Goal: Contribute content: Add original content to the website for others to see

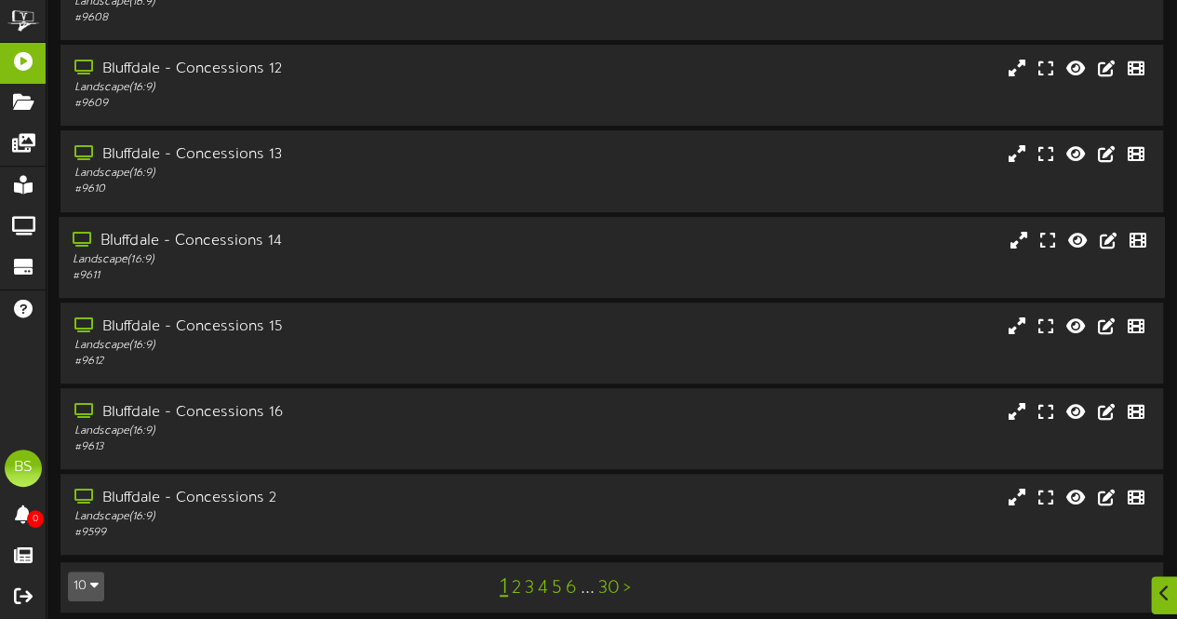
scroll to position [396, 0]
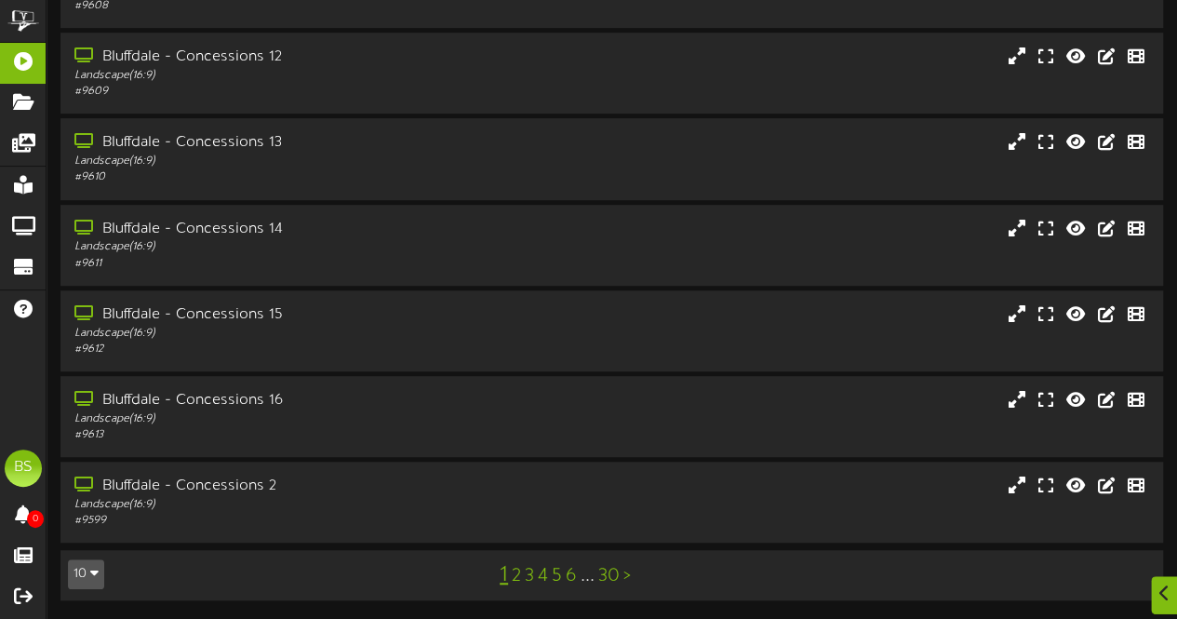
click at [95, 571] on icon "button" at bounding box center [94, 572] width 8 height 13
drag, startPoint x: 93, startPoint y: 530, endPoint x: 246, endPoint y: 455, distance: 169.8
click at [94, 528] on div "100" at bounding box center [86, 538] width 35 height 28
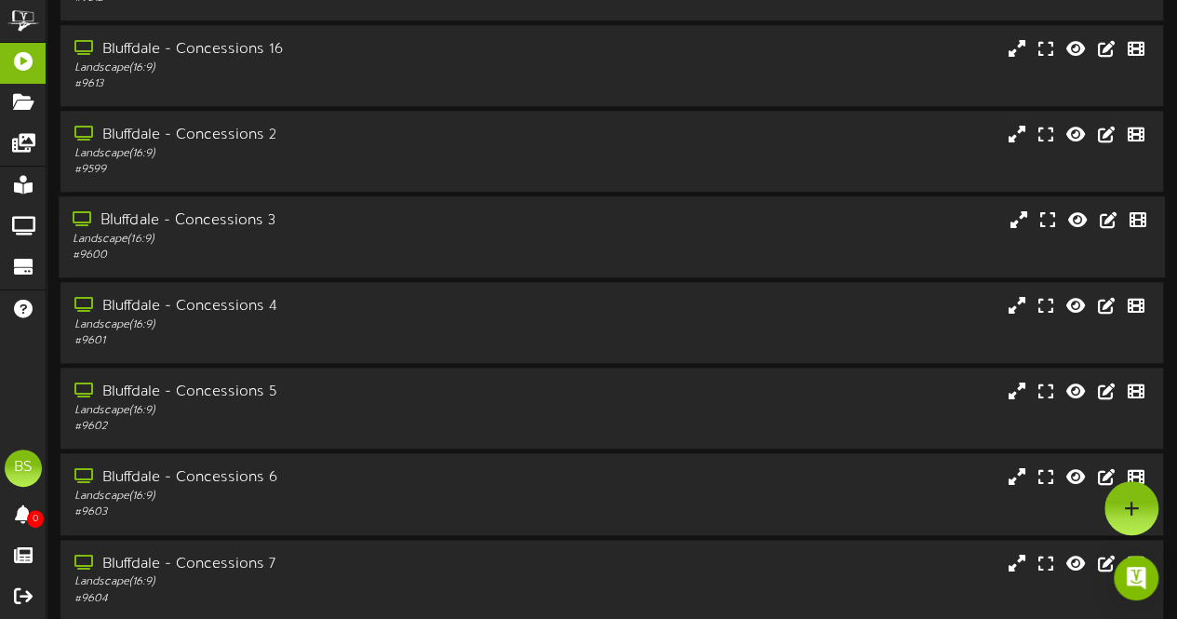
scroll to position [744, 0]
click at [243, 313] on div "Bluffdale - Concessions 4" at bounding box center [289, 306] width 433 height 21
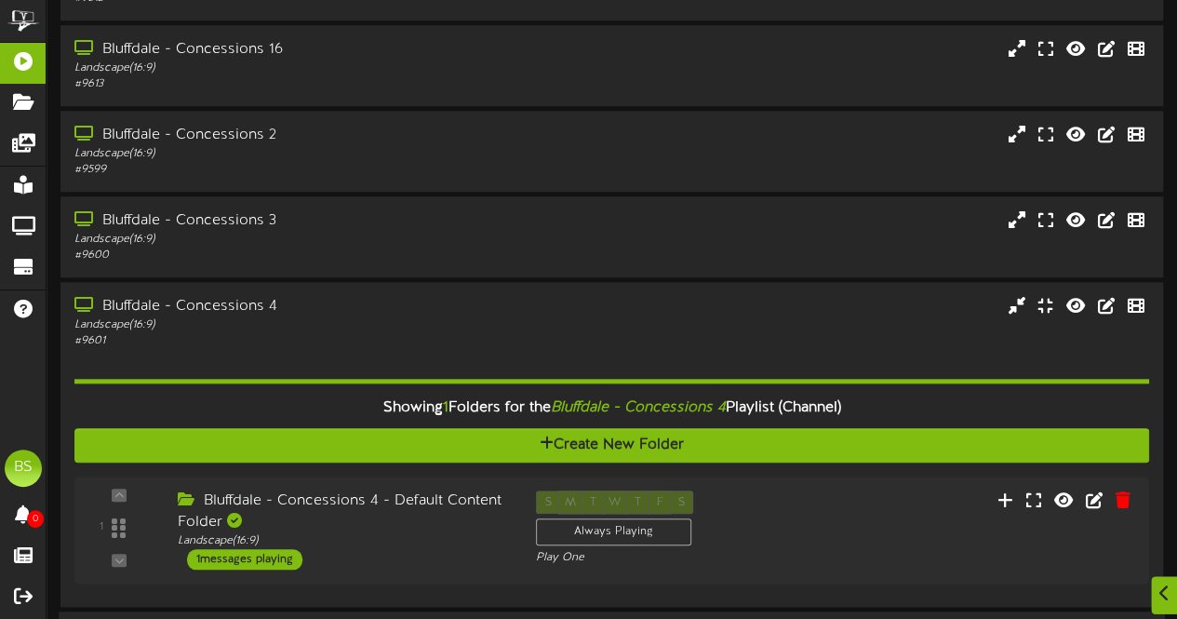
scroll to position [1117, 0]
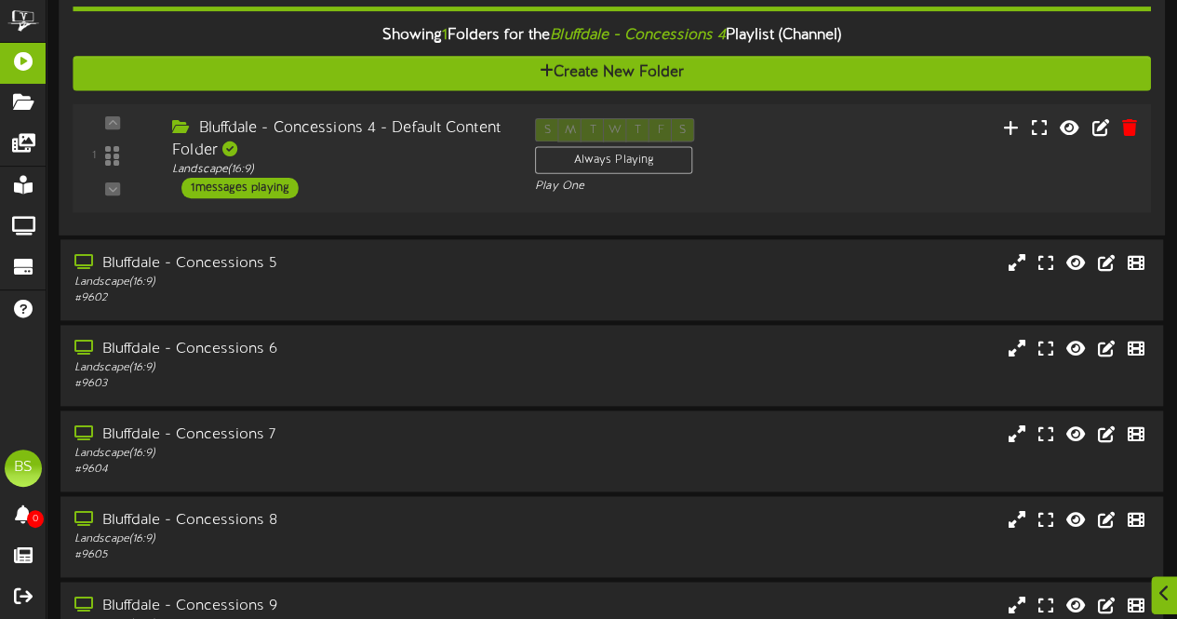
drag, startPoint x: 275, startPoint y: 187, endPoint x: 337, endPoint y: 174, distance: 63.7
click at [277, 185] on div "1 messages playing" at bounding box center [239, 187] width 117 height 20
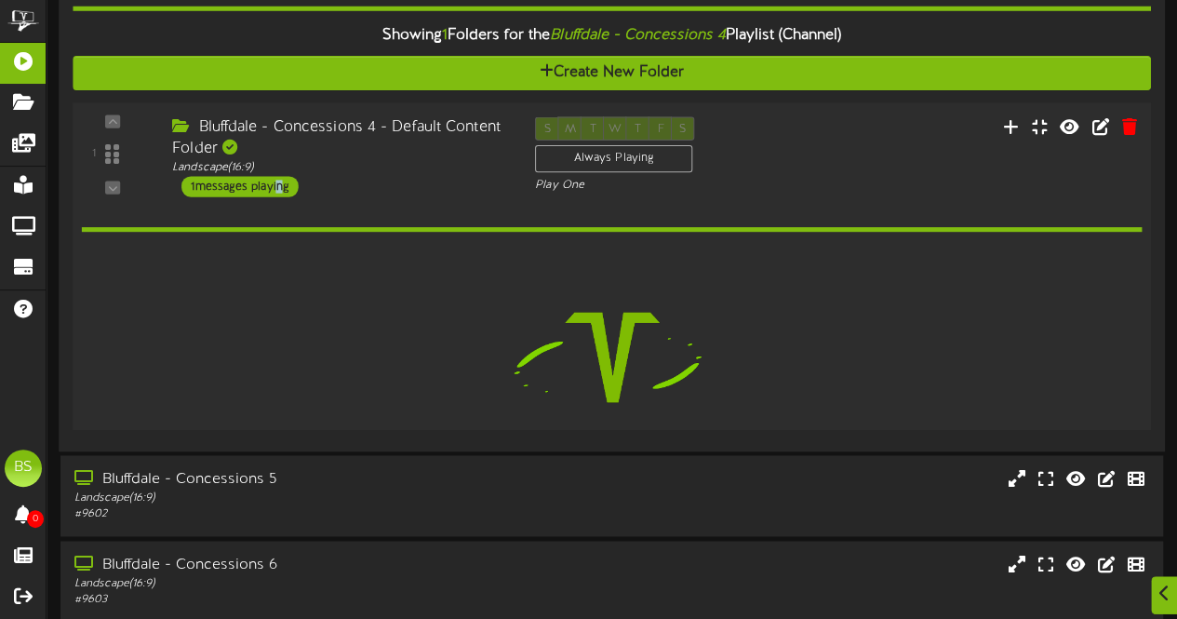
scroll to position [1116, 0]
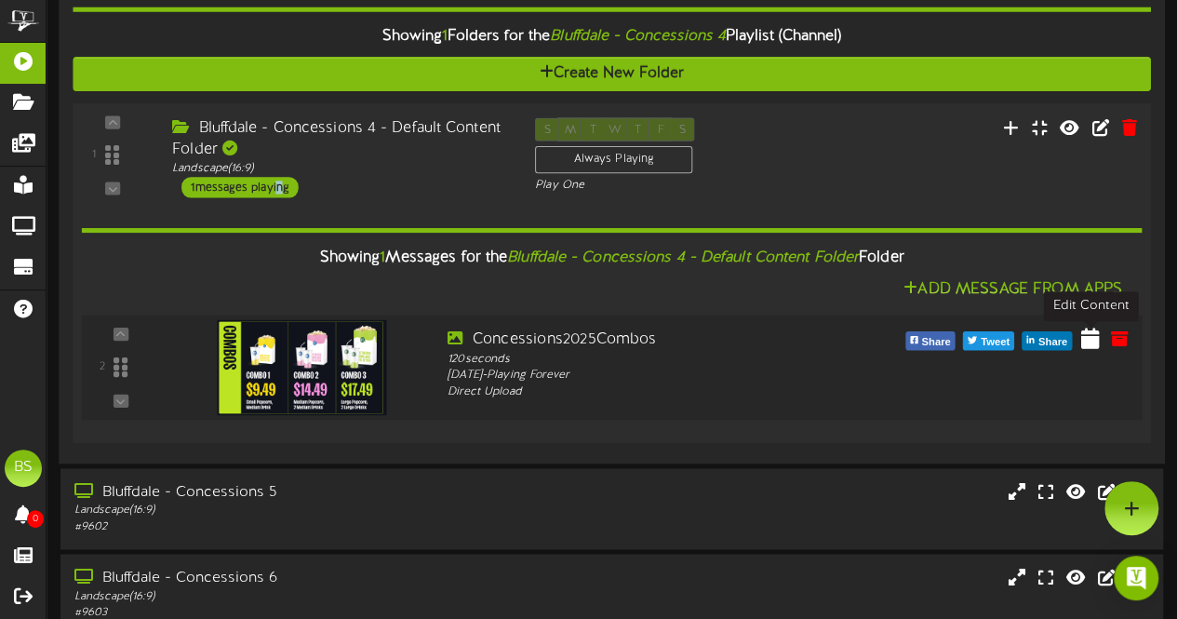
click at [1089, 339] on icon at bounding box center [1090, 338] width 19 height 20
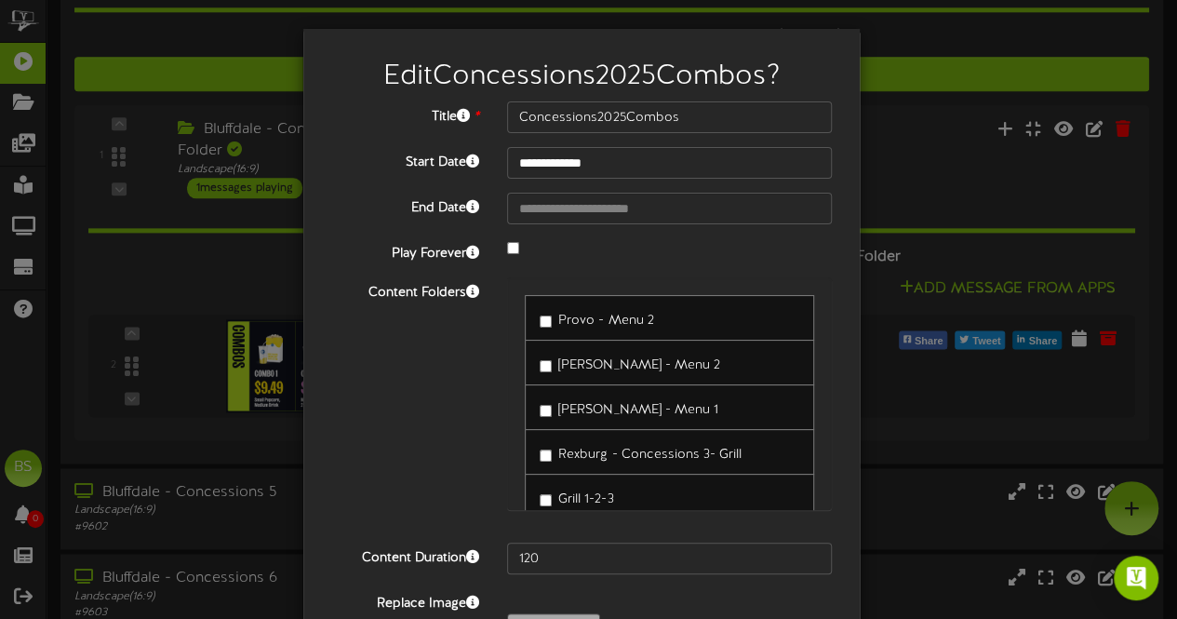
click at [563, 331] on div "Provo - Menu 2" at bounding box center [669, 318] width 289 height 46
drag, startPoint x: 537, startPoint y: 557, endPoint x: 526, endPoint y: 568, distance: 15.8
click at [537, 557] on input "120" at bounding box center [669, 559] width 325 height 32
type input "1200"
click at [438, 385] on div "Content Folders Provo - Menu 2 [PERSON_NAME] - Menu 2 [PERSON_NAME] - Menu 1" at bounding box center [581, 402] width 529 height 251
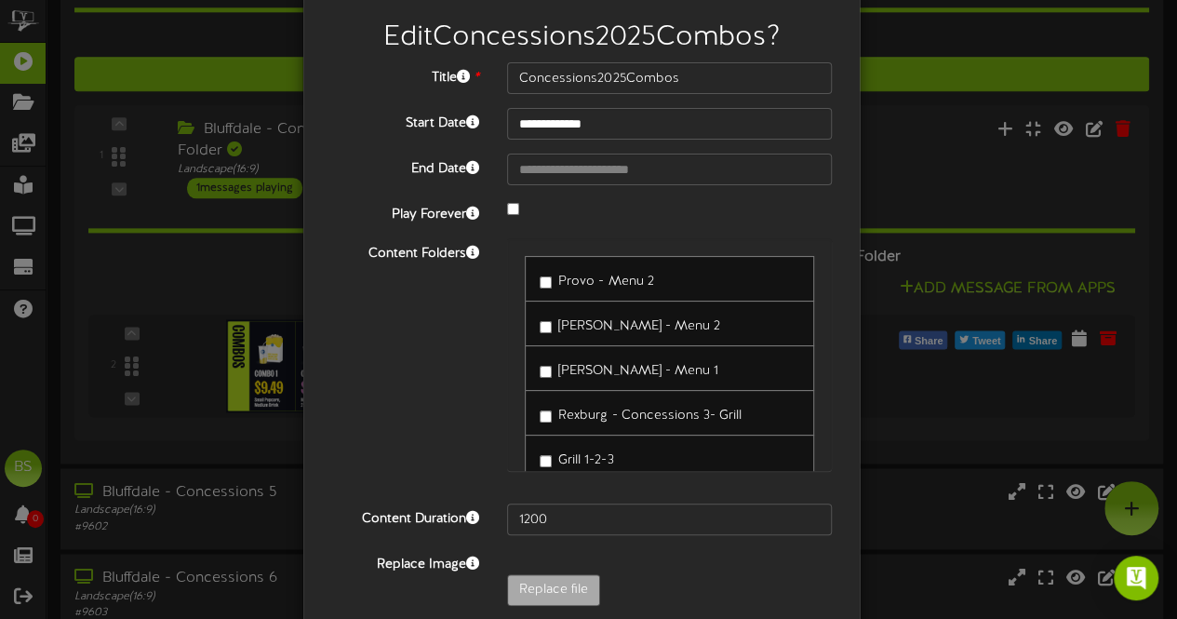
scroll to position [0, 0]
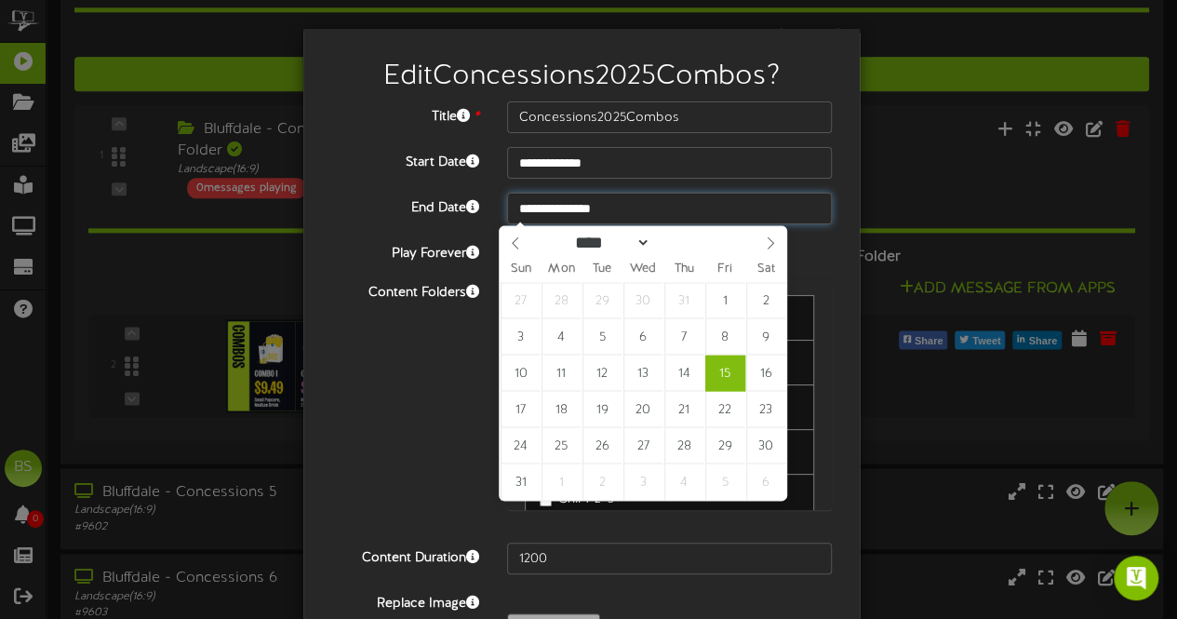
type input "**********"
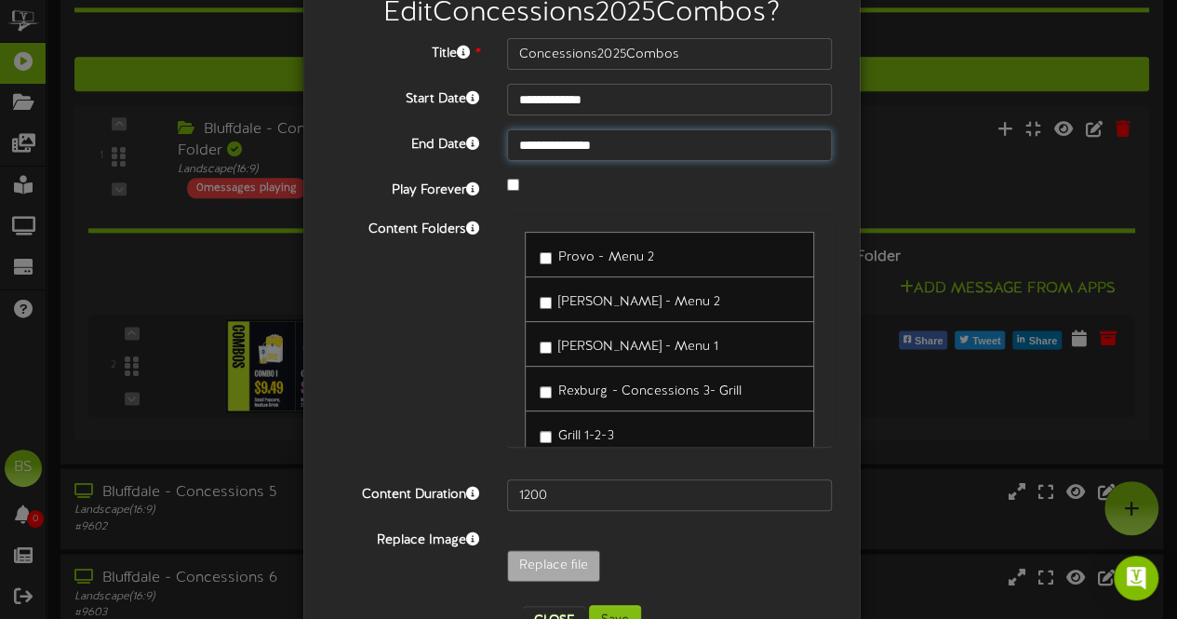
scroll to position [121, 0]
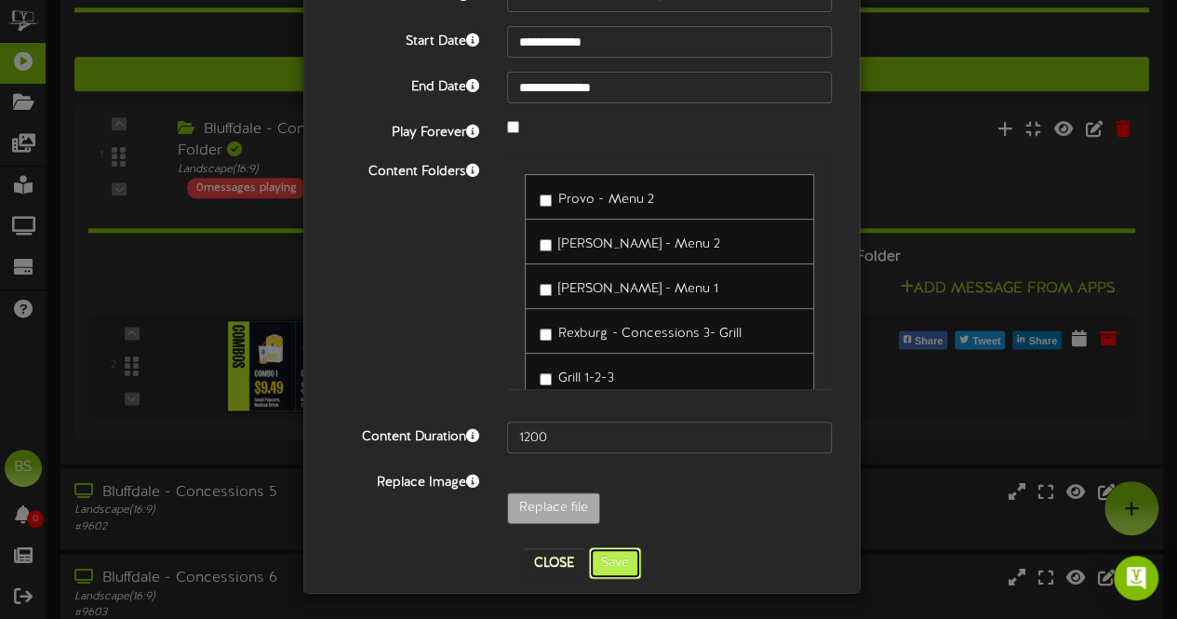
click at [624, 553] on button "Save" at bounding box center [615, 563] width 52 height 32
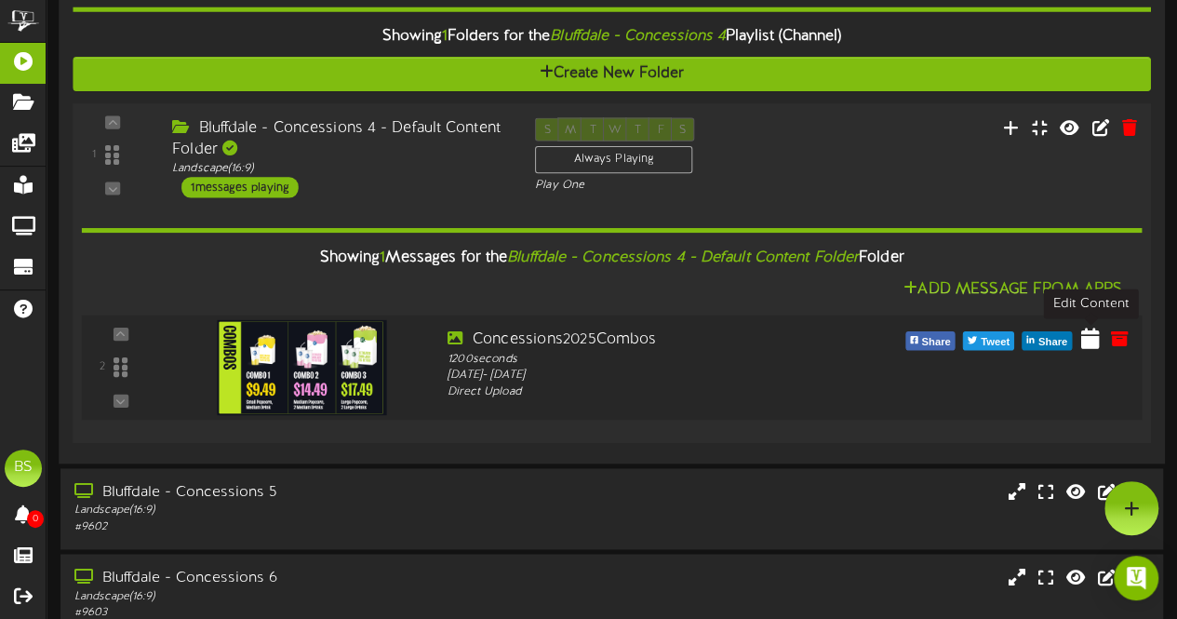
click at [1090, 342] on icon at bounding box center [1090, 338] width 19 height 20
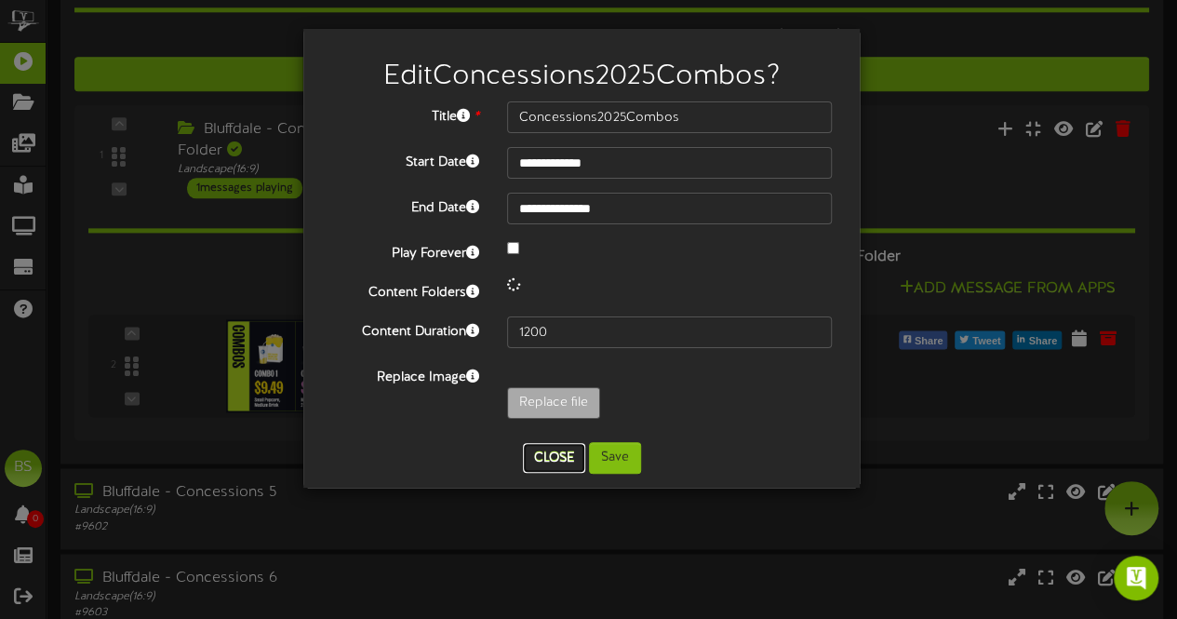
click at [566, 462] on button "Close" at bounding box center [554, 458] width 62 height 30
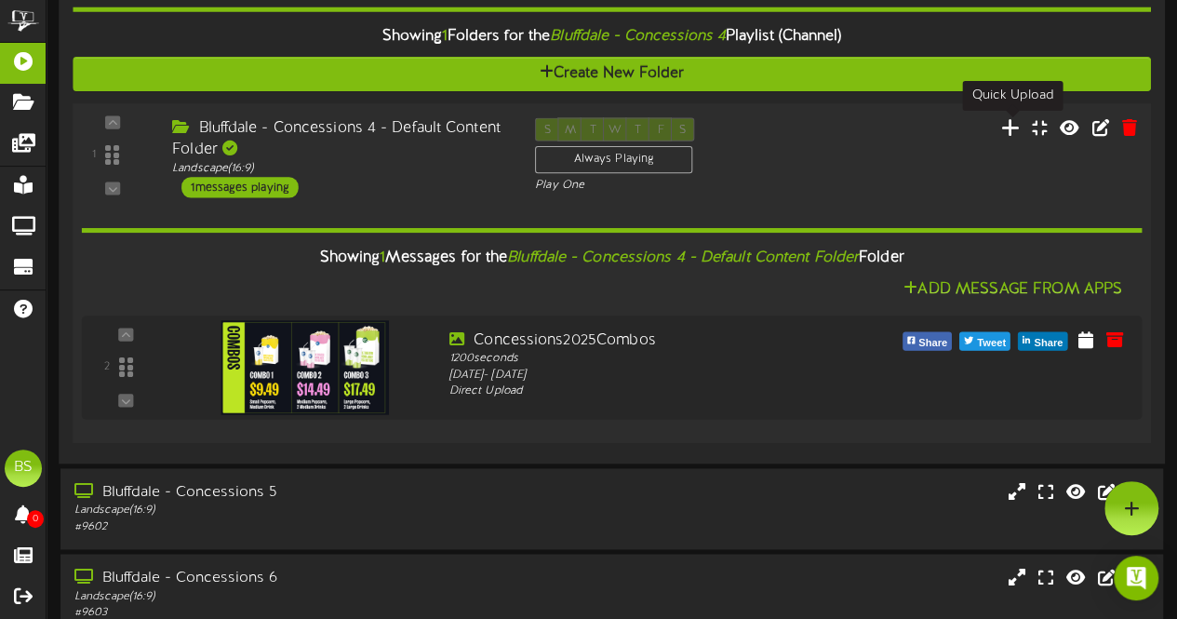
click at [1013, 126] on icon at bounding box center [1011, 126] width 20 height 20
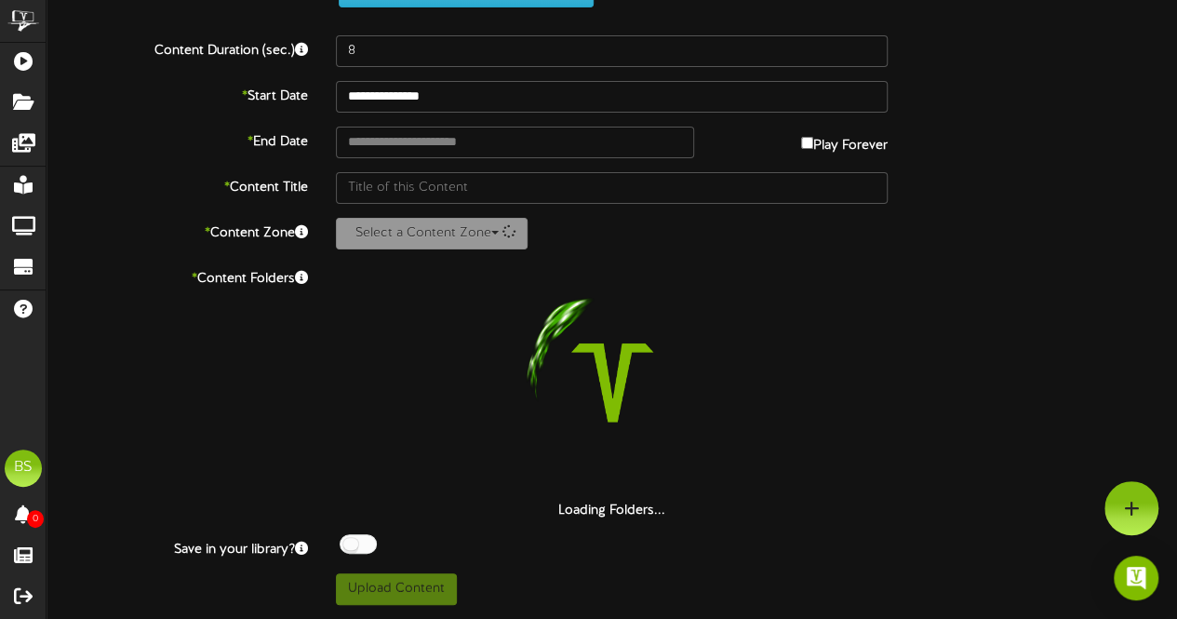
scroll to position [76, 0]
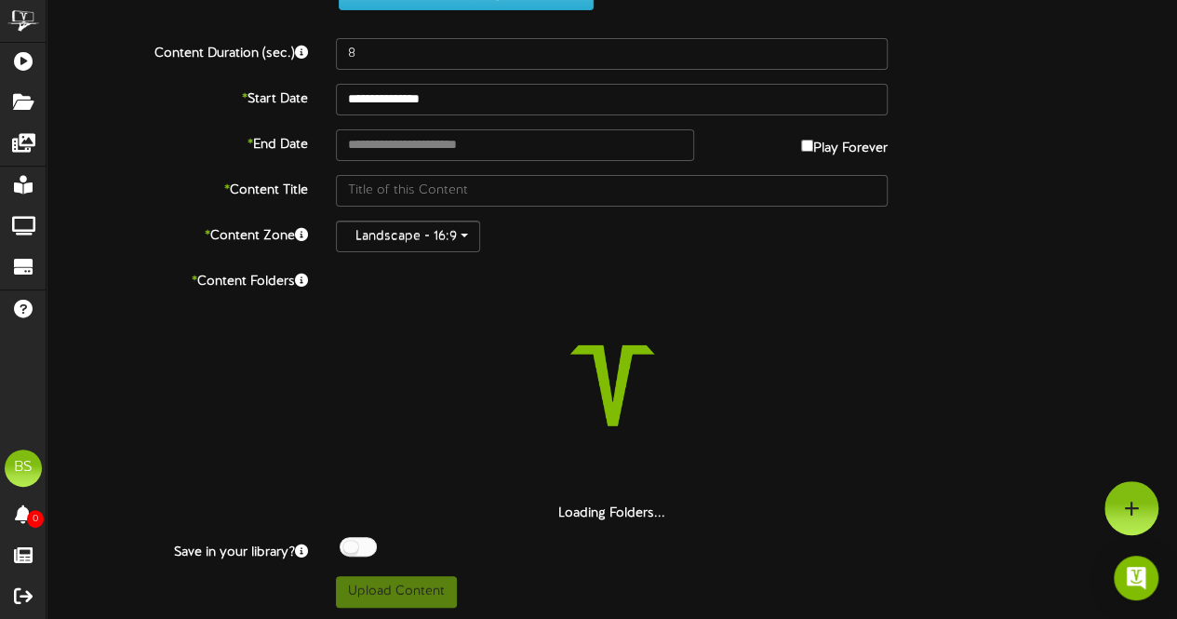
click at [344, 543] on div at bounding box center [358, 547] width 37 height 20
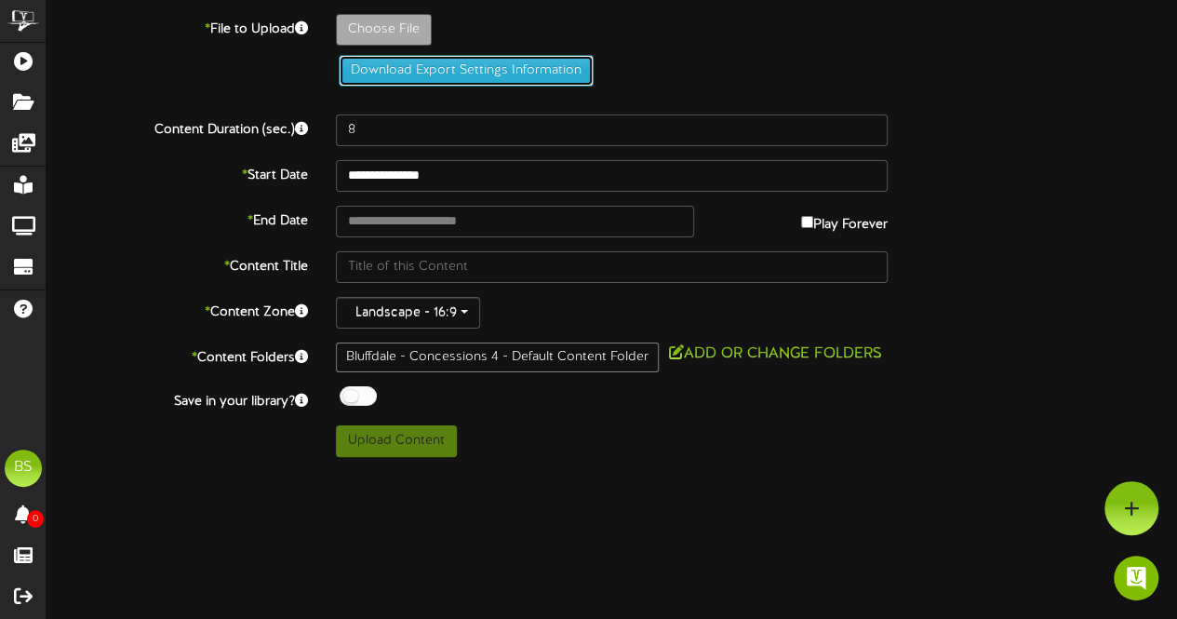
scroll to position [0, 0]
click at [393, 59] on button "Download Export Settings Information" at bounding box center [469, 71] width 255 height 32
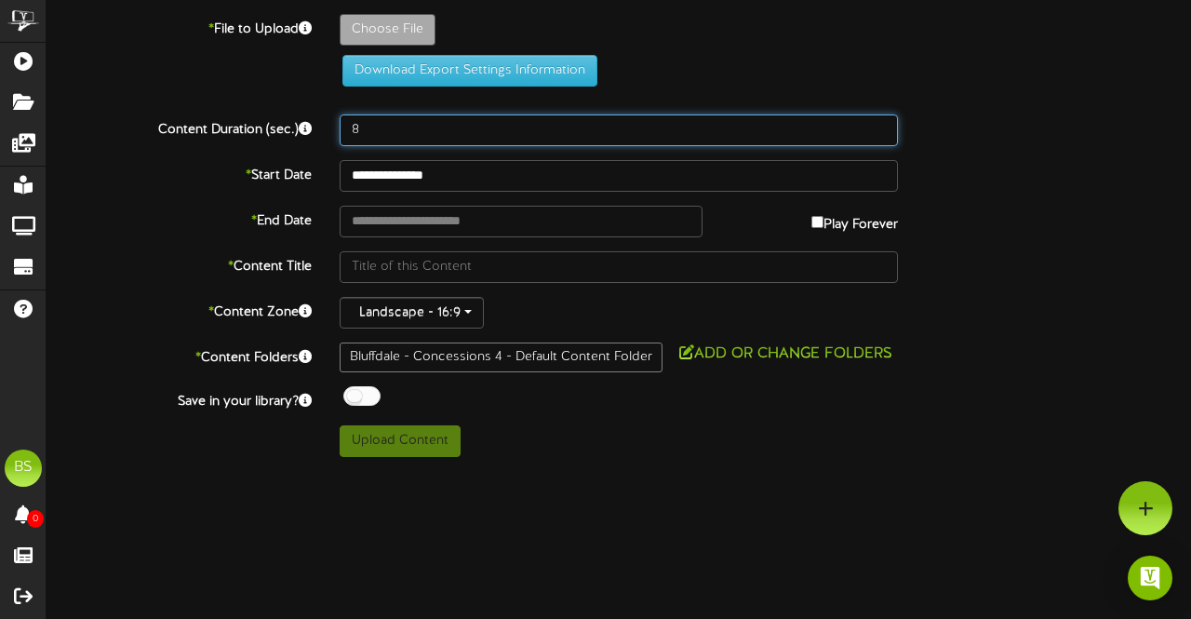
click at [374, 127] on input "8" at bounding box center [619, 130] width 558 height 32
type input "1200"
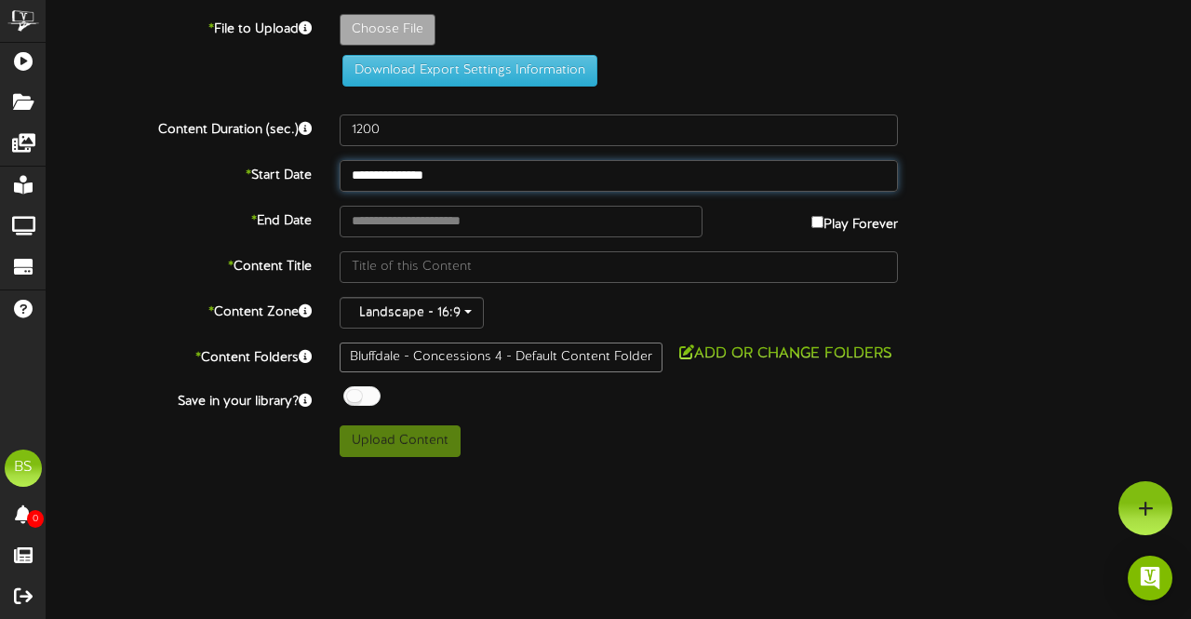
click at [438, 172] on input "**********" at bounding box center [619, 176] width 558 height 32
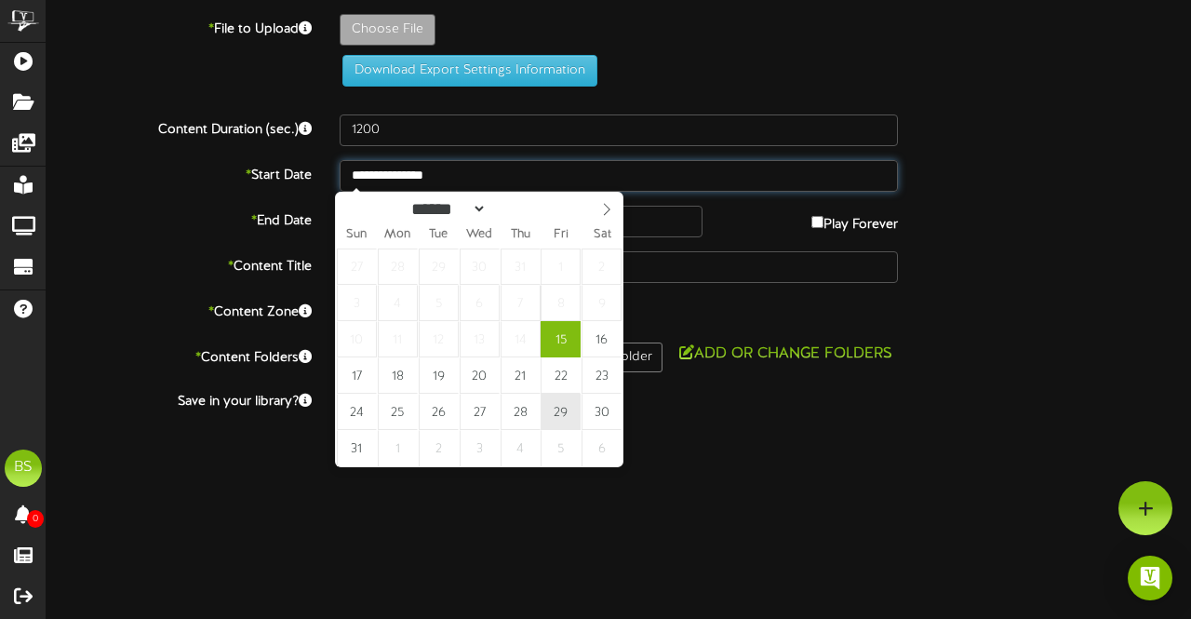
type input "**********"
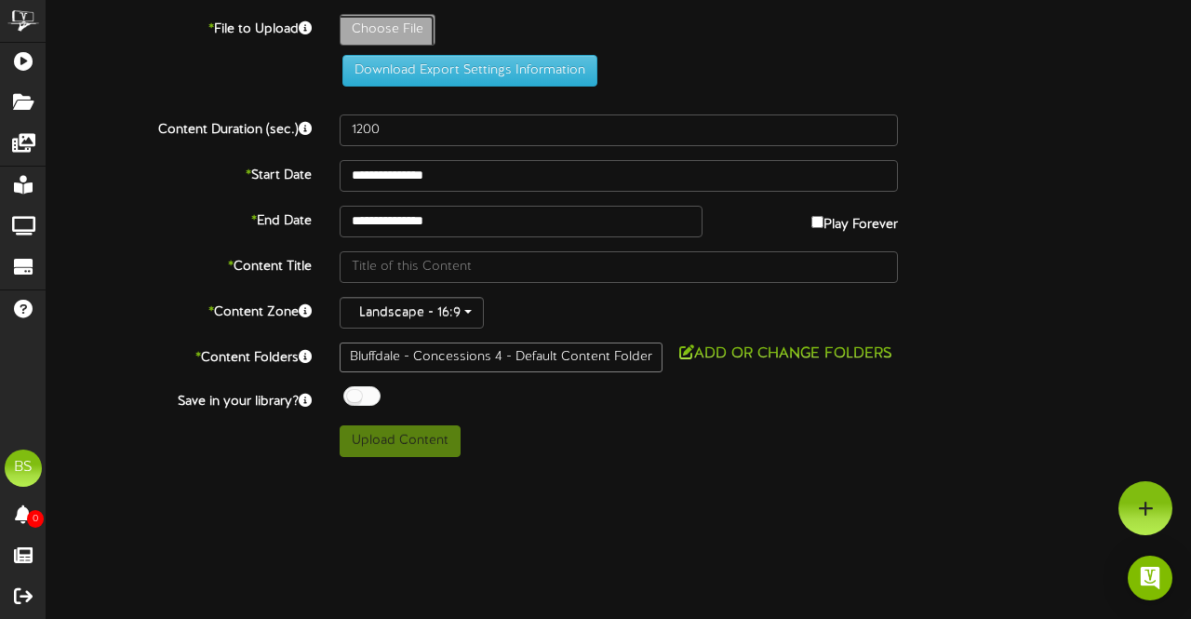
type input "**********"
type input "ConcessionsCombosPriceUpdateAug2025"
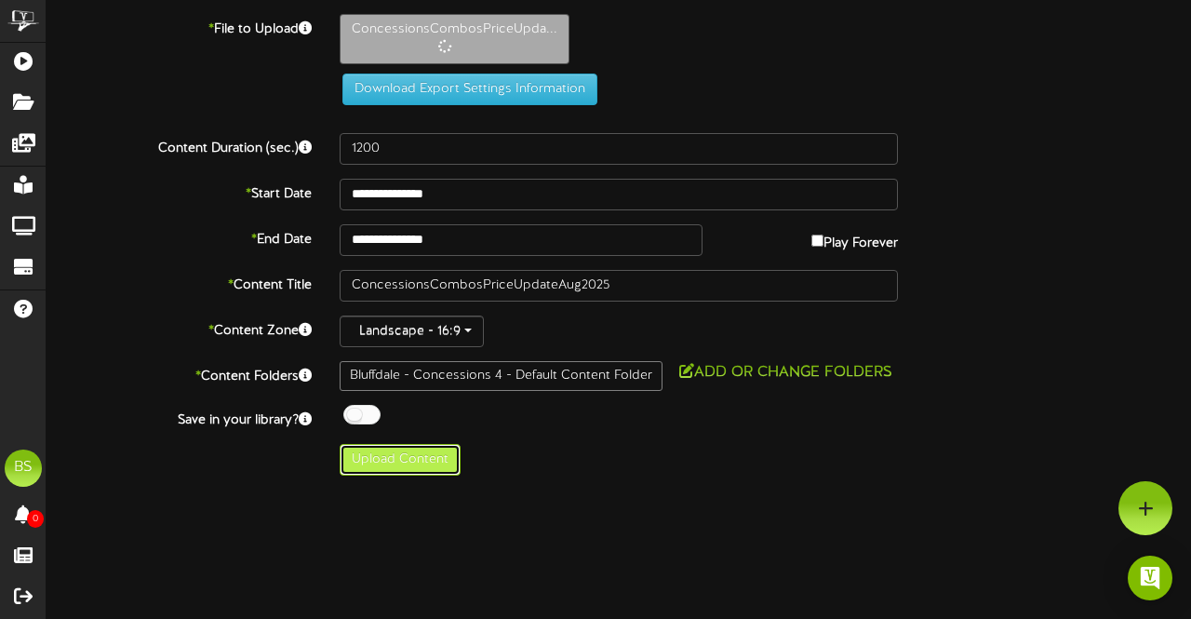
click at [378, 455] on button "Upload Content" at bounding box center [400, 460] width 121 height 32
type input "**********"
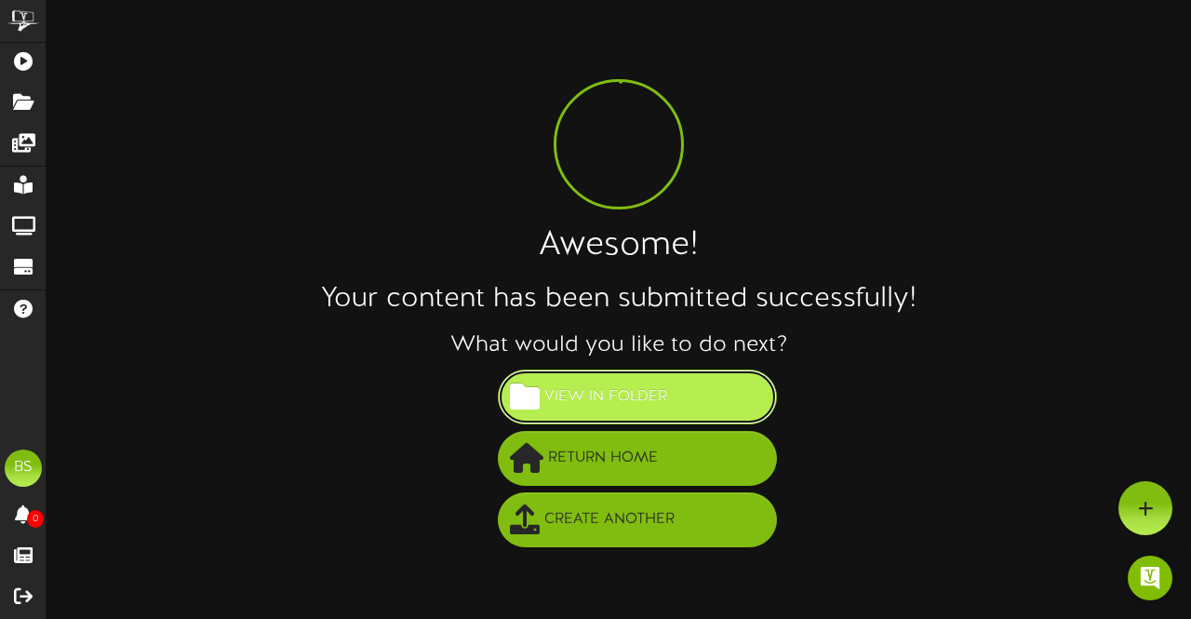
click at [616, 403] on span "View in Folder" at bounding box center [606, 397] width 132 height 31
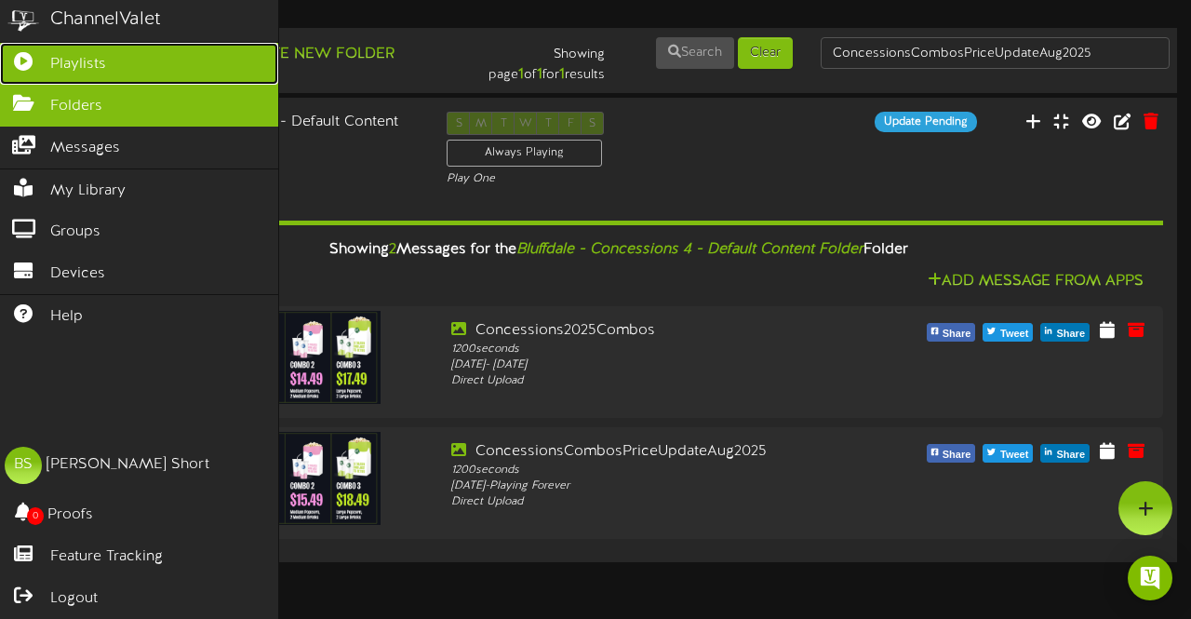
click at [79, 60] on span "Playlists" at bounding box center [78, 64] width 56 height 21
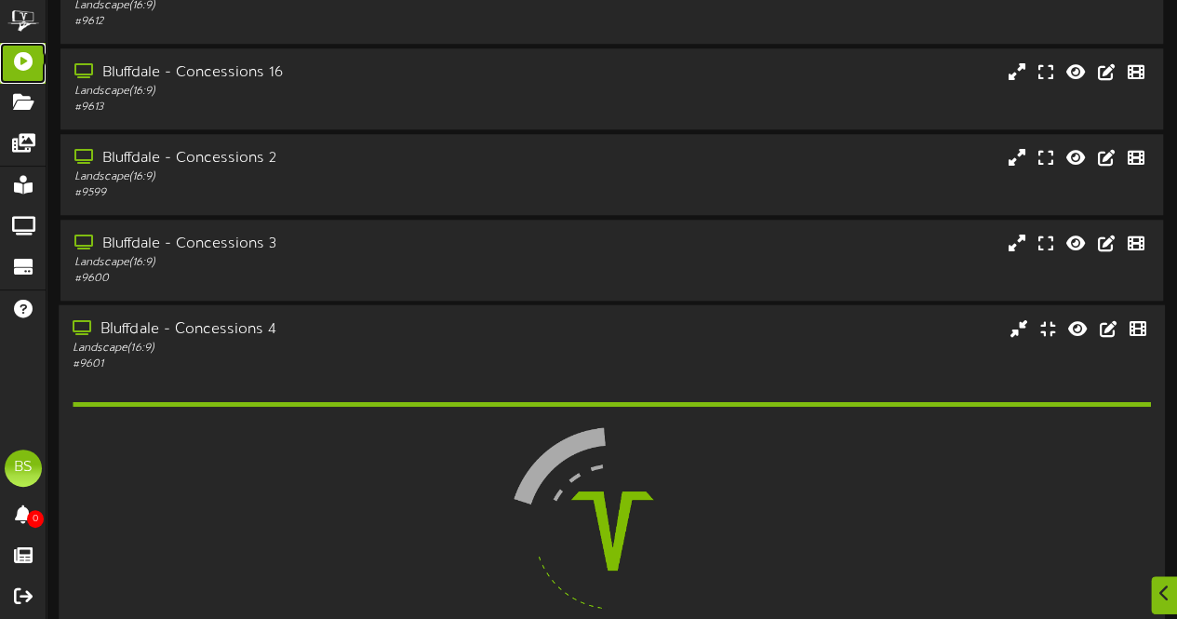
scroll to position [744, 0]
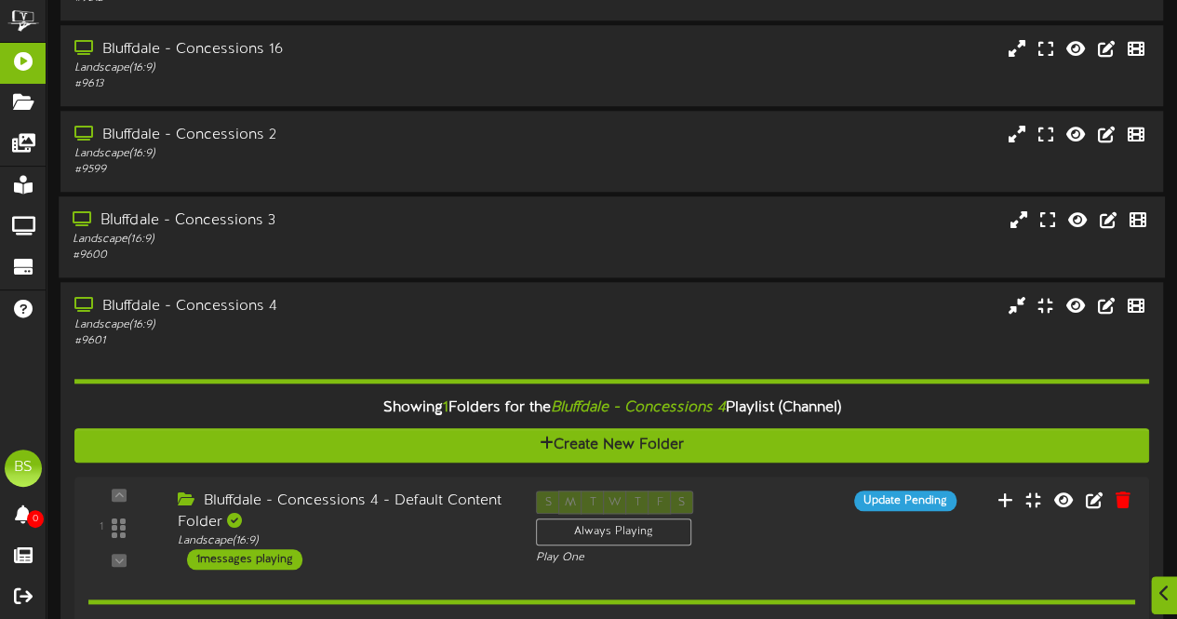
drag, startPoint x: 233, startPoint y: 224, endPoint x: 415, endPoint y: 221, distance: 182.4
click at [233, 224] on div "Bluffdale - Concessions 3" at bounding box center [289, 220] width 433 height 21
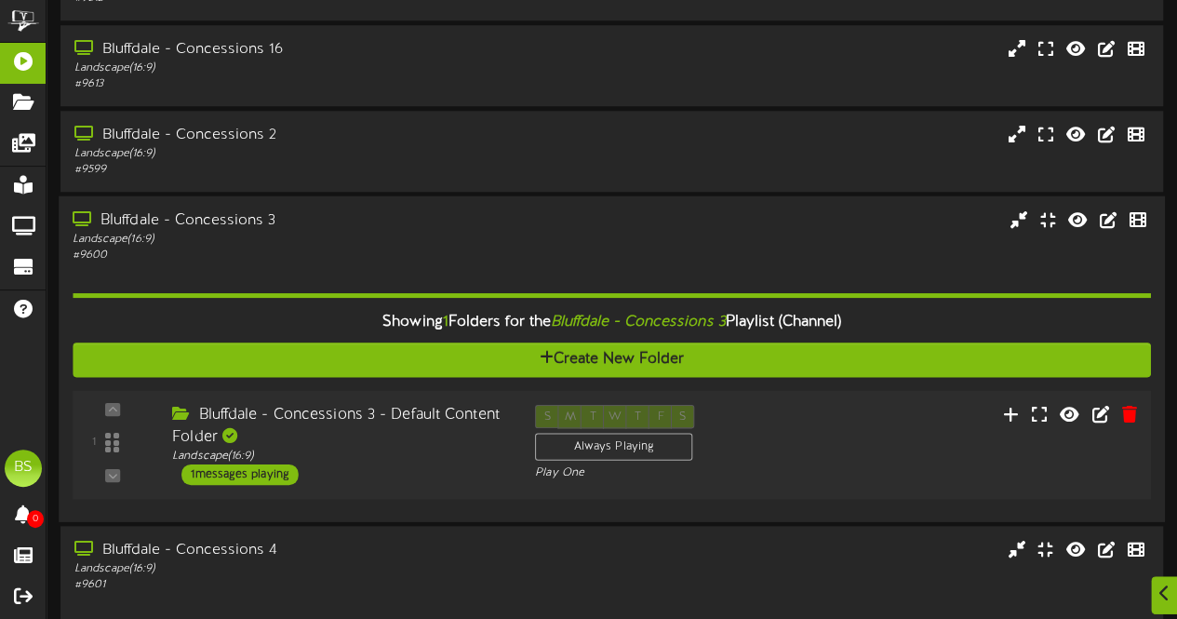
click at [274, 476] on div "1 messages playing" at bounding box center [239, 473] width 117 height 20
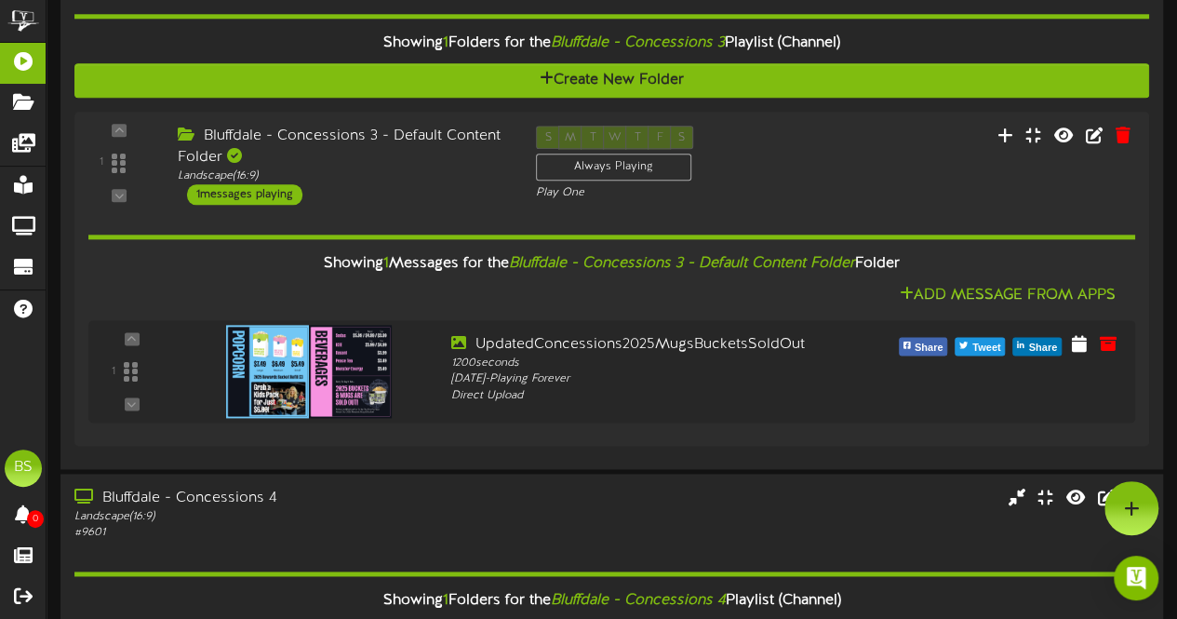
scroll to position [651, 0]
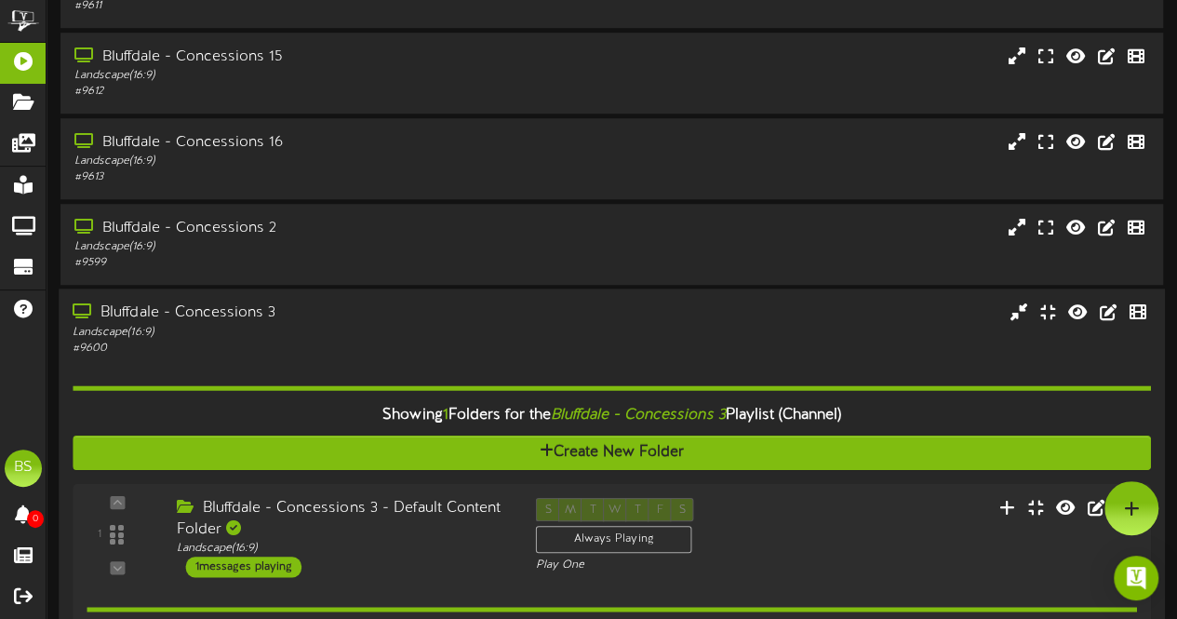
click at [240, 313] on div "Bluffdale - Concessions 3" at bounding box center [289, 312] width 433 height 21
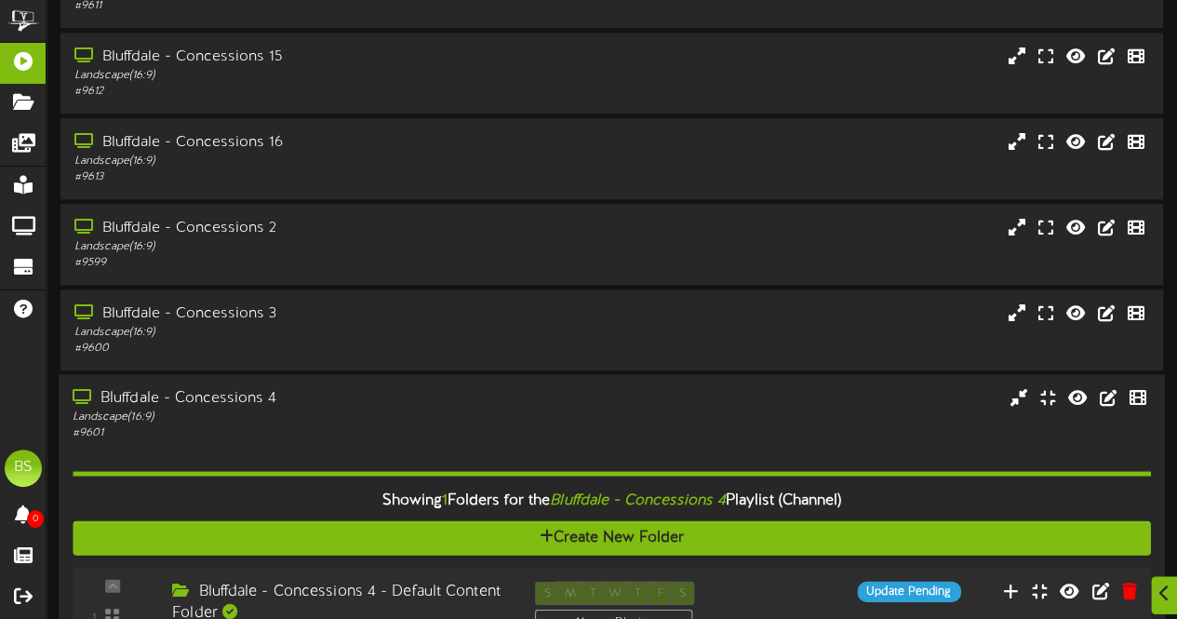
scroll to position [1024, 0]
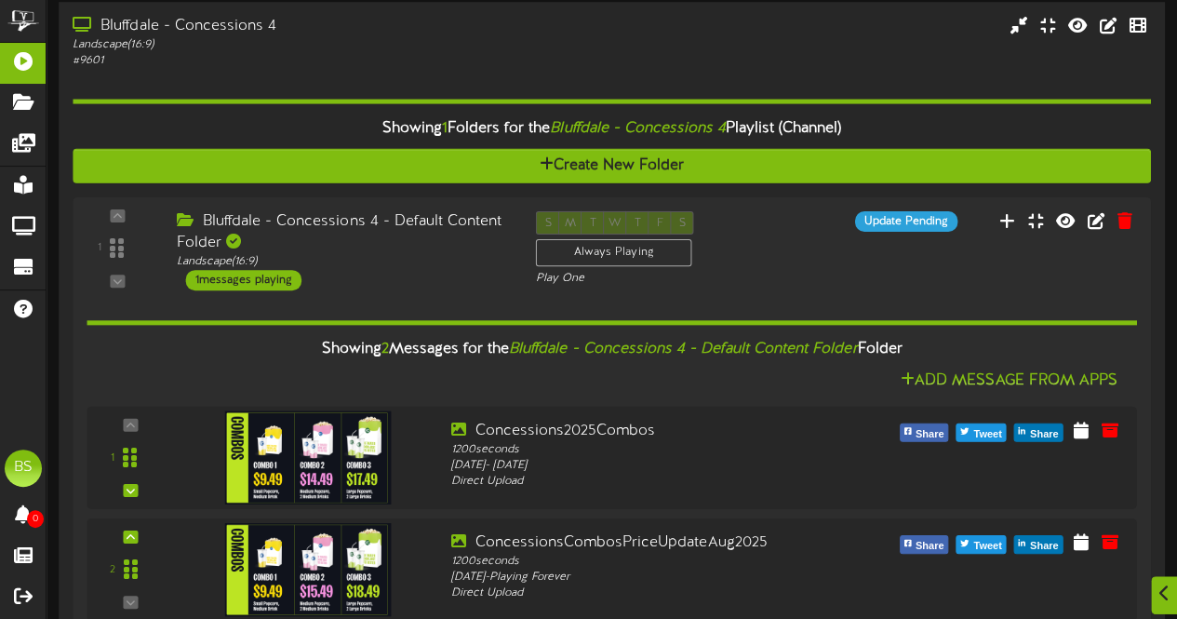
click at [246, 27] on div "Bluffdale - Concessions 4" at bounding box center [289, 26] width 433 height 21
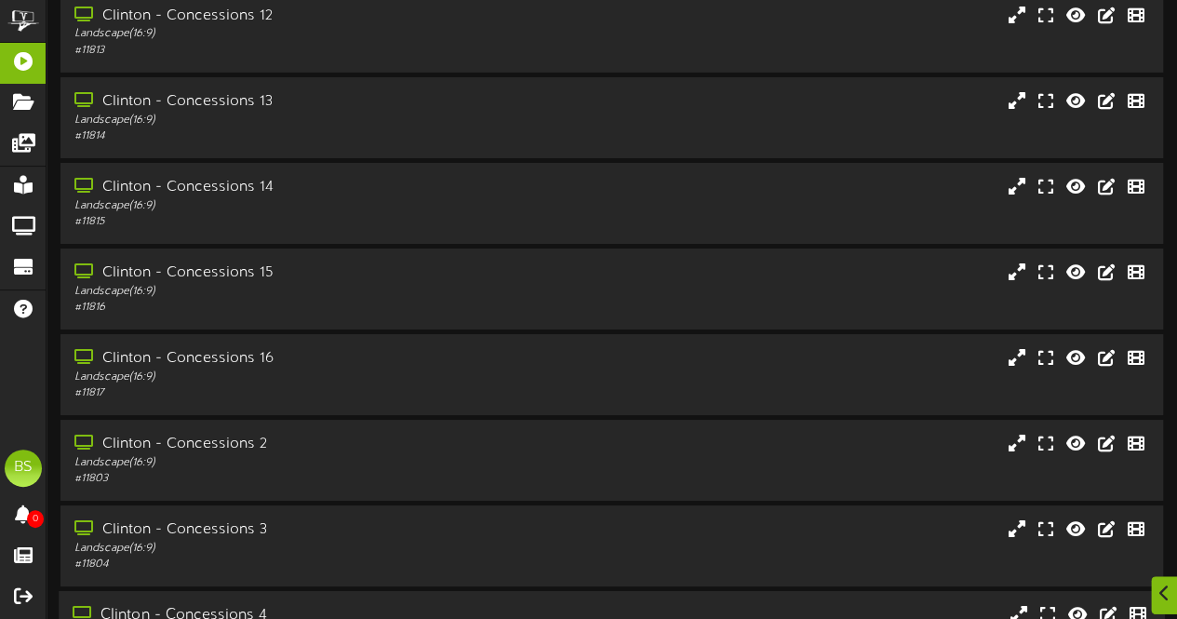
scroll to position [3629, 0]
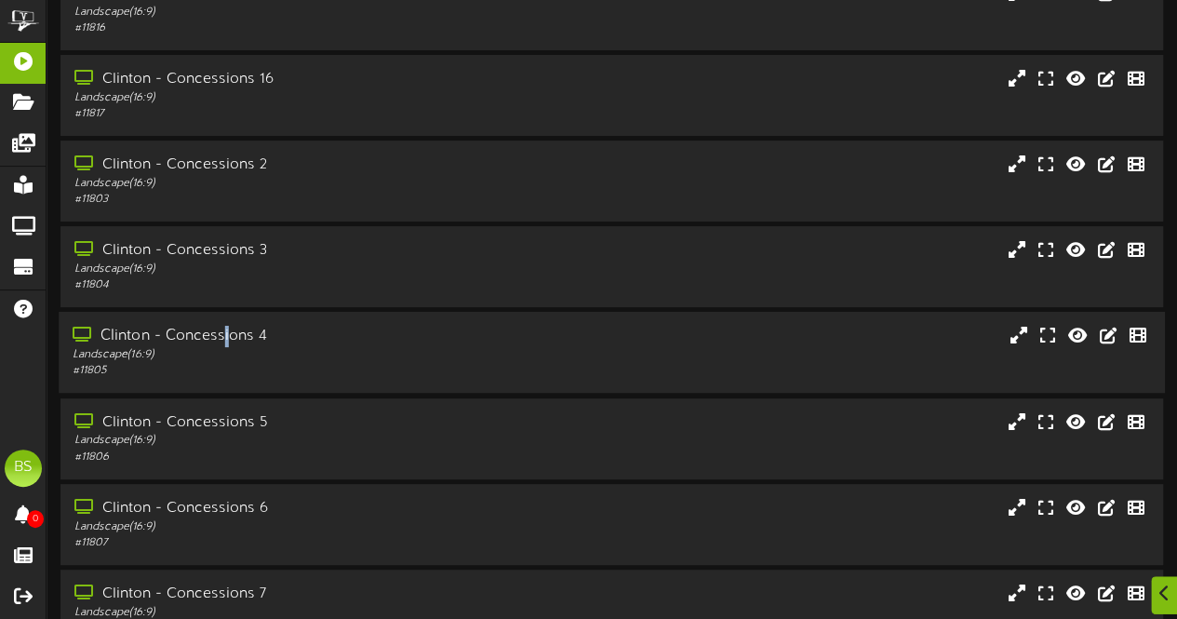
click at [227, 340] on div "Clinton - Concessions 4" at bounding box center [289, 336] width 433 height 21
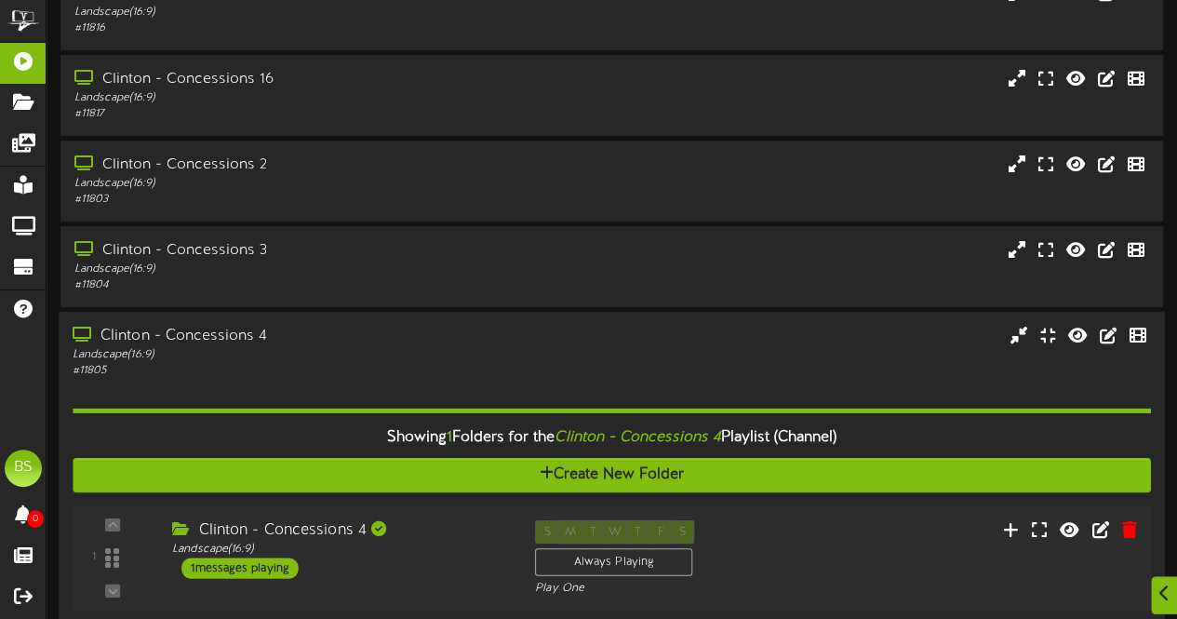
drag, startPoint x: 268, startPoint y: 567, endPoint x: 277, endPoint y: 565, distance: 9.5
click at [270, 568] on div "1 messages playing" at bounding box center [239, 568] width 117 height 20
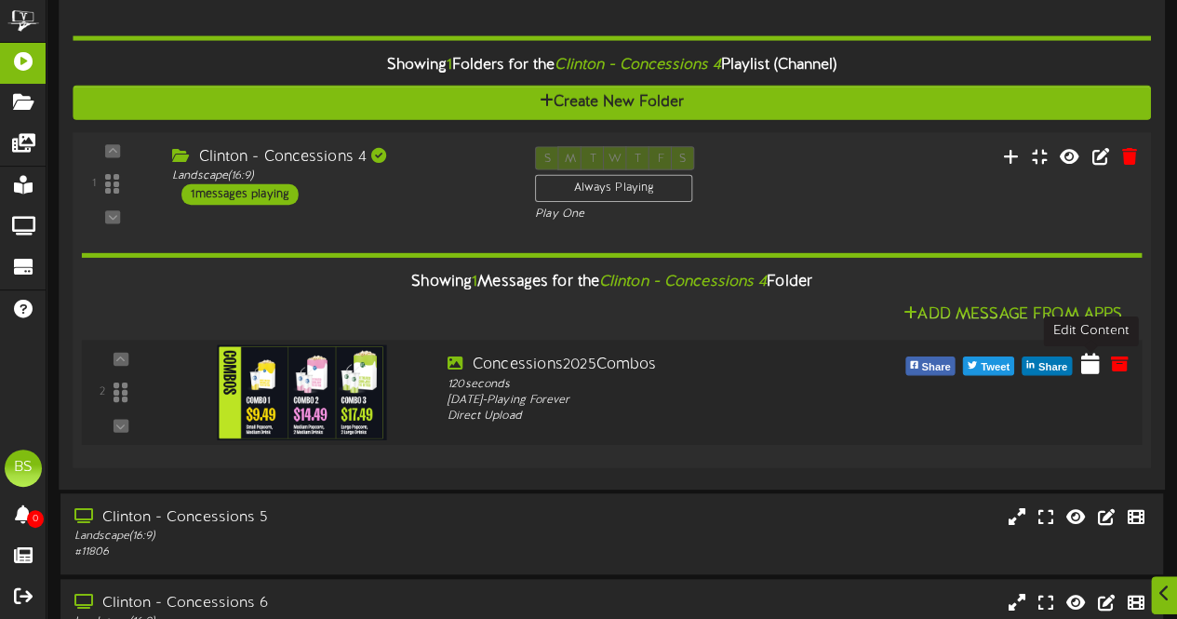
click at [1093, 367] on icon at bounding box center [1090, 363] width 19 height 20
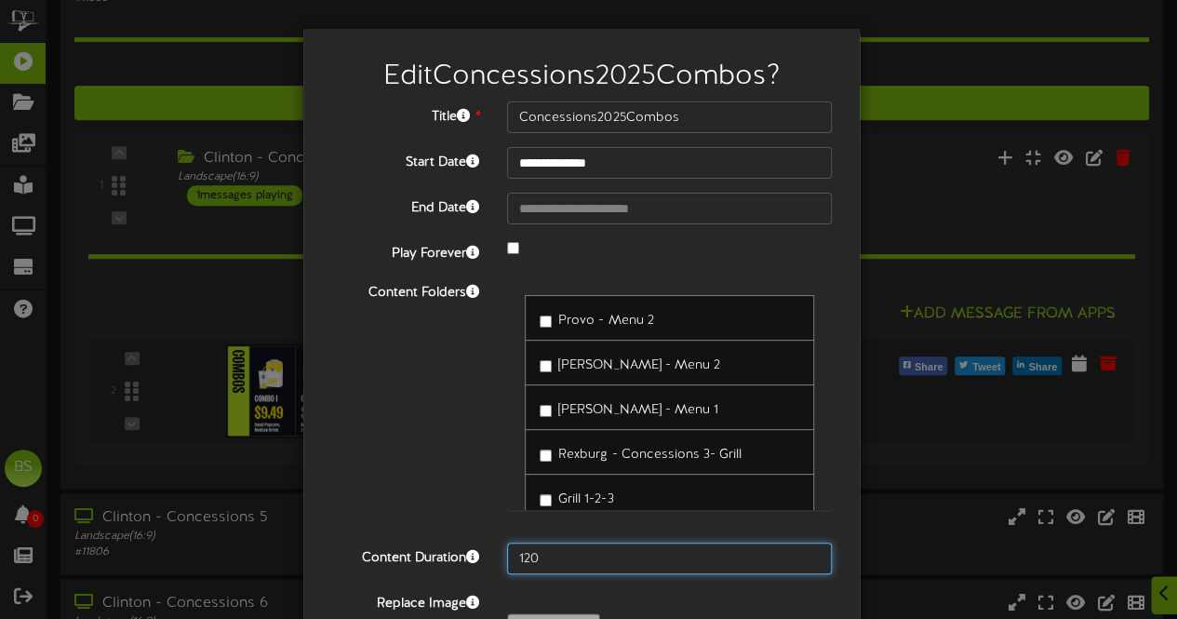
click at [555, 559] on input "120" at bounding box center [669, 559] width 325 height 32
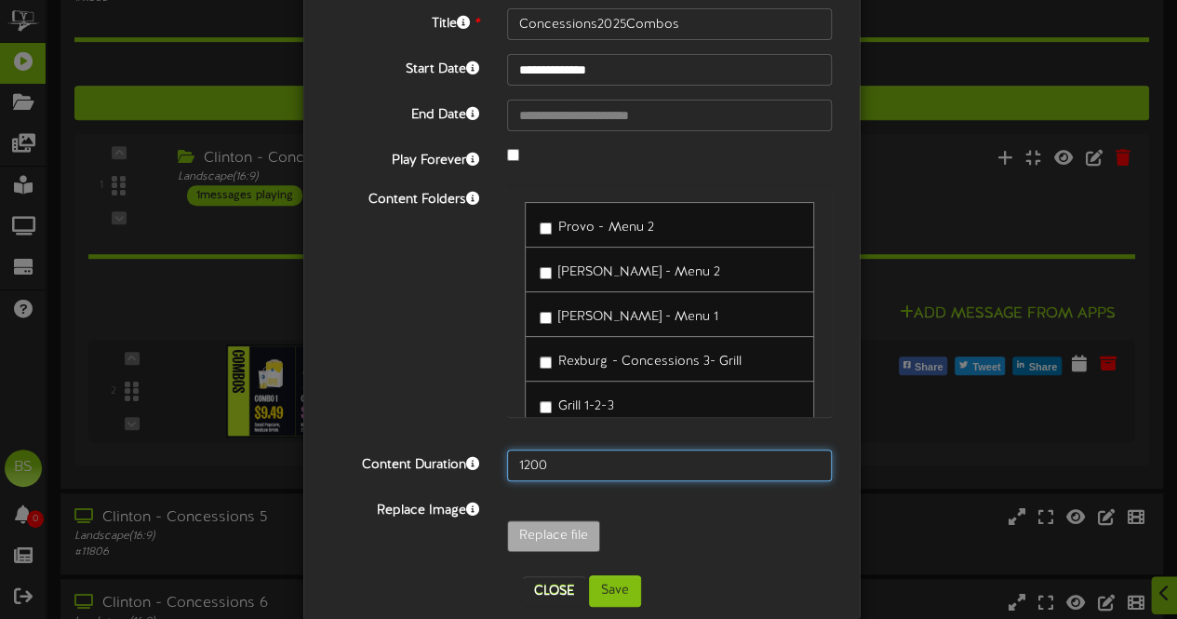
type input "1200"
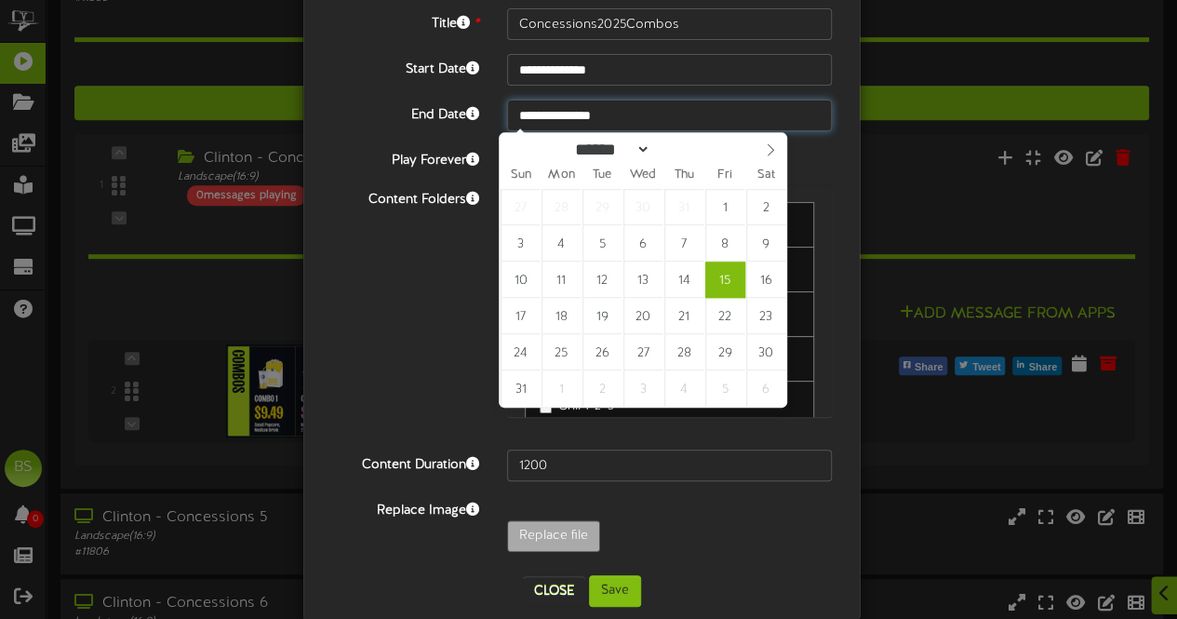
click at [609, 113] on input "**********" at bounding box center [669, 116] width 325 height 32
type input "**********"
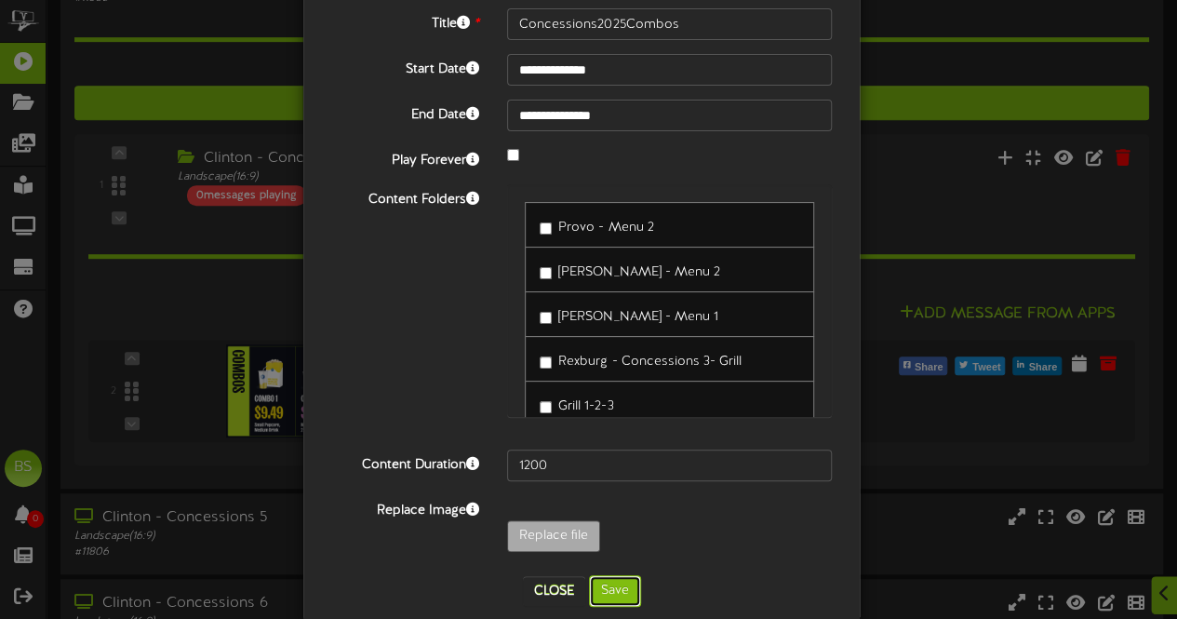
drag, startPoint x: 610, startPoint y: 593, endPoint x: 628, endPoint y: 569, distance: 30.5
click at [610, 593] on button "Save" at bounding box center [615, 591] width 52 height 32
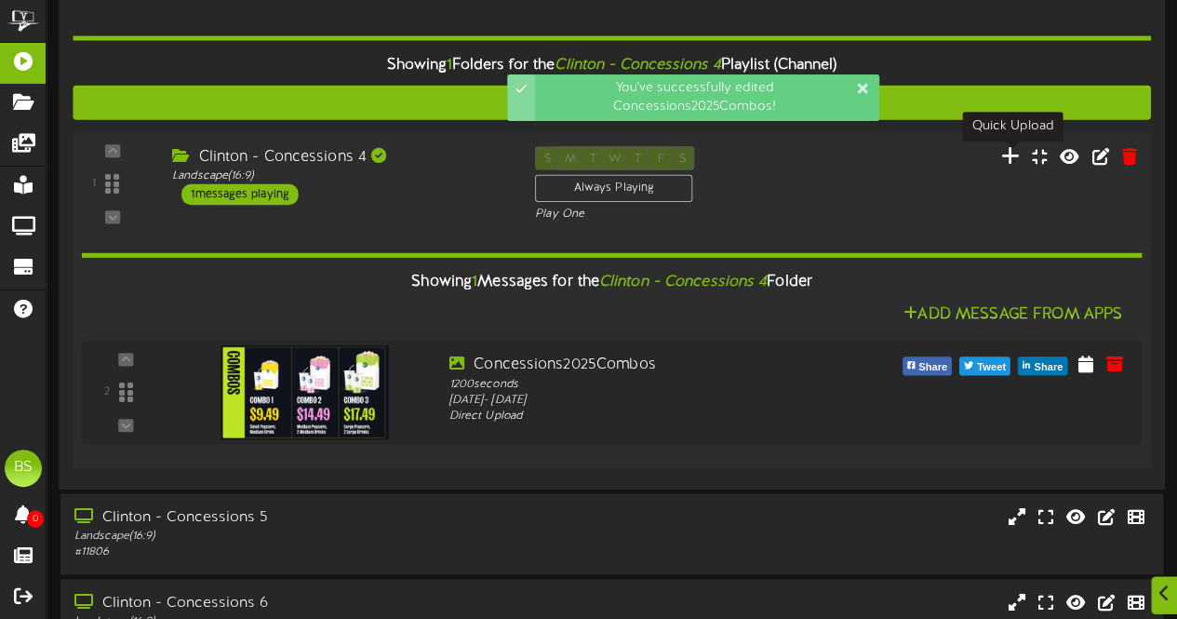
click at [1018, 159] on icon at bounding box center [1011, 155] width 20 height 20
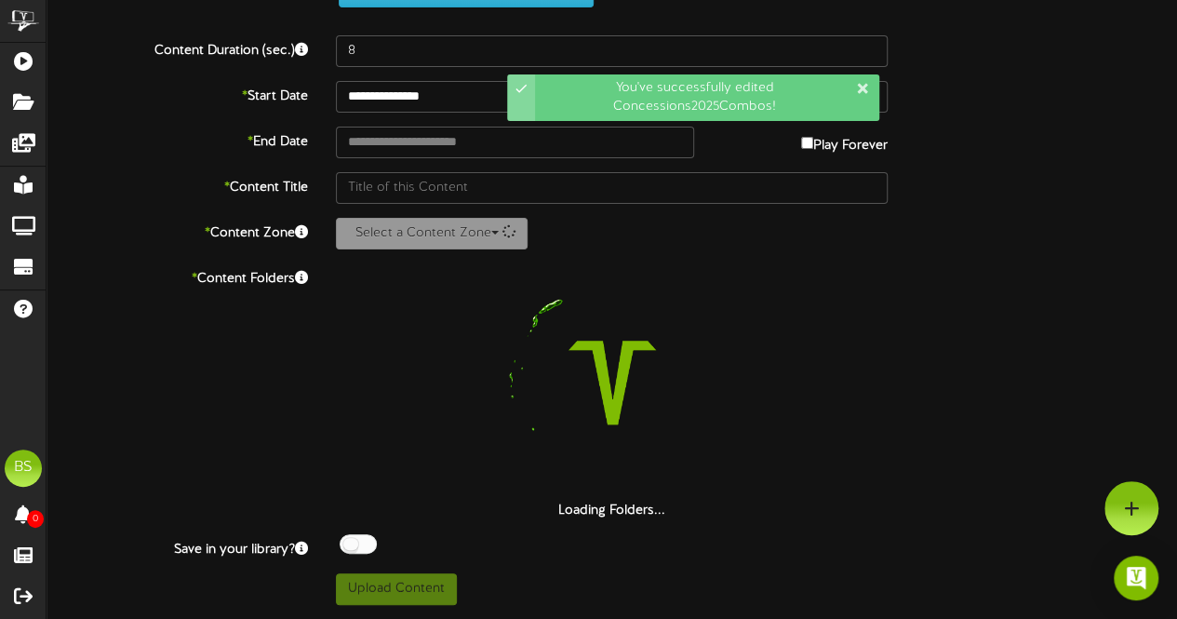
scroll to position [76, 0]
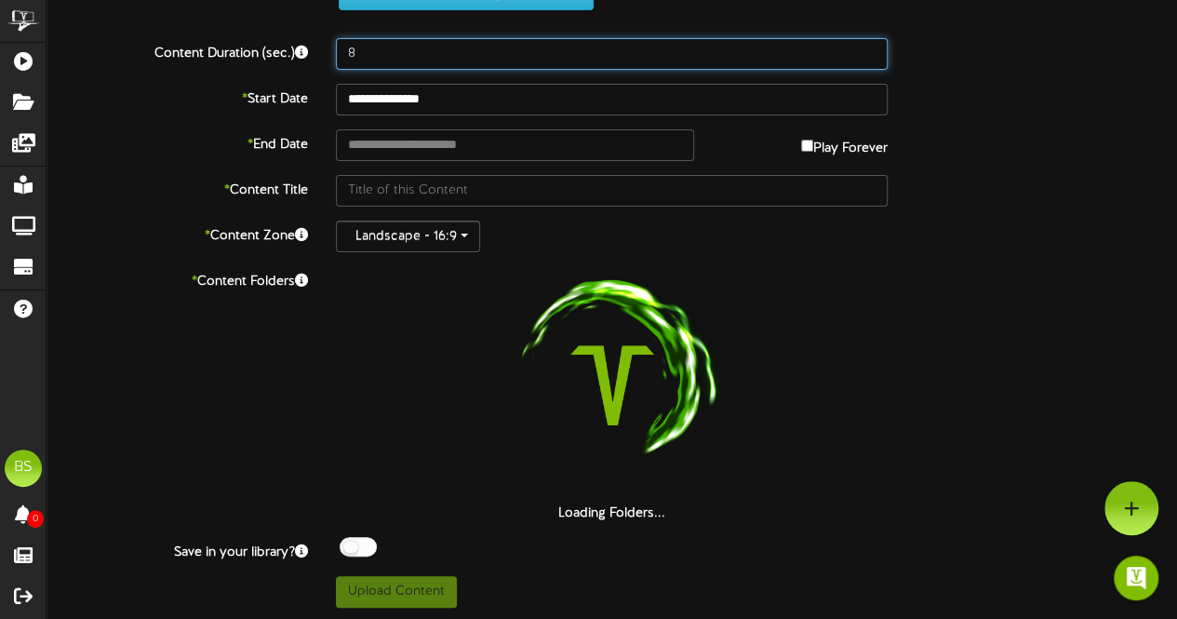
click at [372, 53] on input "8" at bounding box center [612, 54] width 552 height 32
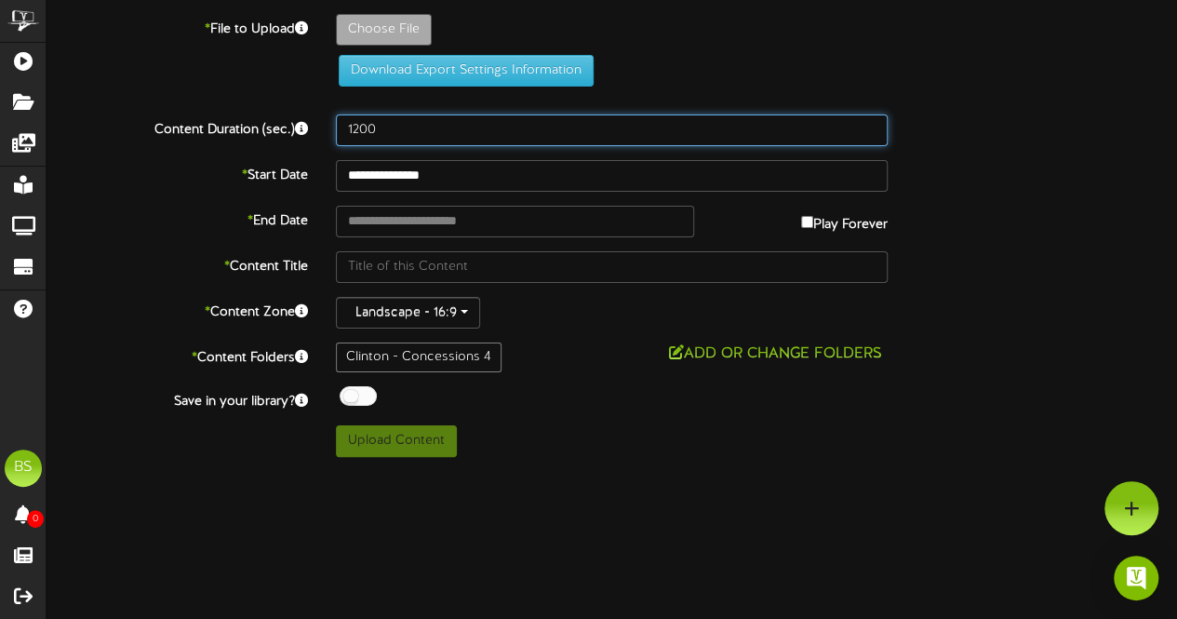
scroll to position [0, 0]
type input "1200"
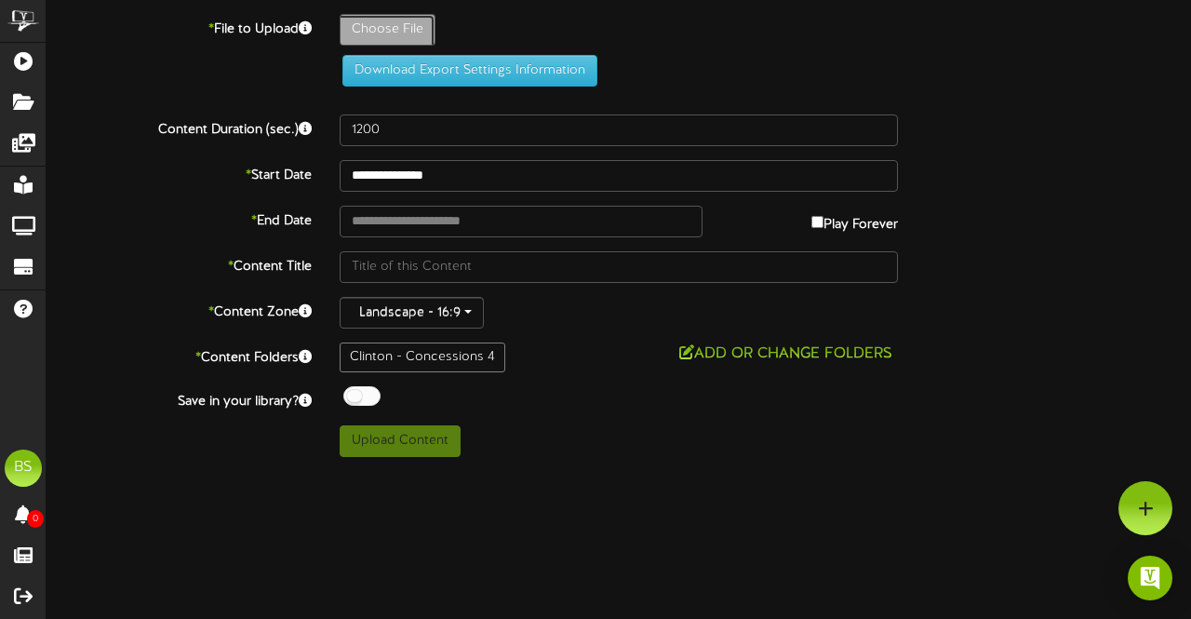
type input "**********"
type input "ConcessionsCombosPriceUpdateAug2025"
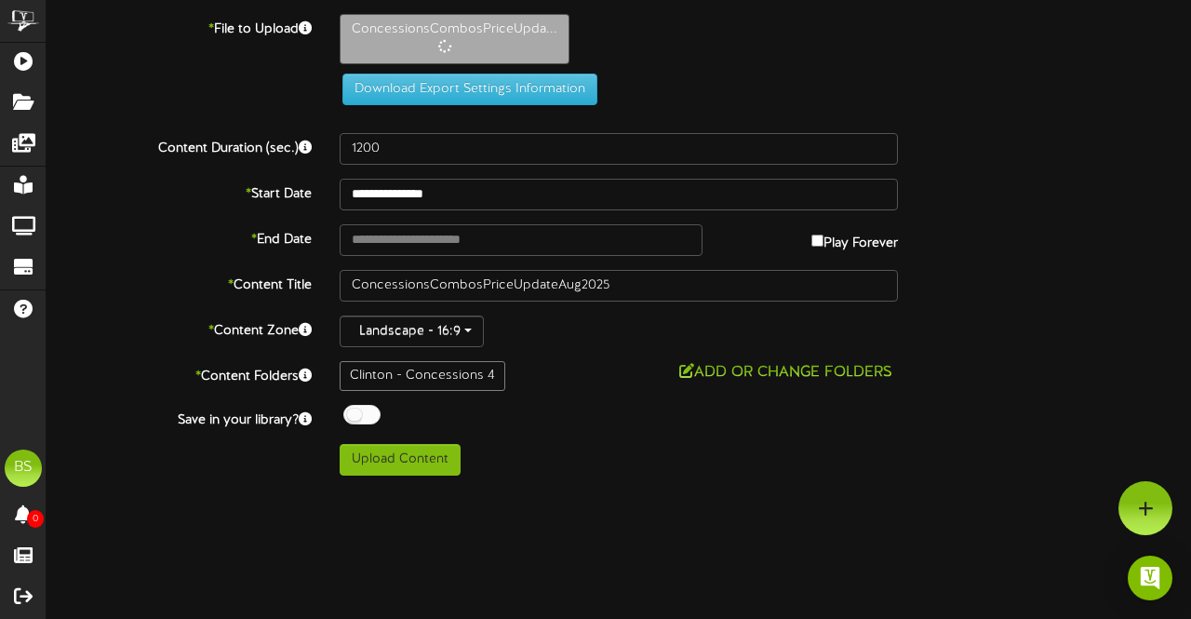
click at [349, 416] on div at bounding box center [361, 415] width 37 height 20
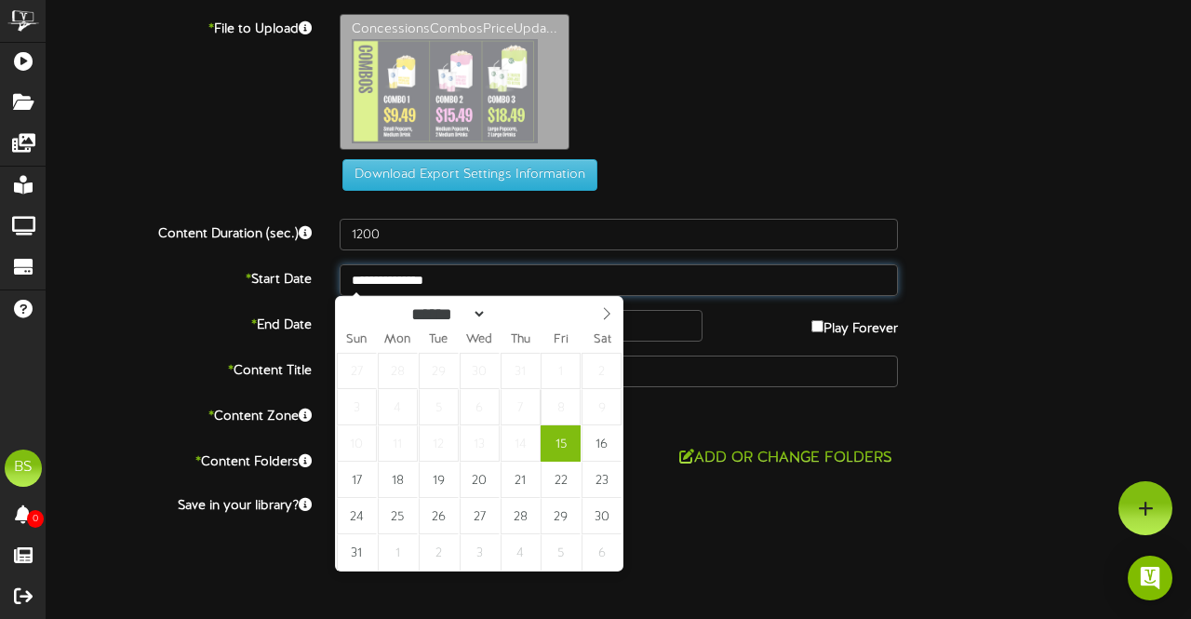
click at [415, 278] on input "**********" at bounding box center [619, 280] width 558 height 32
type input "**********"
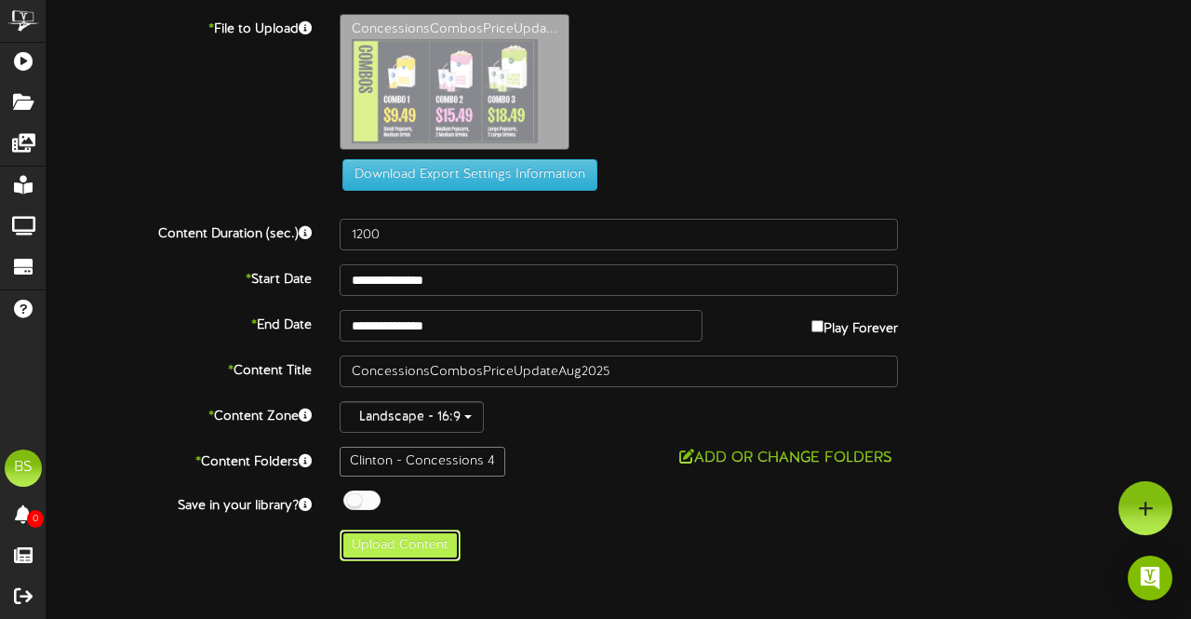
click at [422, 539] on button "Upload Content" at bounding box center [400, 546] width 121 height 32
type input "**********"
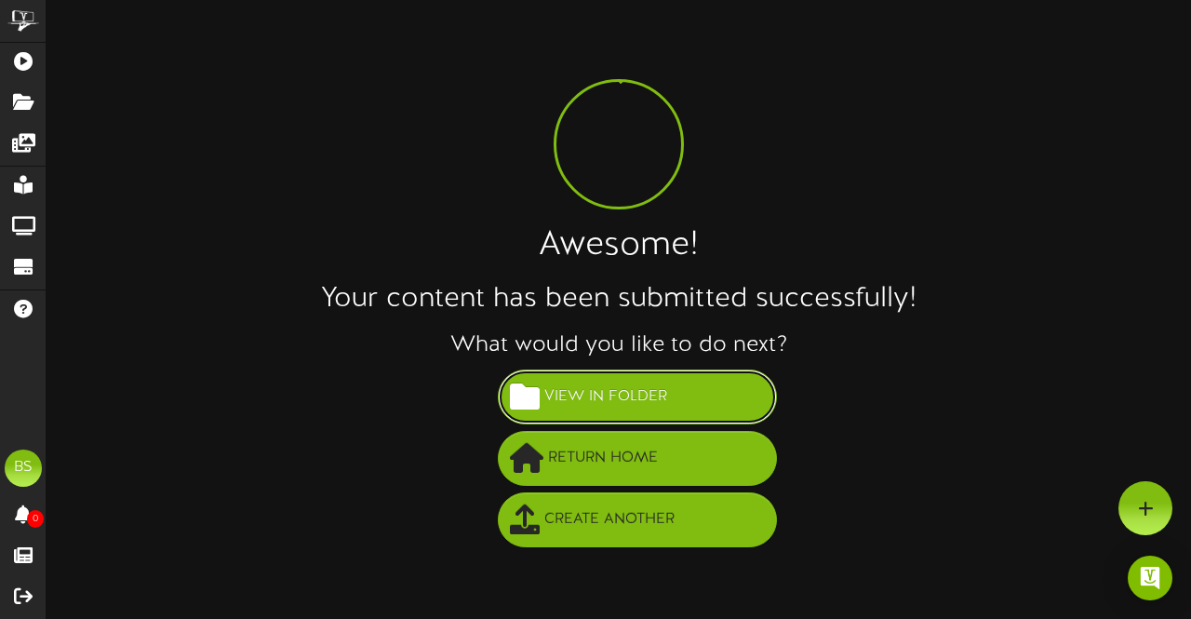
click at [653, 404] on span "View in Folder" at bounding box center [606, 397] width 132 height 31
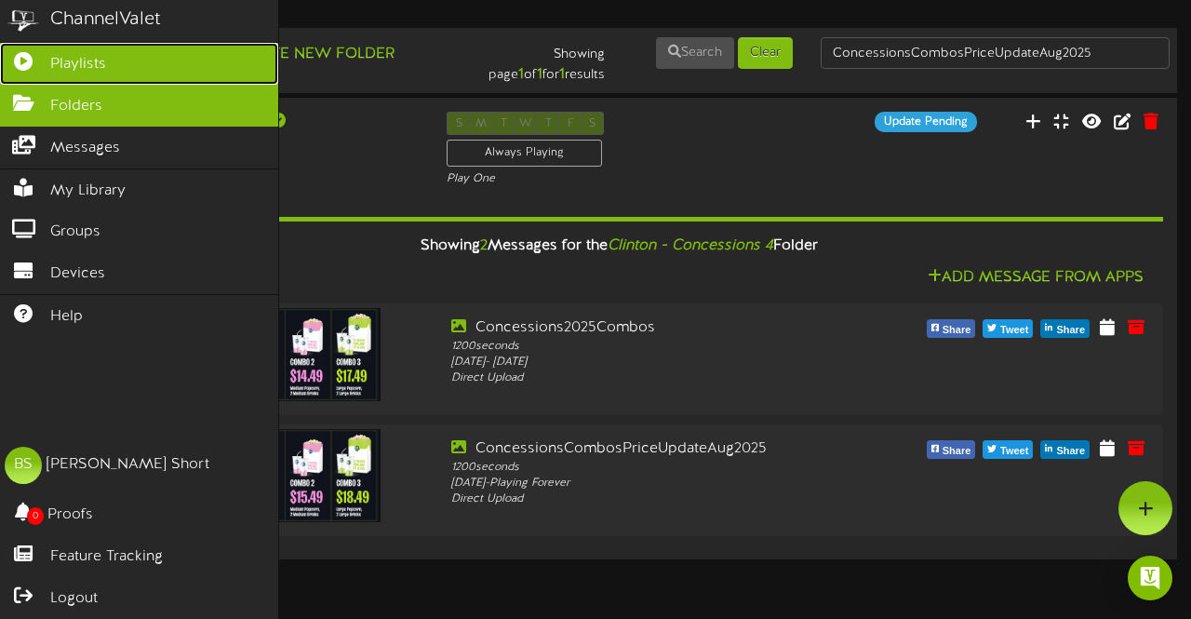
click at [90, 46] on link "Playlists" at bounding box center [139, 64] width 278 height 42
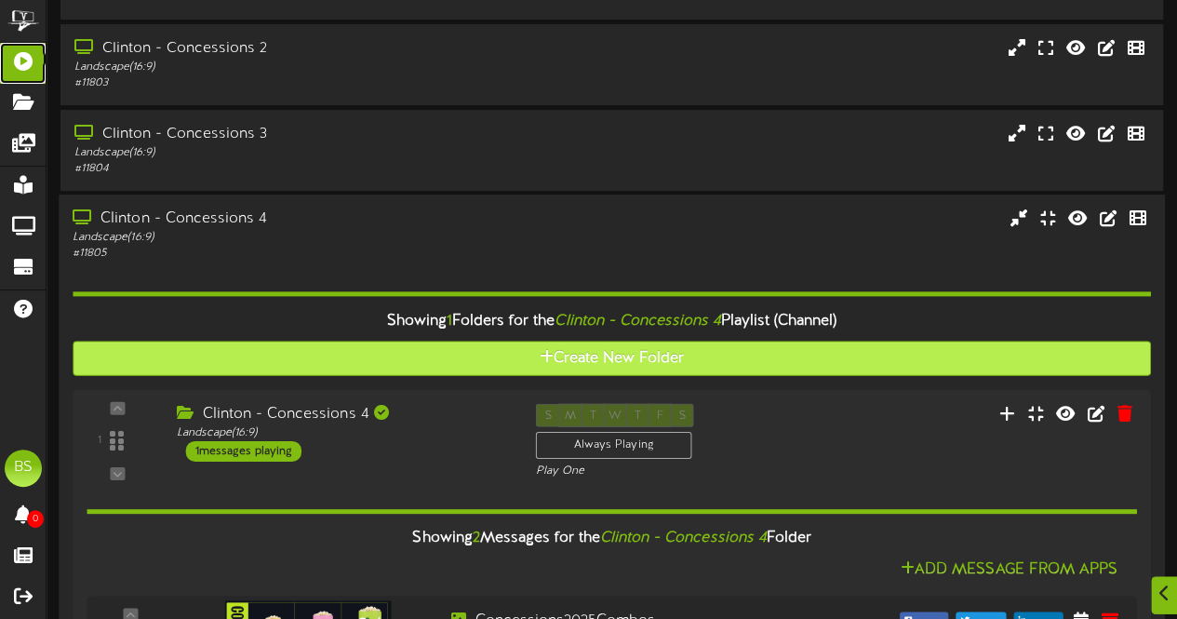
scroll to position [3909, 0]
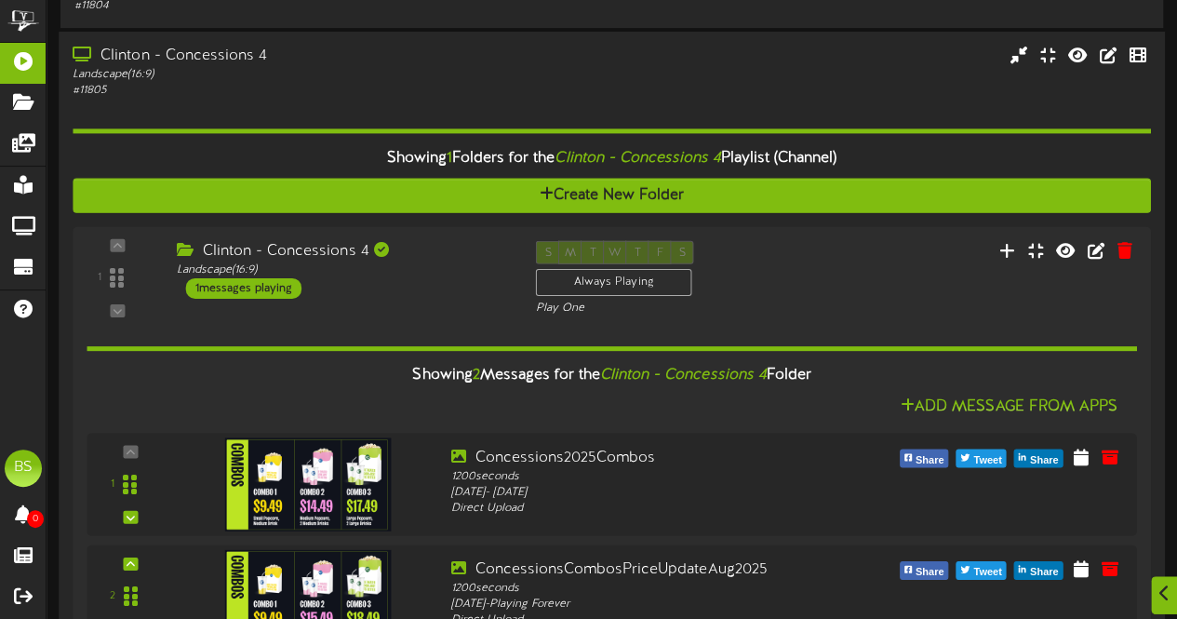
click at [223, 61] on div "Clinton - Concessions 4" at bounding box center [289, 56] width 433 height 21
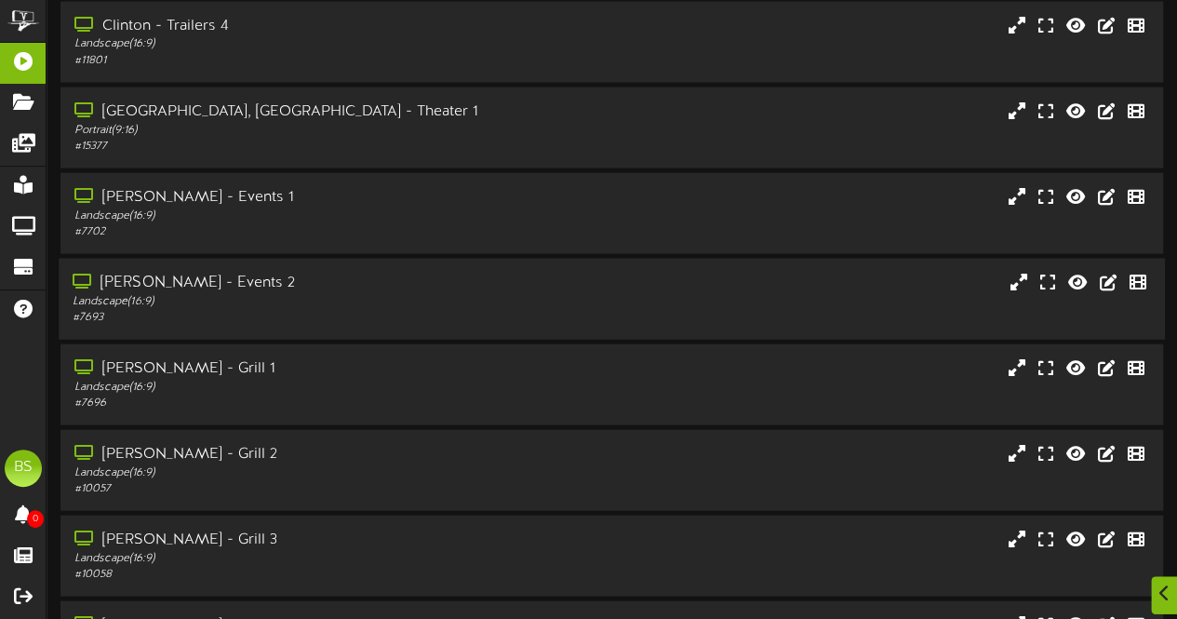
scroll to position [5863, 0]
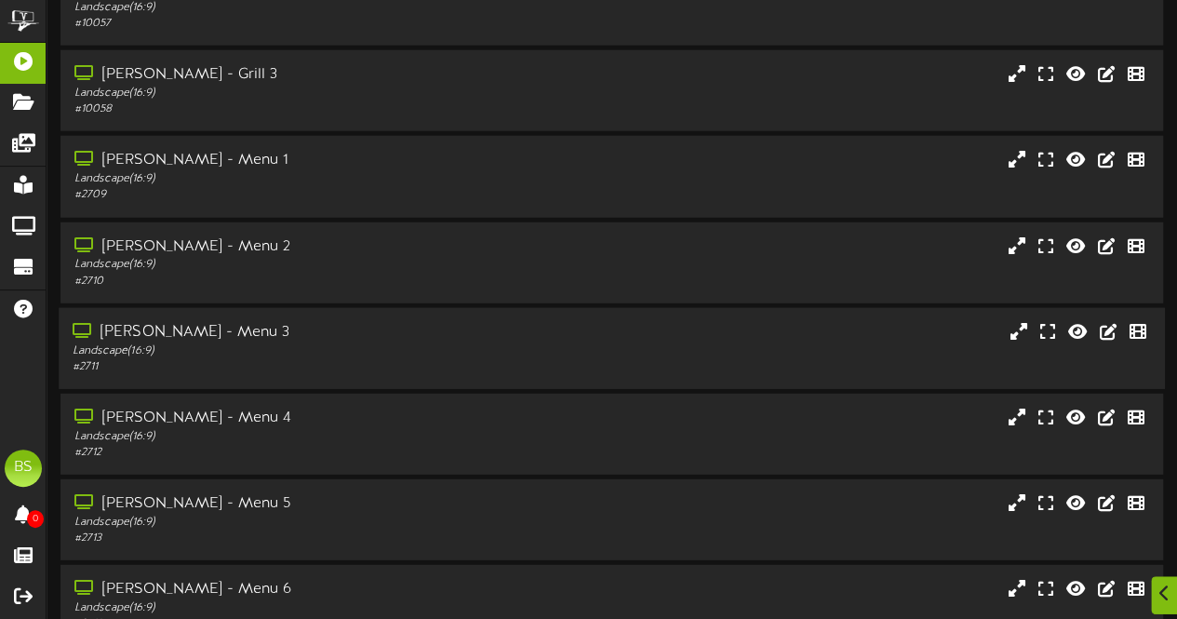
click at [188, 334] on div "[PERSON_NAME] - Menu 3" at bounding box center [289, 332] width 433 height 21
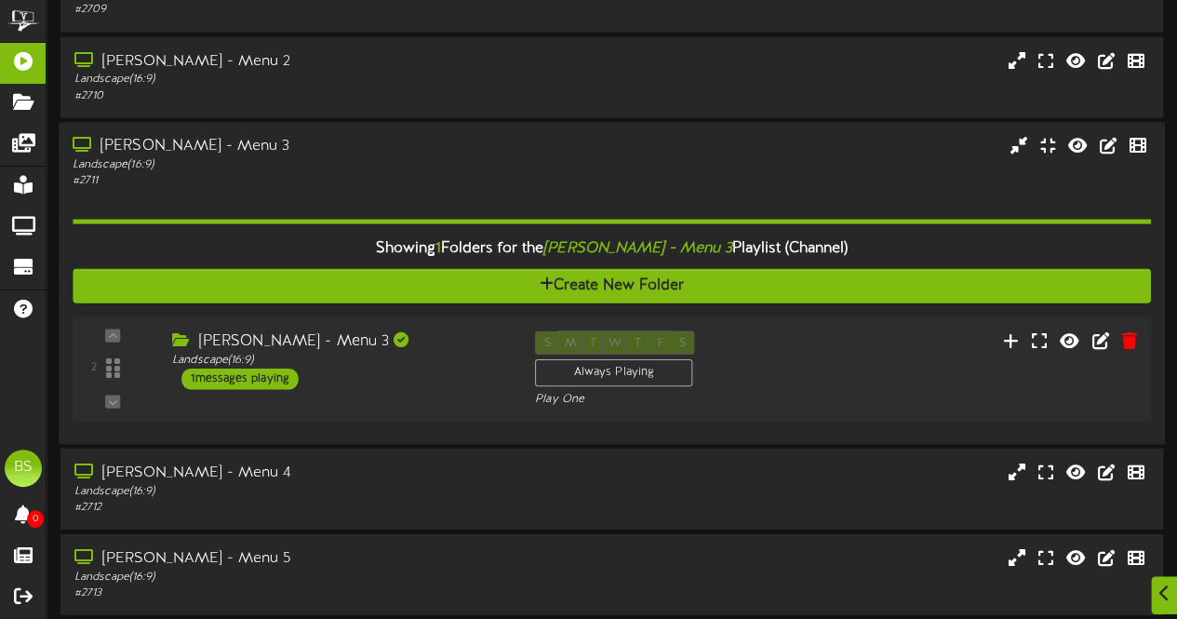
scroll to position [6049, 0]
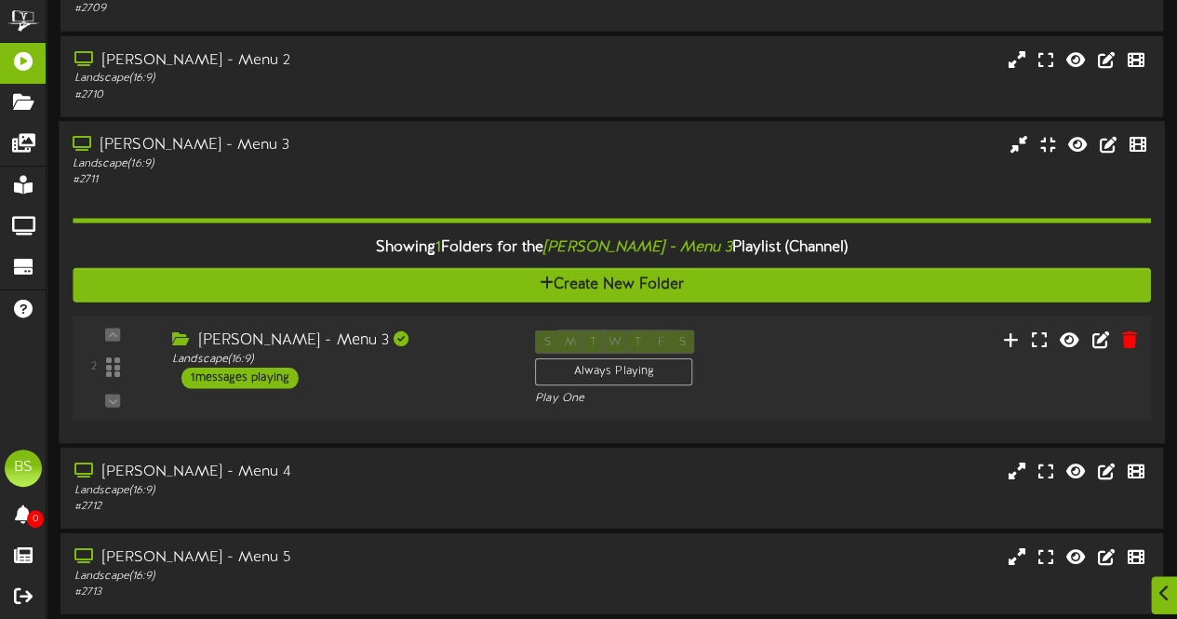
click at [251, 384] on div "1 messages playing" at bounding box center [239, 378] width 117 height 20
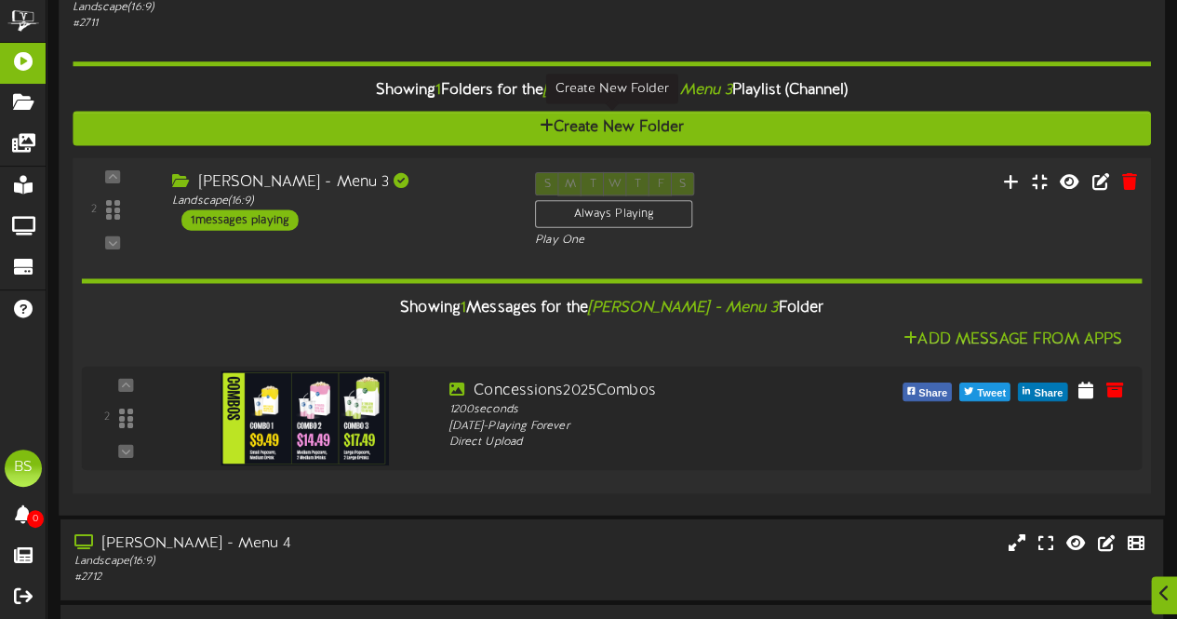
scroll to position [6235, 0]
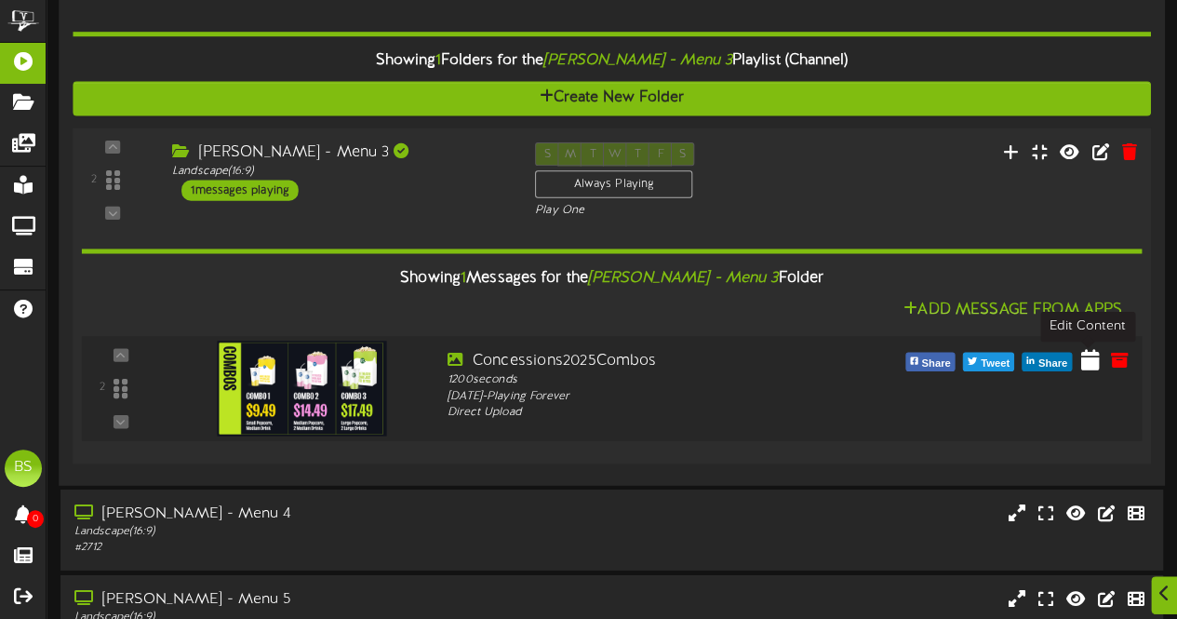
click at [1091, 367] on icon at bounding box center [1090, 359] width 19 height 20
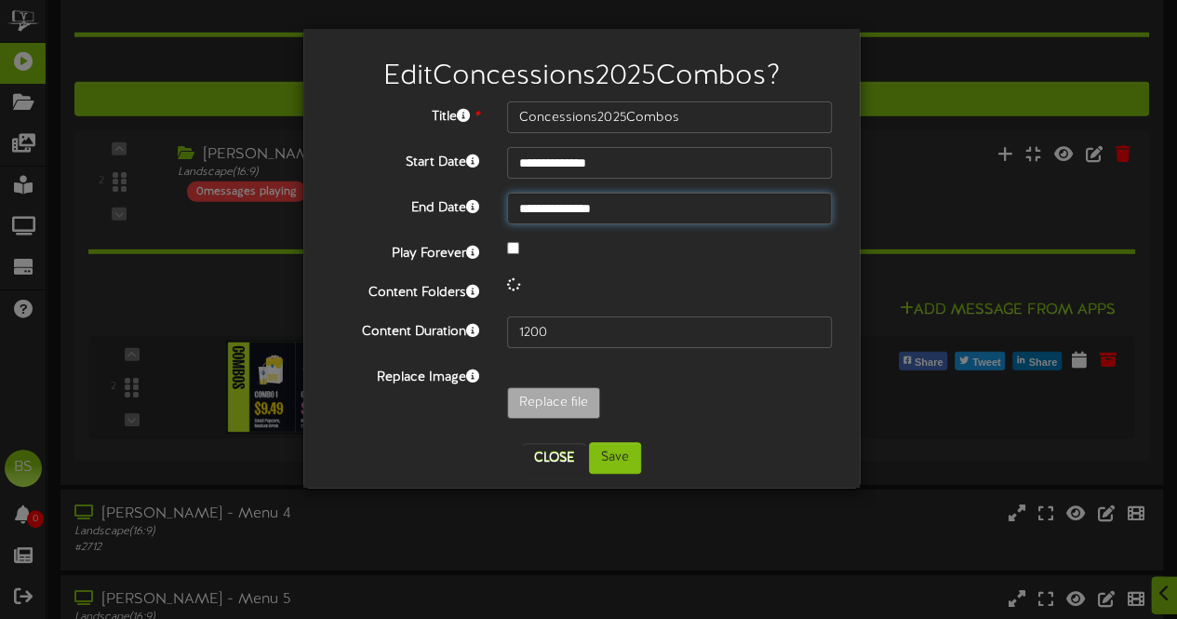
click at [624, 206] on input "**********" at bounding box center [669, 209] width 325 height 32
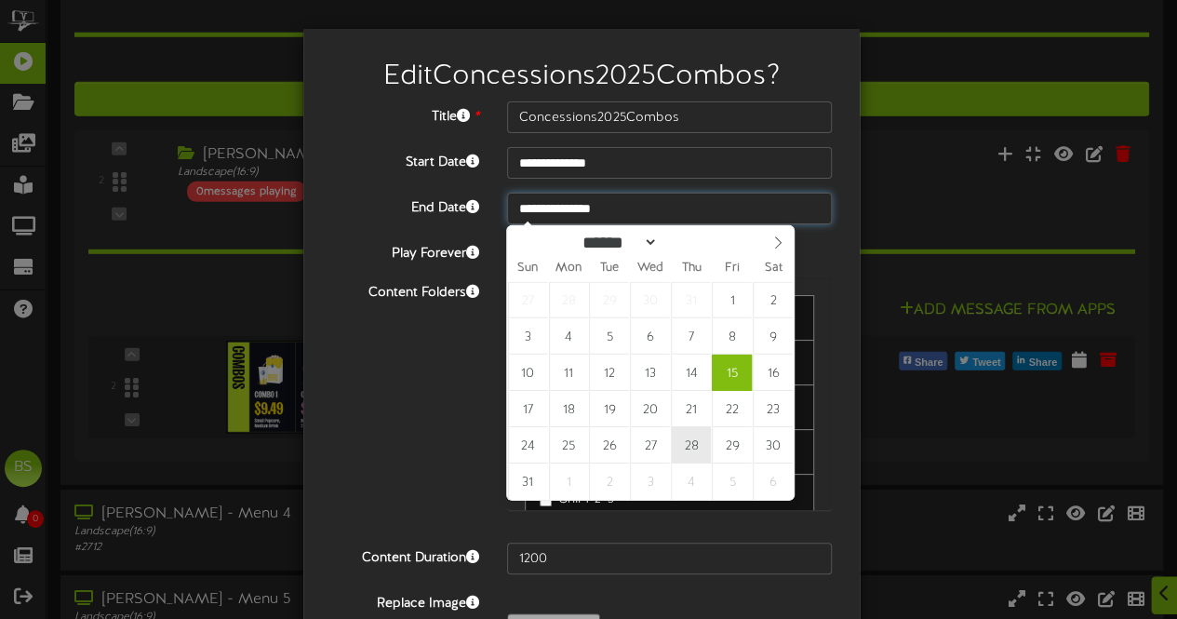
type input "**********"
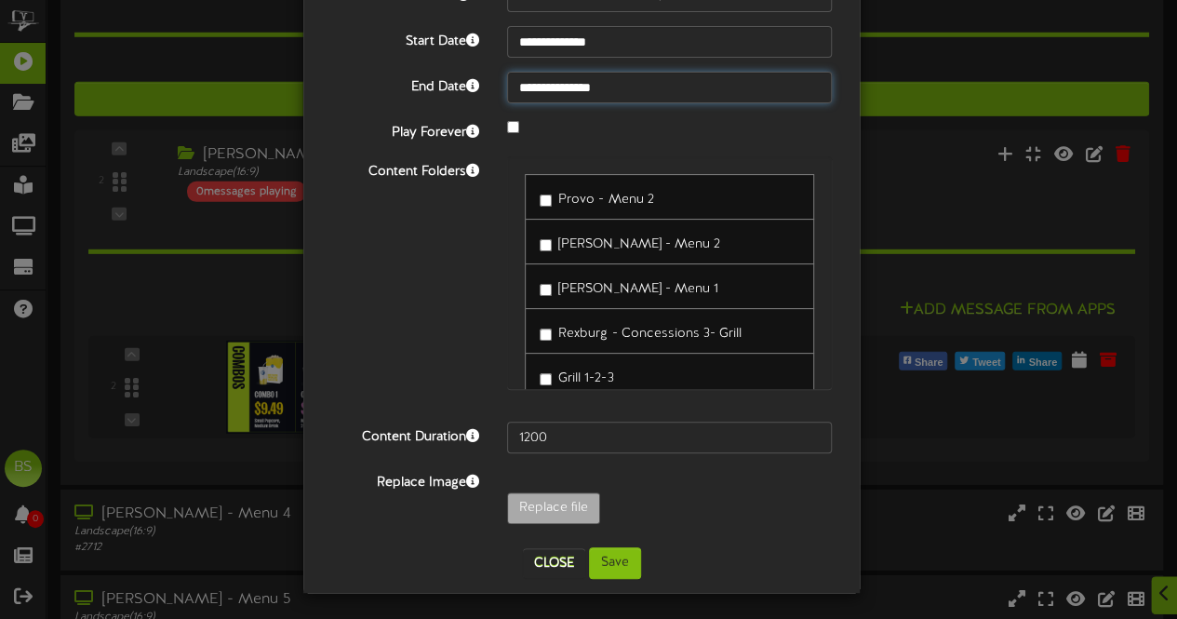
scroll to position [121, 0]
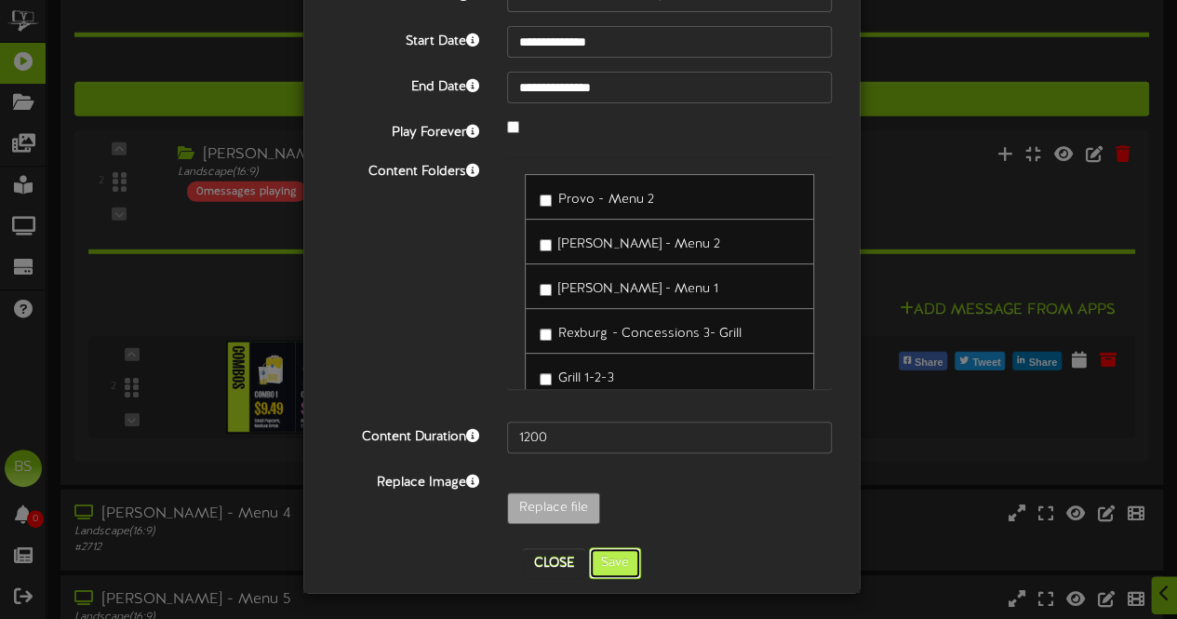
click at [601, 563] on button "Save" at bounding box center [615, 563] width 52 height 32
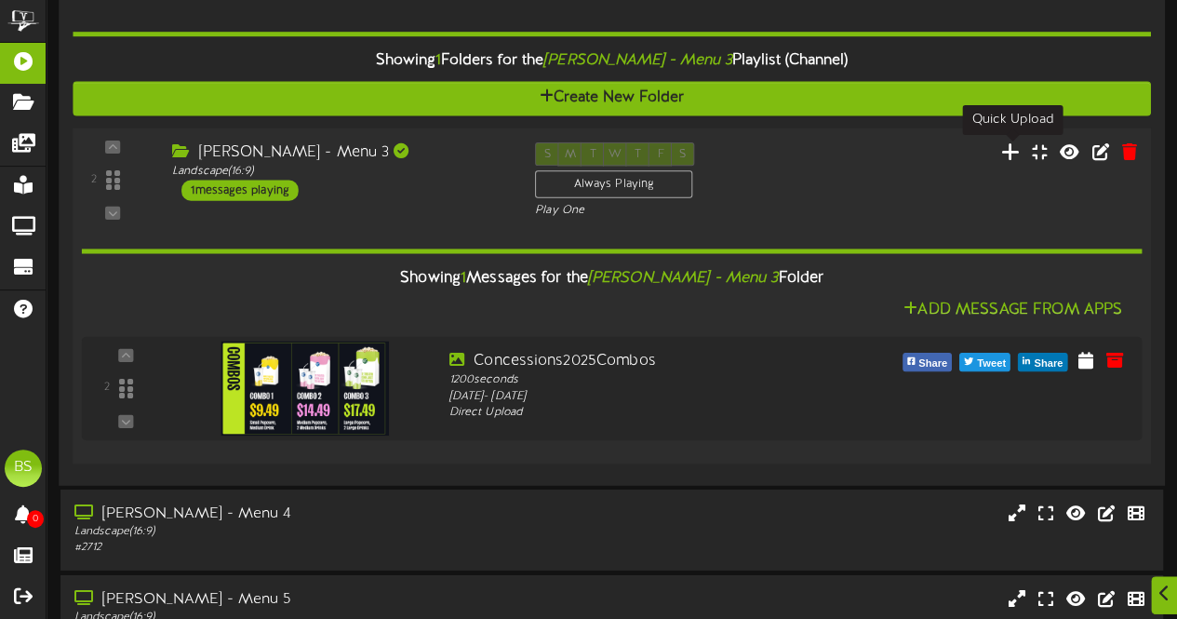
click at [1016, 158] on icon at bounding box center [1011, 151] width 20 height 20
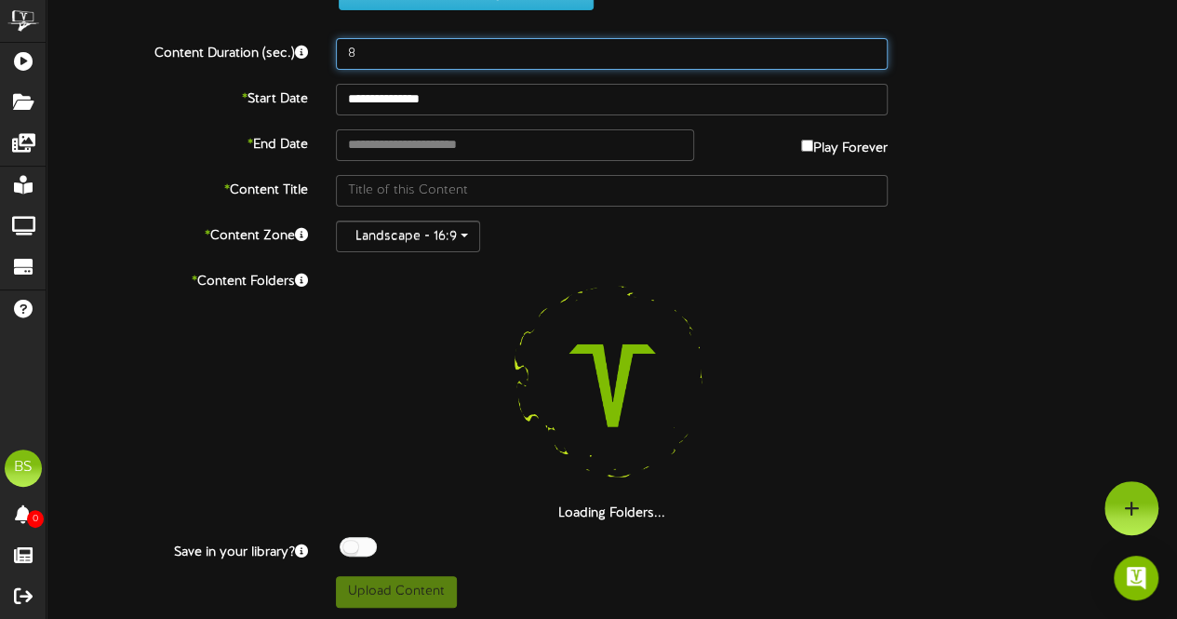
click at [385, 53] on input "8" at bounding box center [612, 54] width 552 height 32
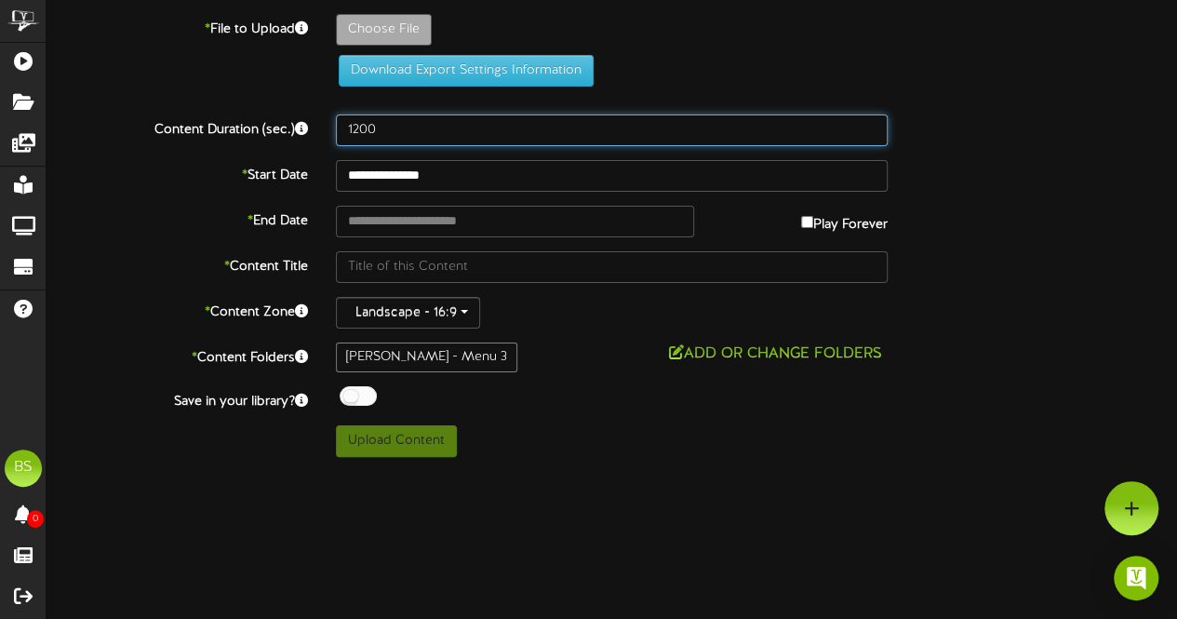
scroll to position [0, 0]
type input "1200"
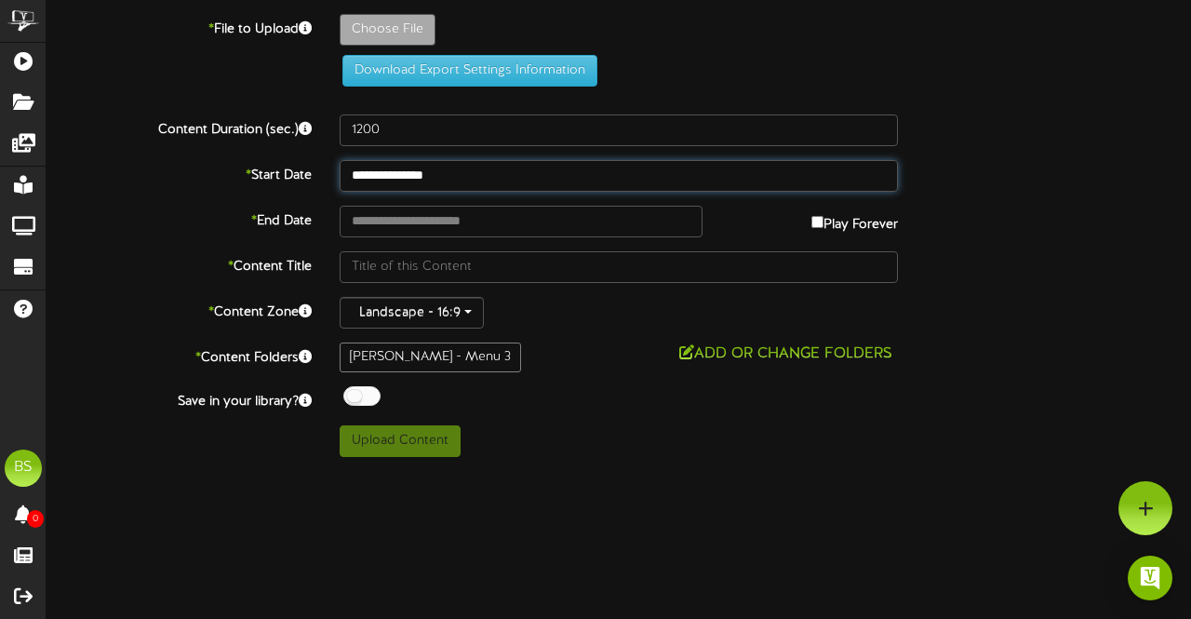
click at [419, 172] on input "**********" at bounding box center [619, 176] width 558 height 32
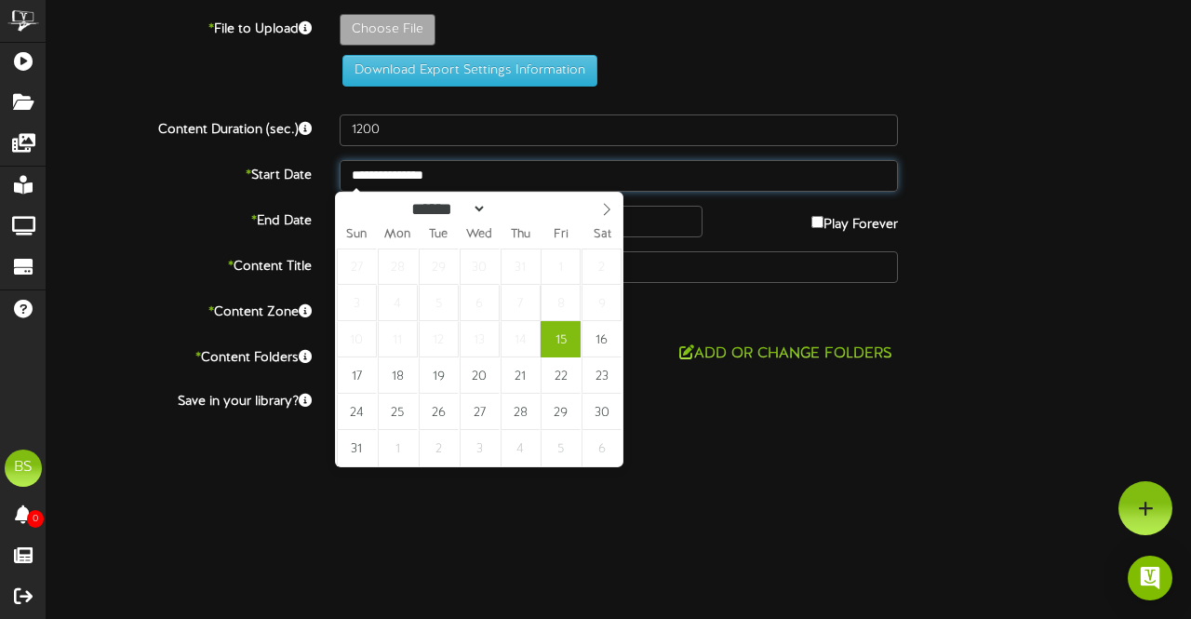
type input "**********"
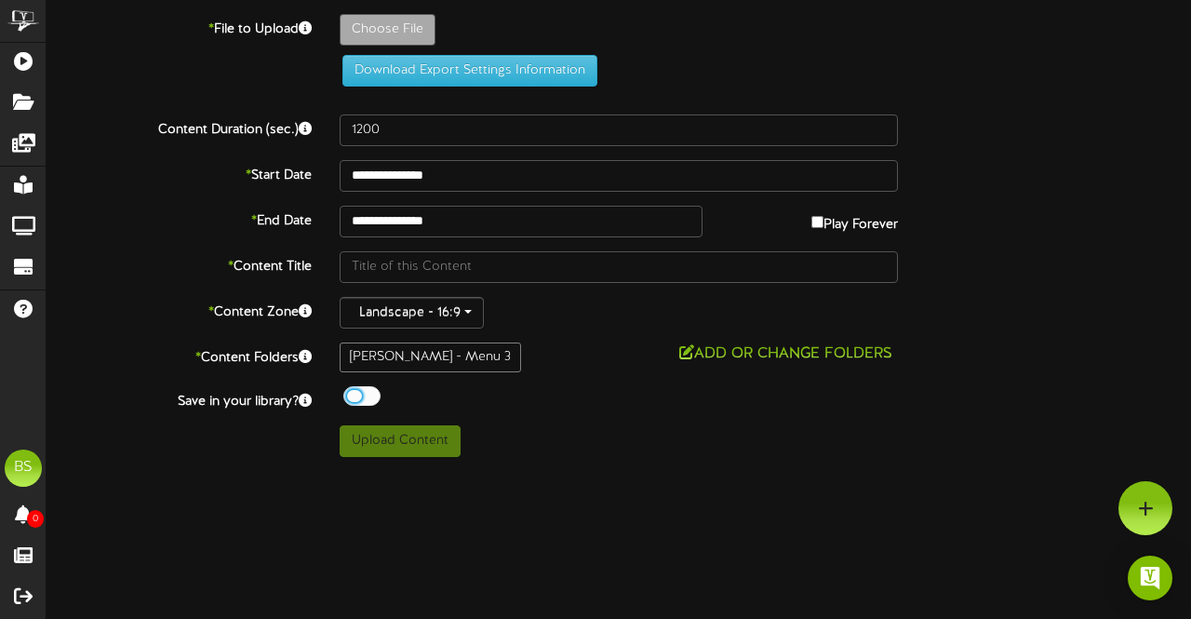
click at [348, 395] on div at bounding box center [361, 396] width 37 height 20
type input "**********"
type input "ConcessionsCombosPriceUpdateAug2025"
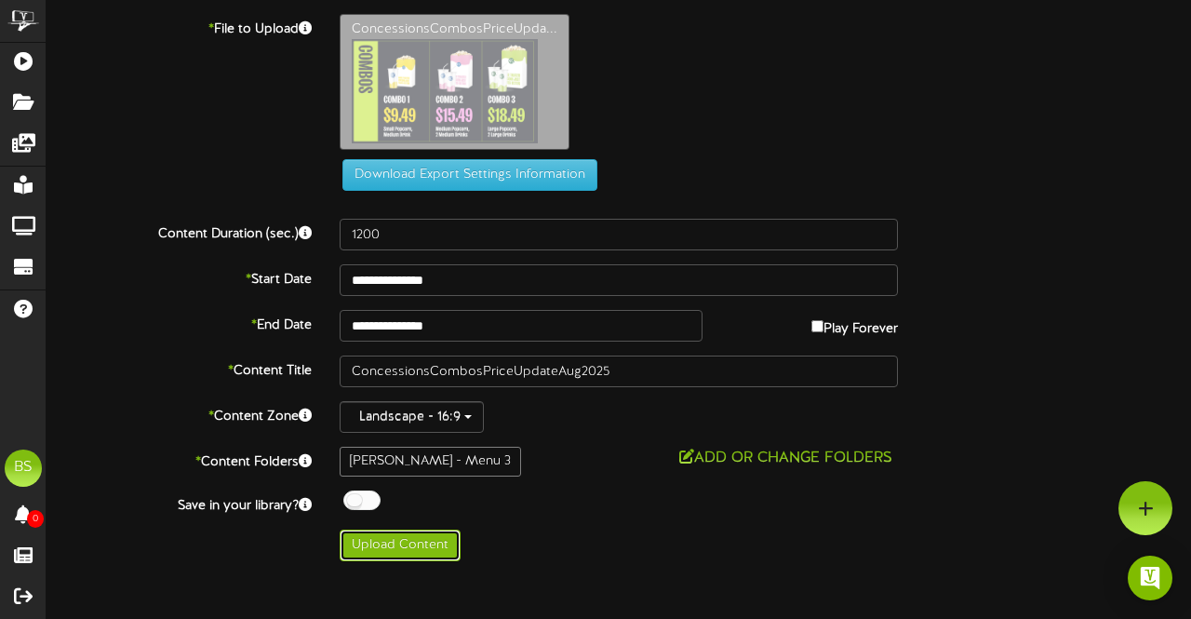
drag, startPoint x: 396, startPoint y: 543, endPoint x: 430, endPoint y: 525, distance: 37.9
click at [398, 543] on button "Upload Content" at bounding box center [400, 546] width 121 height 32
type input "**********"
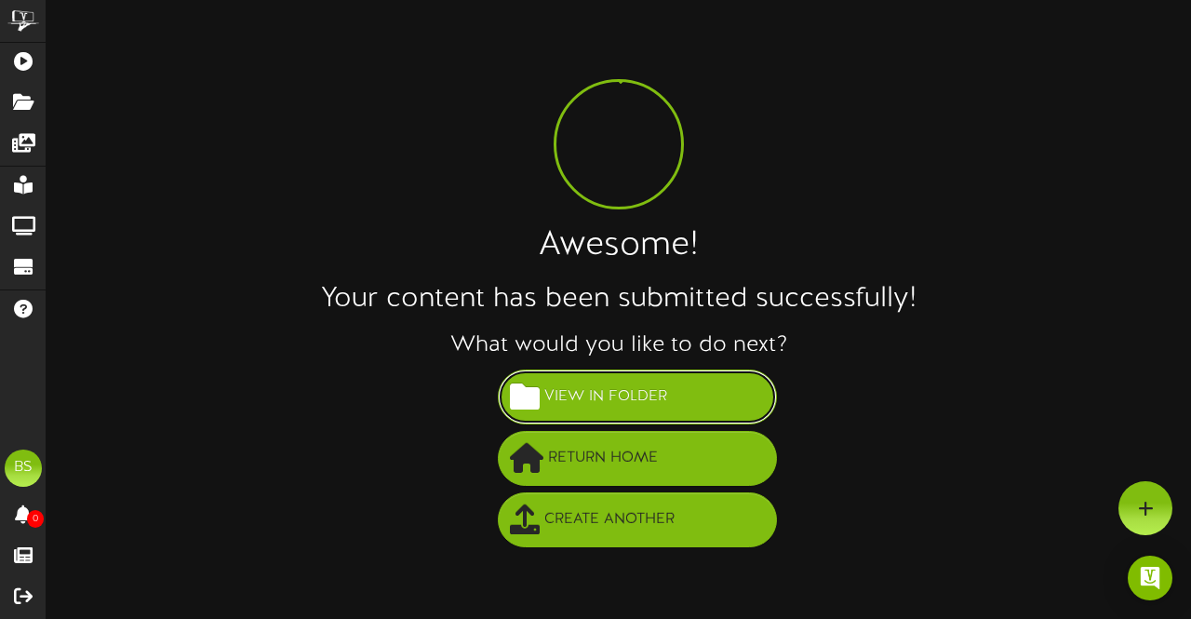
click at [660, 388] on span "View in Folder" at bounding box center [606, 397] width 132 height 31
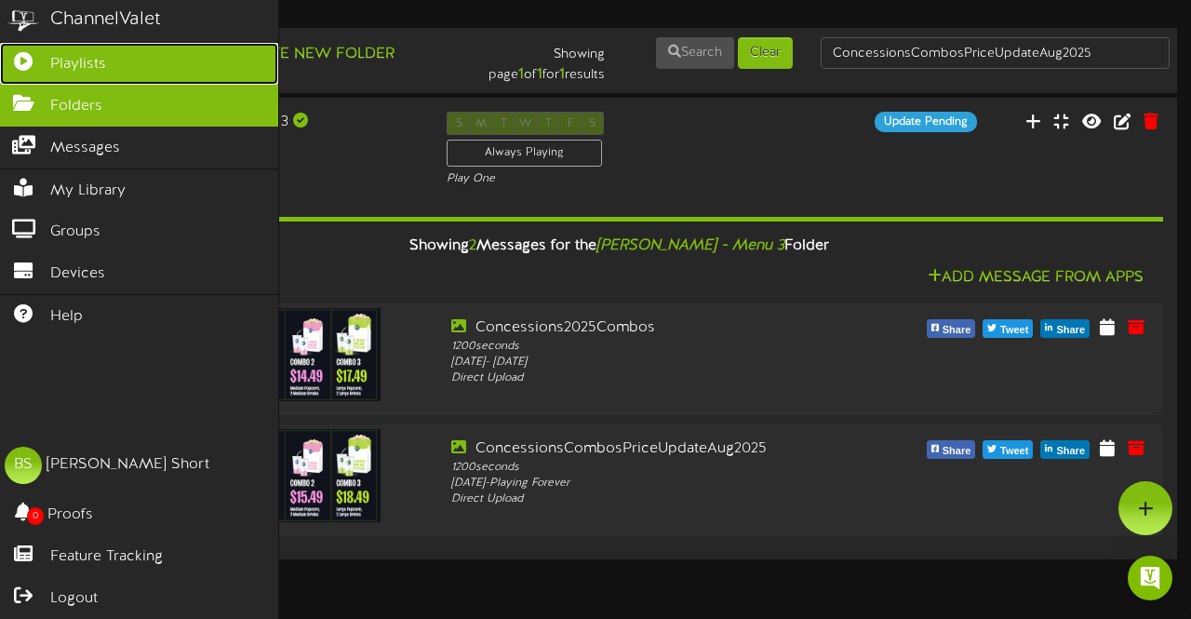
drag, startPoint x: 63, startPoint y: 54, endPoint x: 95, endPoint y: 62, distance: 32.7
click at [64, 54] on span "Playlists" at bounding box center [78, 64] width 56 height 21
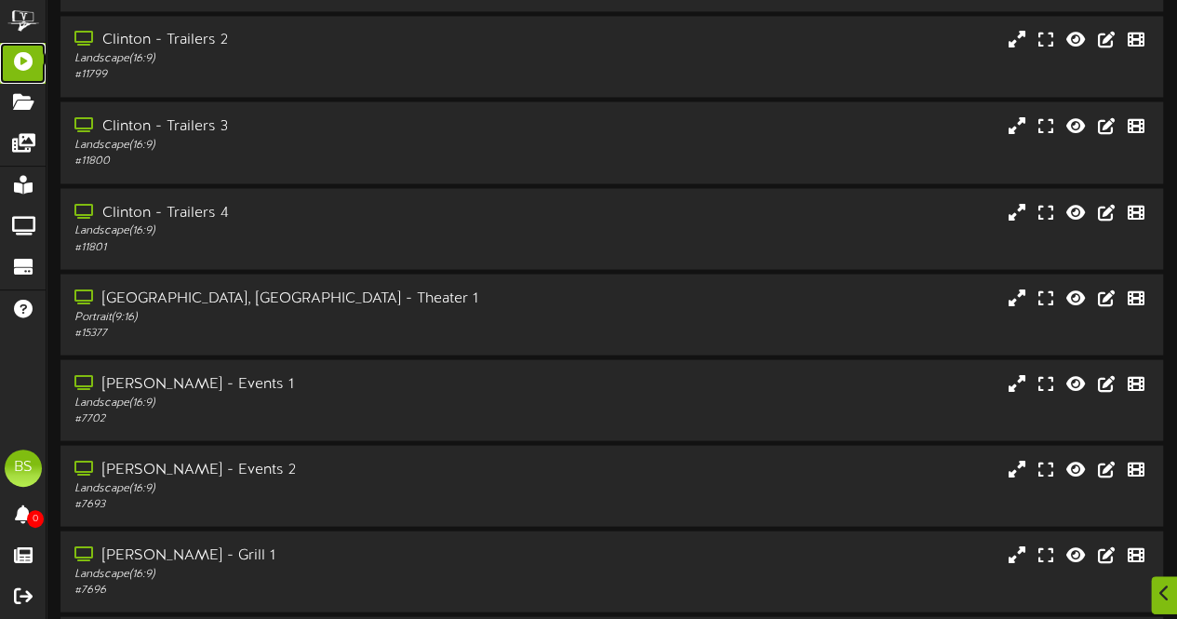
scroll to position [5956, 0]
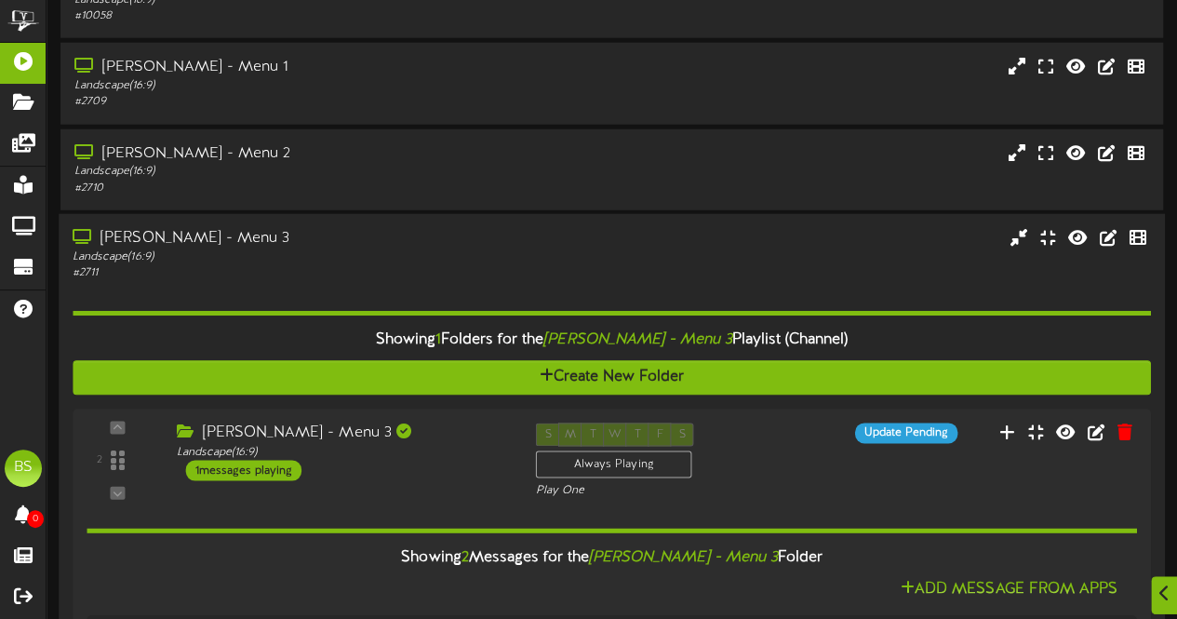
drag, startPoint x: 188, startPoint y: 235, endPoint x: 197, endPoint y: 233, distance: 9.5
click at [189, 235] on div "[PERSON_NAME] - Menu 3" at bounding box center [289, 238] width 433 height 21
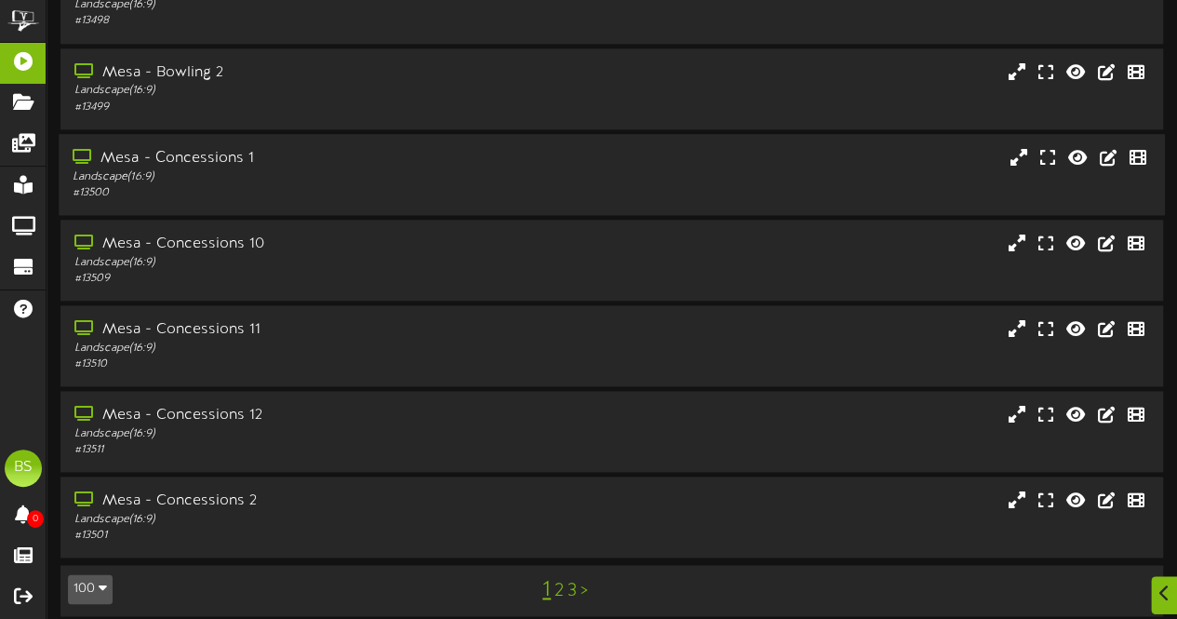
scroll to position [8096, 0]
click at [557, 591] on link "2" at bounding box center [559, 589] width 9 height 20
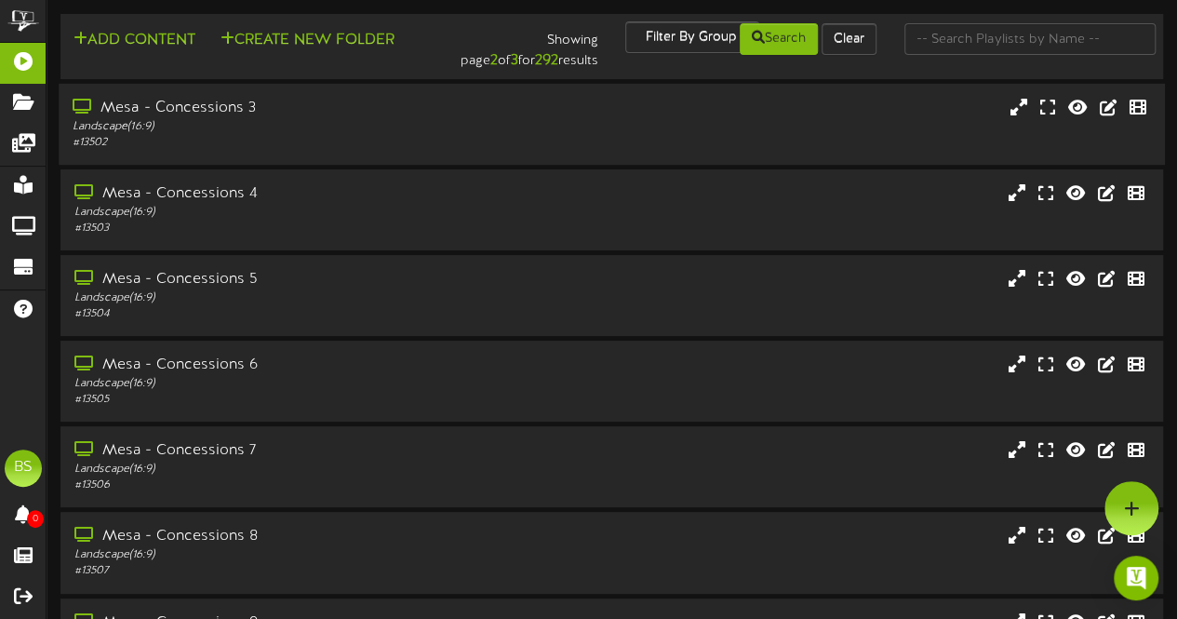
click at [240, 114] on div "Mesa - Concessions 3" at bounding box center [289, 108] width 433 height 21
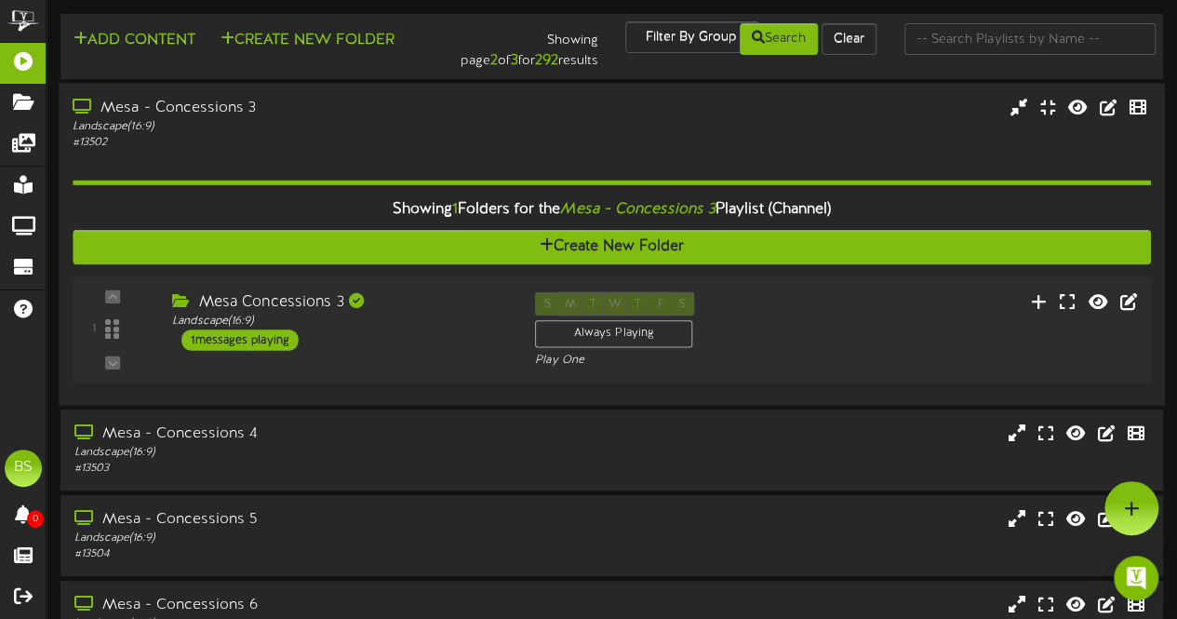
click at [268, 342] on div "1 messages playing" at bounding box center [239, 339] width 117 height 20
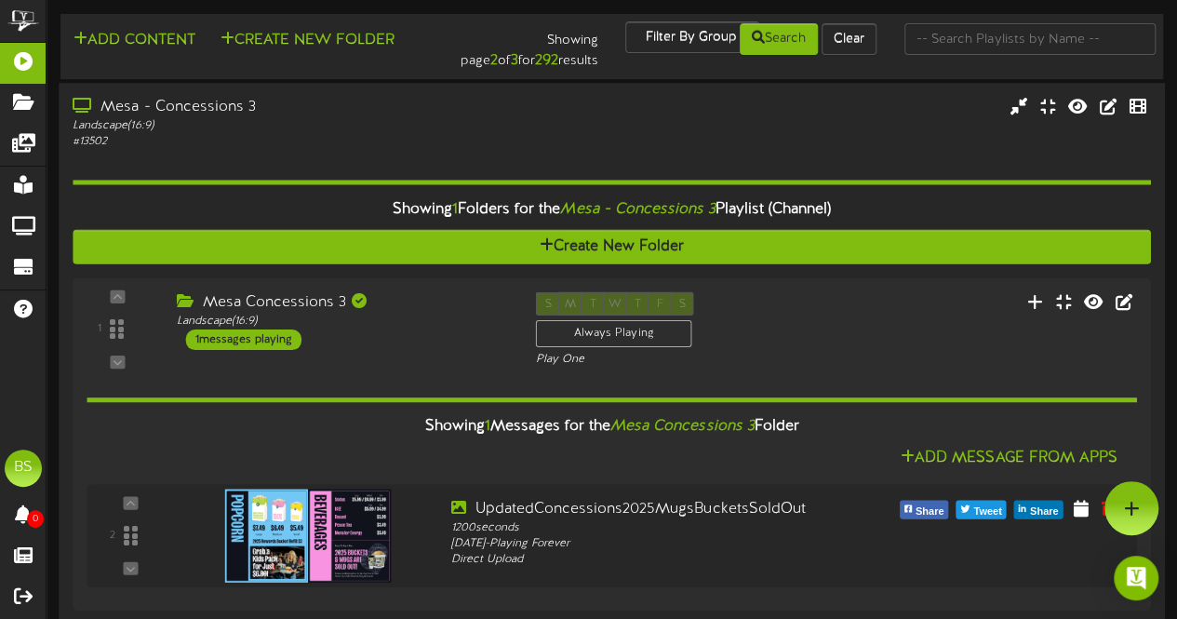
click at [247, 108] on div "Mesa - Concessions 3" at bounding box center [289, 107] width 433 height 21
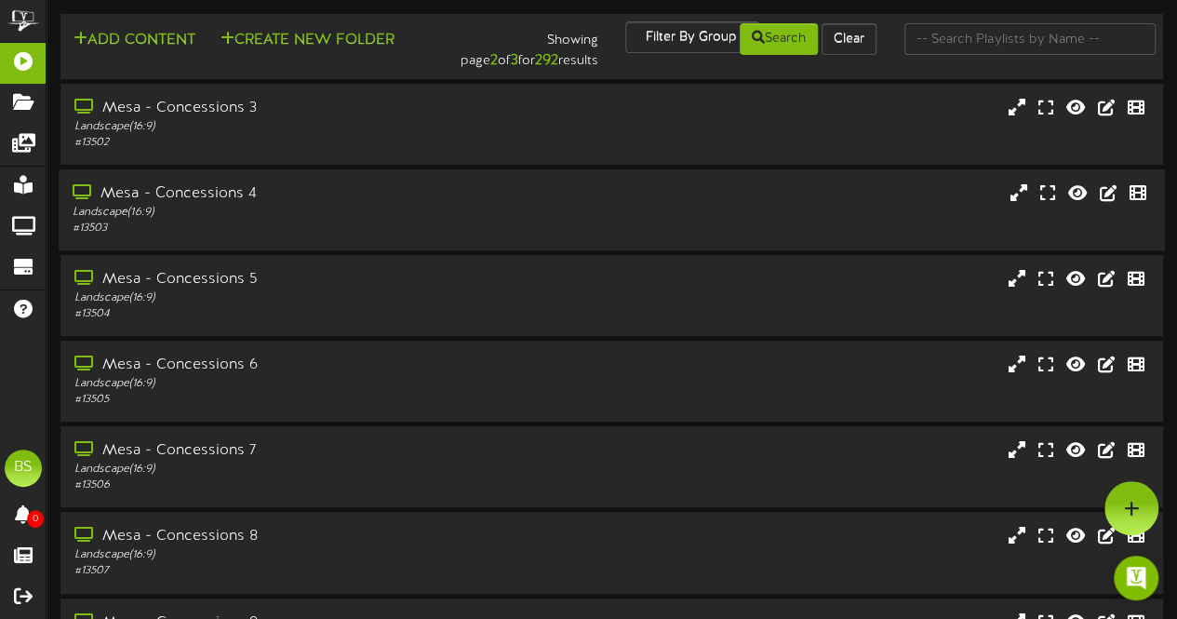
click at [227, 203] on div "Mesa - Concessions 4" at bounding box center [289, 193] width 433 height 21
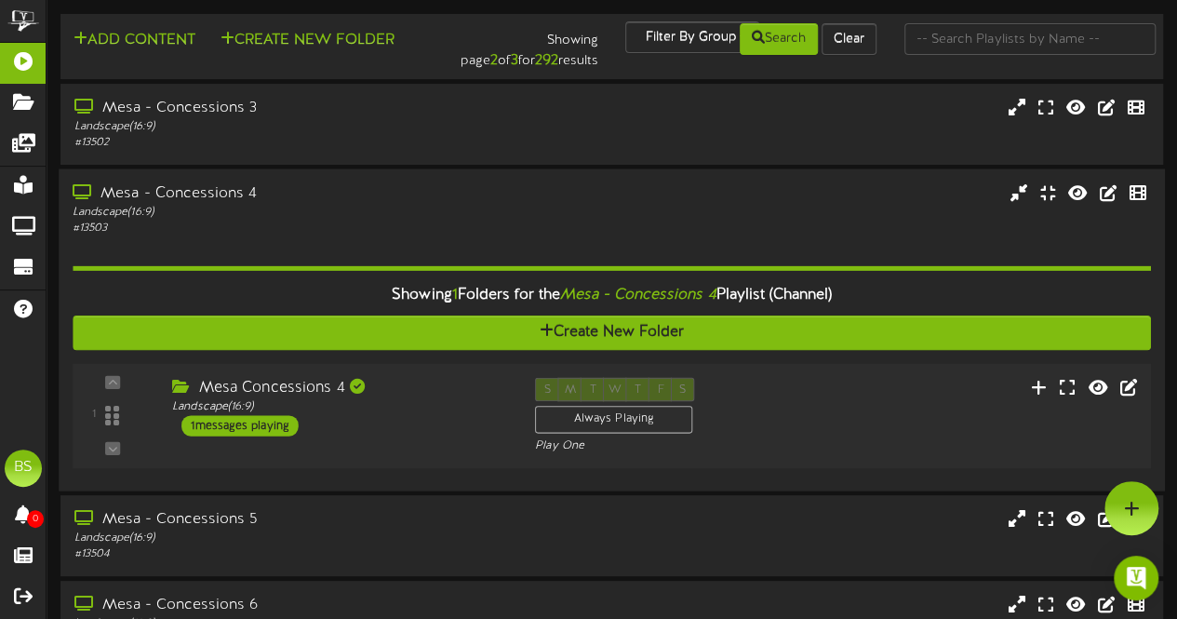
click at [281, 429] on div "1 messages playing" at bounding box center [239, 425] width 117 height 20
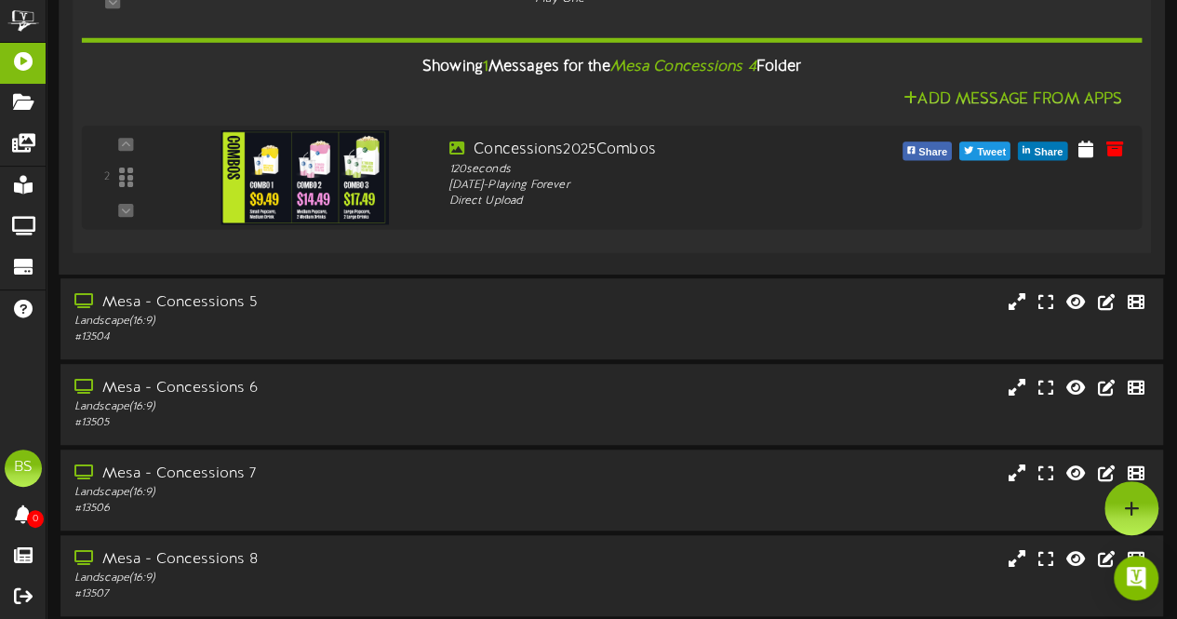
scroll to position [186, 0]
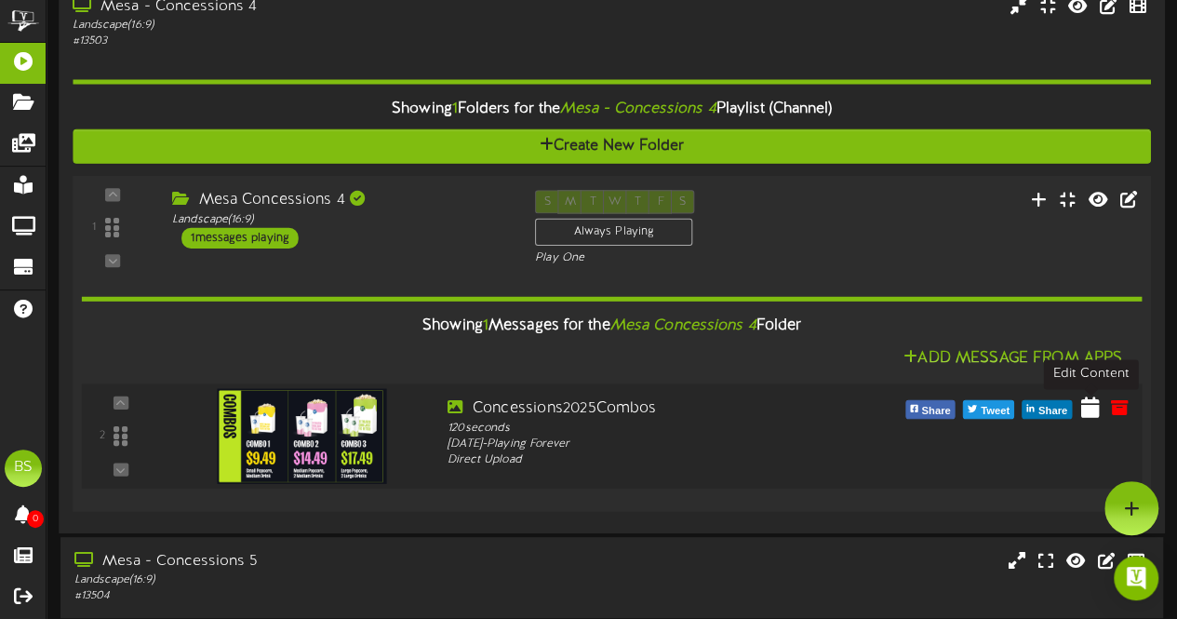
click at [1089, 412] on icon at bounding box center [1090, 406] width 19 height 20
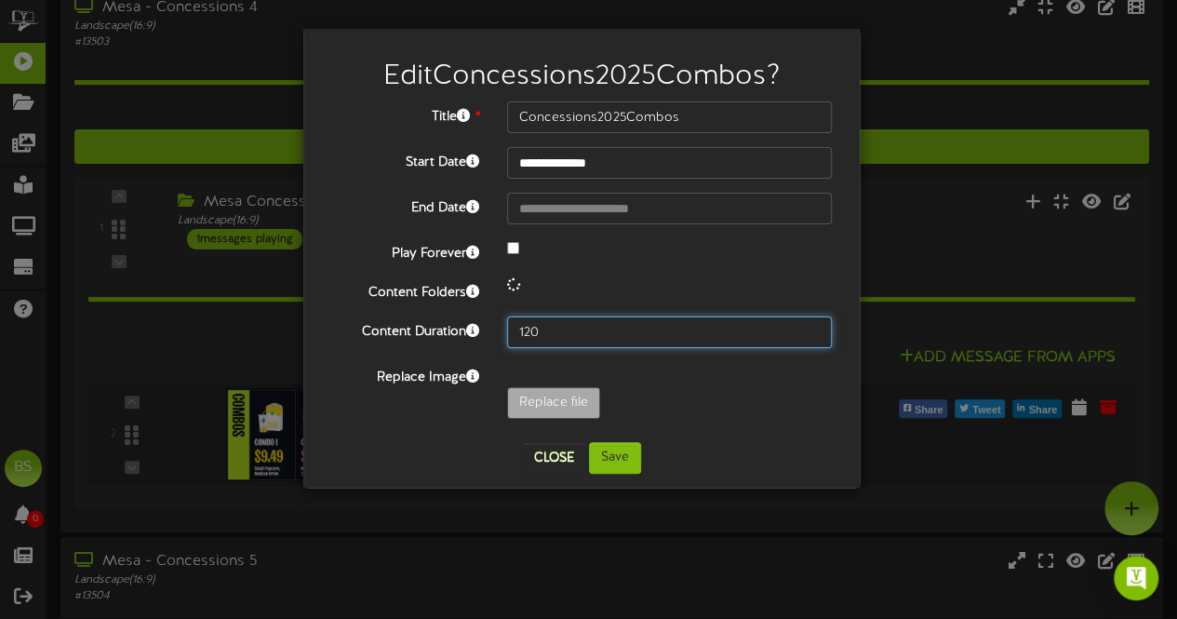
click at [550, 336] on input "120" at bounding box center [669, 332] width 325 height 32
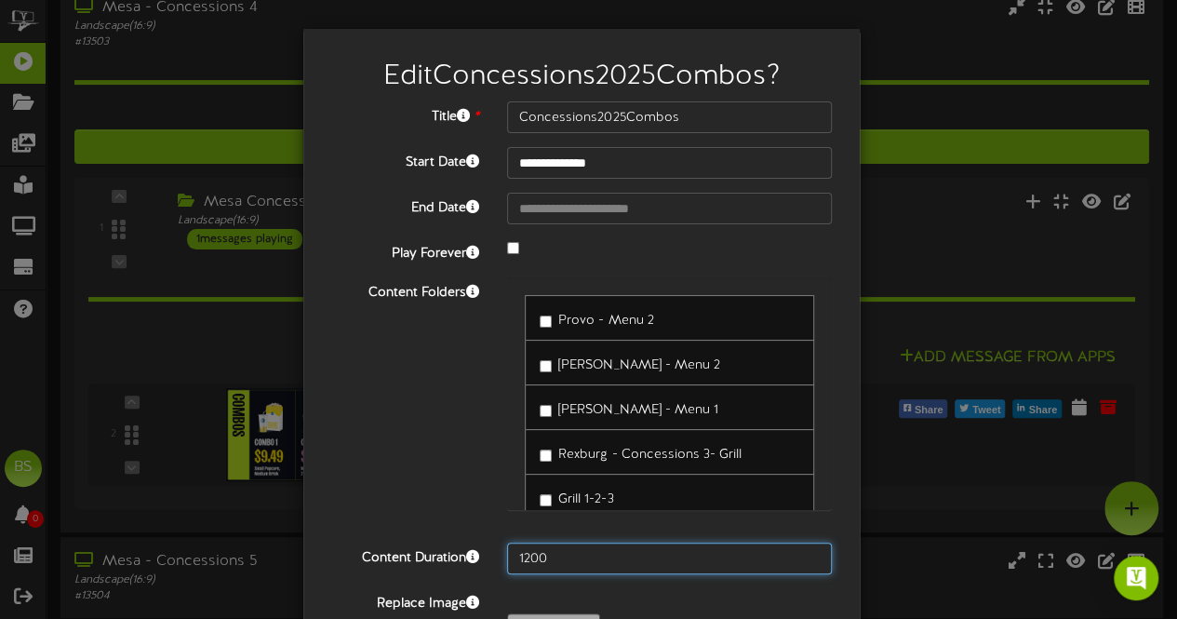
type input "1200"
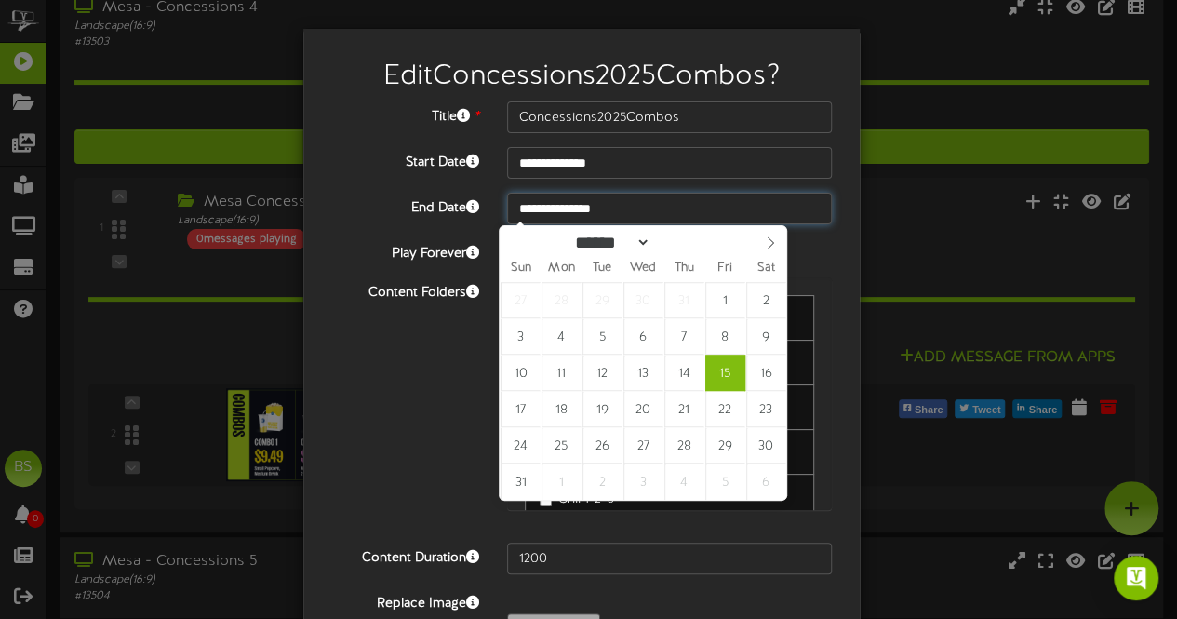
type input "**********"
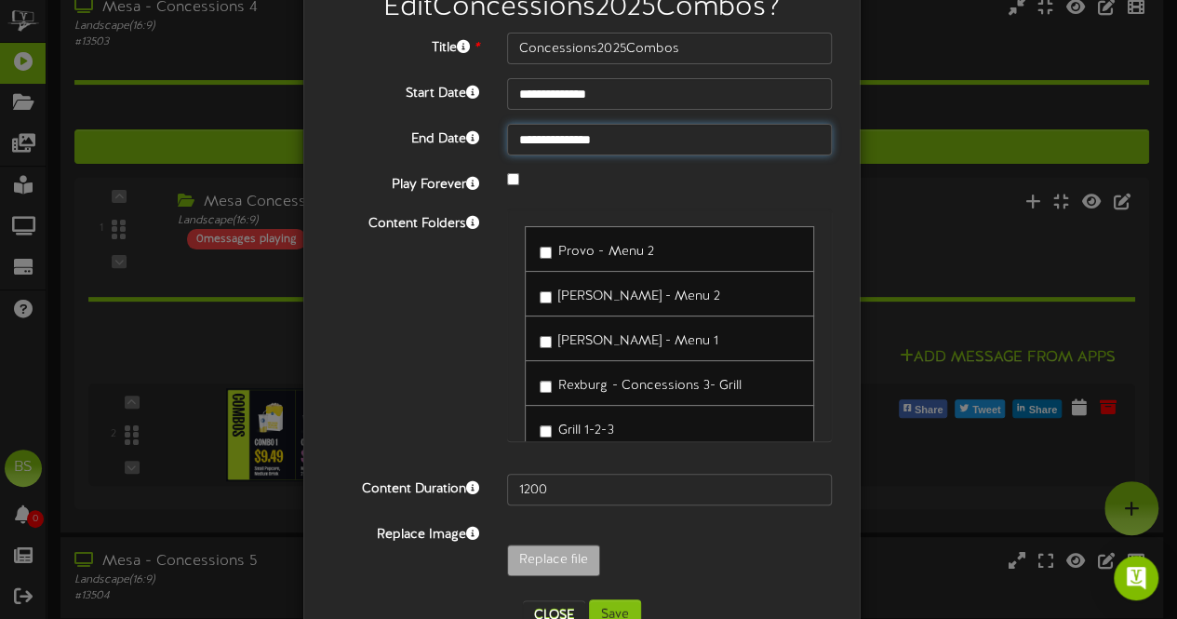
scroll to position [121, 0]
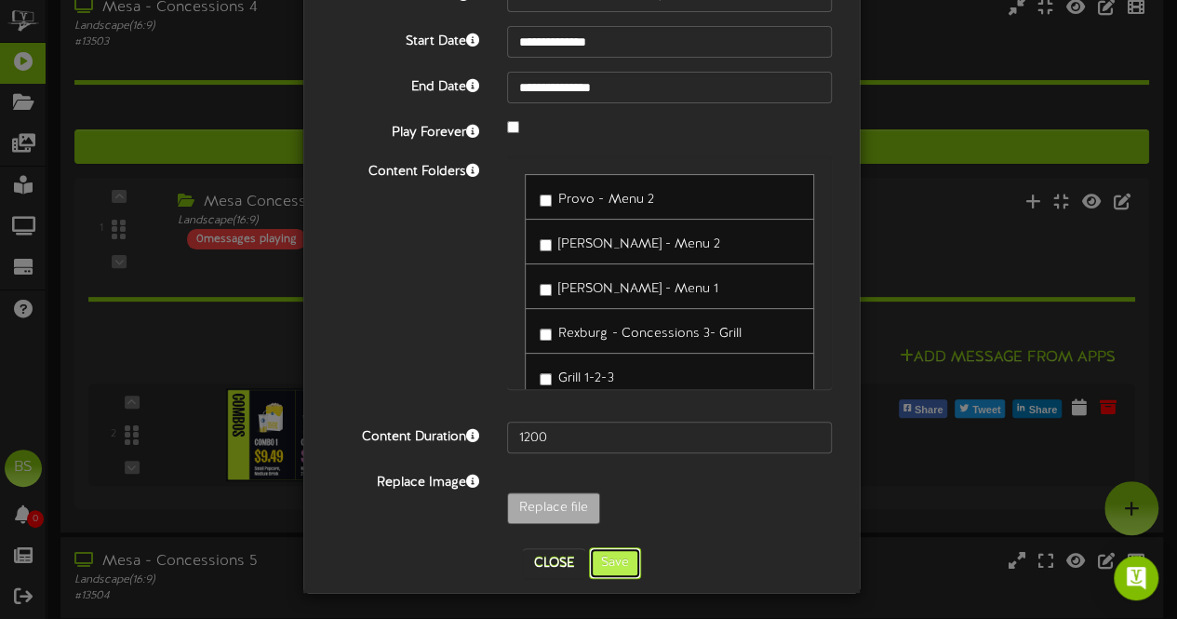
click at [618, 551] on button "Save" at bounding box center [615, 563] width 52 height 32
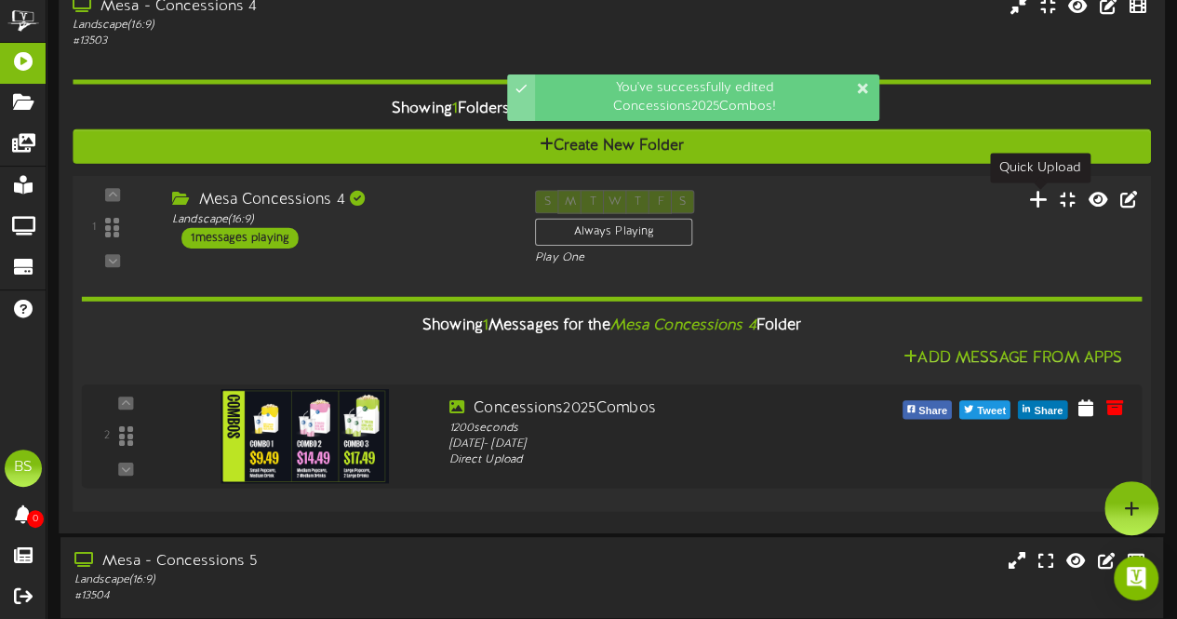
click at [1040, 206] on icon at bounding box center [1039, 199] width 20 height 20
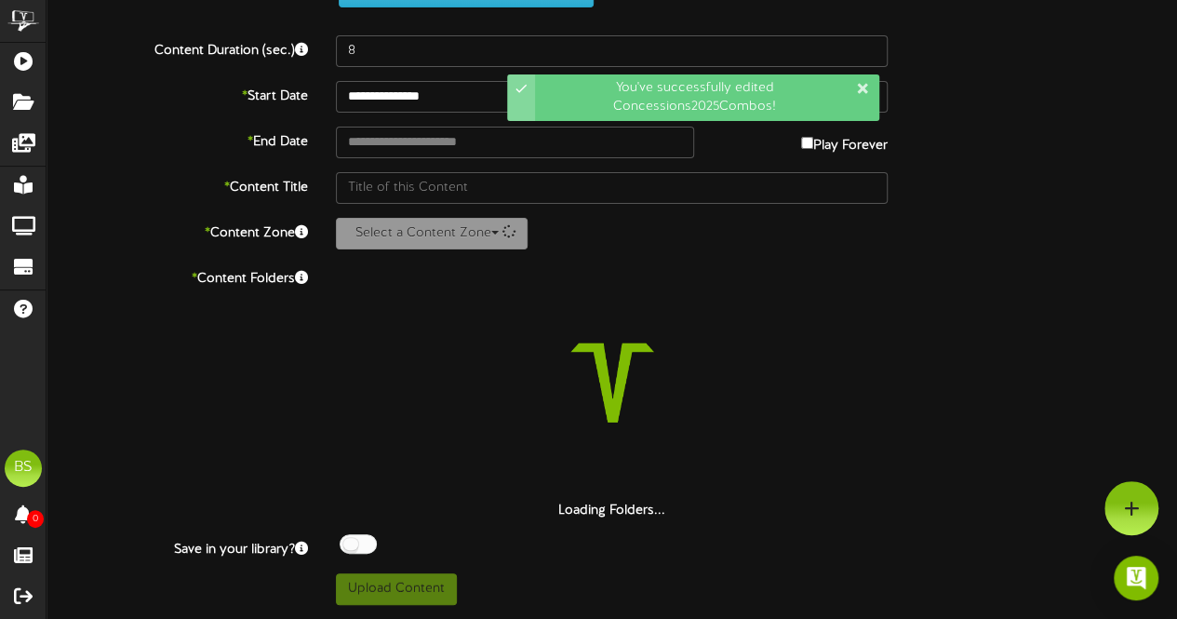
scroll to position [76, 0]
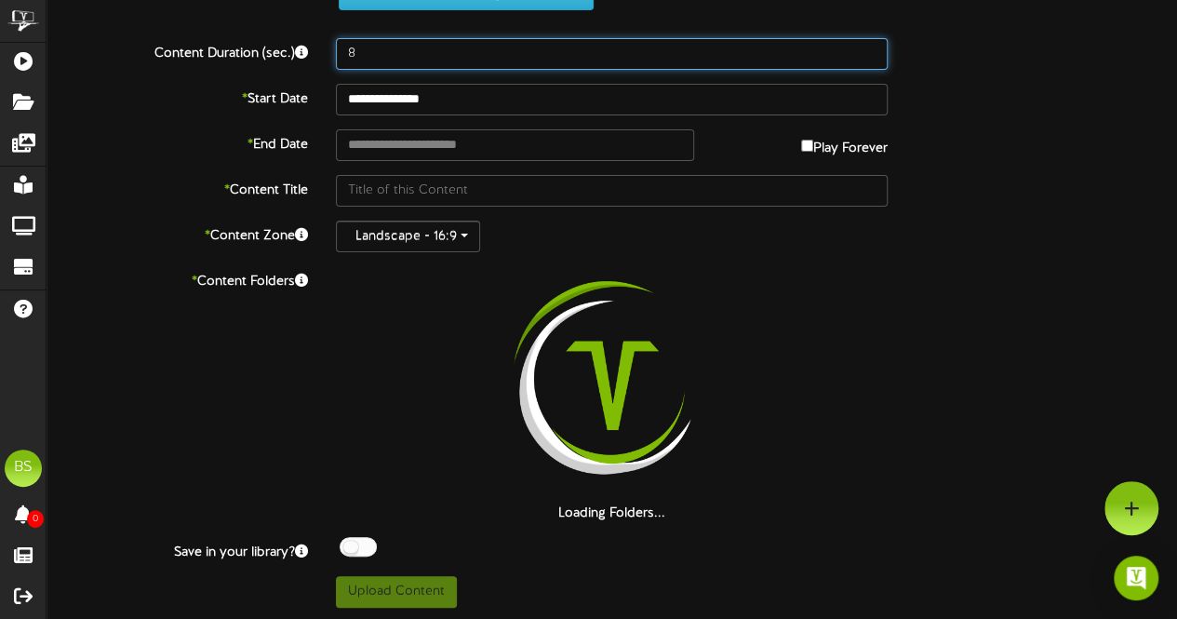
drag, startPoint x: 379, startPoint y: 60, endPoint x: 402, endPoint y: 45, distance: 27.6
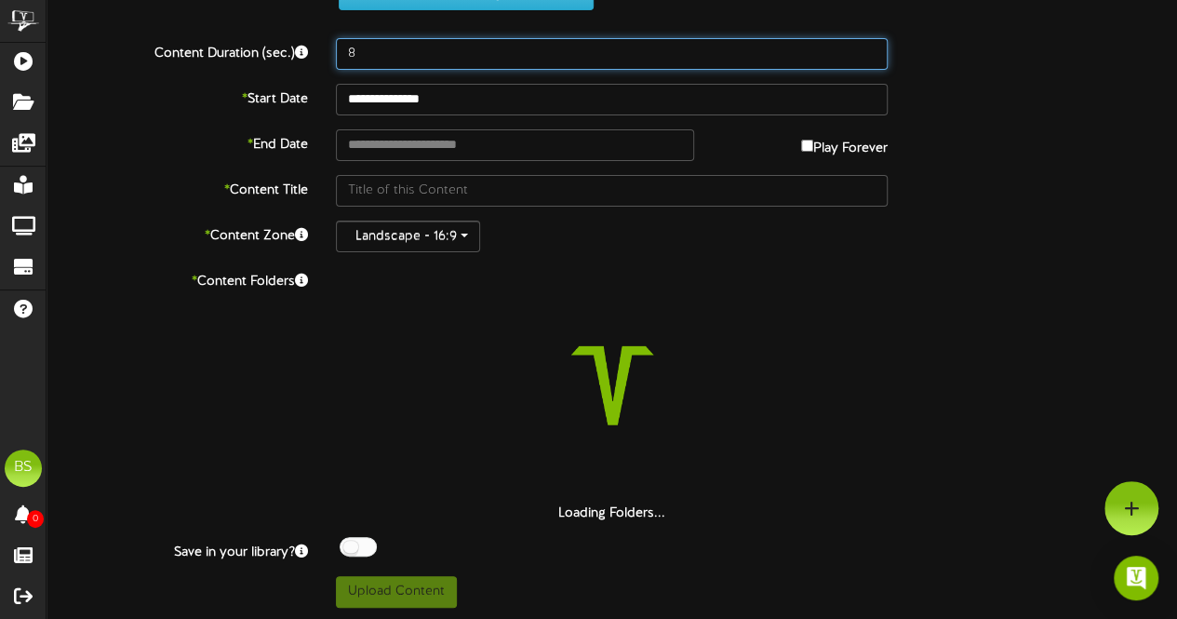
click at [382, 58] on input "8" at bounding box center [612, 54] width 552 height 32
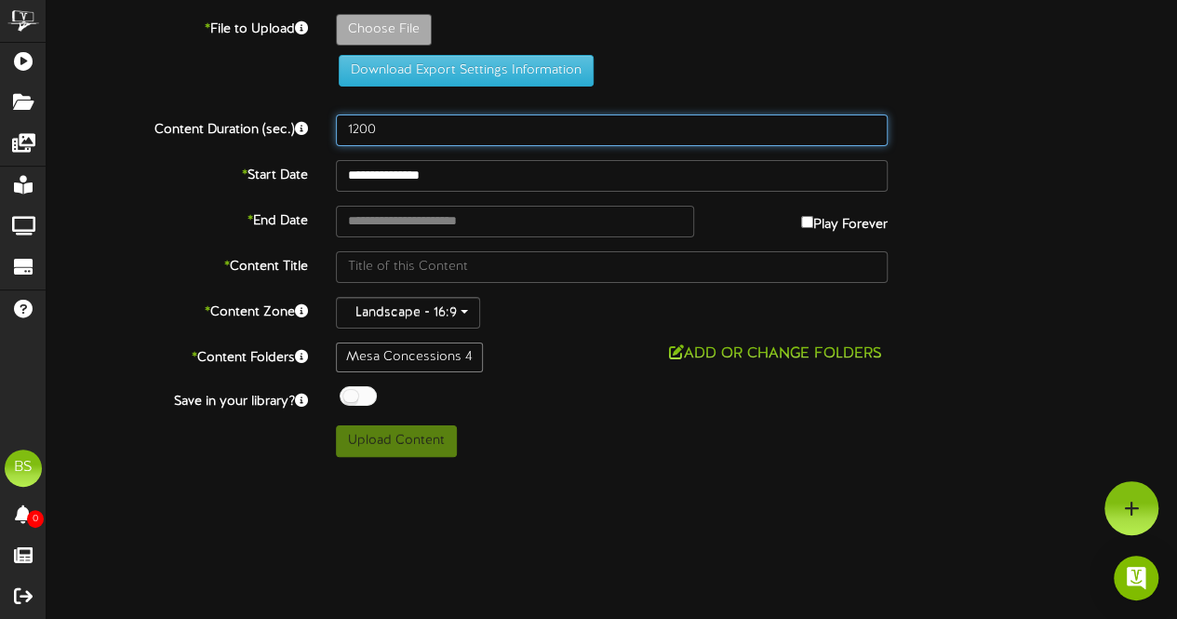
scroll to position [0, 0]
type input "1200"
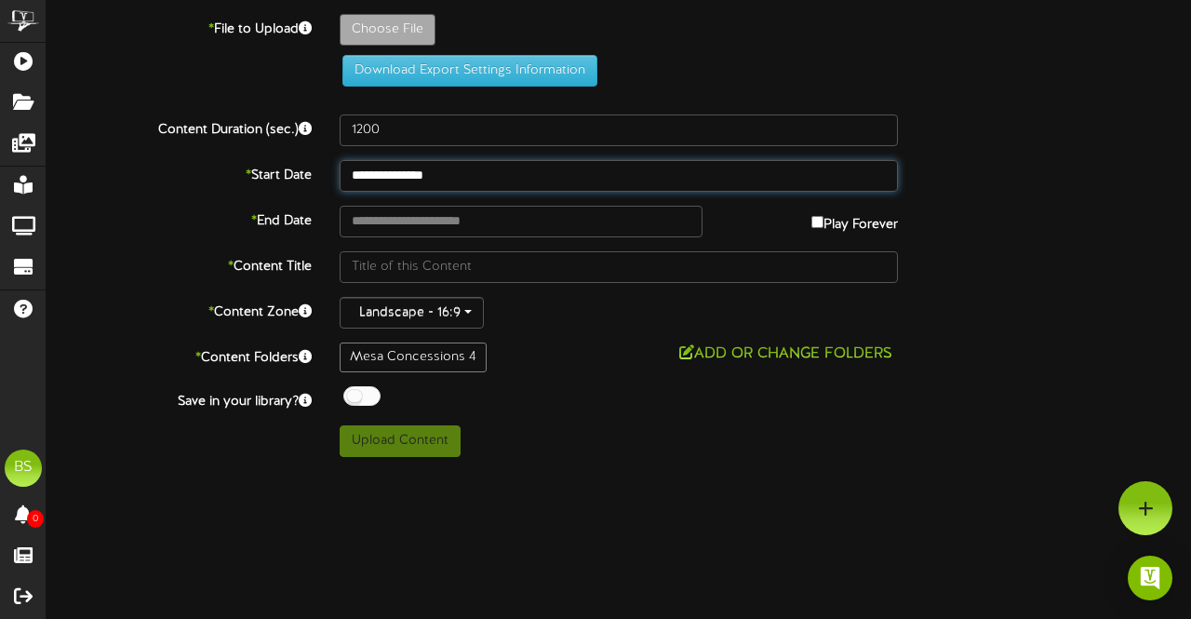
click at [422, 175] on input "**********" at bounding box center [619, 176] width 558 height 32
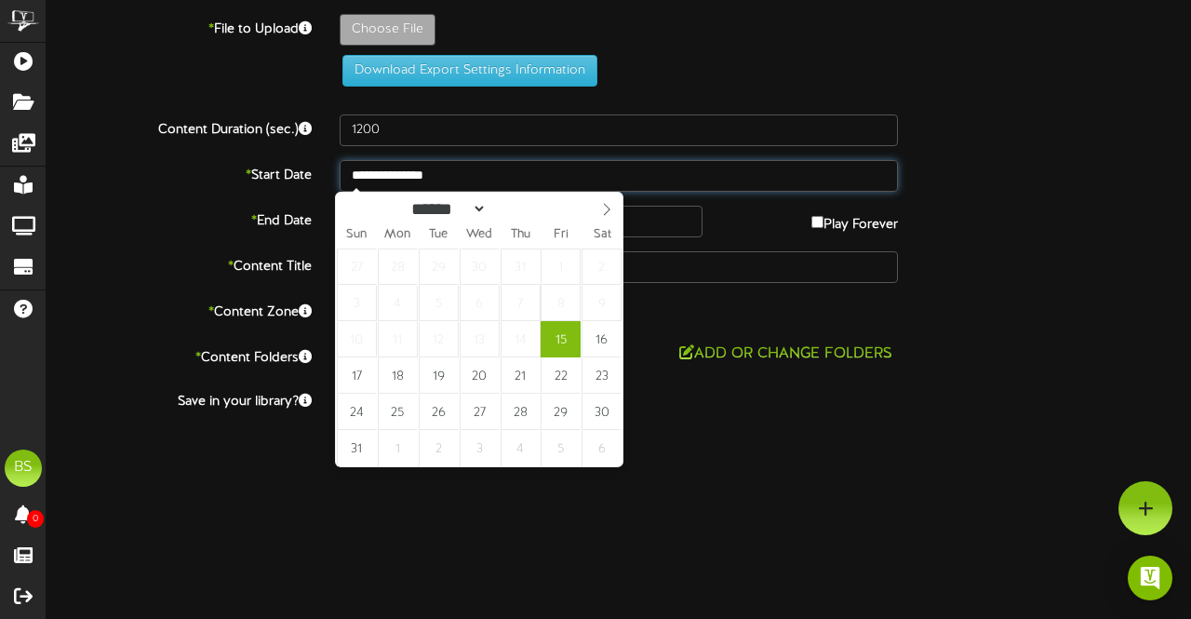
type input "**********"
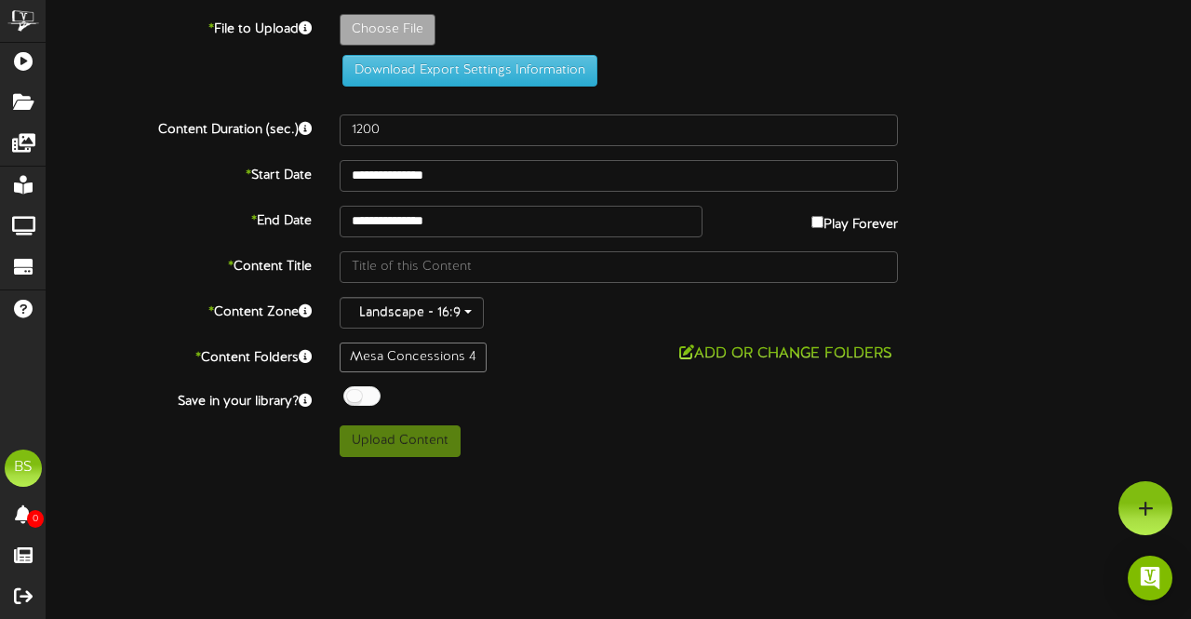
click at [357, 390] on div at bounding box center [361, 396] width 37 height 20
type input "**********"
type input "ConcessionsCombosPriceUpdateAug2025"
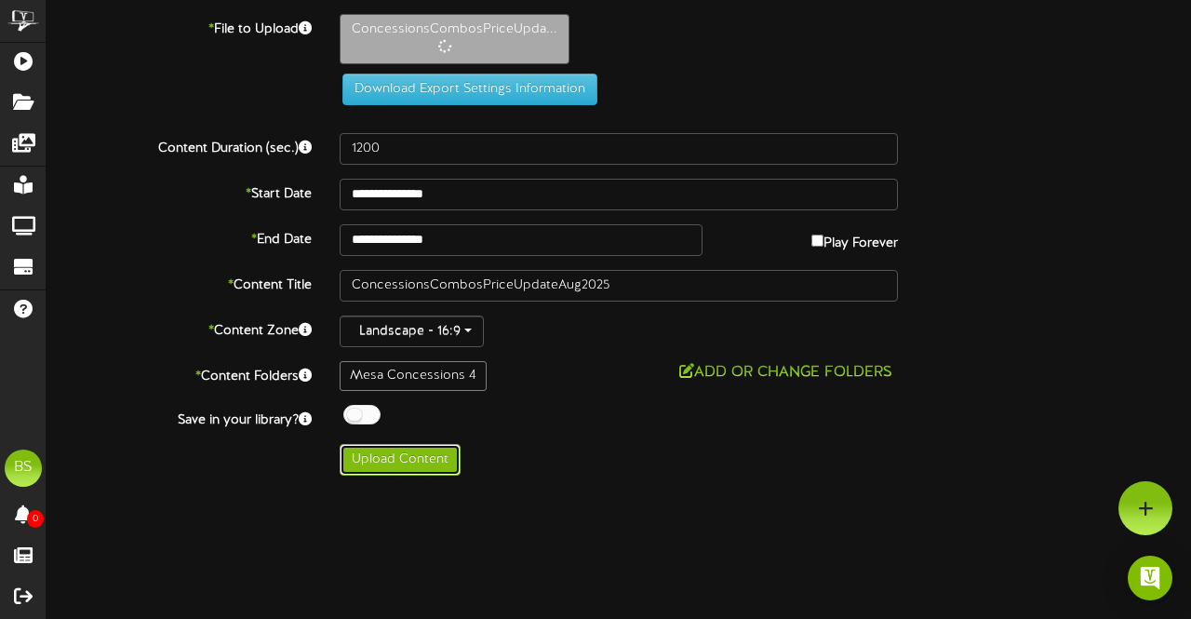
drag, startPoint x: 409, startPoint y: 457, endPoint x: 589, endPoint y: 452, distance: 179.7
click at [409, 457] on button "Upload Content" at bounding box center [400, 460] width 121 height 32
type input "**********"
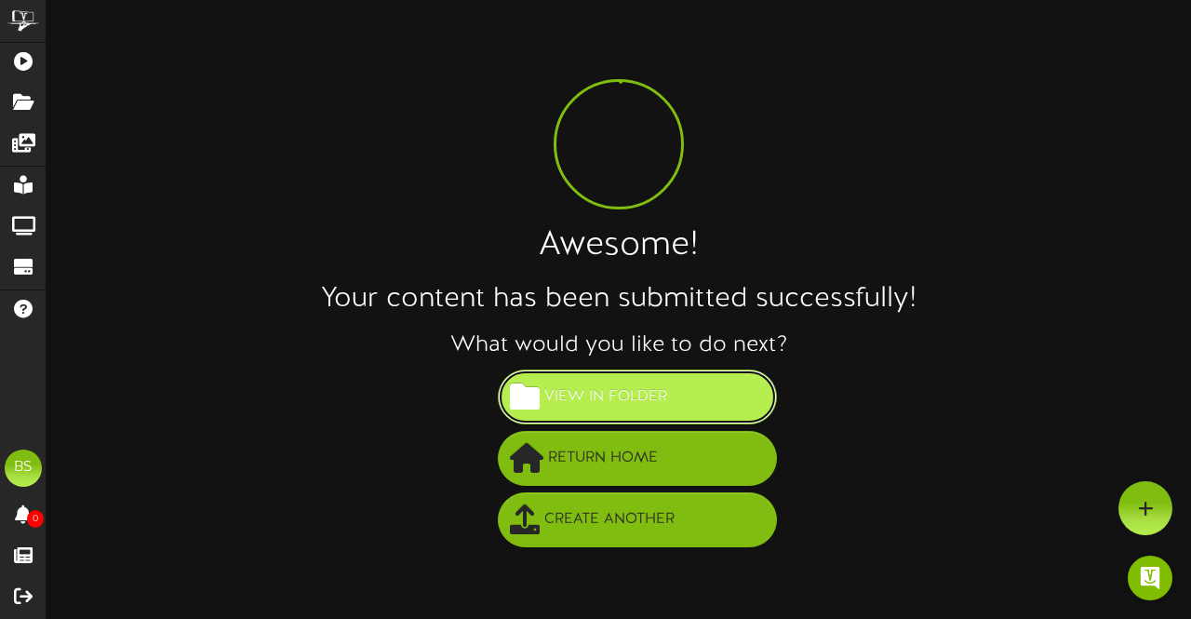
click at [657, 395] on span "View in Folder" at bounding box center [606, 397] width 132 height 31
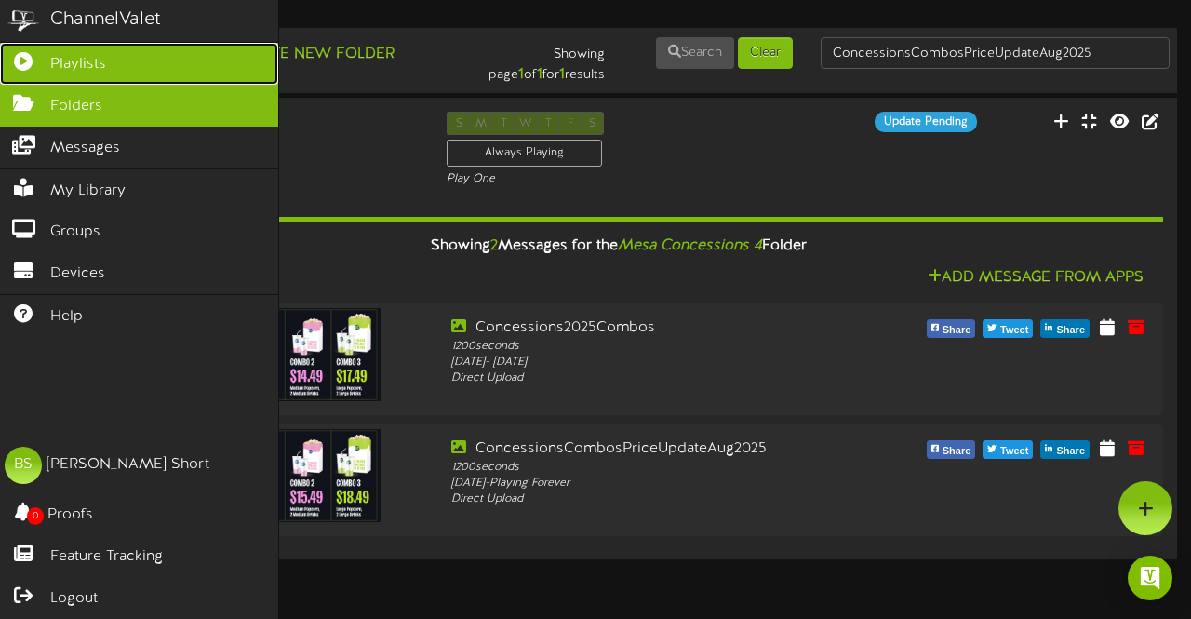
click at [61, 57] on span "Playlists" at bounding box center [78, 64] width 56 height 21
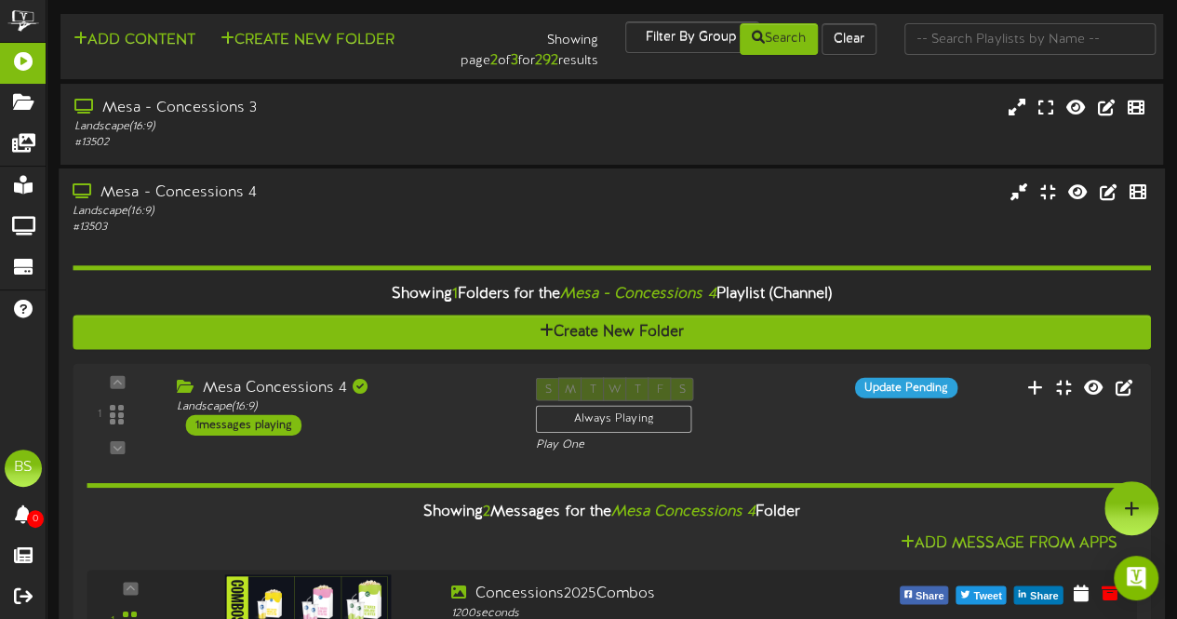
click at [210, 195] on div "Mesa - Concessions 4" at bounding box center [289, 192] width 433 height 21
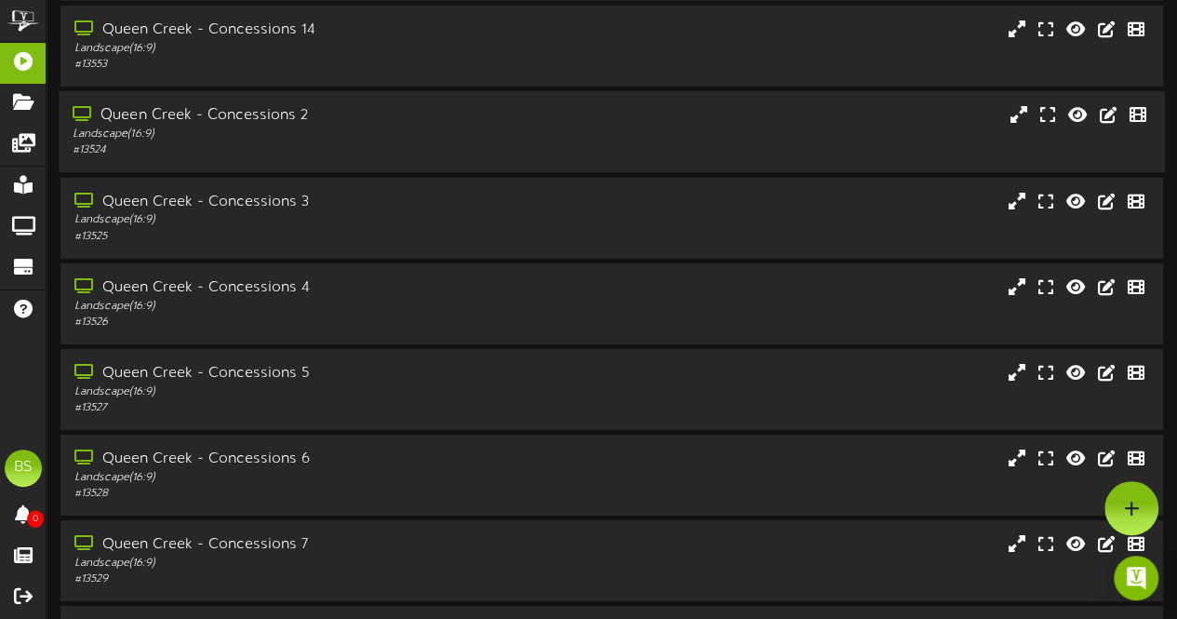
scroll to position [3071, 0]
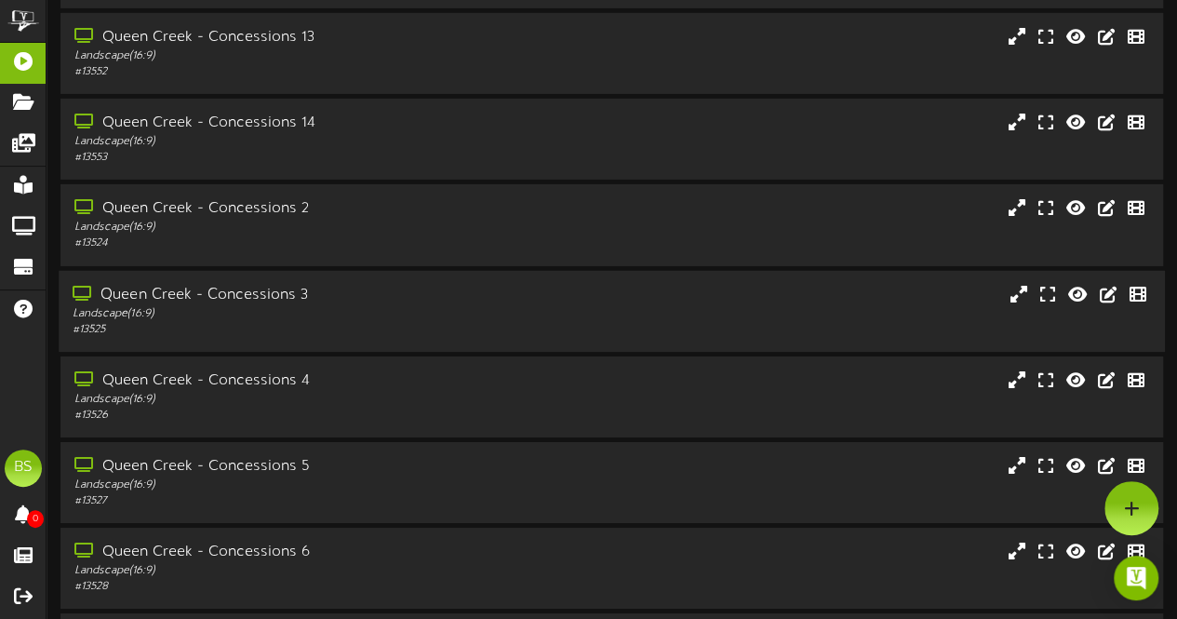
click at [268, 295] on div "Queen Creek - Concessions 3" at bounding box center [289, 295] width 433 height 21
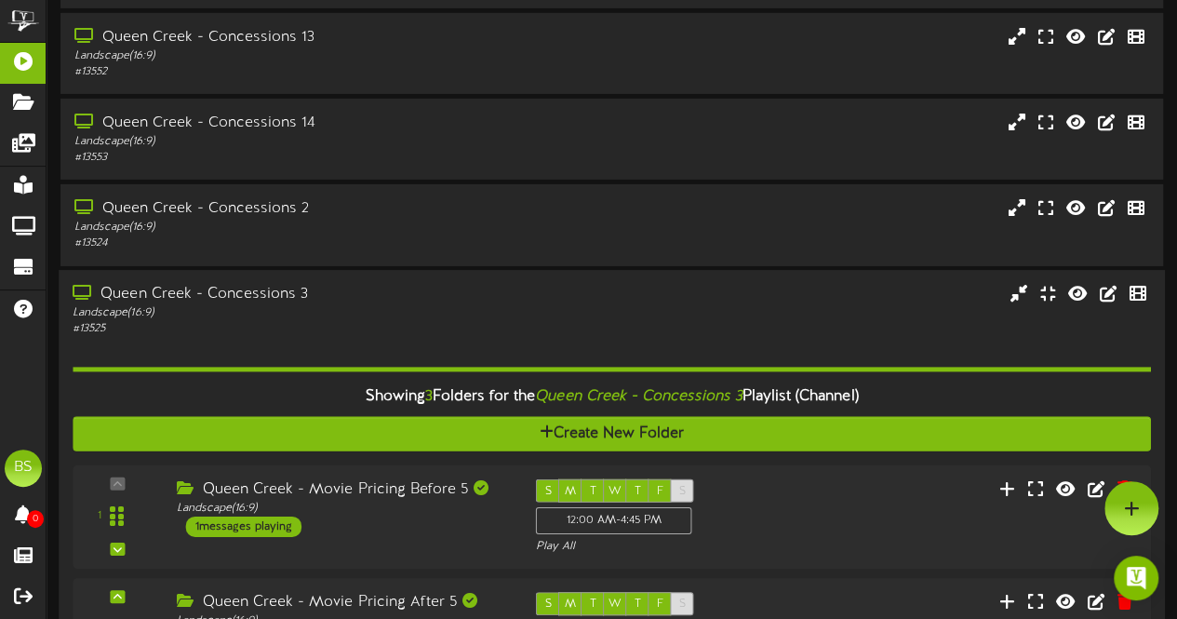
click at [264, 299] on div "Queen Creek - Concessions 3" at bounding box center [289, 294] width 433 height 21
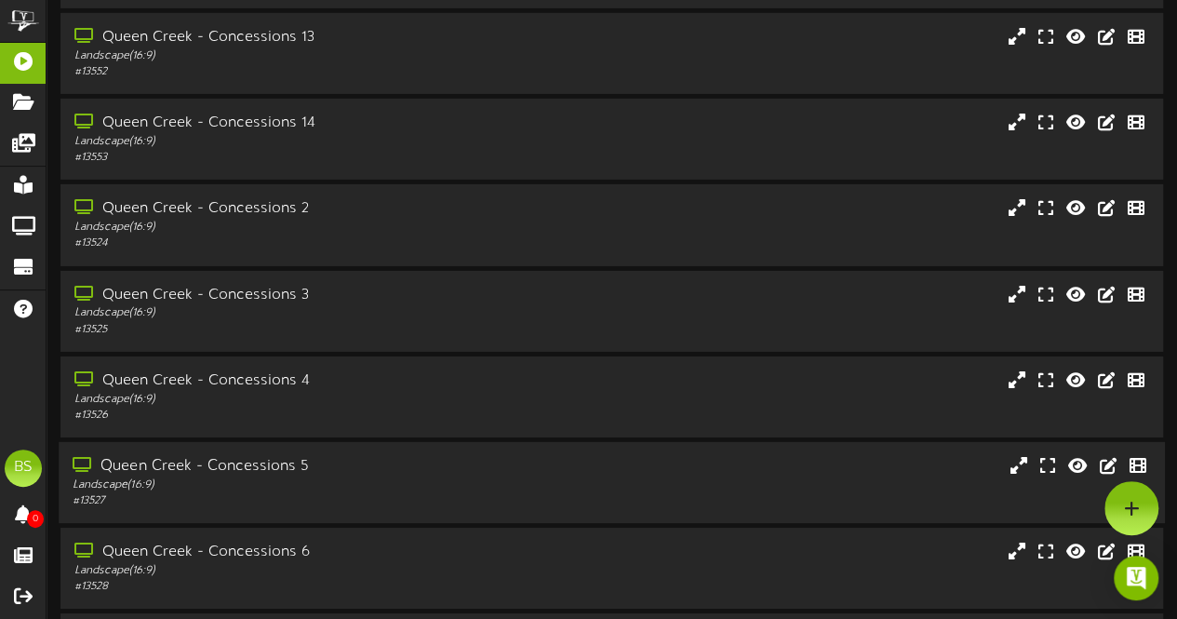
click at [268, 469] on div "Queen Creek - Concessions 5" at bounding box center [289, 466] width 433 height 21
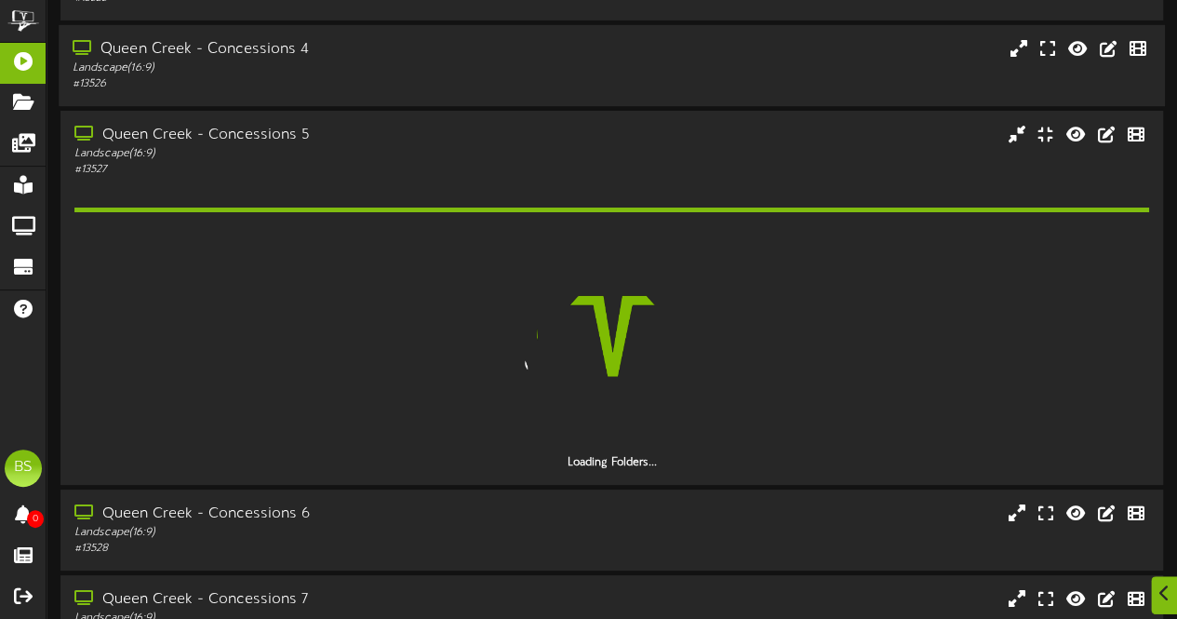
scroll to position [3443, 0]
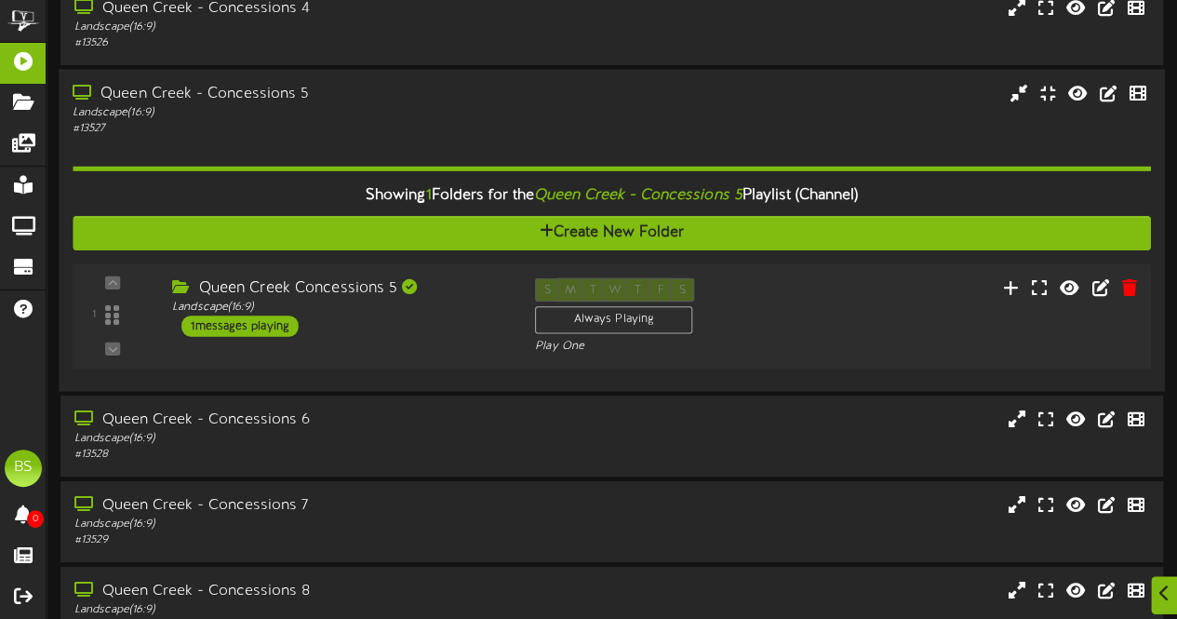
click at [281, 330] on div "1 messages playing" at bounding box center [239, 325] width 117 height 20
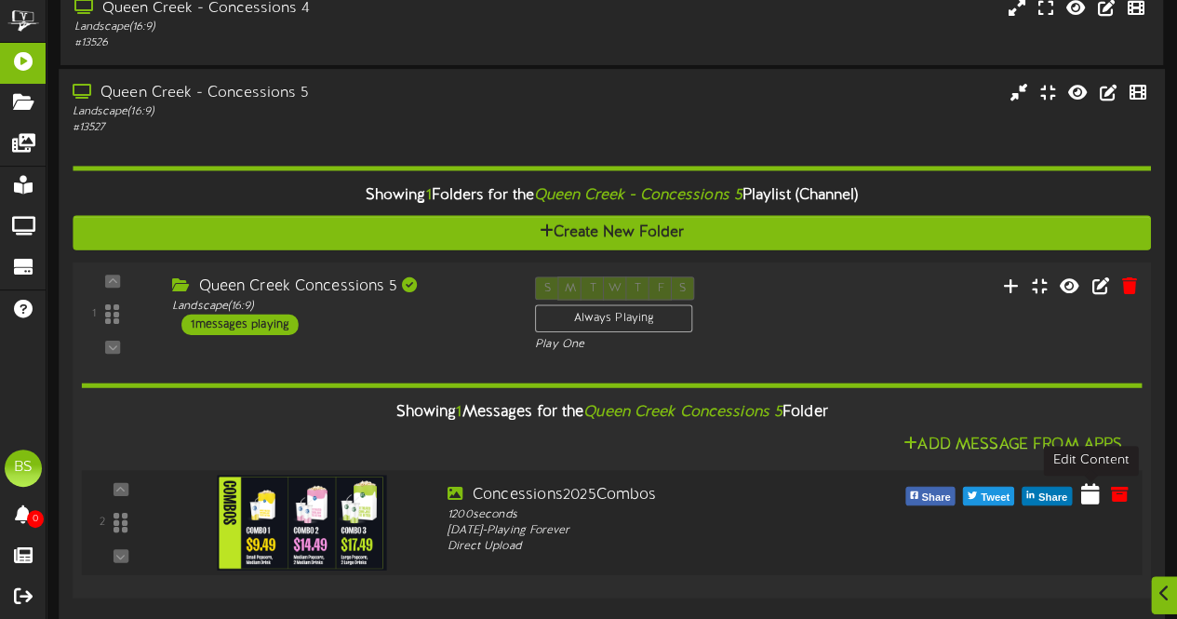
click at [1089, 503] on icon at bounding box center [1090, 493] width 19 height 20
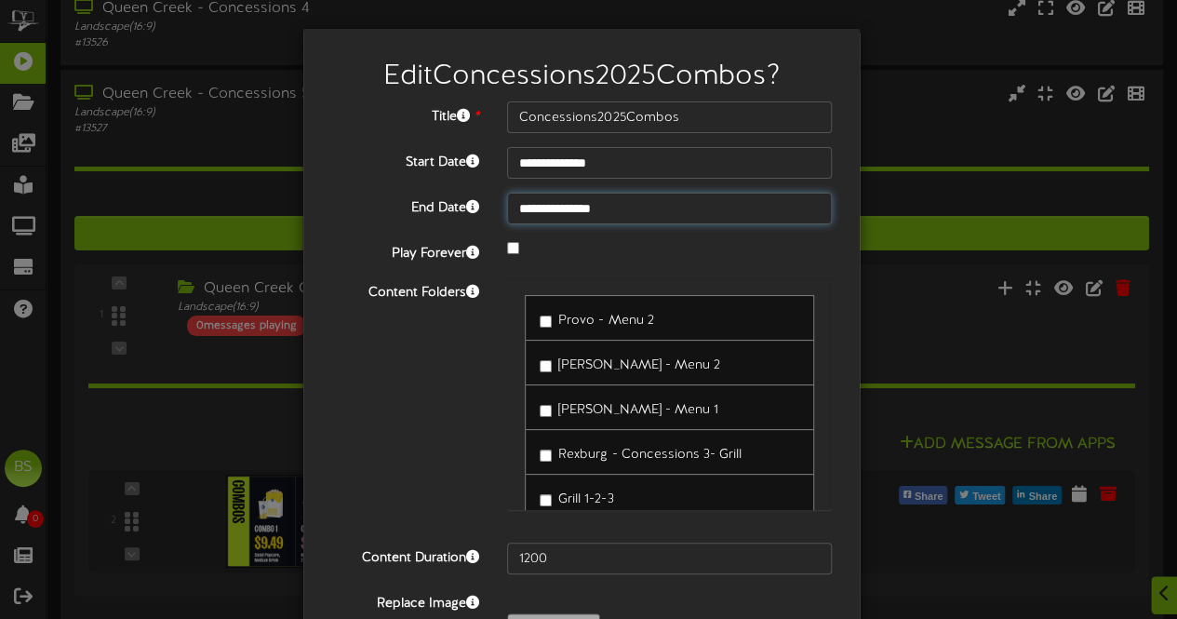
click at [560, 206] on input "**********" at bounding box center [669, 209] width 325 height 32
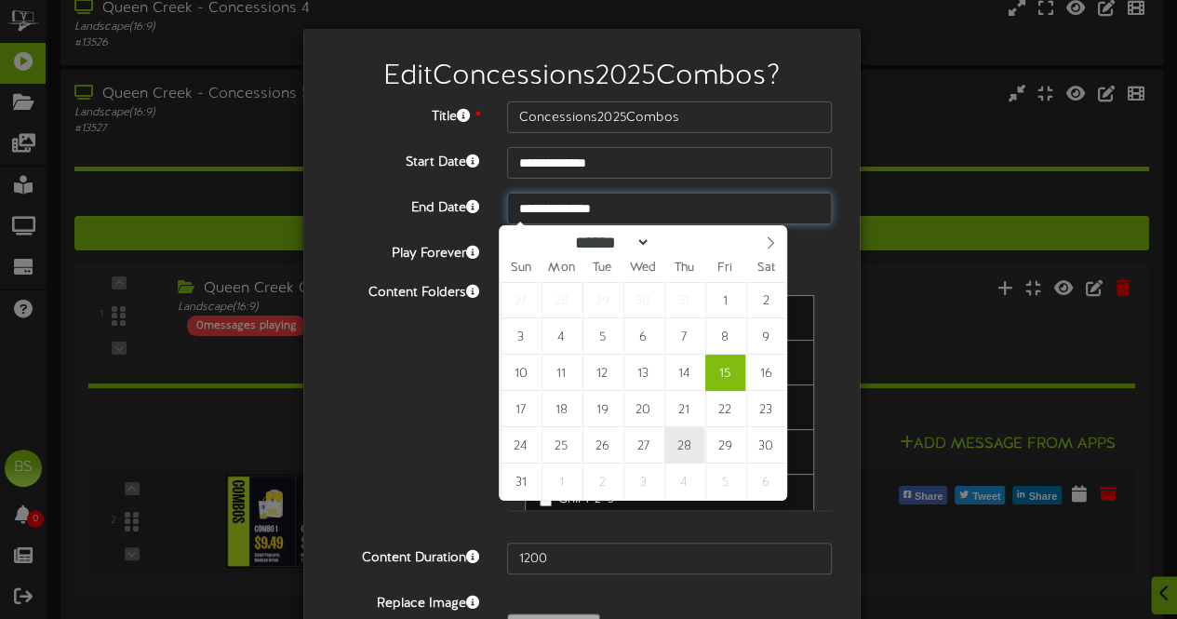
type input "**********"
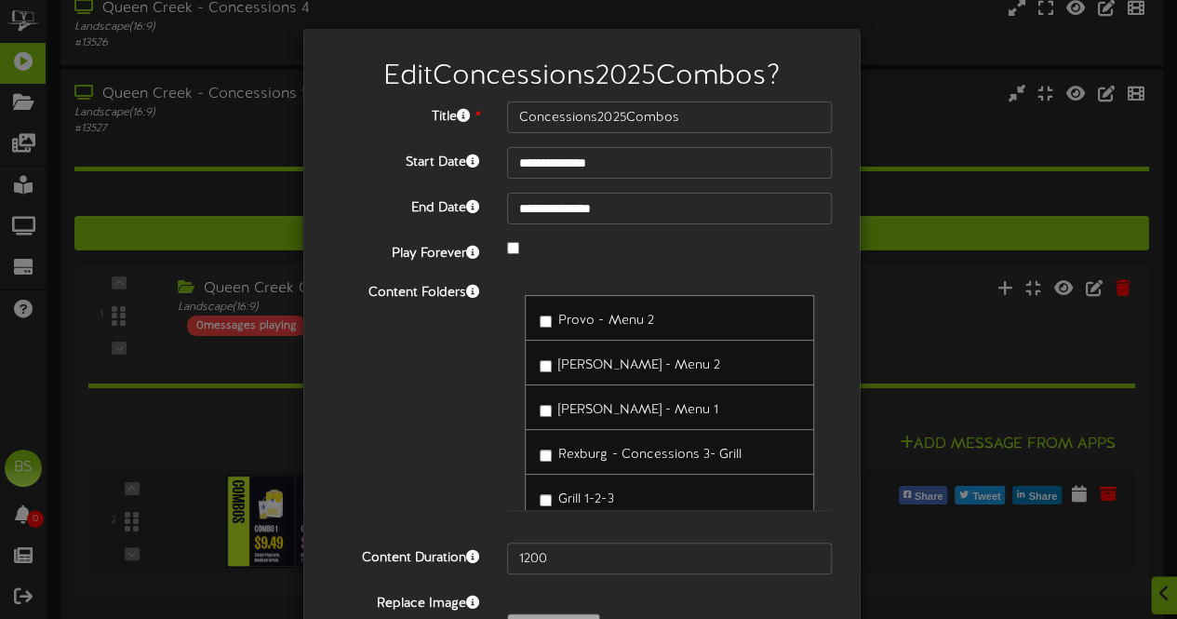
click at [383, 442] on div "Content Folders Provo - Menu 2 [PERSON_NAME] - Menu 2 [PERSON_NAME] - Menu 1" at bounding box center [581, 402] width 529 height 251
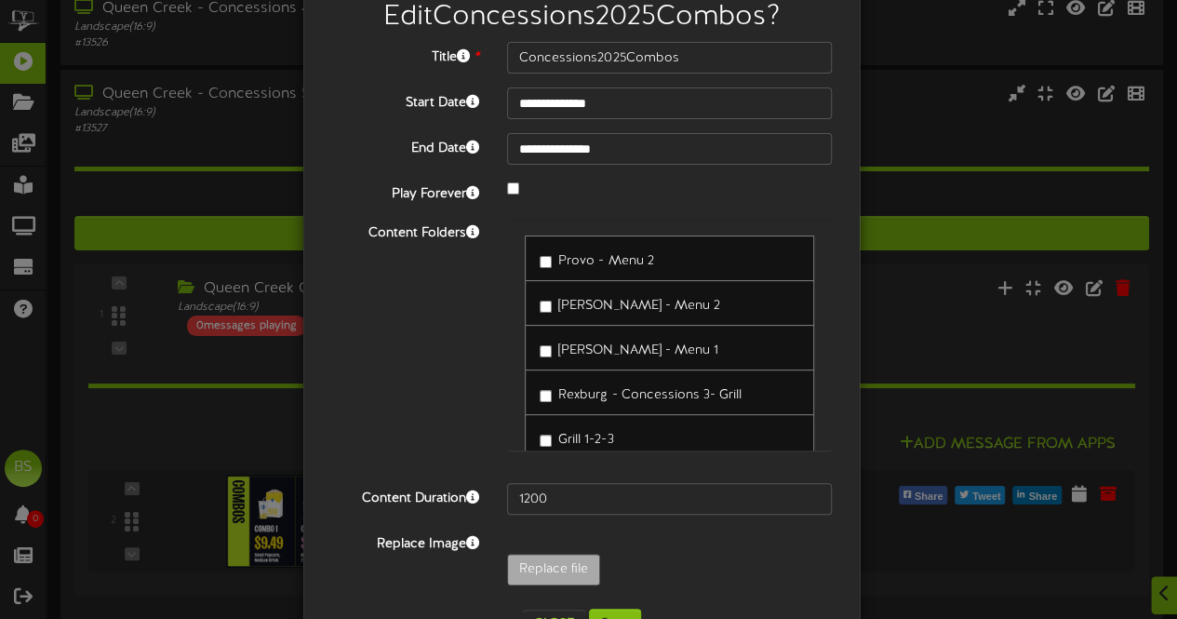
scroll to position [121, 0]
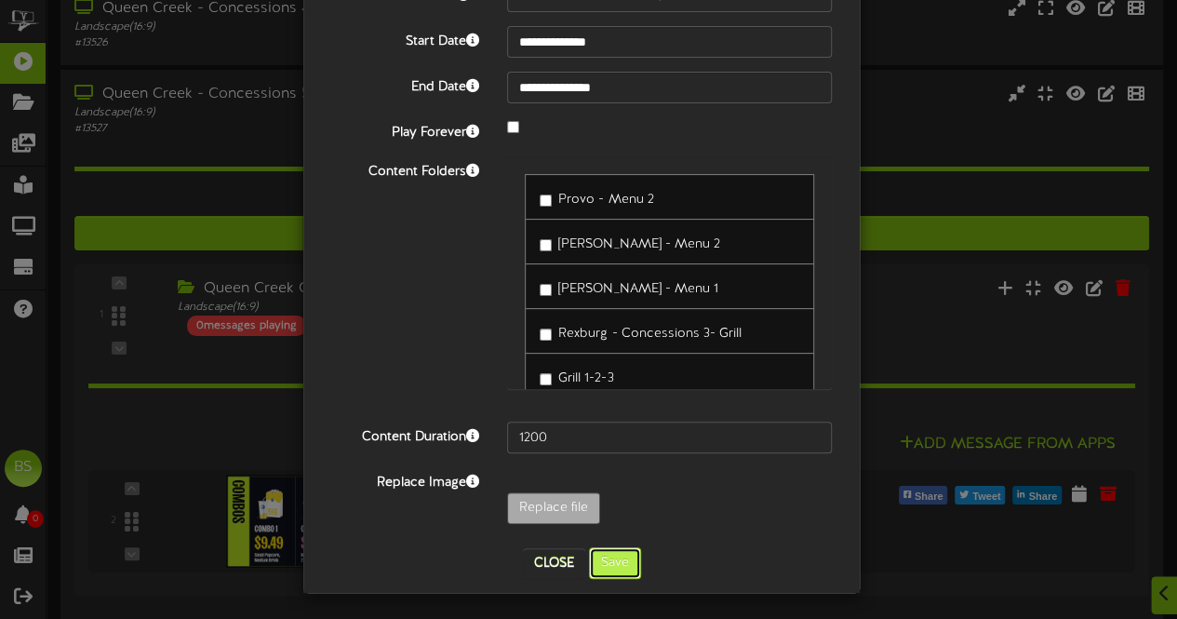
click at [607, 551] on button "Save" at bounding box center [615, 563] width 52 height 32
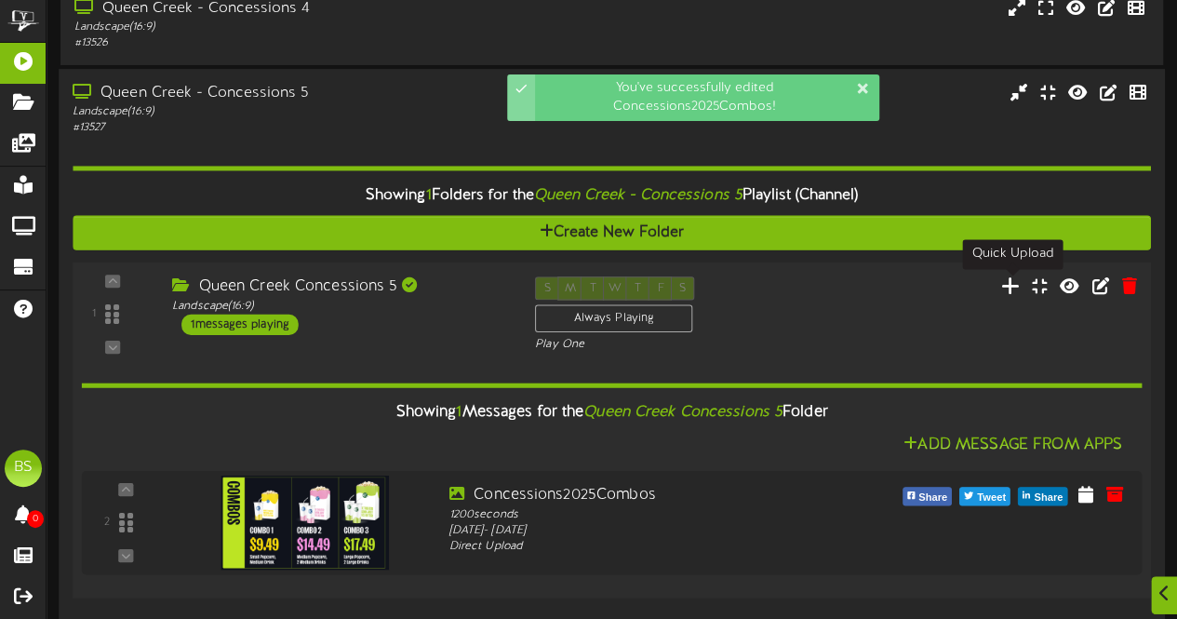
click at [1015, 293] on icon at bounding box center [1011, 285] width 20 height 20
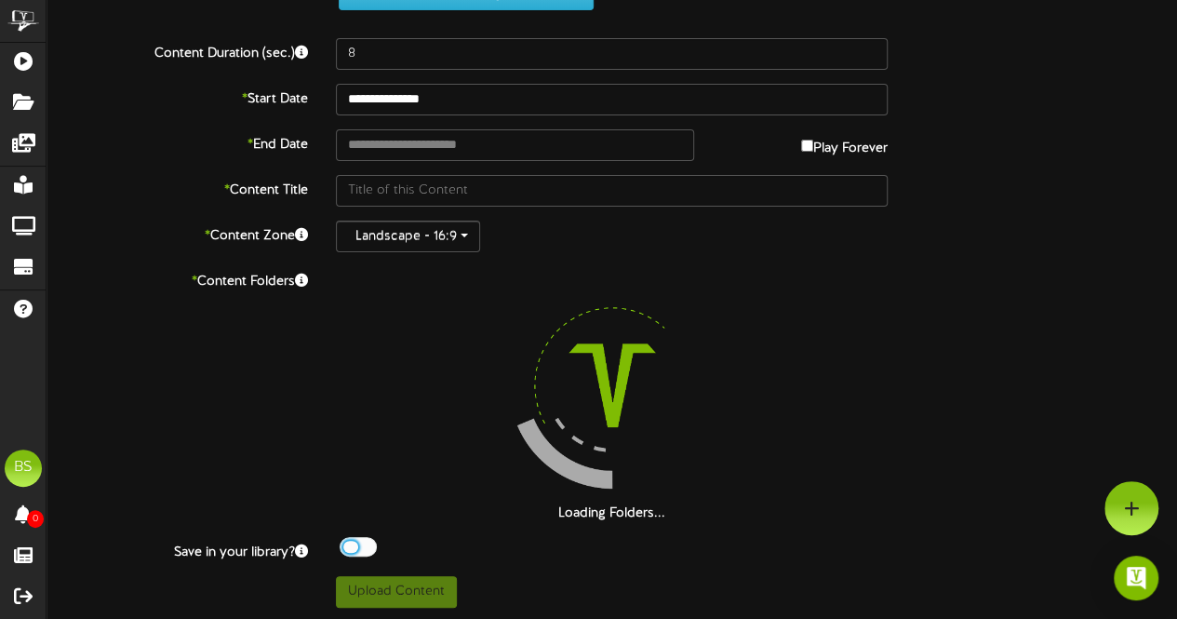
click at [352, 545] on div at bounding box center [358, 547] width 37 height 20
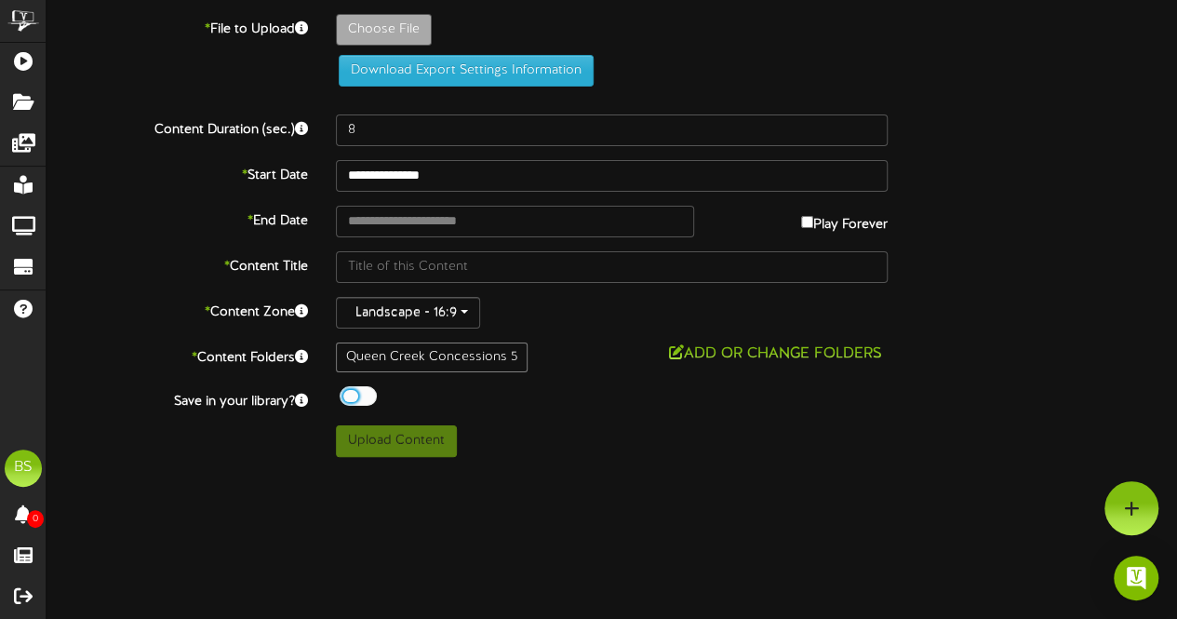
scroll to position [0, 0]
click at [380, 57] on button "Download Export Settings Information" at bounding box center [469, 71] width 255 height 32
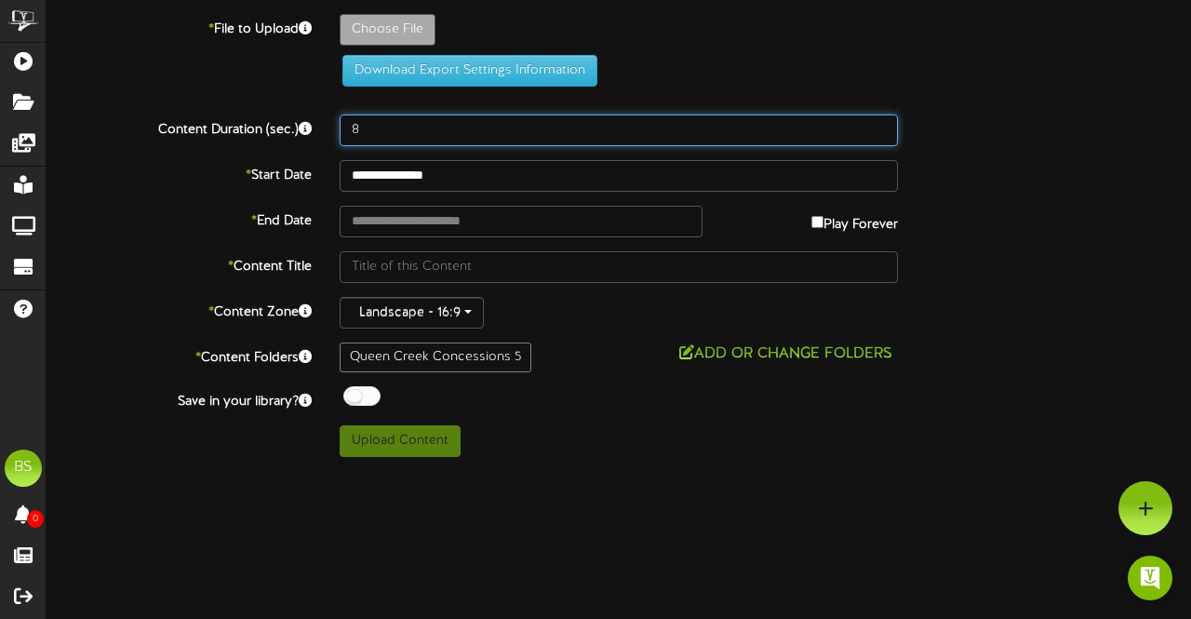
click at [377, 133] on input "8" at bounding box center [619, 130] width 558 height 32
type input "1200"
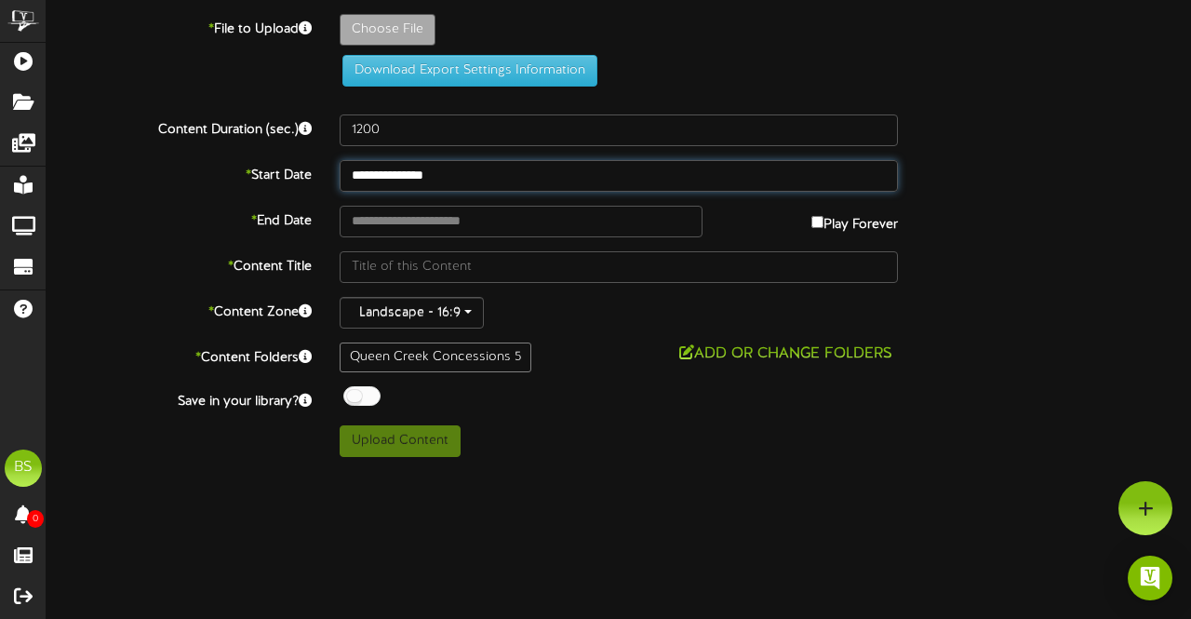
click at [407, 178] on input "**********" at bounding box center [619, 176] width 558 height 32
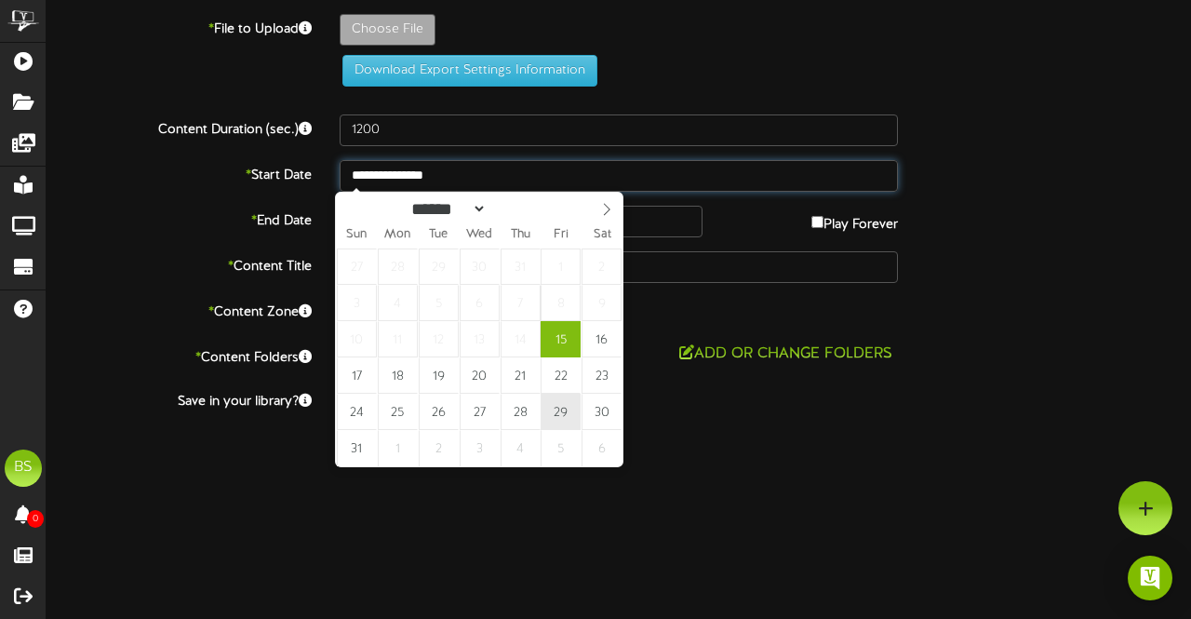
type input "**********"
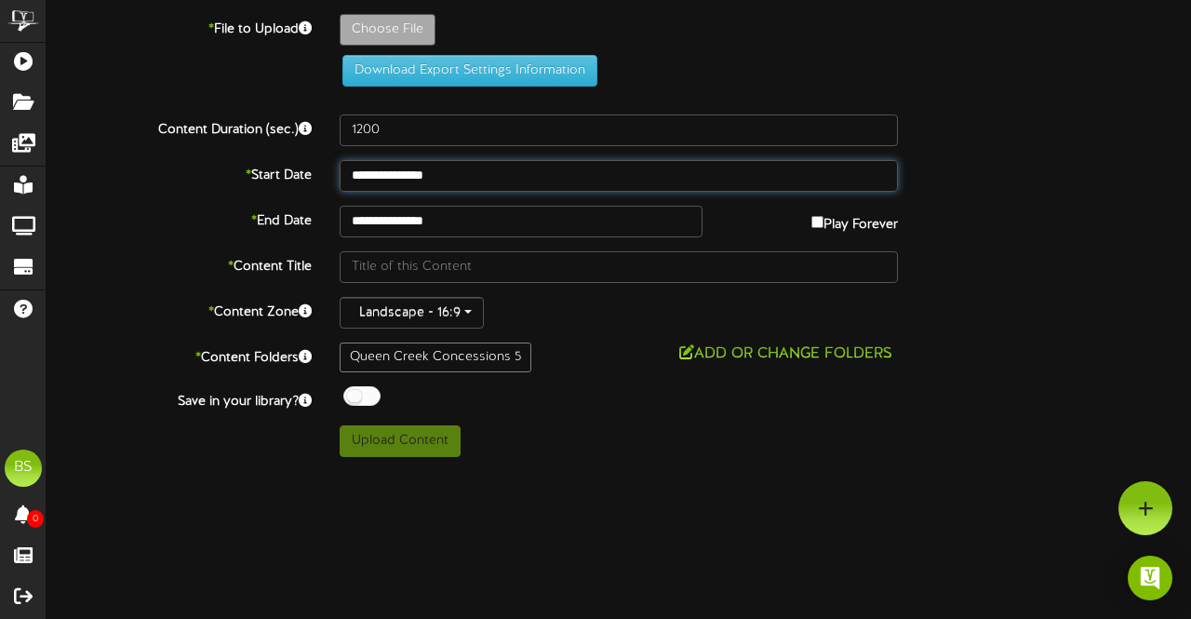
drag, startPoint x: 561, startPoint y: 409, endPoint x: 557, endPoint y: 370, distance: 39.4
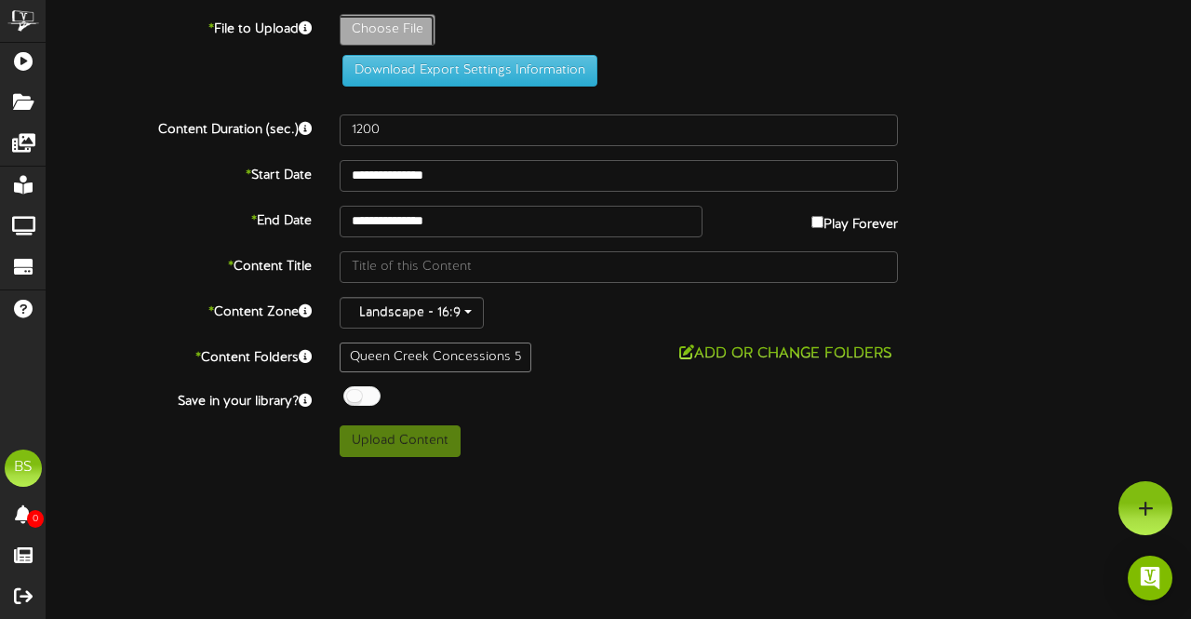
type input "**********"
type input "ConcessionsCombosPriceUpdateAug2025"
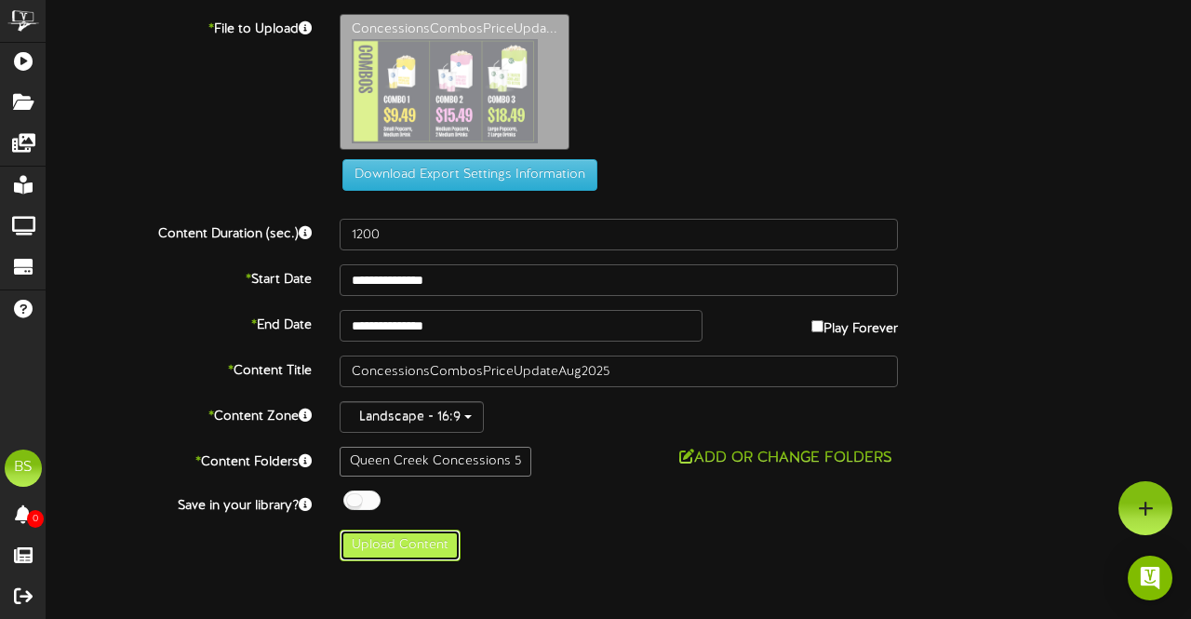
click at [404, 539] on button "Upload Content" at bounding box center [400, 546] width 121 height 32
type input "**********"
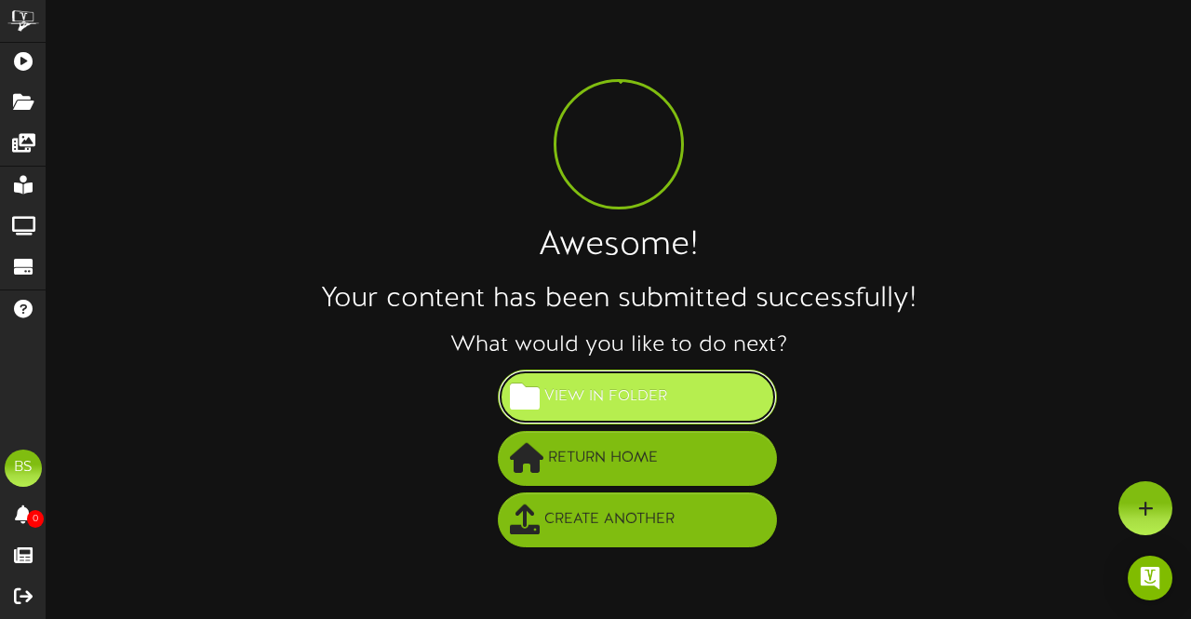
click at [671, 390] on button "View in Folder" at bounding box center [637, 396] width 279 height 55
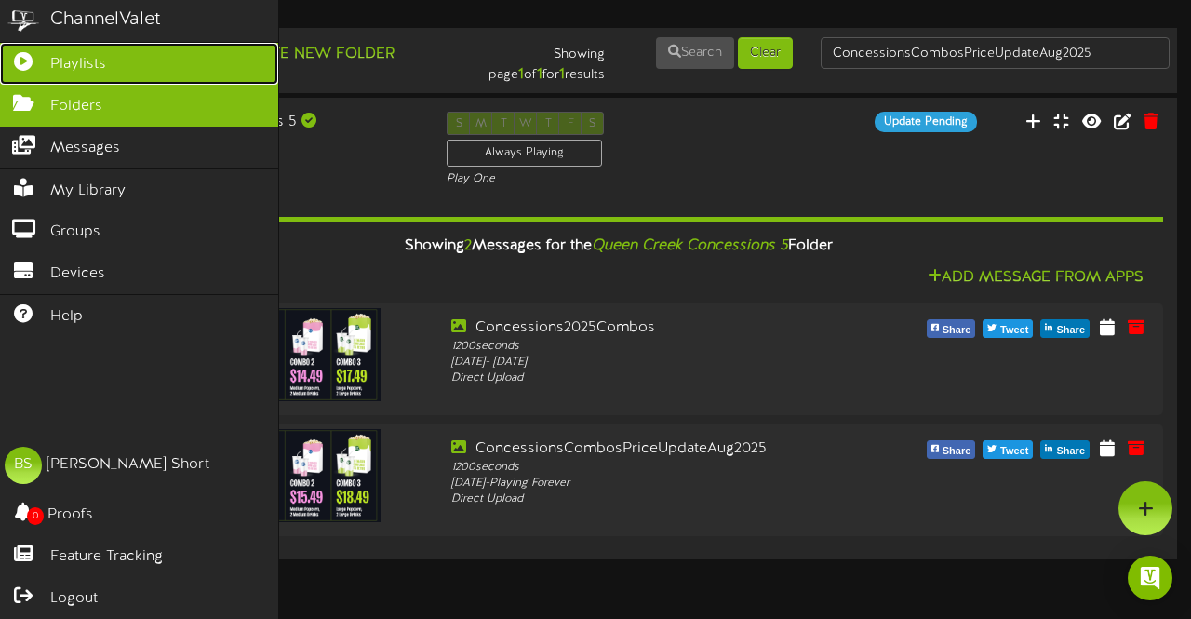
click at [74, 54] on span "Playlists" at bounding box center [78, 64] width 56 height 21
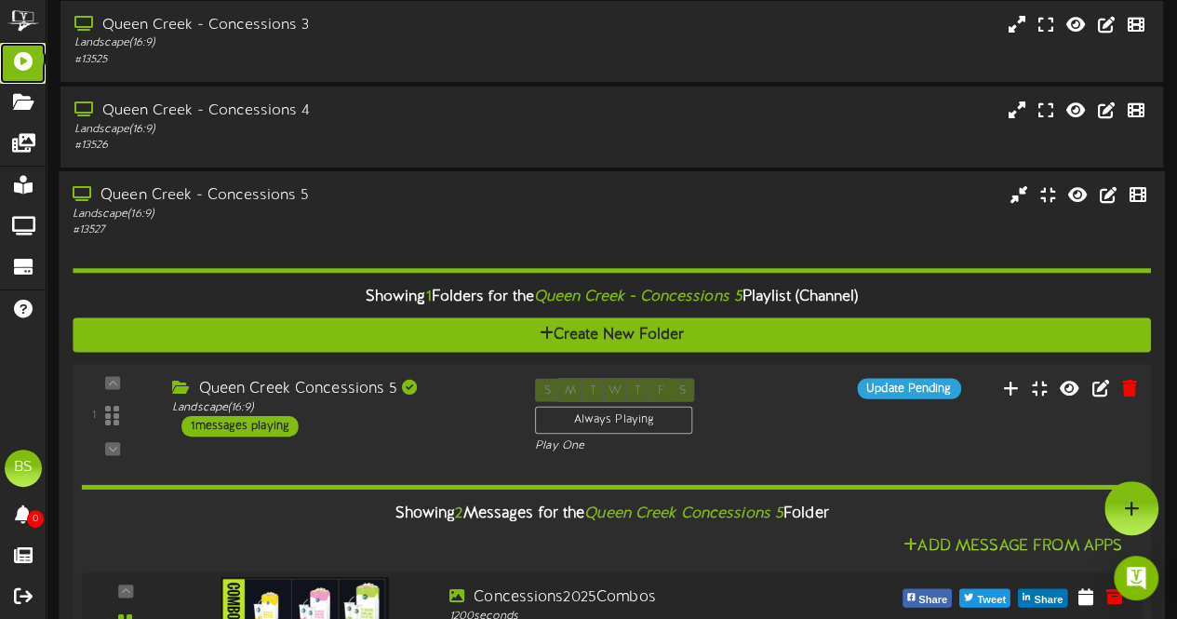
scroll to position [3164, 0]
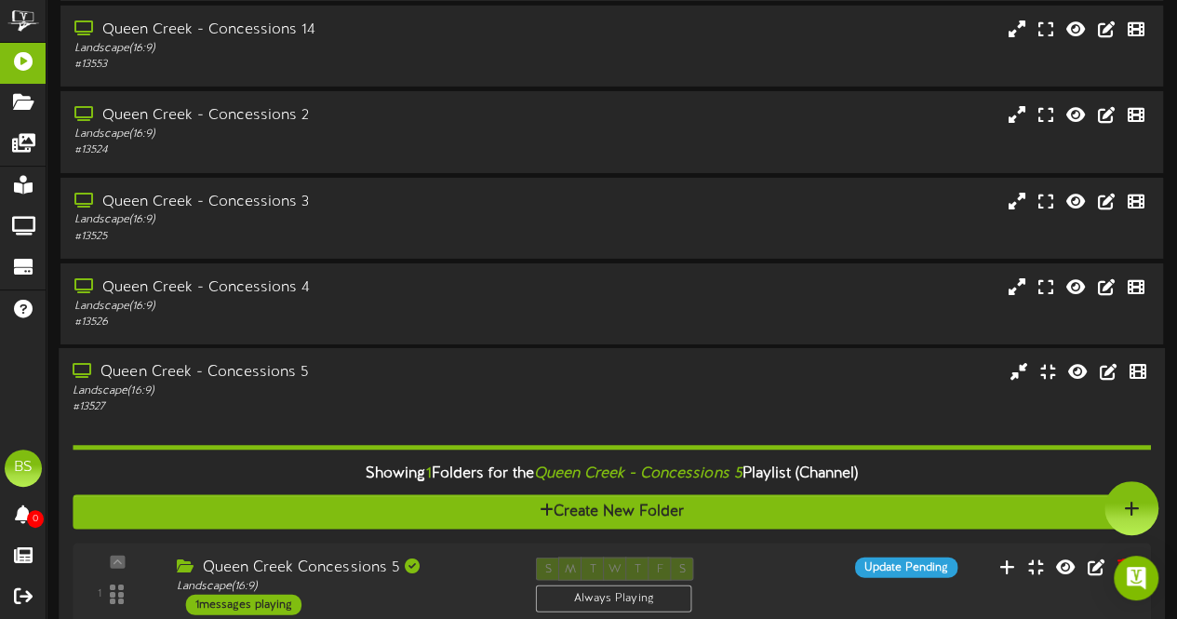
click at [256, 374] on div "Queen Creek - Concessions 5" at bounding box center [289, 372] width 433 height 21
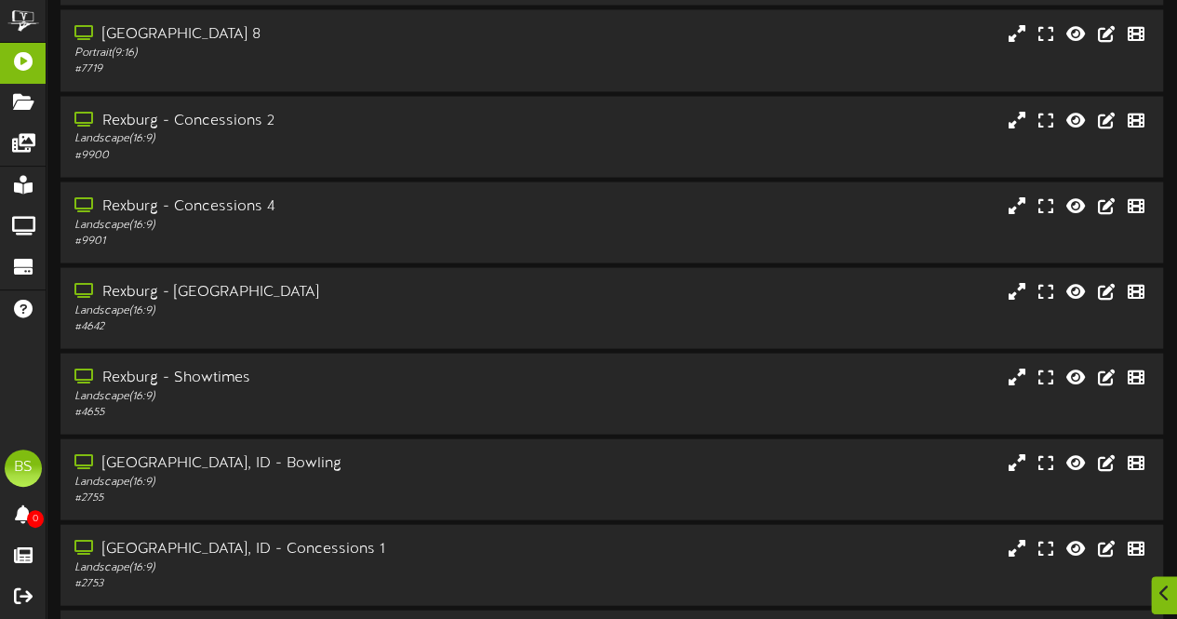
scroll to position [5305, 0]
click at [253, 209] on div "Rexburg - Concessions 4" at bounding box center [289, 204] width 433 height 21
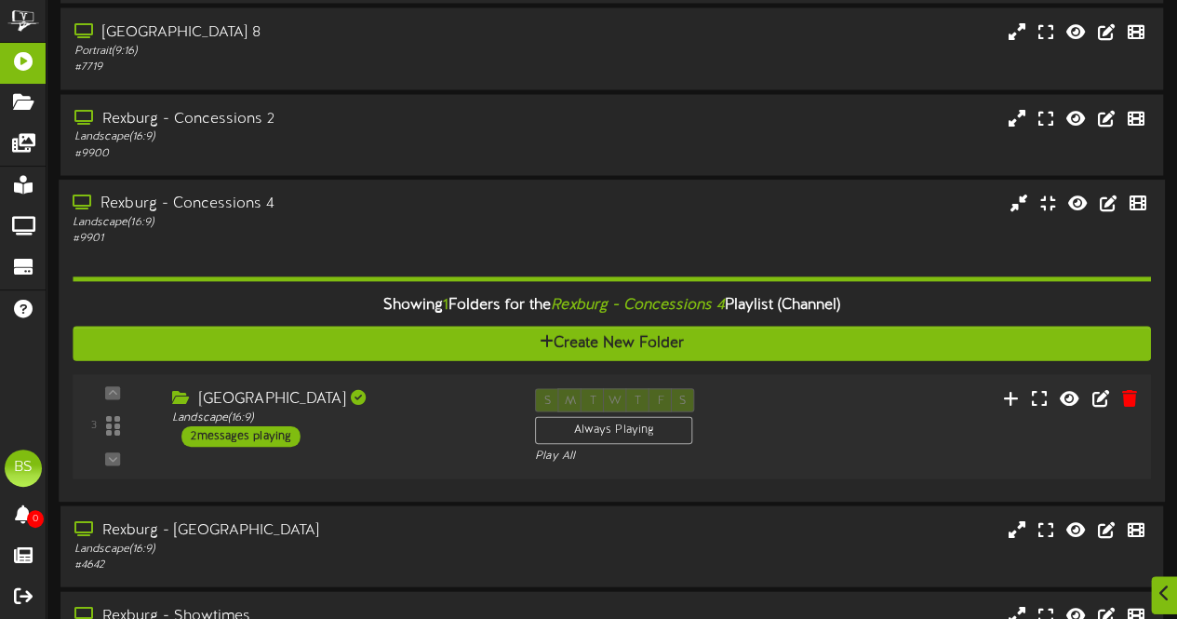
click at [264, 435] on div "2 messages playing" at bounding box center [240, 436] width 119 height 20
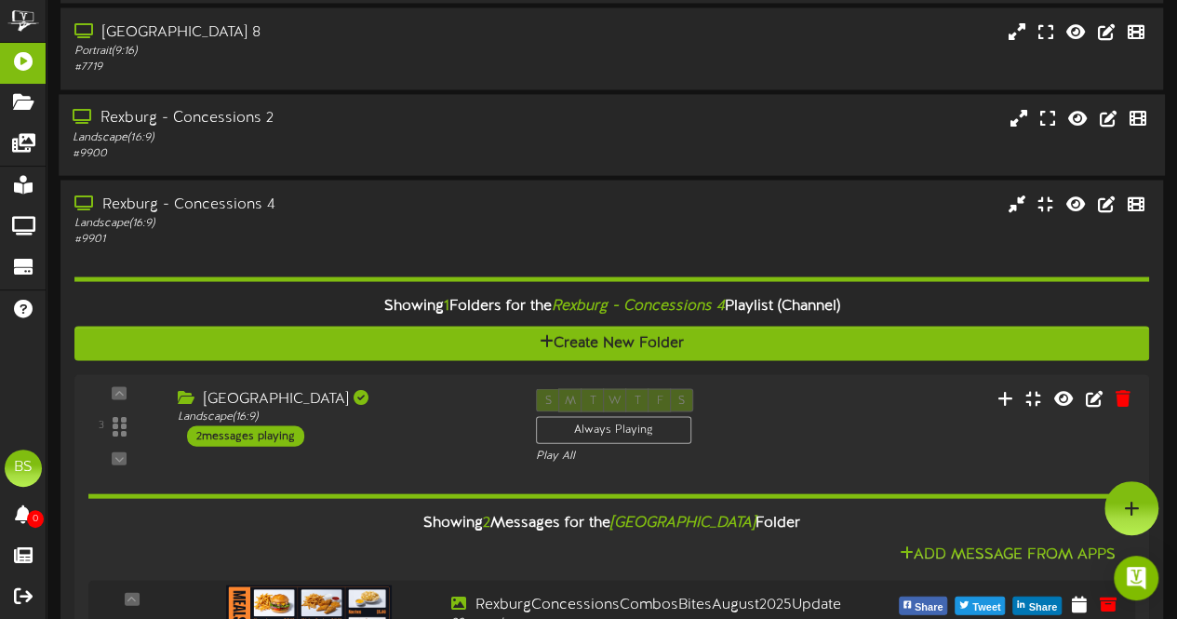
click at [248, 124] on div "Rexburg - Concessions 2" at bounding box center [289, 119] width 433 height 21
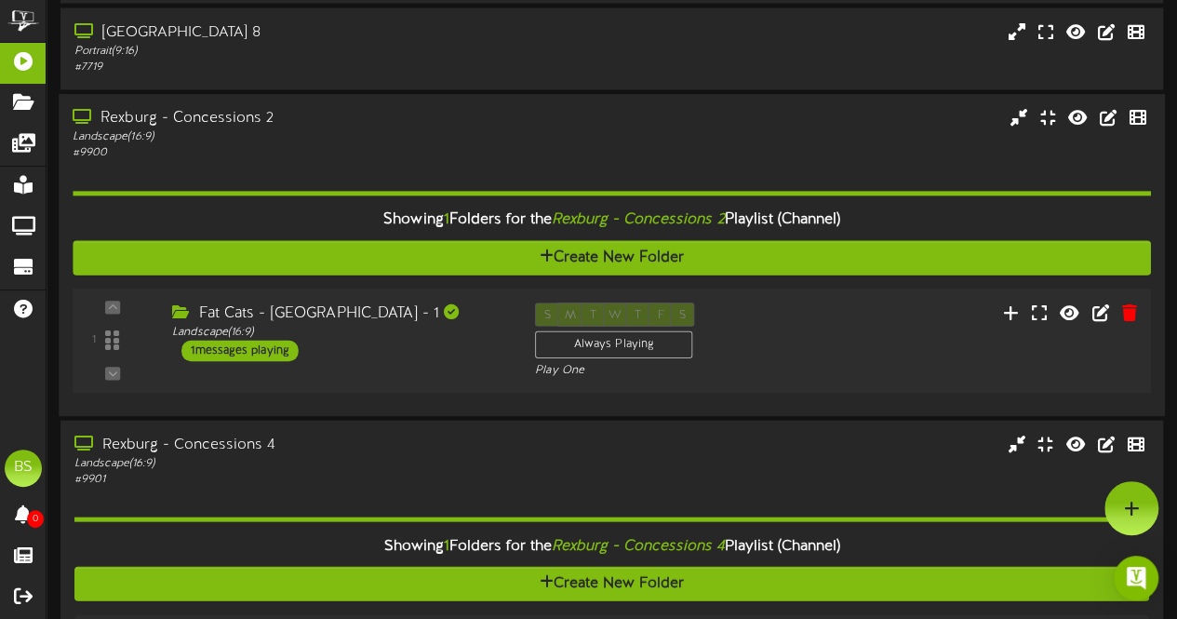
click at [282, 346] on div "1 messages playing" at bounding box center [239, 351] width 117 height 20
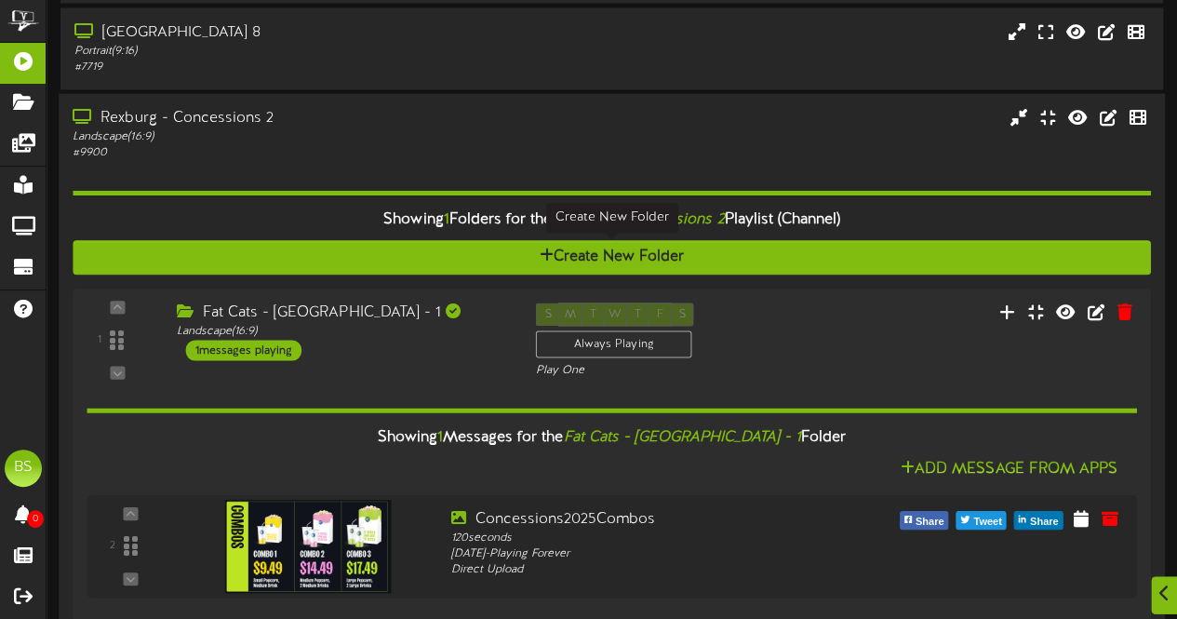
scroll to position [5491, 0]
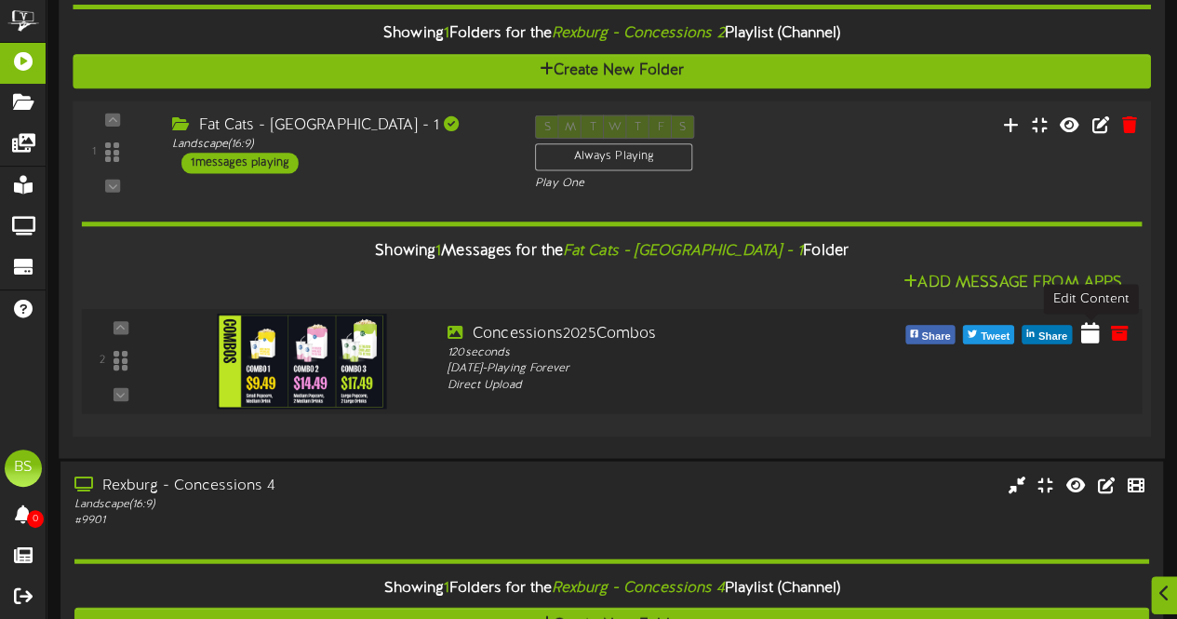
click at [1091, 339] on icon at bounding box center [1090, 332] width 19 height 20
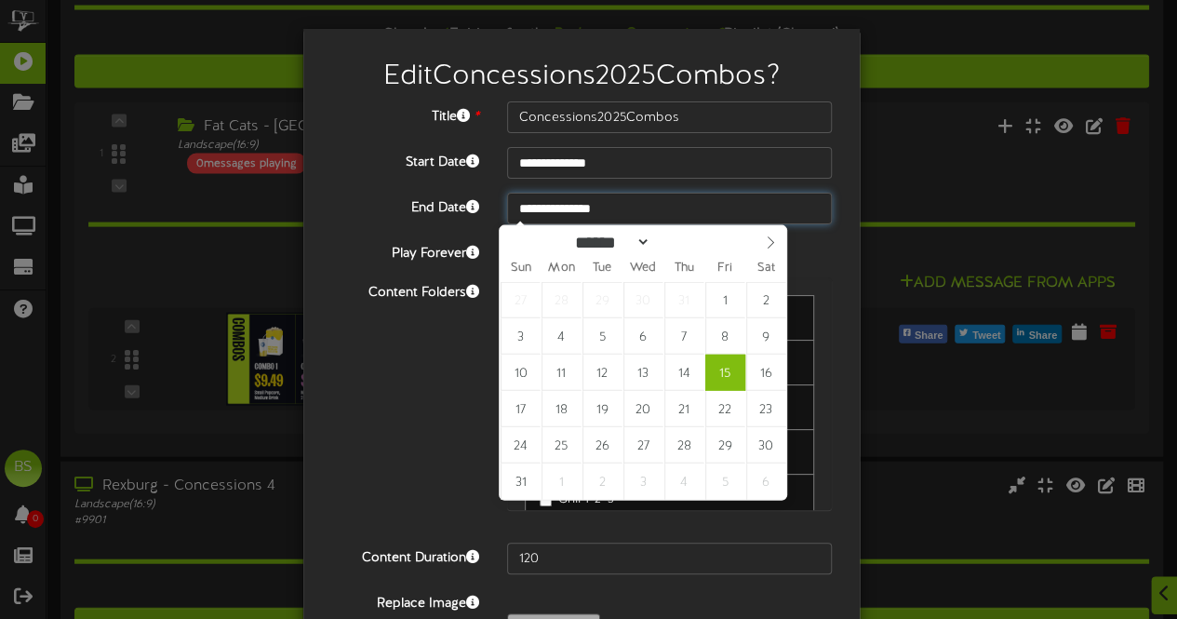
type input "**********"
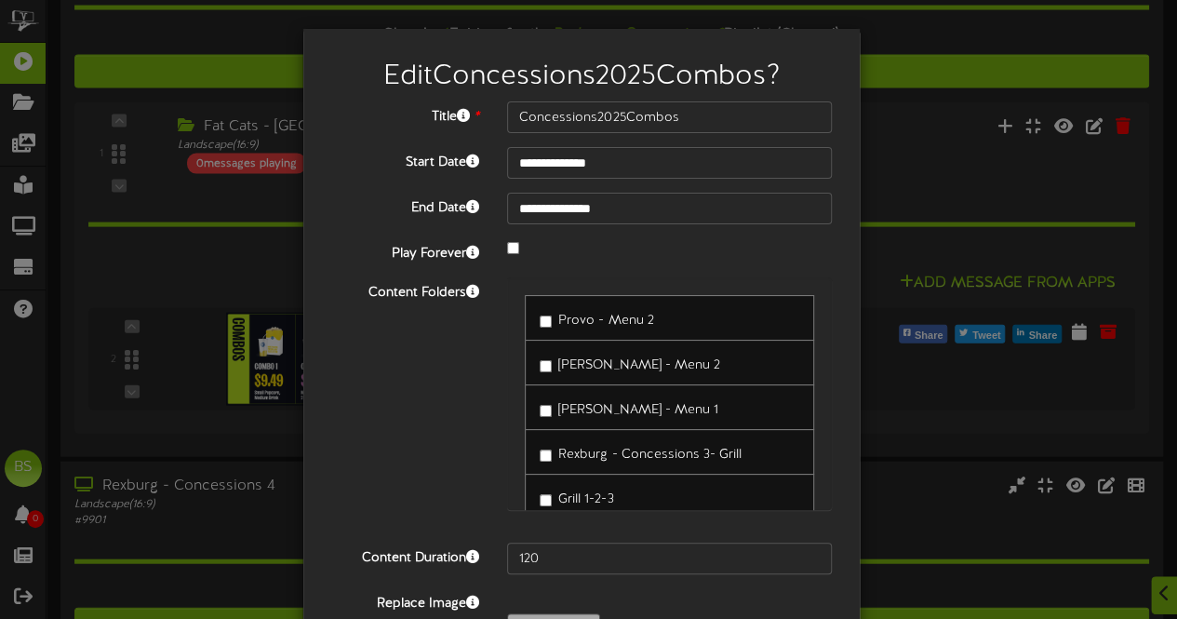
click at [439, 432] on div "Content Folders Provo - Menu 2 [PERSON_NAME] - Menu 2 [PERSON_NAME] - Menu 1" at bounding box center [581, 402] width 529 height 251
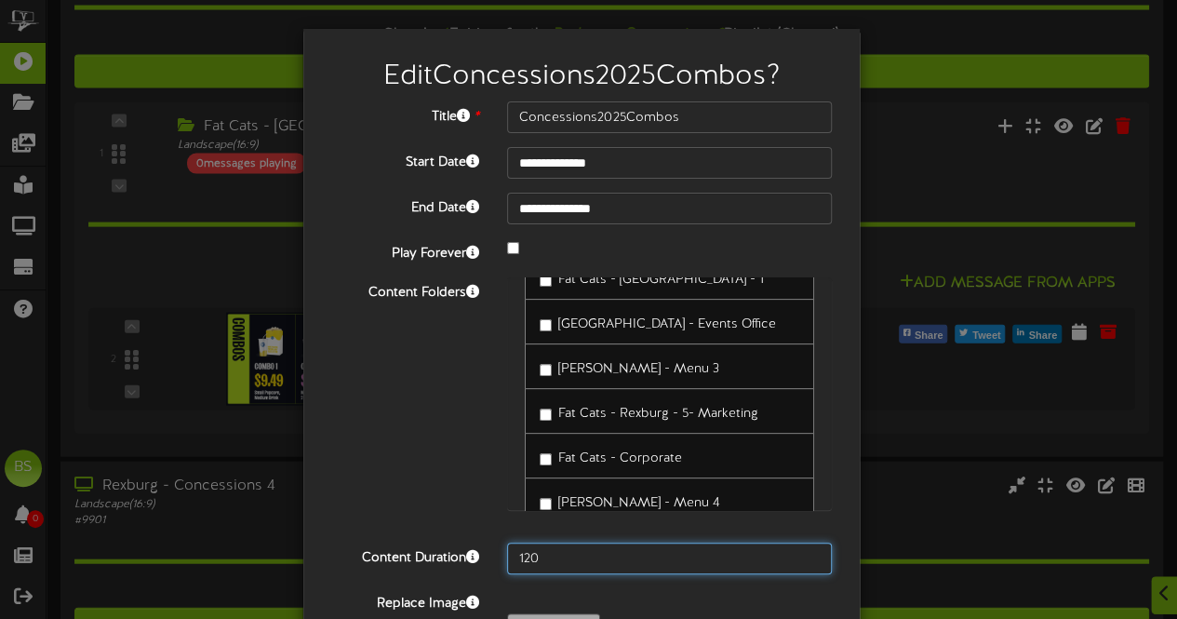
click at [554, 564] on input "120" at bounding box center [669, 559] width 325 height 32
type input "1200"
drag, startPoint x: 381, startPoint y: 396, endPoint x: 375, endPoint y: 414, distance: 19.4
click at [381, 396] on div "Content Folders Provo - Menu 2 [PERSON_NAME] - Menu 2 [PERSON_NAME] - Menu 1" at bounding box center [581, 402] width 529 height 251
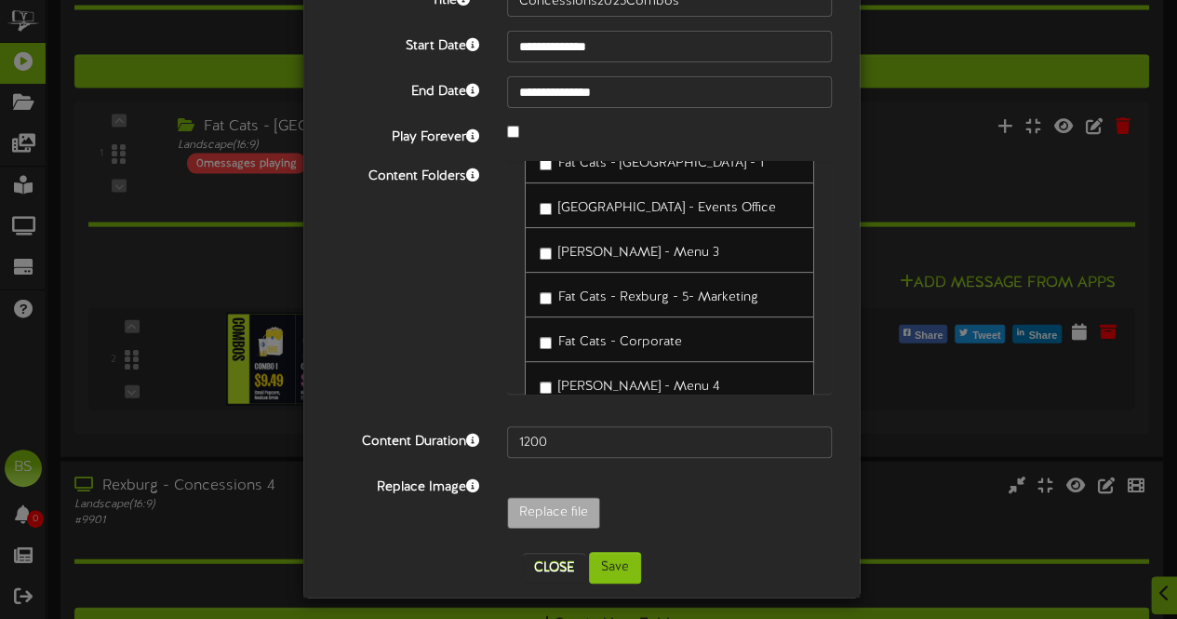
scroll to position [121, 0]
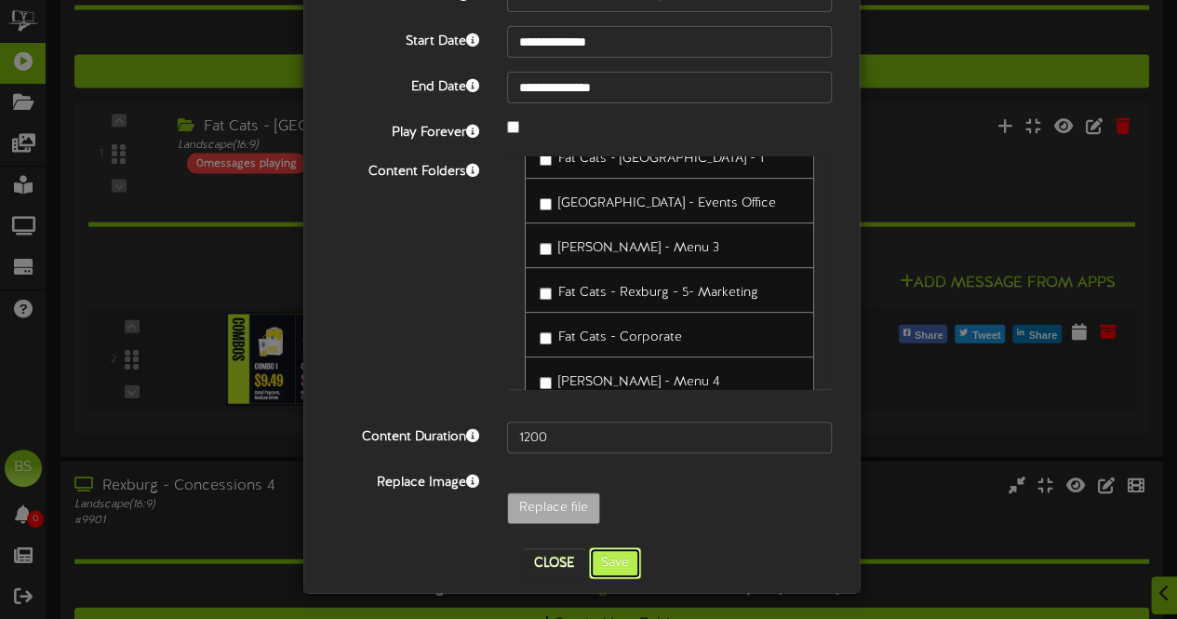
click at [615, 559] on button "Save" at bounding box center [615, 563] width 52 height 32
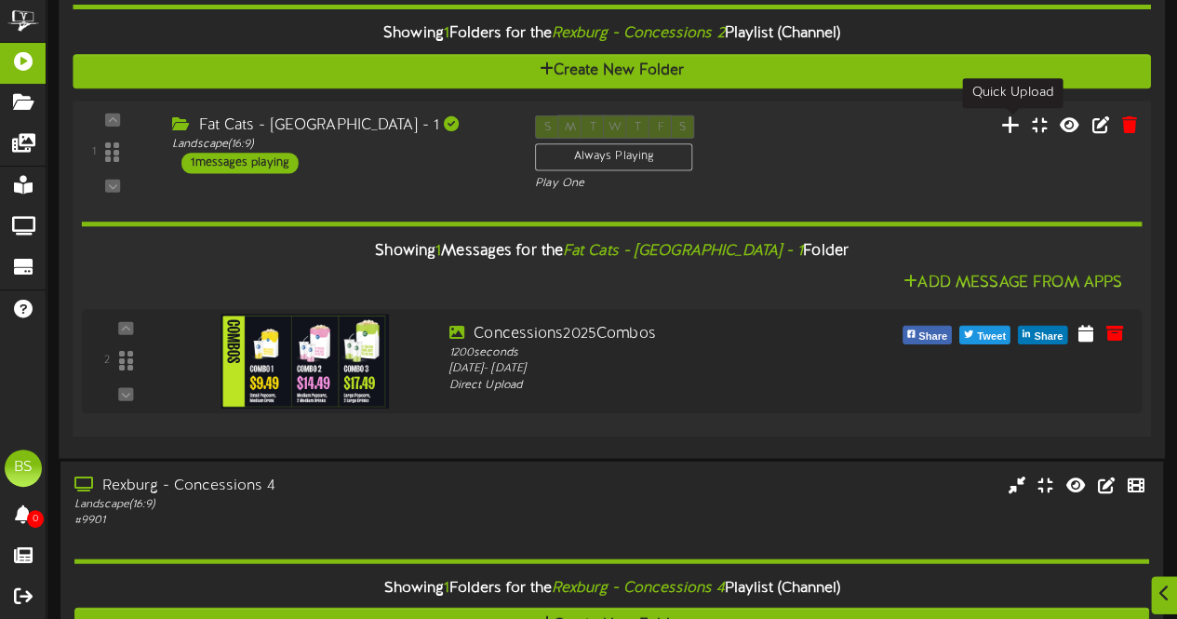
click at [1019, 125] on icon at bounding box center [1011, 124] width 20 height 20
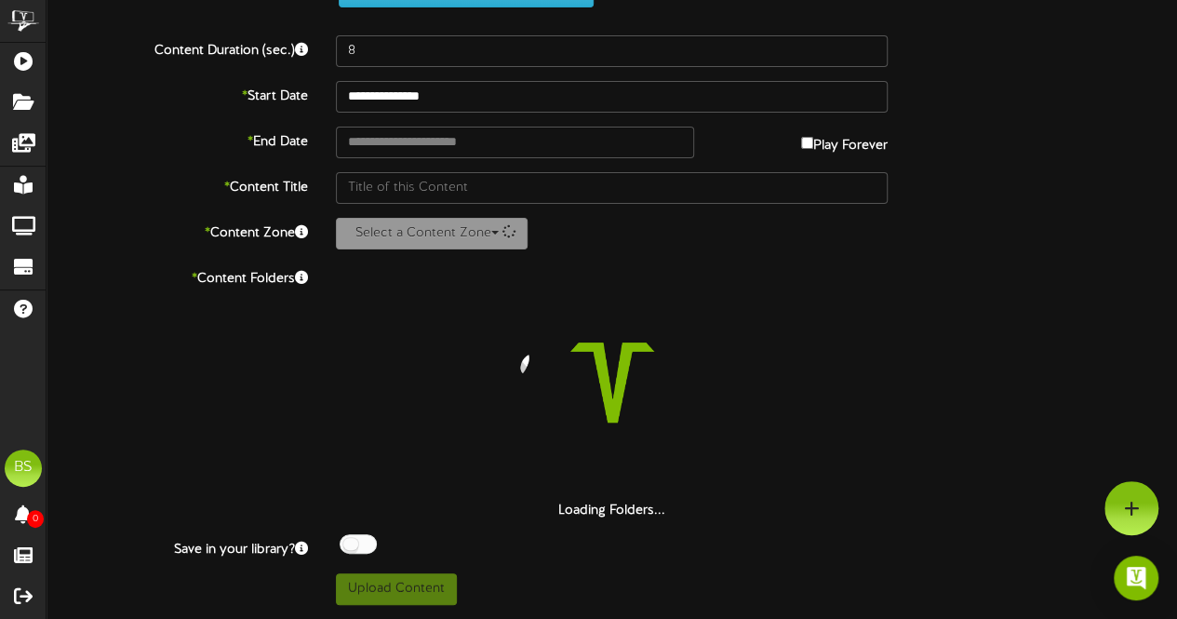
scroll to position [76, 0]
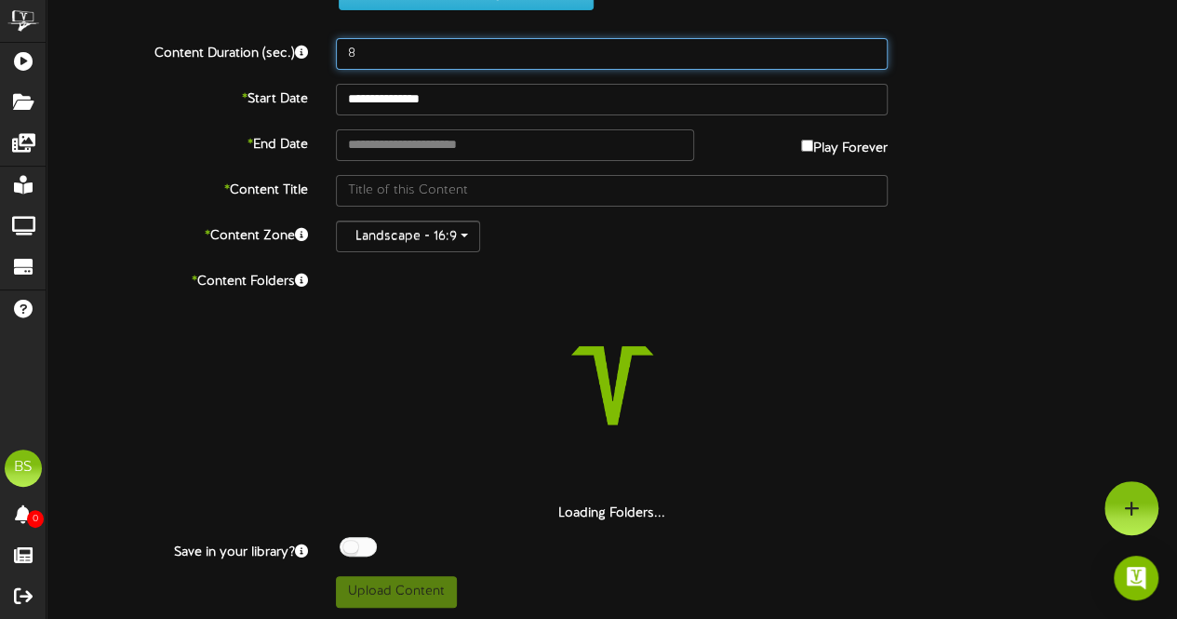
click at [385, 58] on input "8" at bounding box center [612, 54] width 552 height 32
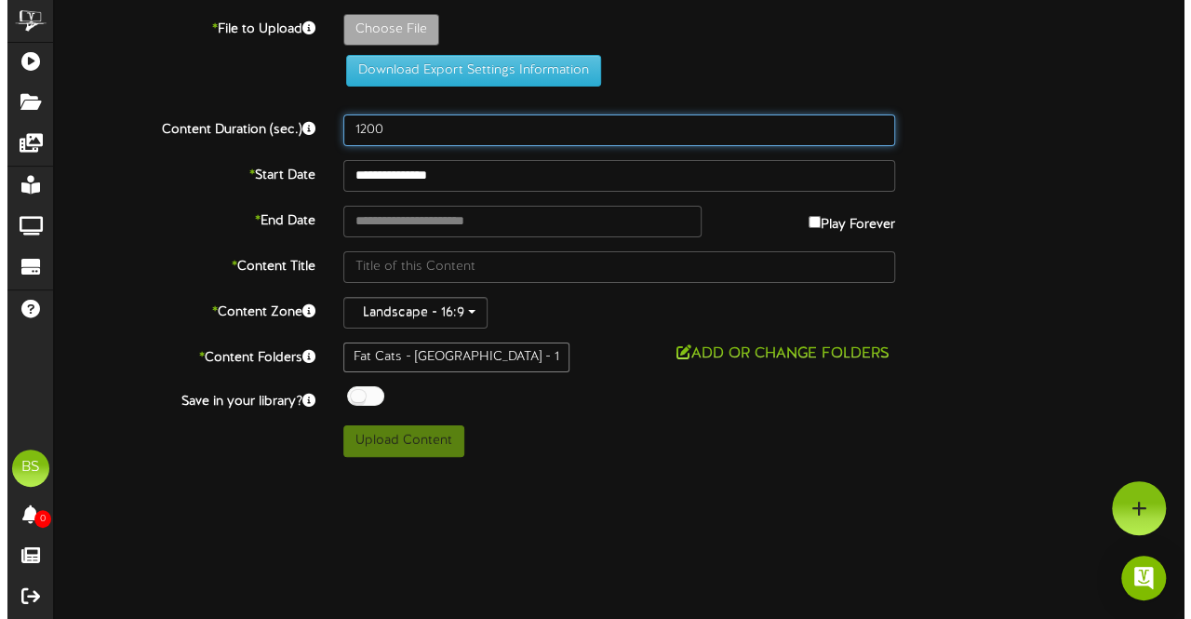
scroll to position [0, 0]
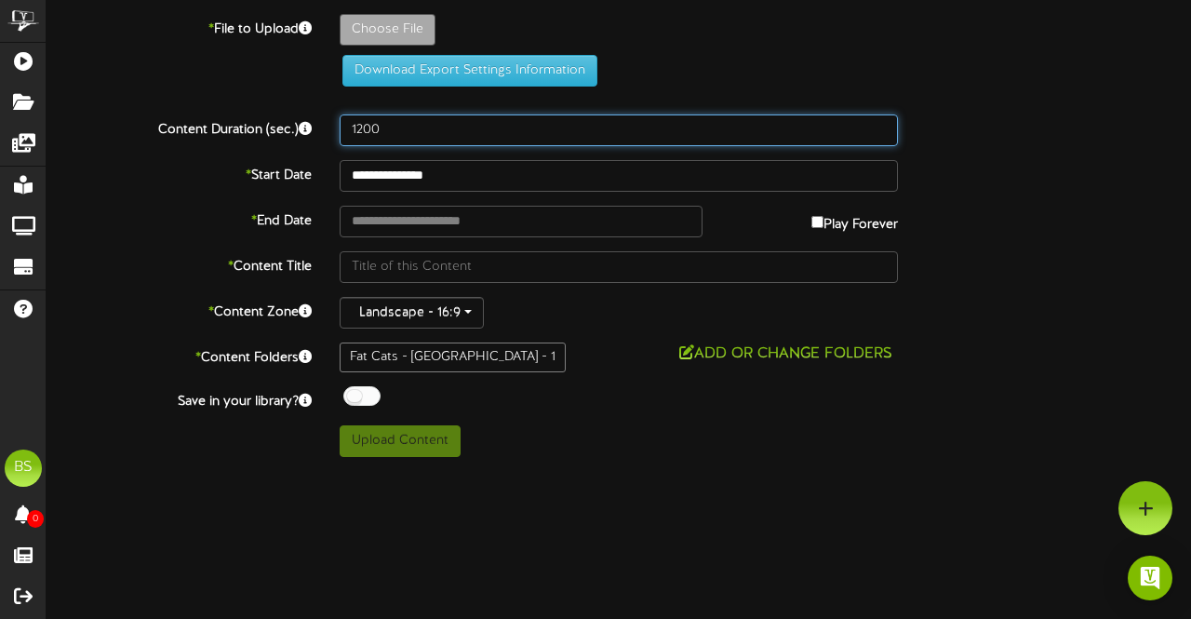
type input "1200"
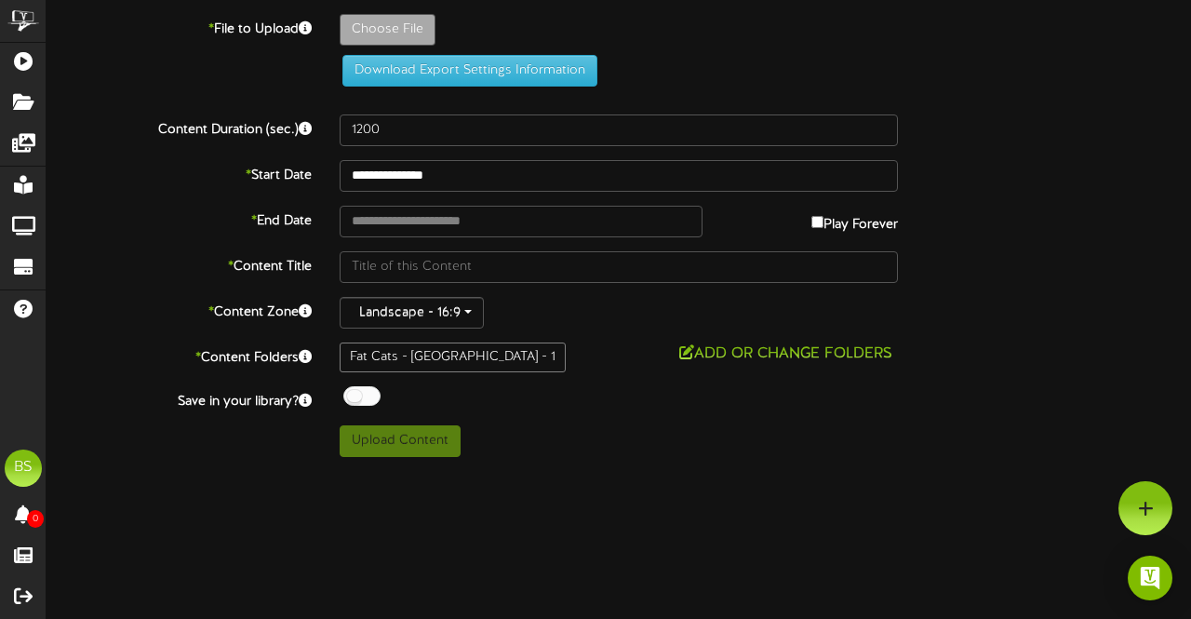
drag, startPoint x: 411, startPoint y: 92, endPoint x: 462, endPoint y: 165, distance: 88.3
click at [409, 94] on div "* File to Upload Choose File Download Export Settings Information" at bounding box center [619, 57] width 1173 height 87
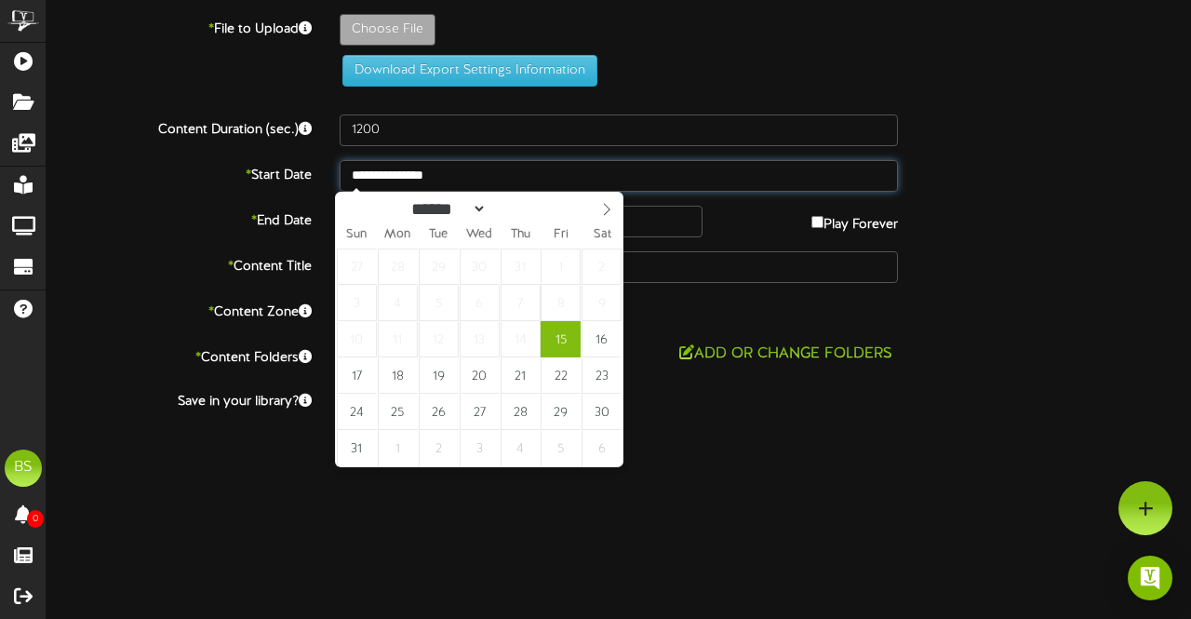
click at [449, 175] on input "**********" at bounding box center [619, 176] width 558 height 32
type input "**********"
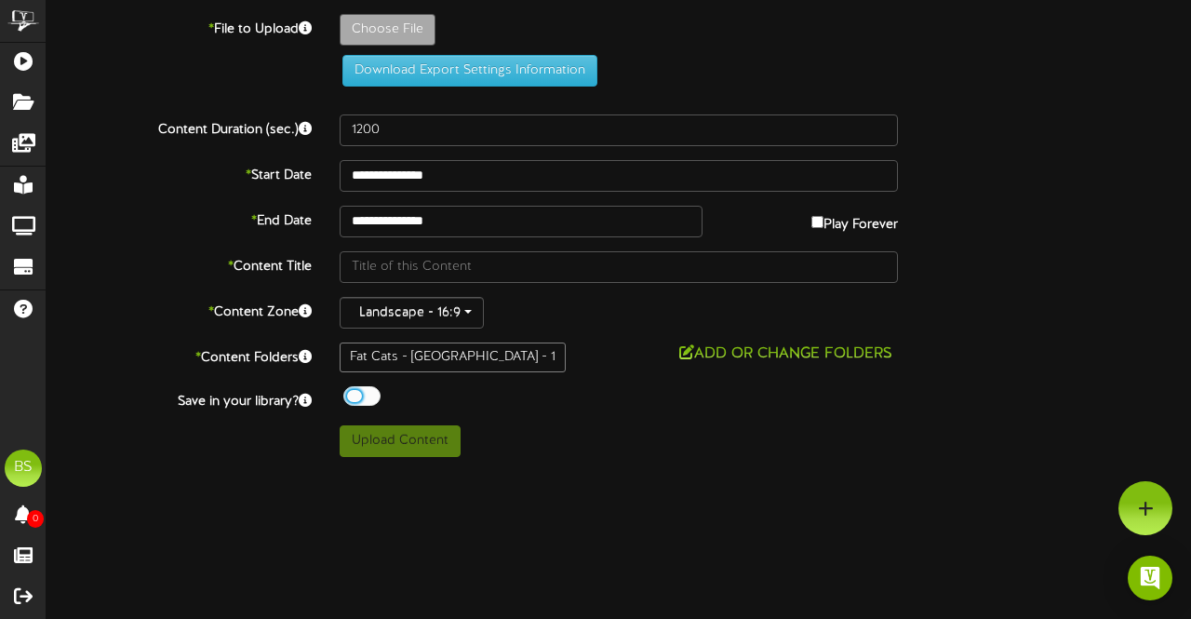
click at [354, 399] on div at bounding box center [361, 396] width 37 height 20
type input "**********"
type input "ConcessionsCombosPriceUpdateAug2025"
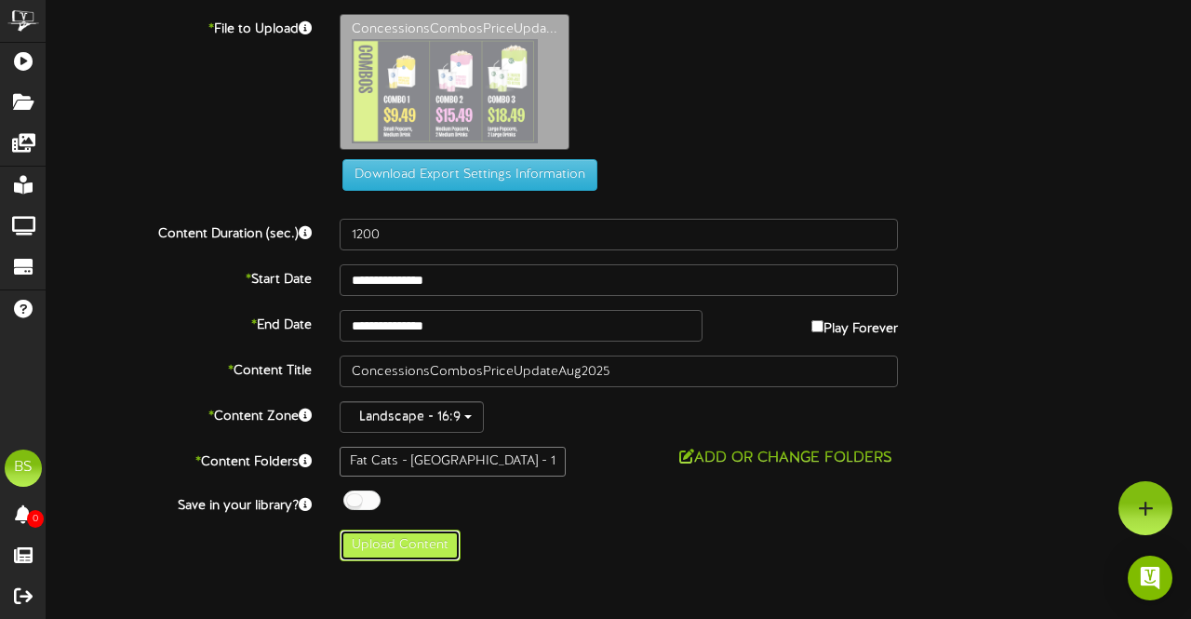
click at [409, 543] on button "Upload Content" at bounding box center [400, 546] width 121 height 32
type input "**********"
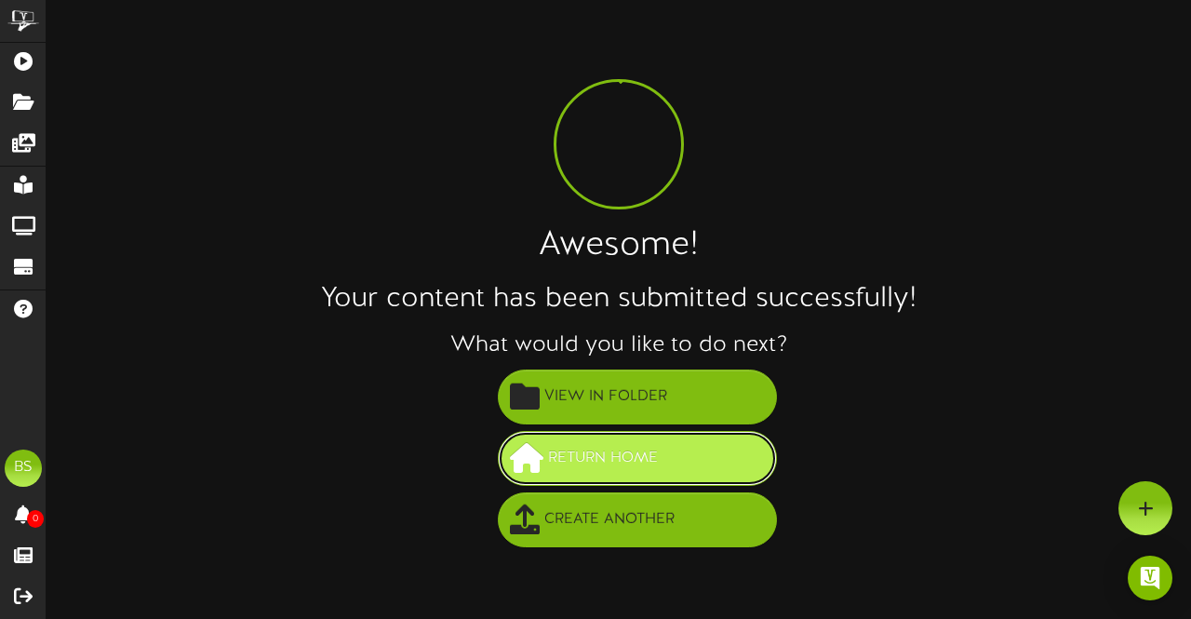
click at [630, 431] on button "Return Home" at bounding box center [637, 458] width 279 height 55
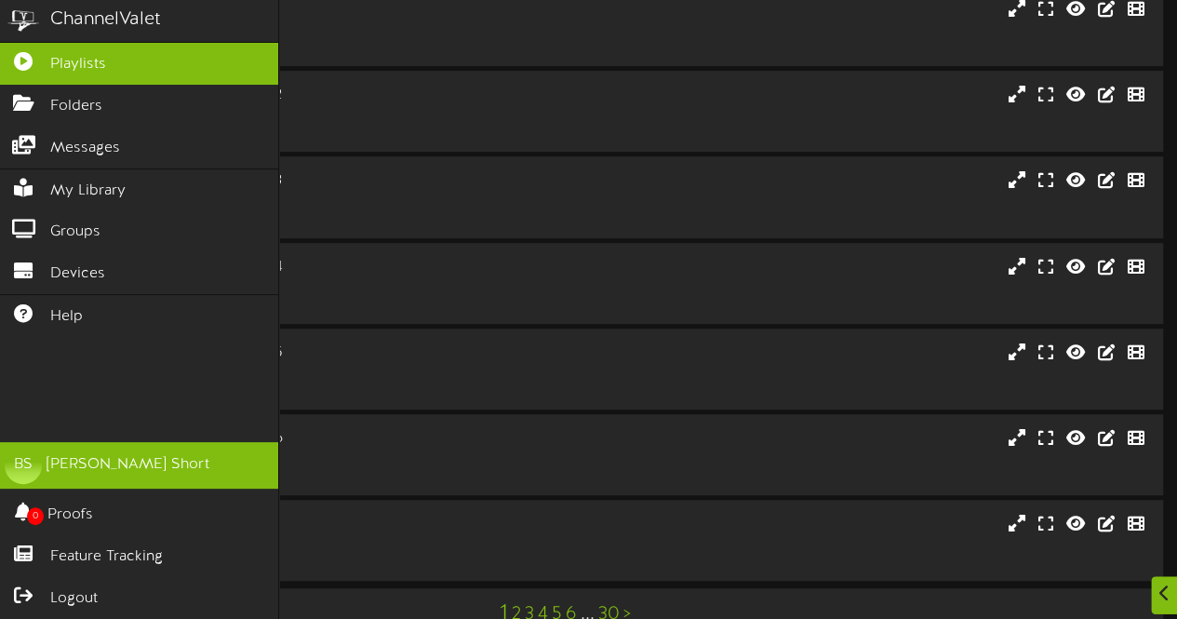
scroll to position [396, 0]
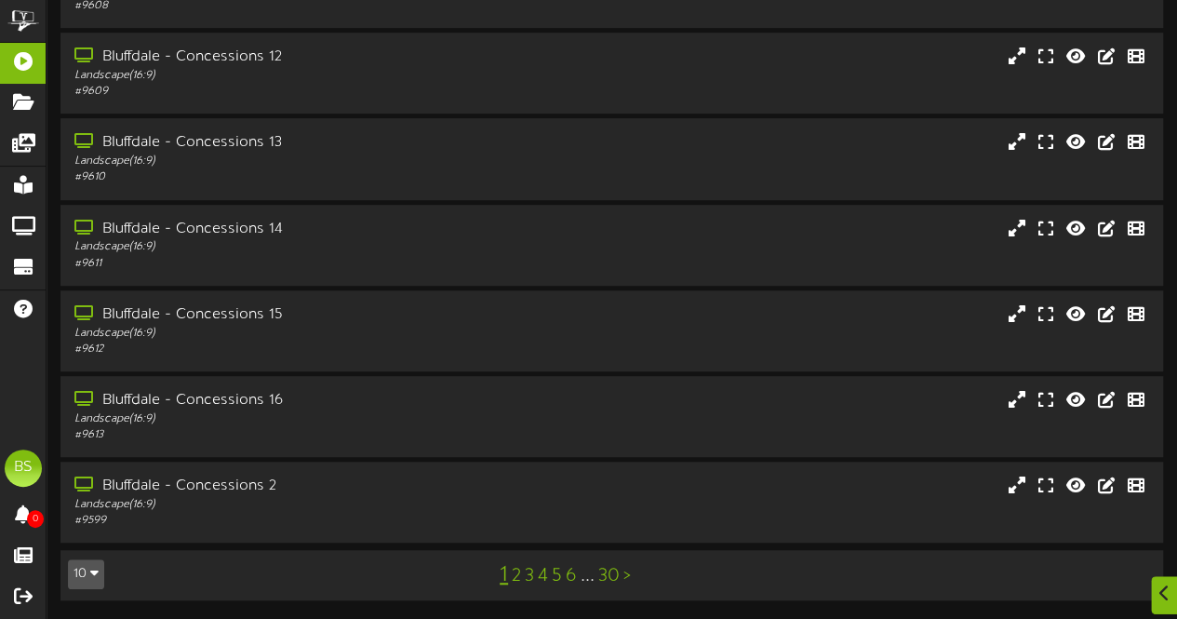
click at [100, 578] on button "10" at bounding box center [86, 574] width 36 height 30
click at [82, 537] on div "100" at bounding box center [86, 538] width 35 height 28
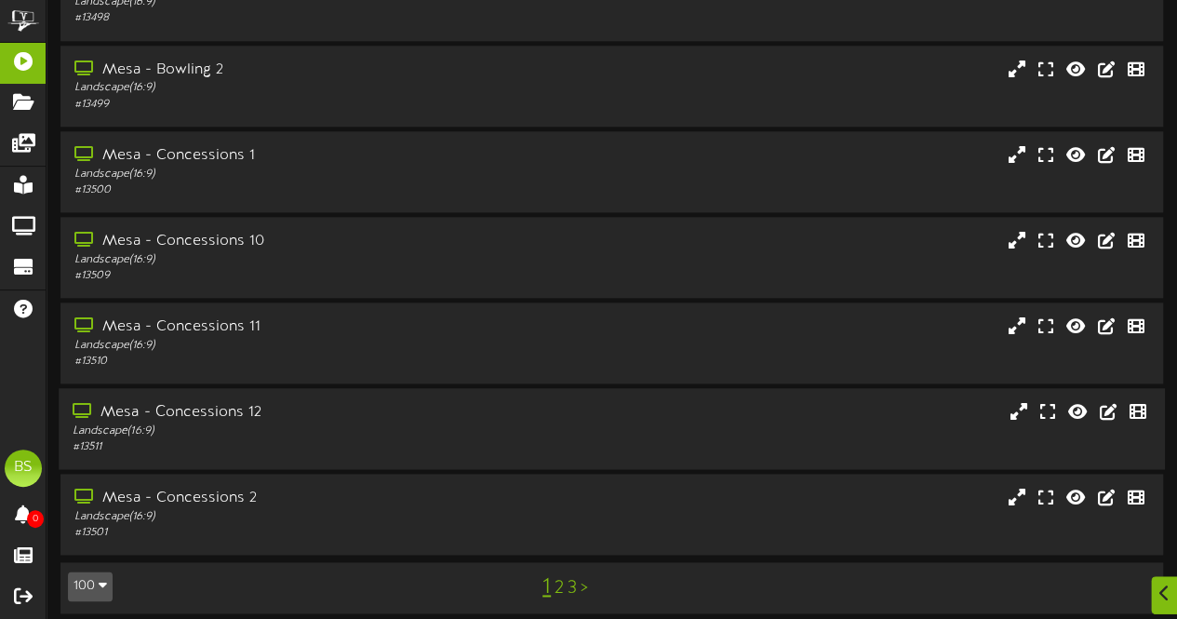
scroll to position [8112, 0]
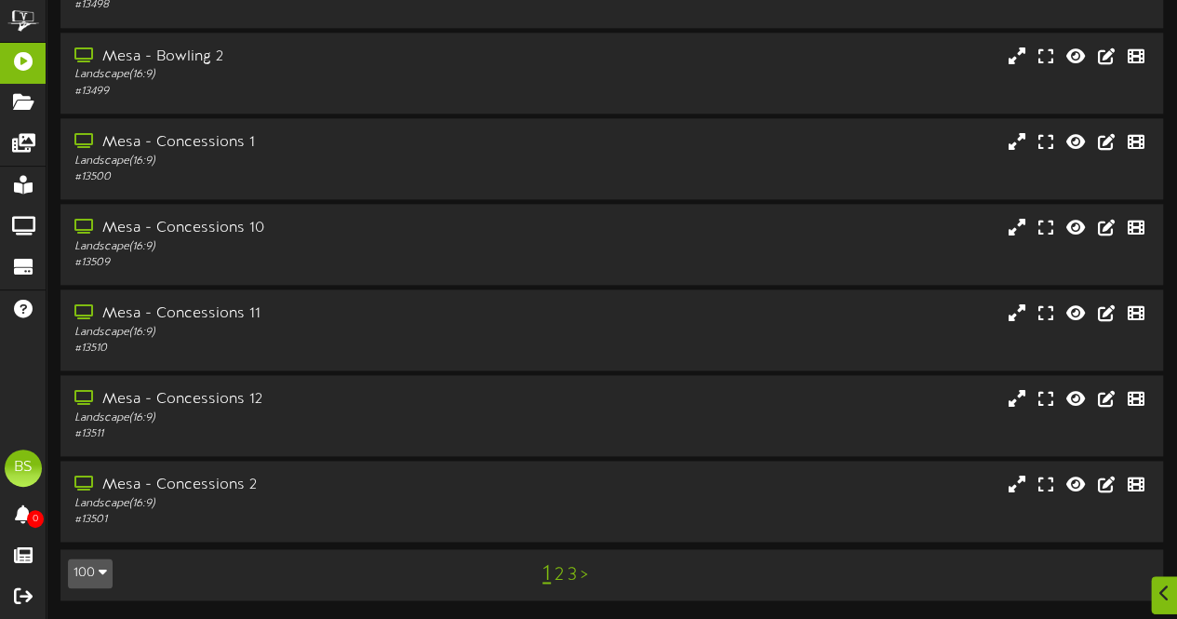
click at [560, 574] on link "2" at bounding box center [559, 575] width 9 height 20
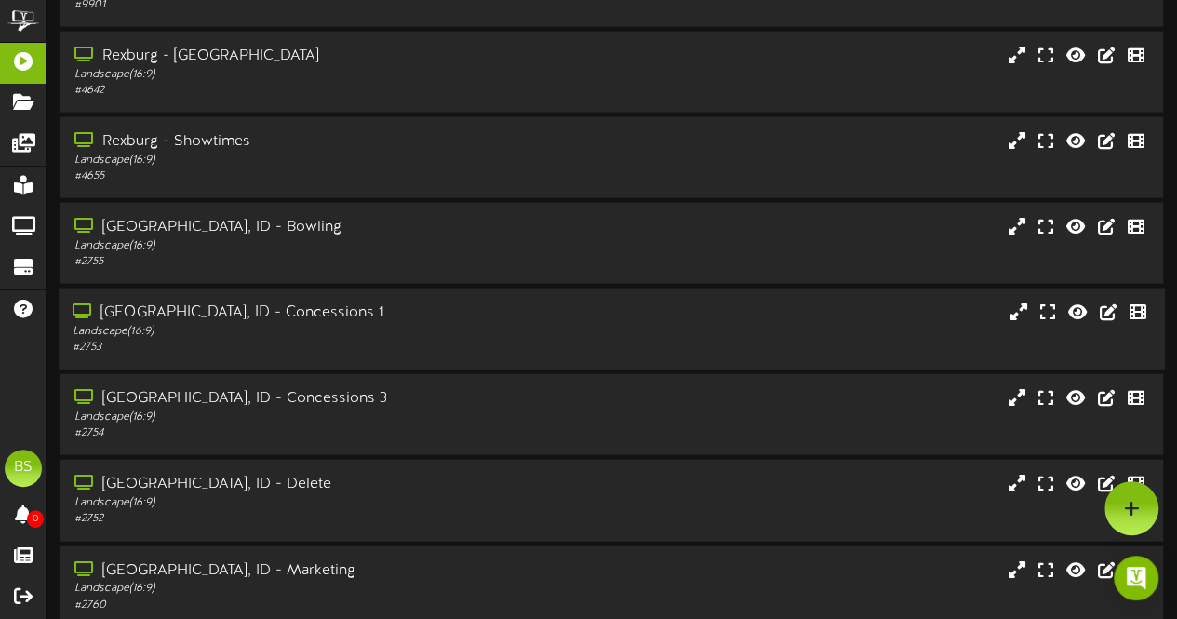
scroll to position [5491, 0]
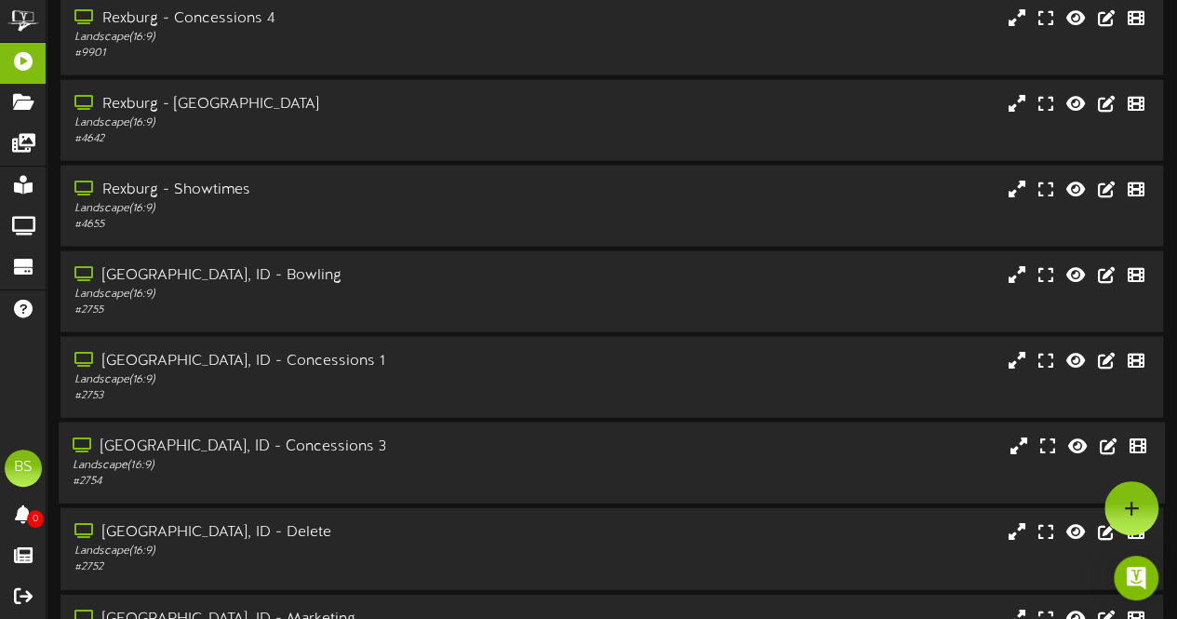
click at [275, 449] on div "[GEOGRAPHIC_DATA], ID - Concessions 3" at bounding box center [289, 446] width 433 height 21
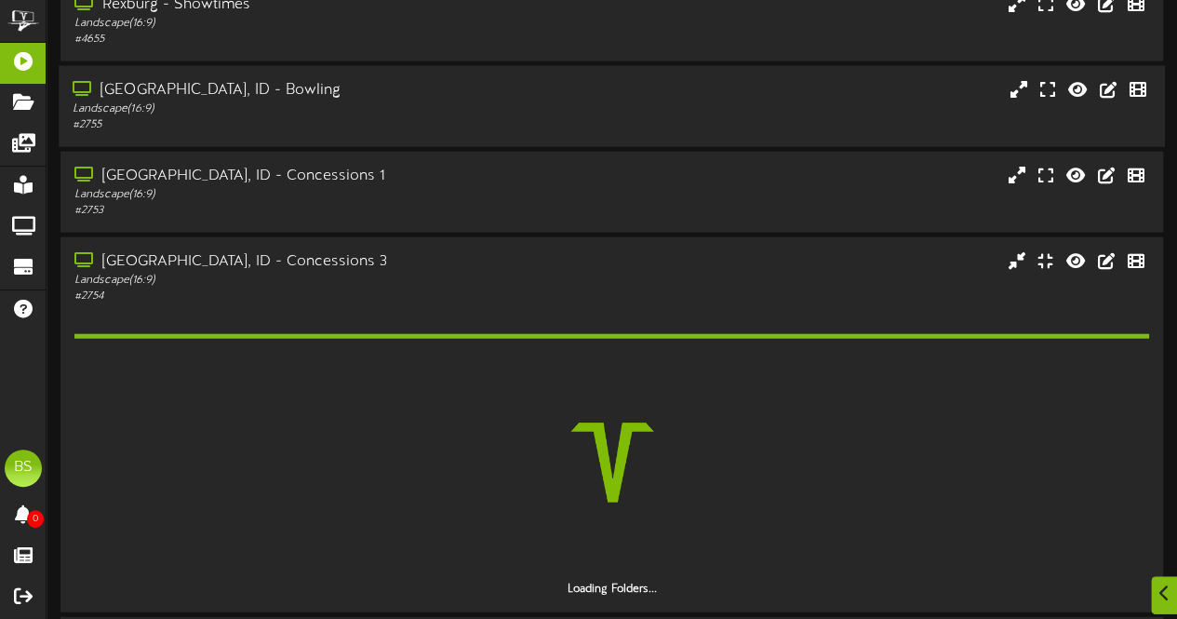
scroll to position [5863, 0]
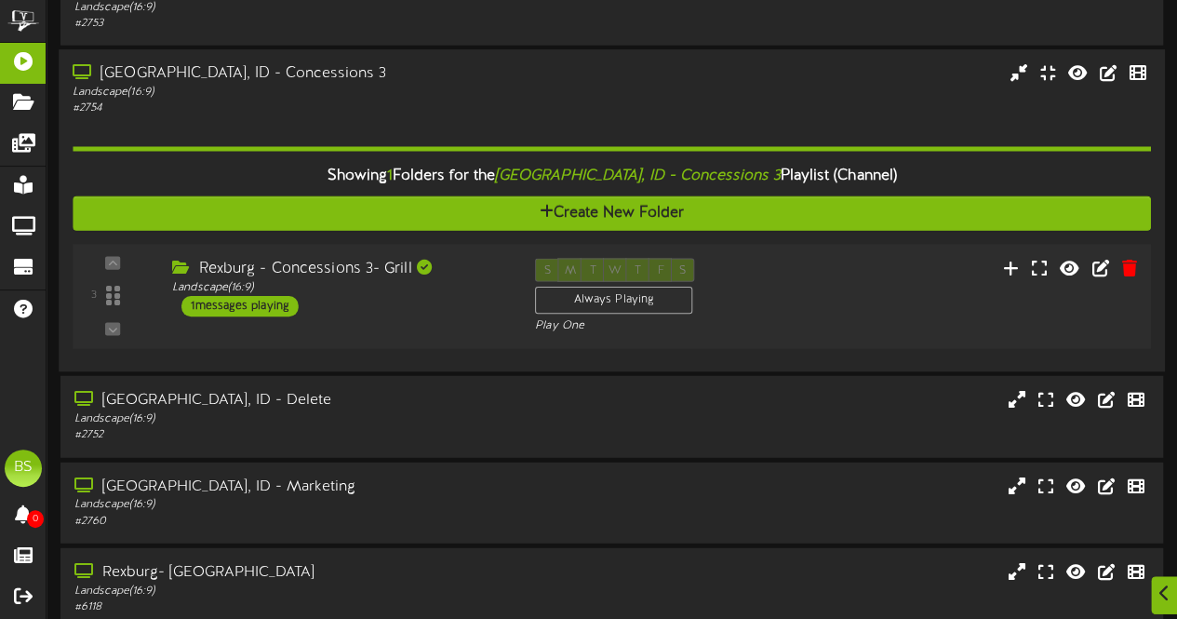
click at [269, 310] on div "1 messages playing" at bounding box center [239, 306] width 117 height 20
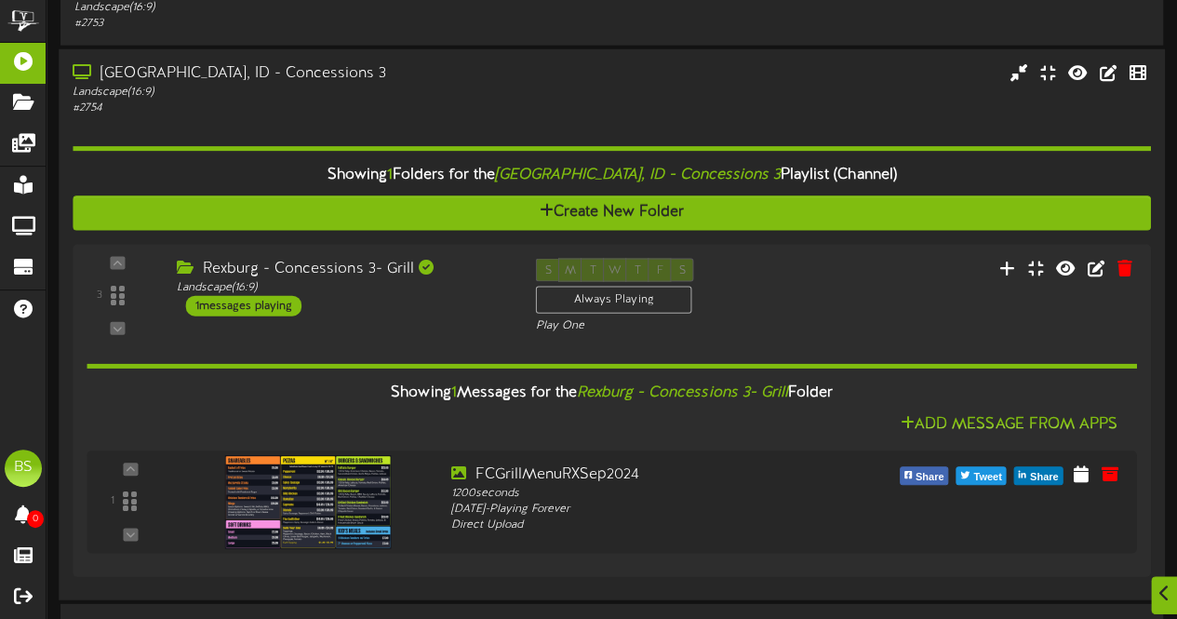
click at [250, 77] on div "[GEOGRAPHIC_DATA], ID - Concessions 3" at bounding box center [289, 74] width 433 height 21
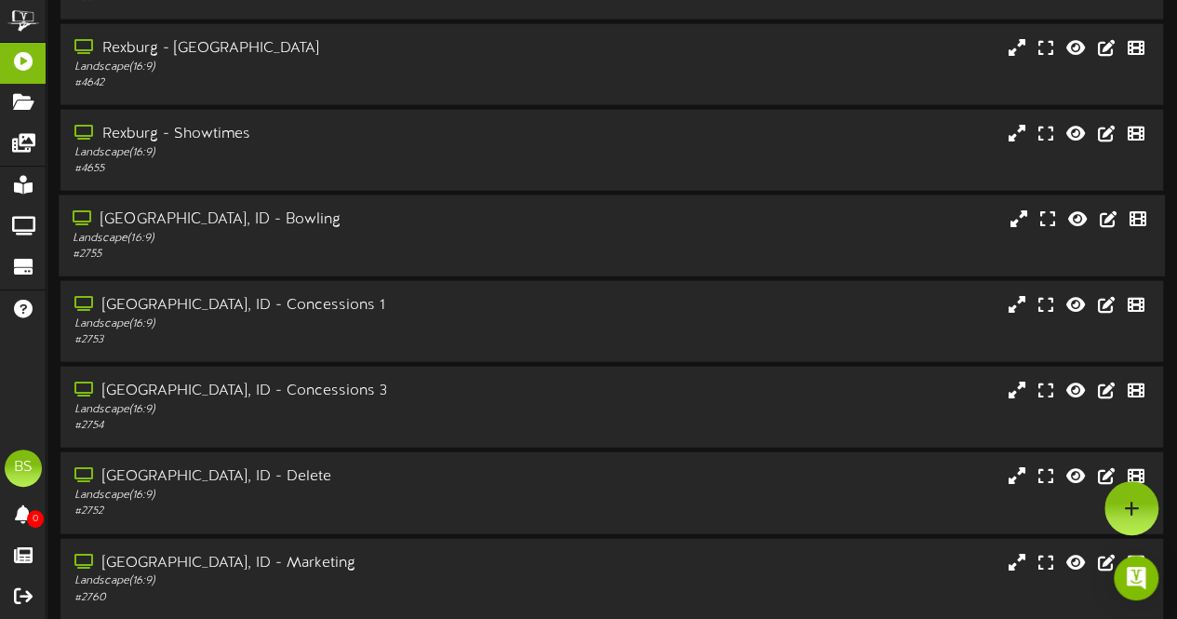
scroll to position [5491, 0]
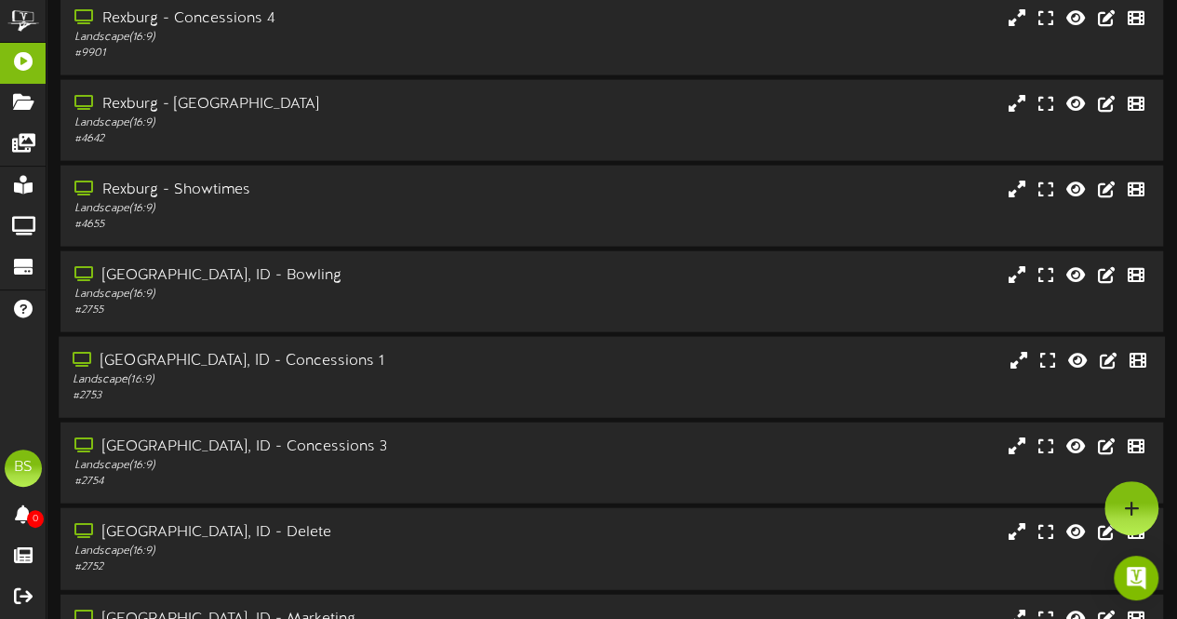
drag, startPoint x: 246, startPoint y: 361, endPoint x: 280, endPoint y: 344, distance: 38.3
click at [248, 360] on div "[GEOGRAPHIC_DATA], ID - Concessions 1" at bounding box center [289, 361] width 433 height 21
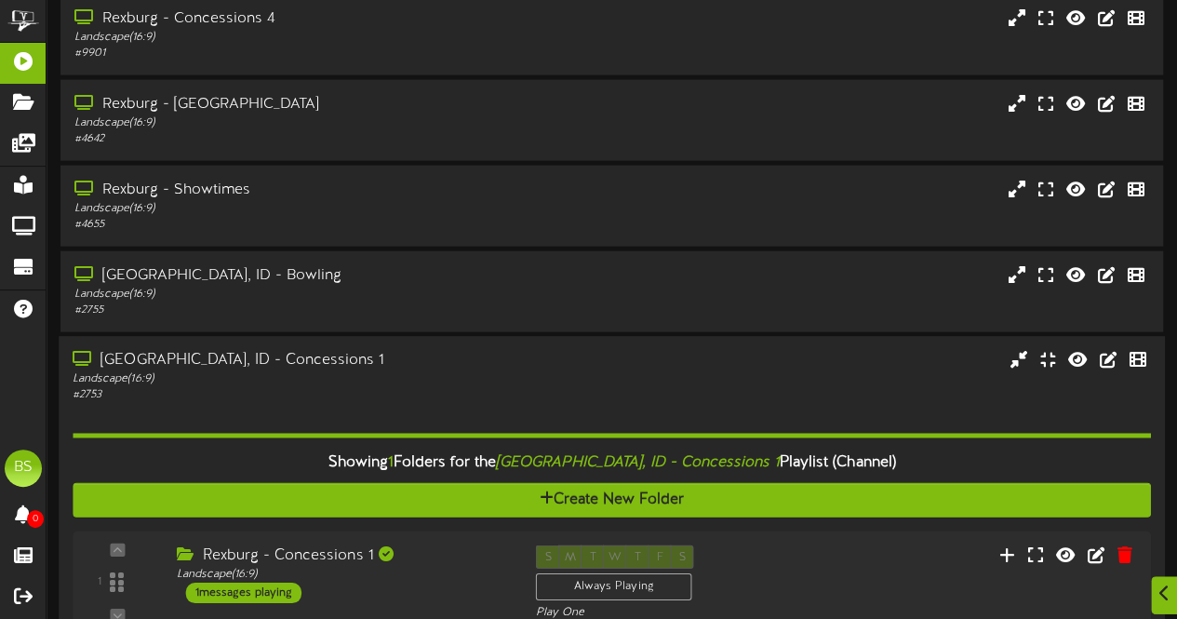
scroll to position [5584, 0]
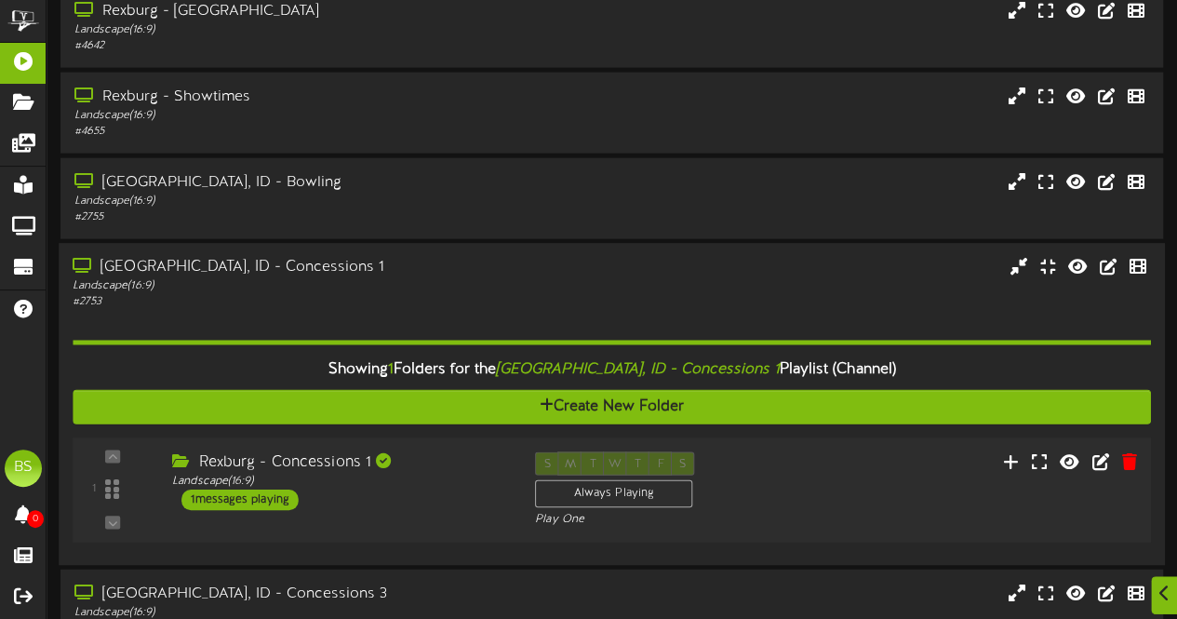
drag, startPoint x: 261, startPoint y: 503, endPoint x: 267, endPoint y: 496, distance: 9.9
click at [262, 503] on div "1 messages playing" at bounding box center [239, 500] width 117 height 20
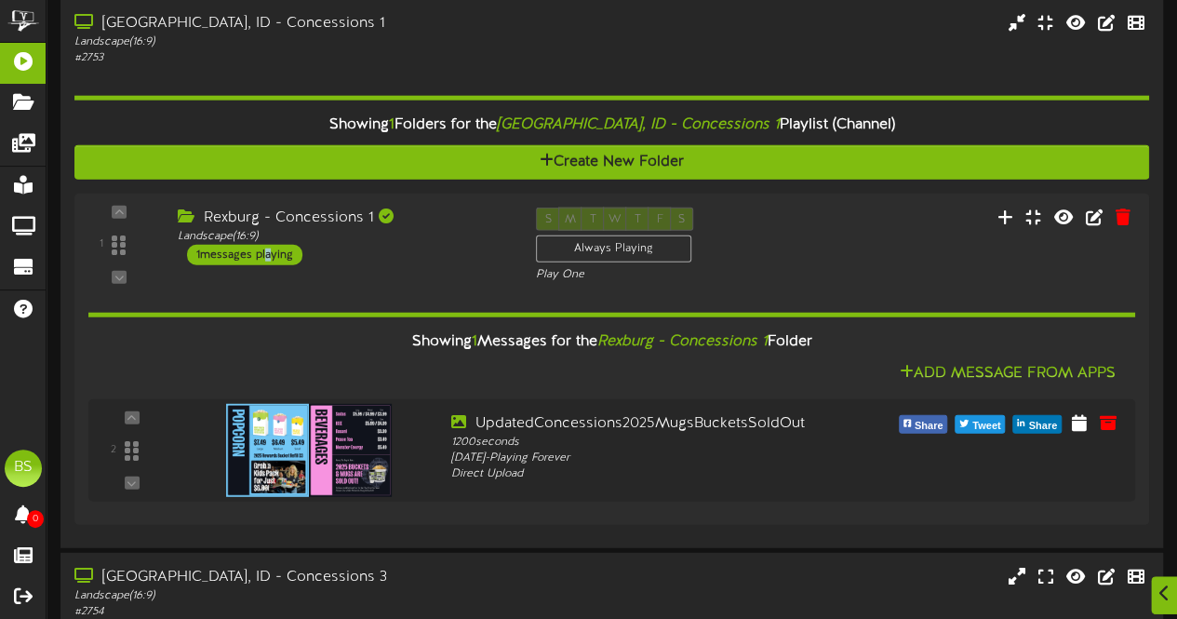
scroll to position [5863, 0]
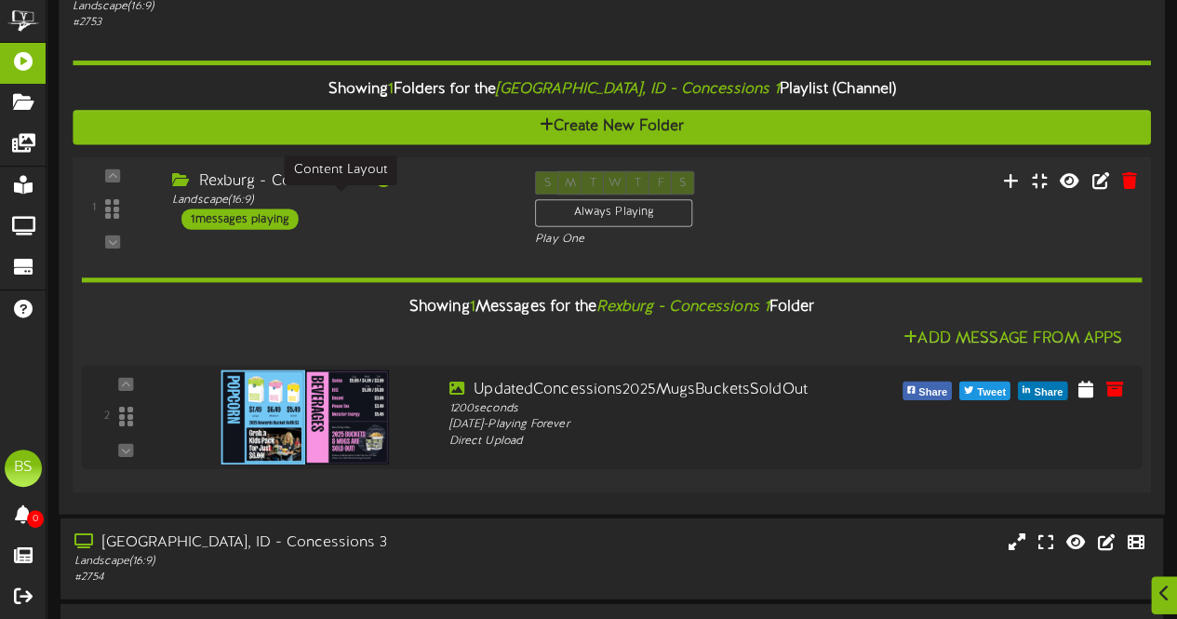
click at [271, 208] on div "Landscape ( 16:9 )" at bounding box center [339, 201] width 335 height 16
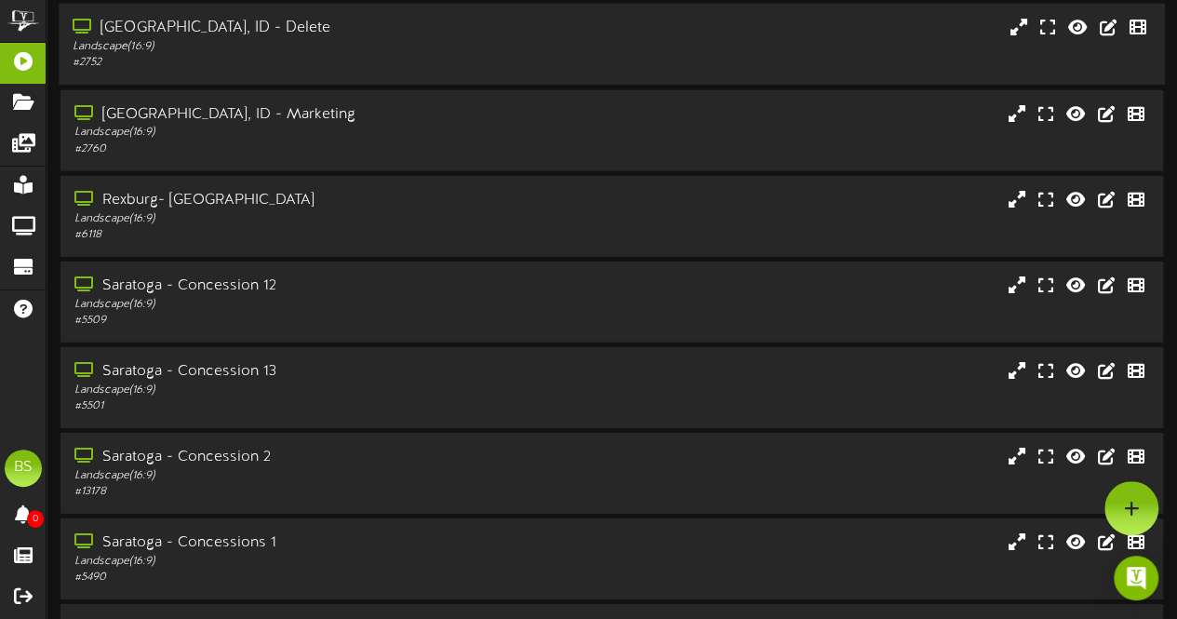
scroll to position [5770, 0]
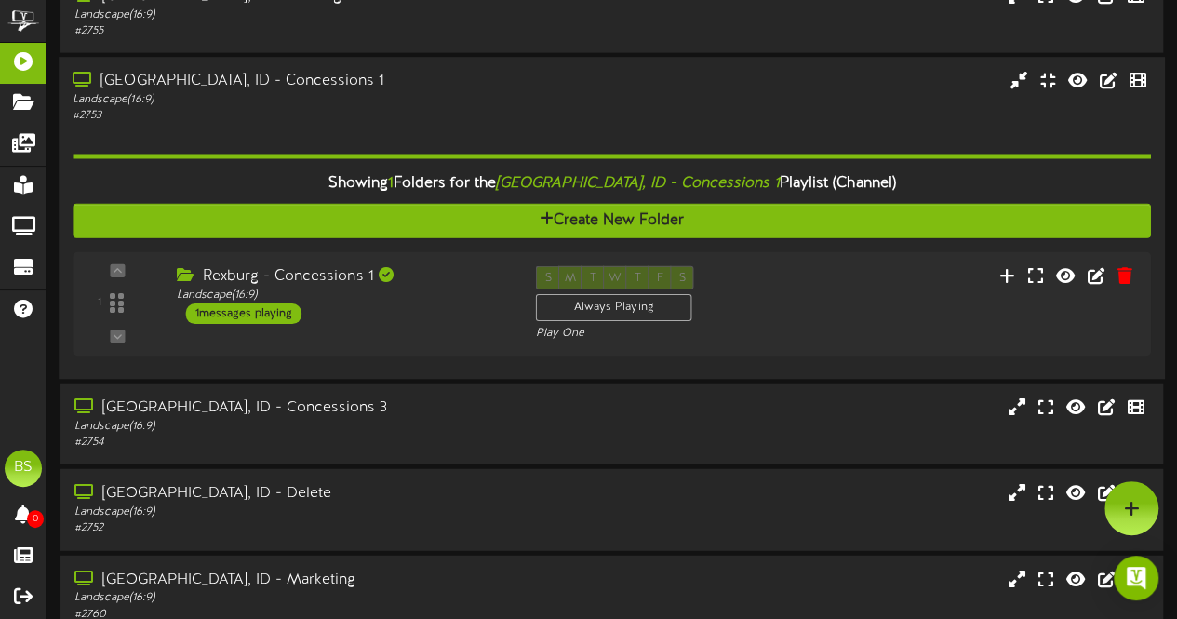
click at [274, 87] on div "[GEOGRAPHIC_DATA], ID - Concessions 1" at bounding box center [289, 82] width 433 height 21
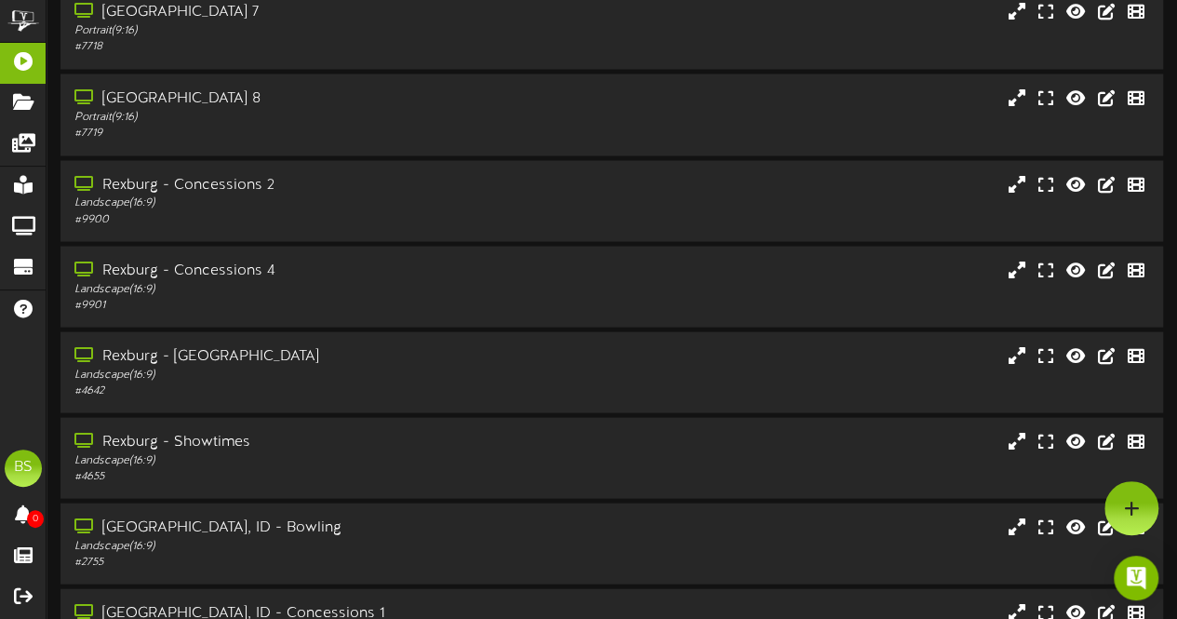
scroll to position [5211, 0]
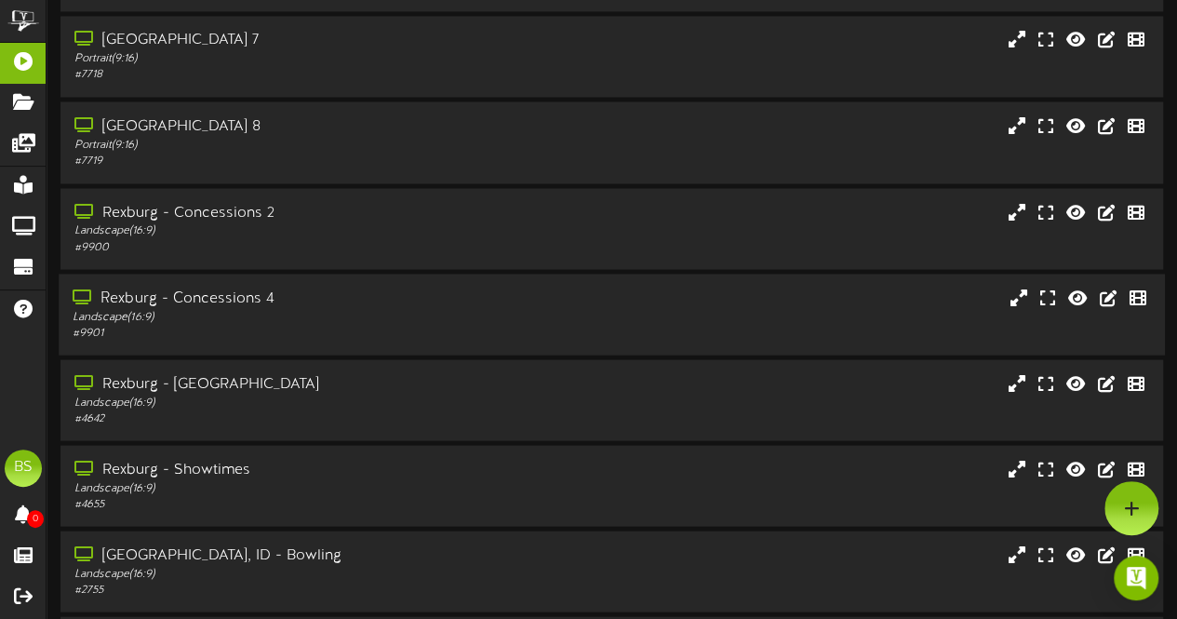
click at [238, 302] on div "Rexburg - Concessions 4" at bounding box center [289, 298] width 433 height 21
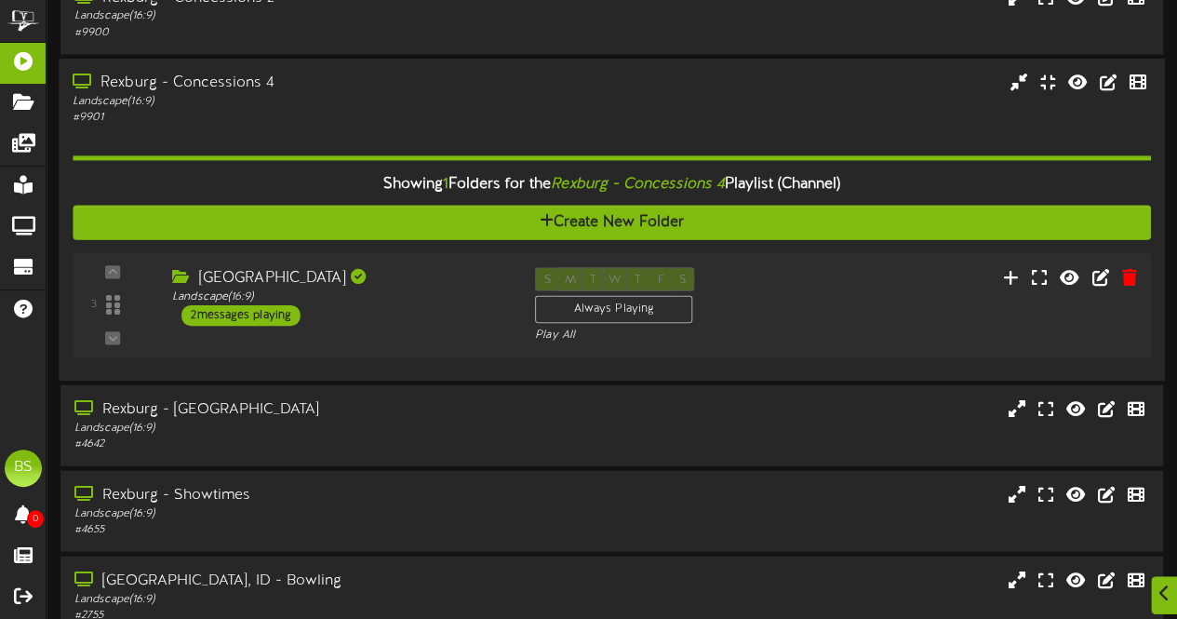
scroll to position [5491, 0]
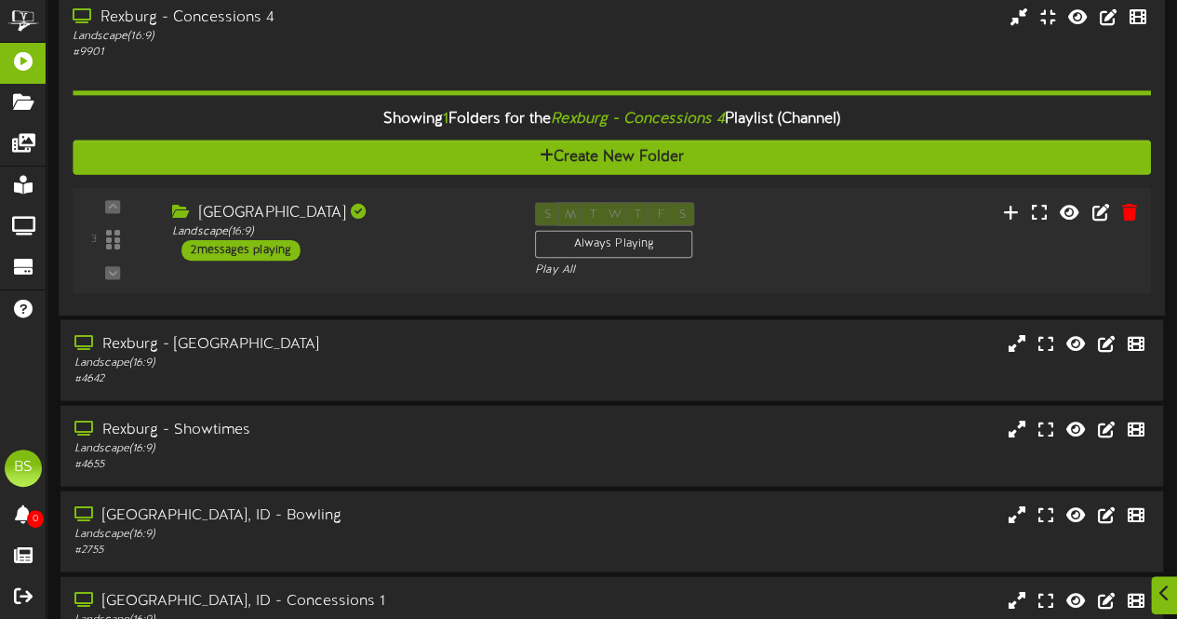
click at [284, 255] on div "2 messages playing" at bounding box center [240, 250] width 119 height 20
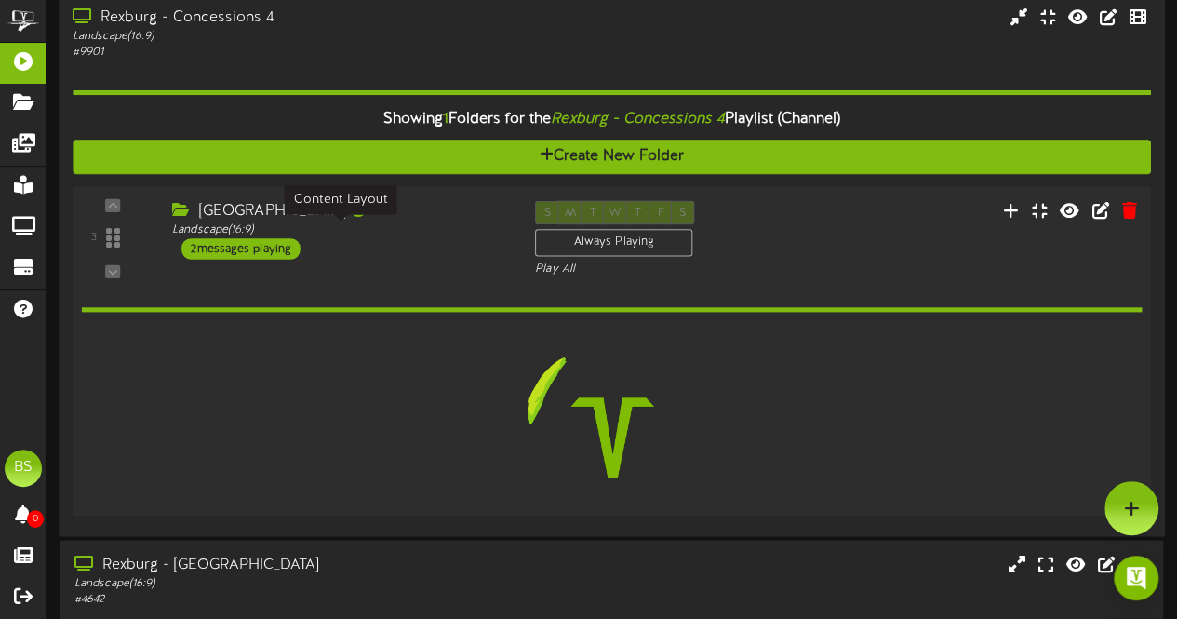
scroll to position [5490, 0]
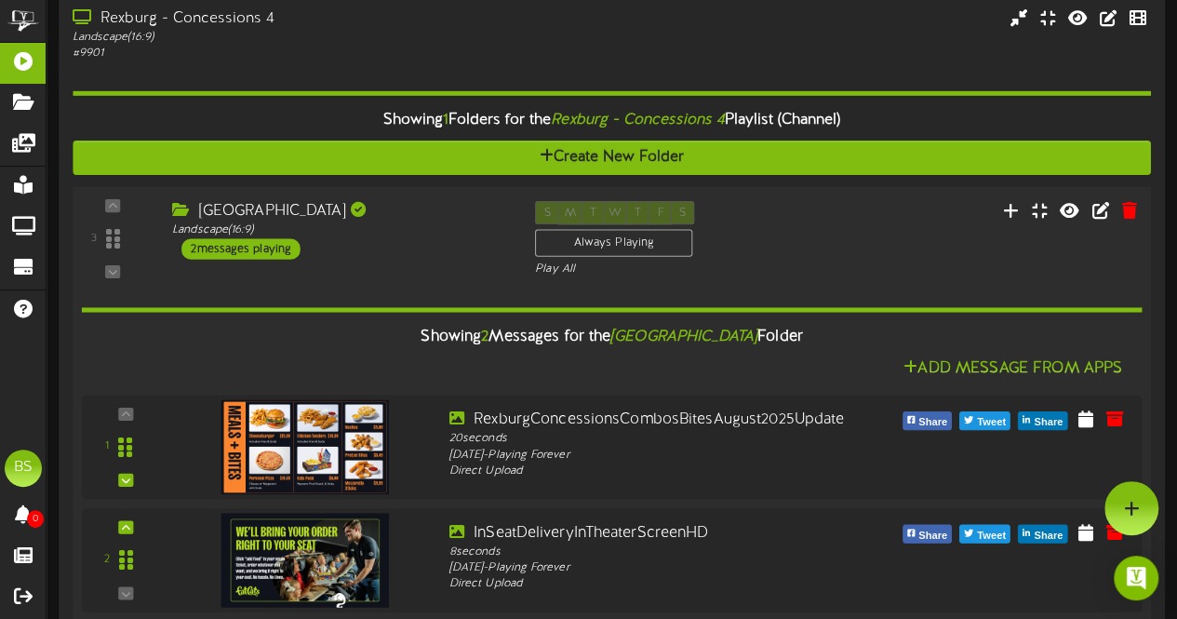
drag, startPoint x: 280, startPoint y: 250, endPoint x: 287, endPoint y: 238, distance: 13.7
click at [280, 244] on div "2 messages playing" at bounding box center [240, 248] width 119 height 20
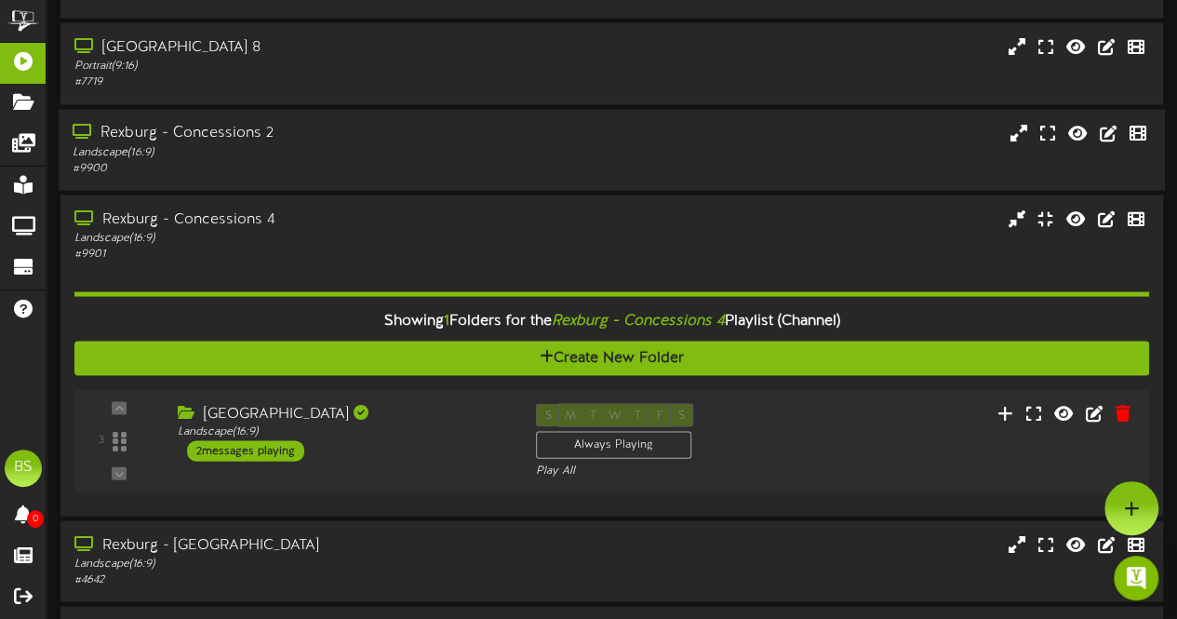
scroll to position [5118, 0]
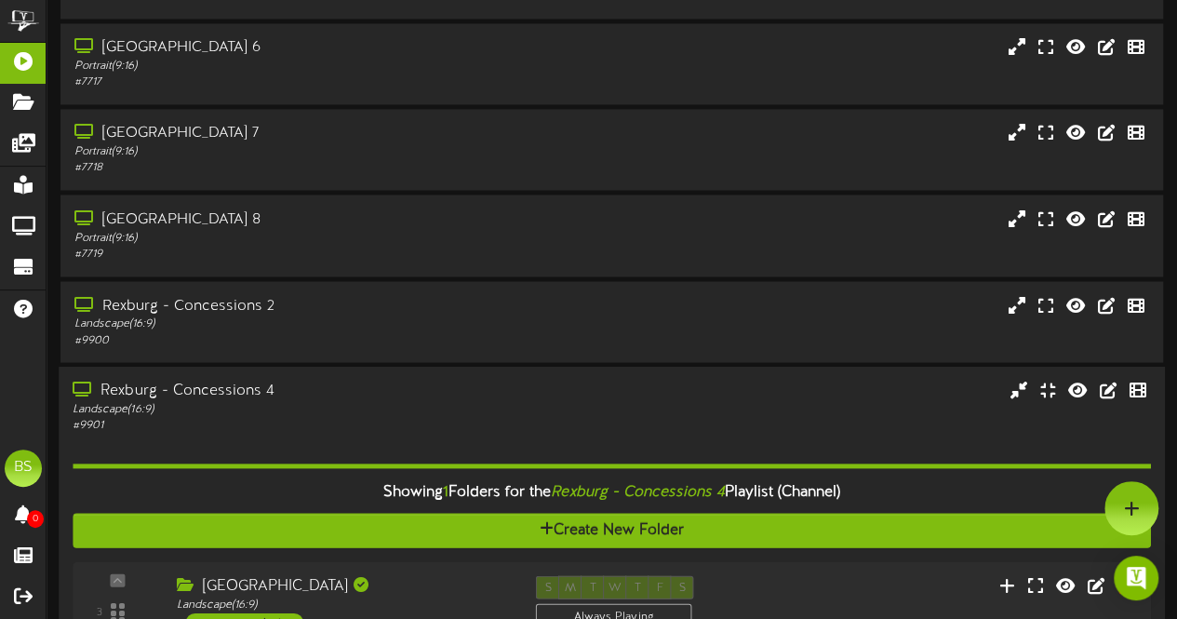
drag, startPoint x: 220, startPoint y: 399, endPoint x: 235, endPoint y: 369, distance: 34.5
click at [220, 399] on div "Rexburg - Concessions 4" at bounding box center [289, 390] width 433 height 21
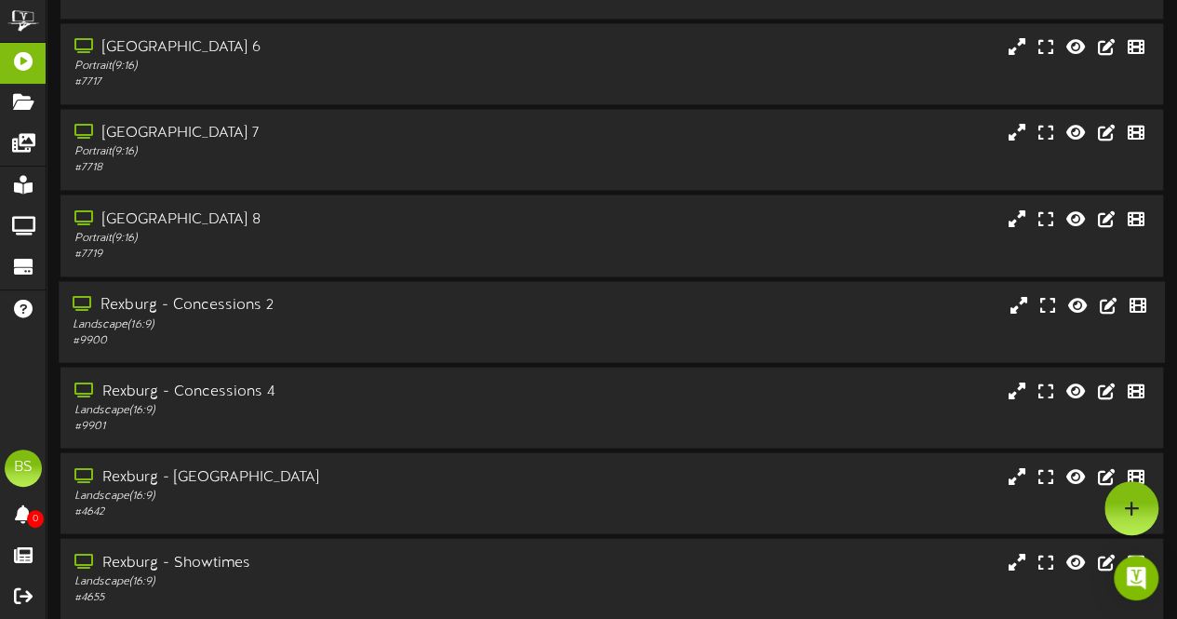
click at [246, 312] on div "Rexburg - Concessions 2" at bounding box center [289, 305] width 433 height 21
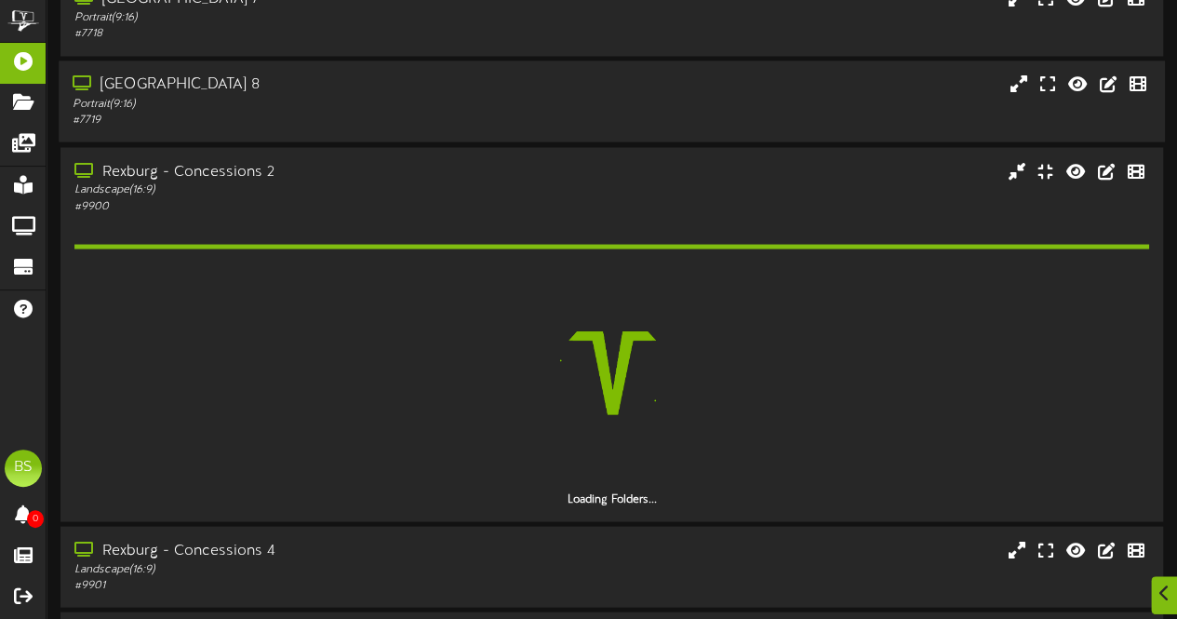
scroll to position [5305, 0]
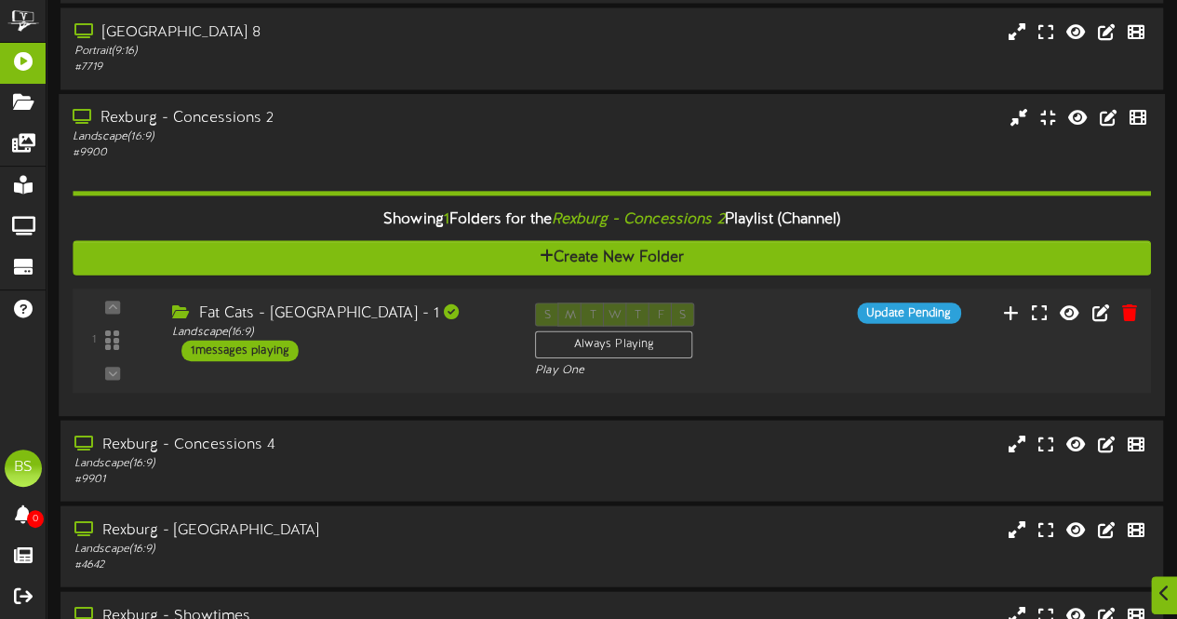
click at [281, 349] on div "1 messages playing" at bounding box center [239, 351] width 117 height 20
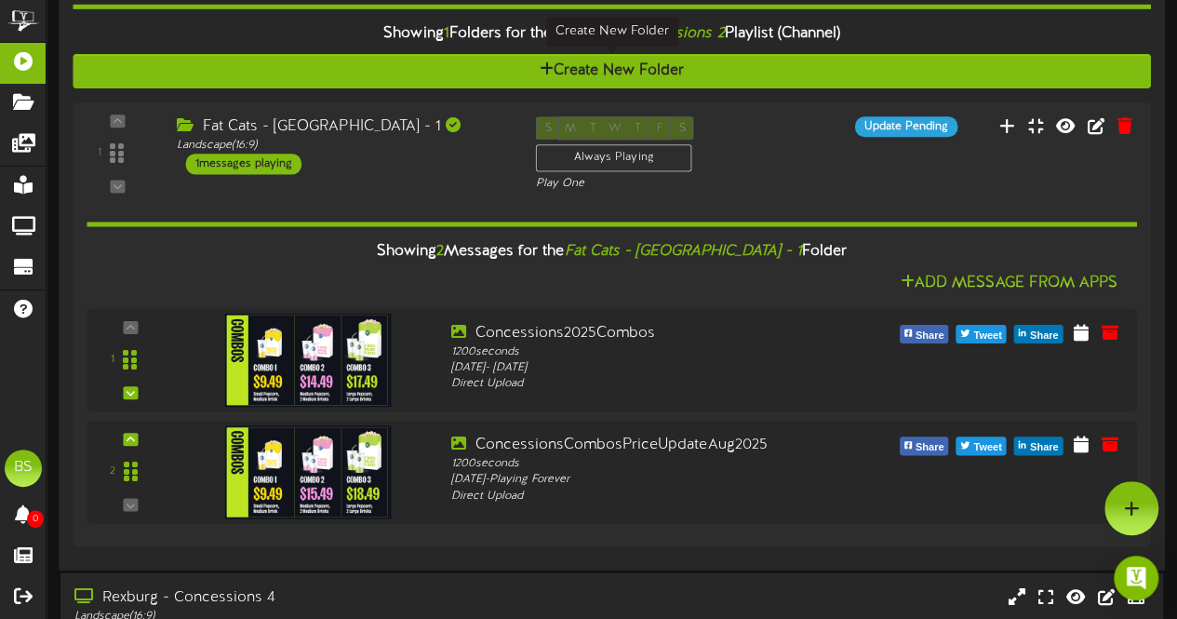
scroll to position [5211, 0]
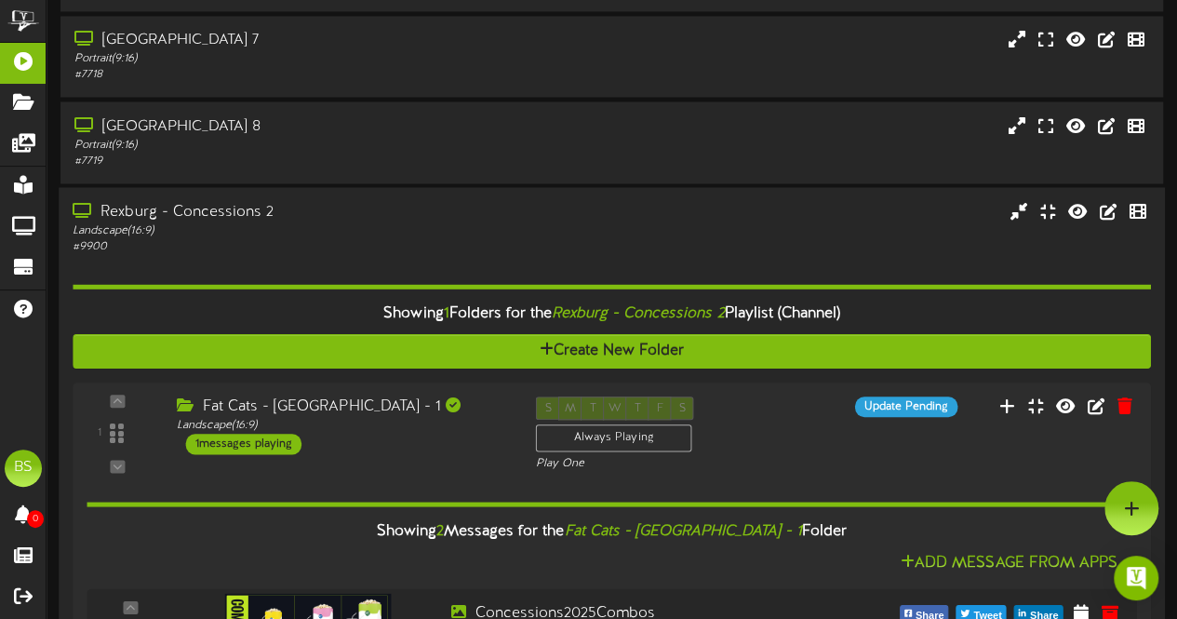
click at [194, 221] on div "Rexburg - Concessions 2" at bounding box center [289, 211] width 433 height 21
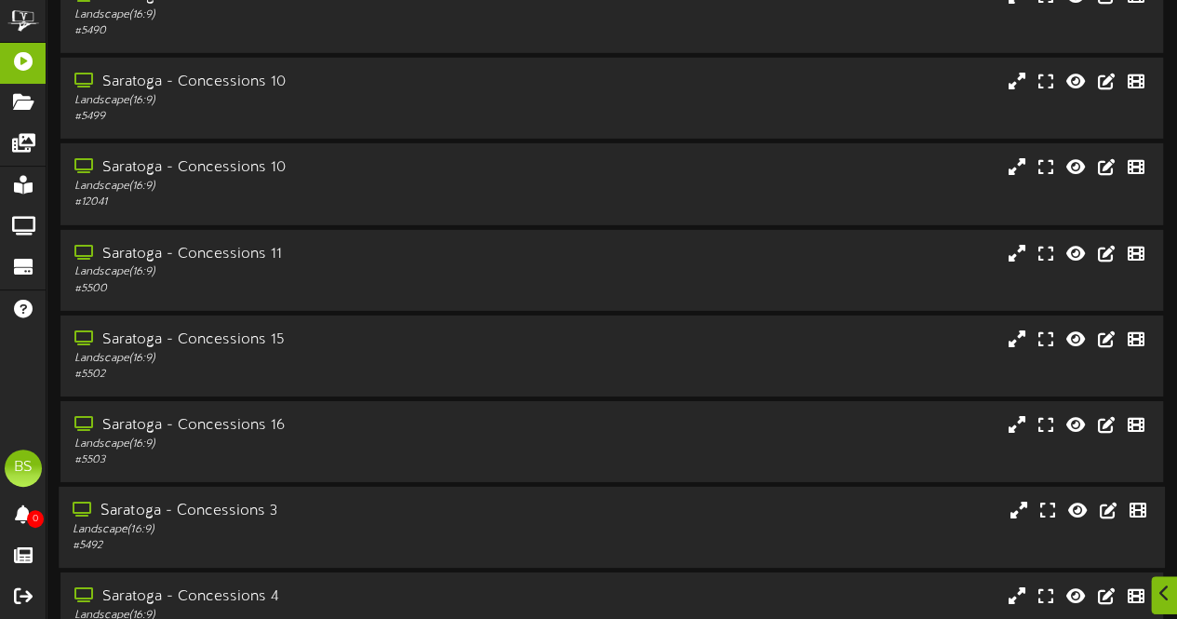
scroll to position [6793, 0]
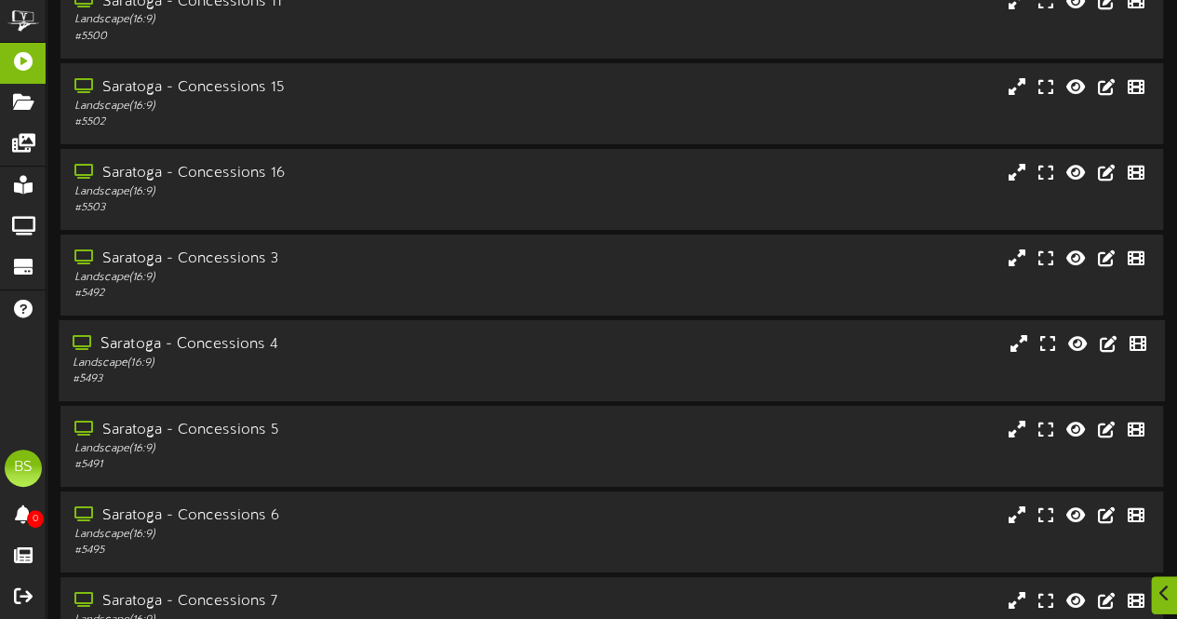
click at [238, 349] on div "Saratoga - Concessions 4" at bounding box center [289, 344] width 433 height 21
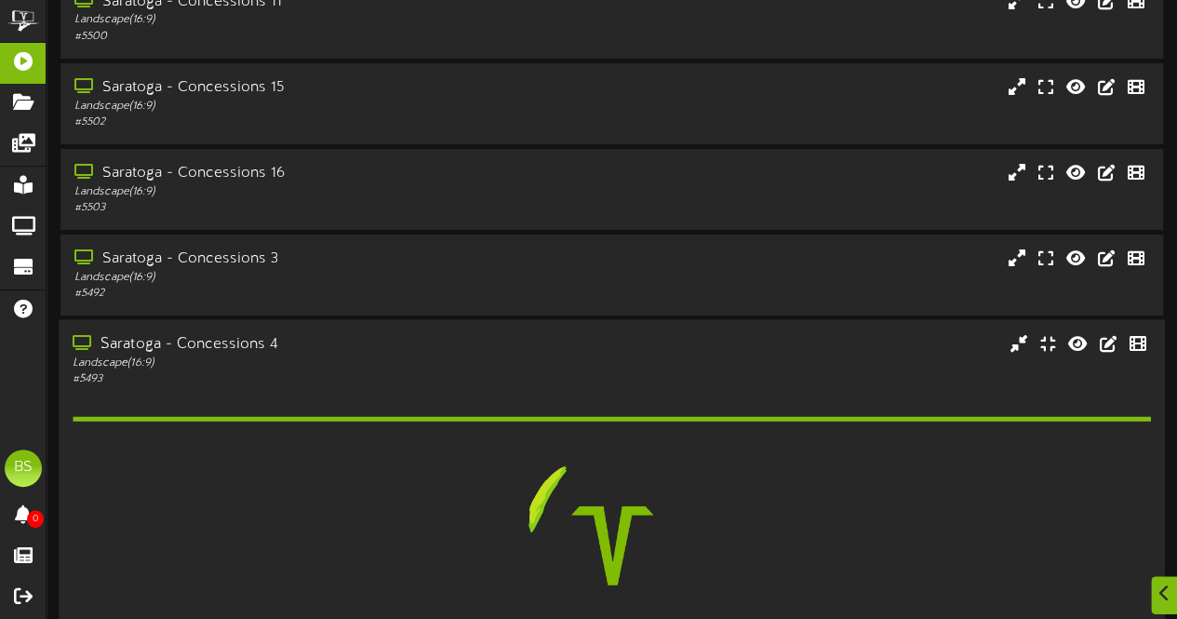
scroll to position [7166, 0]
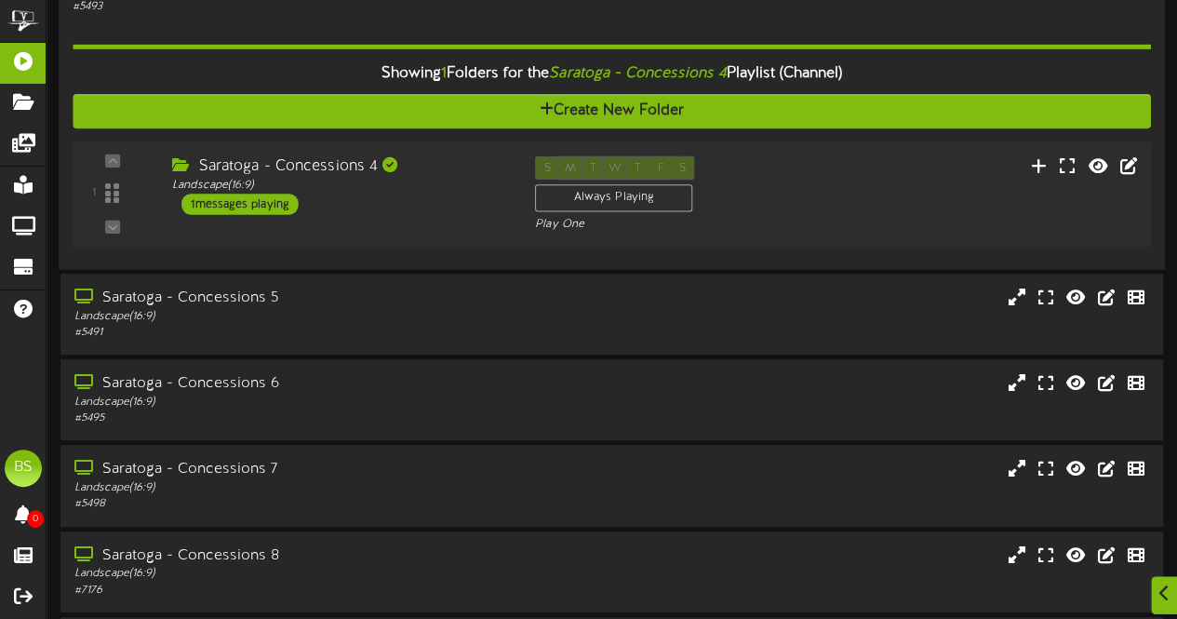
click at [240, 208] on div "1 messages playing" at bounding box center [239, 204] width 117 height 20
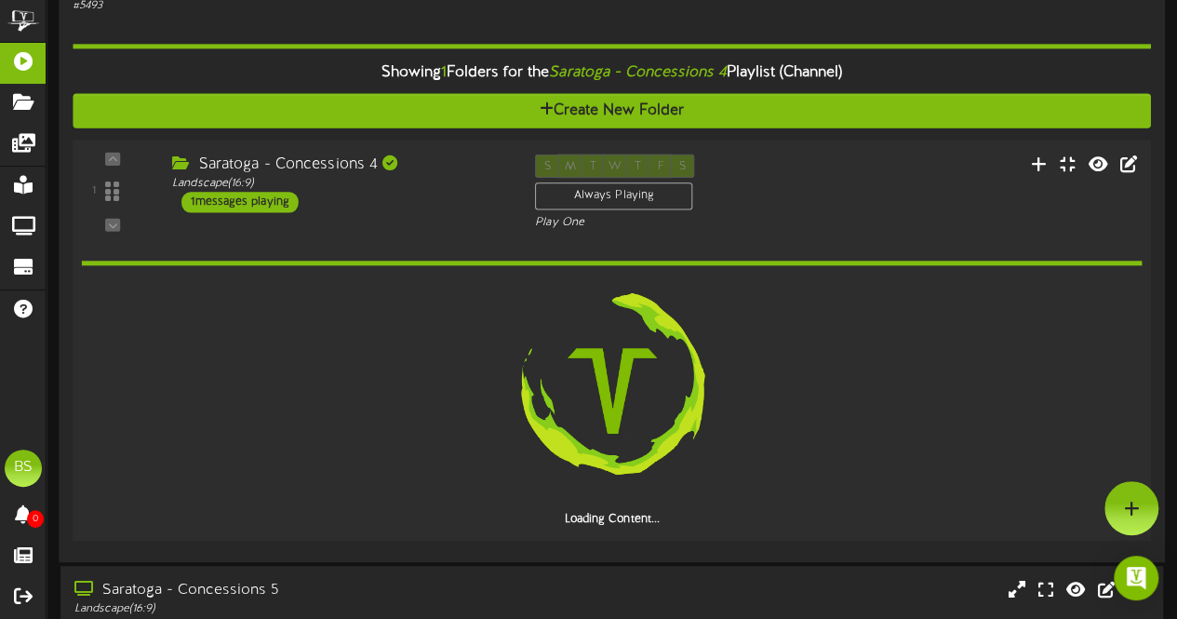
scroll to position [7165, 0]
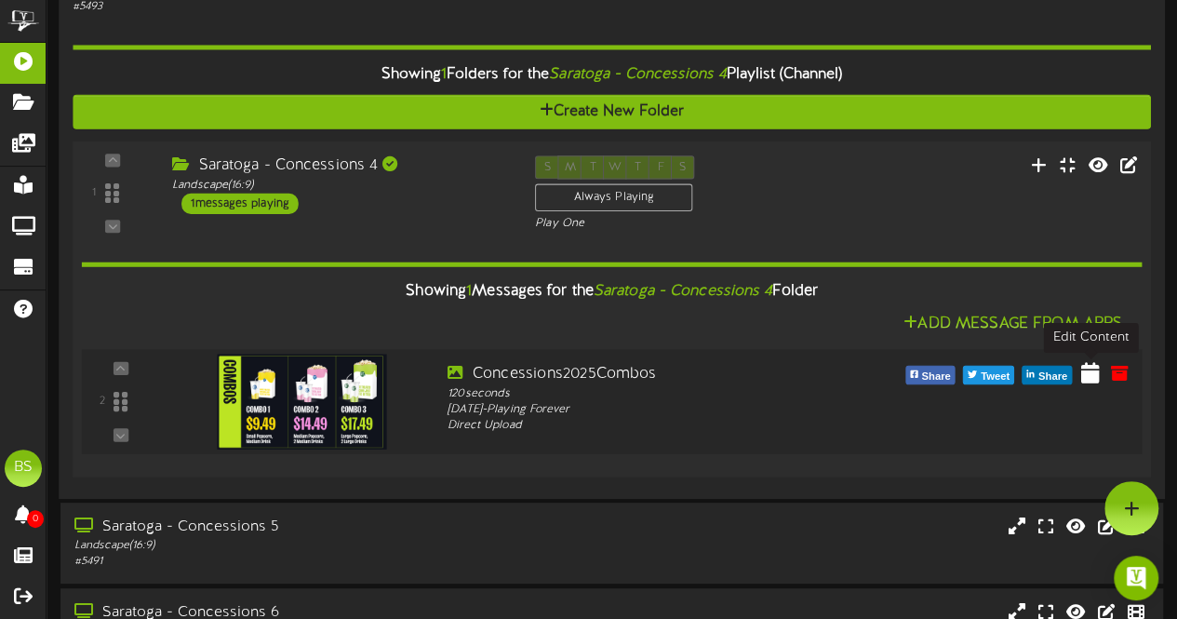
click at [1088, 380] on icon at bounding box center [1090, 372] width 19 height 20
select select "*"
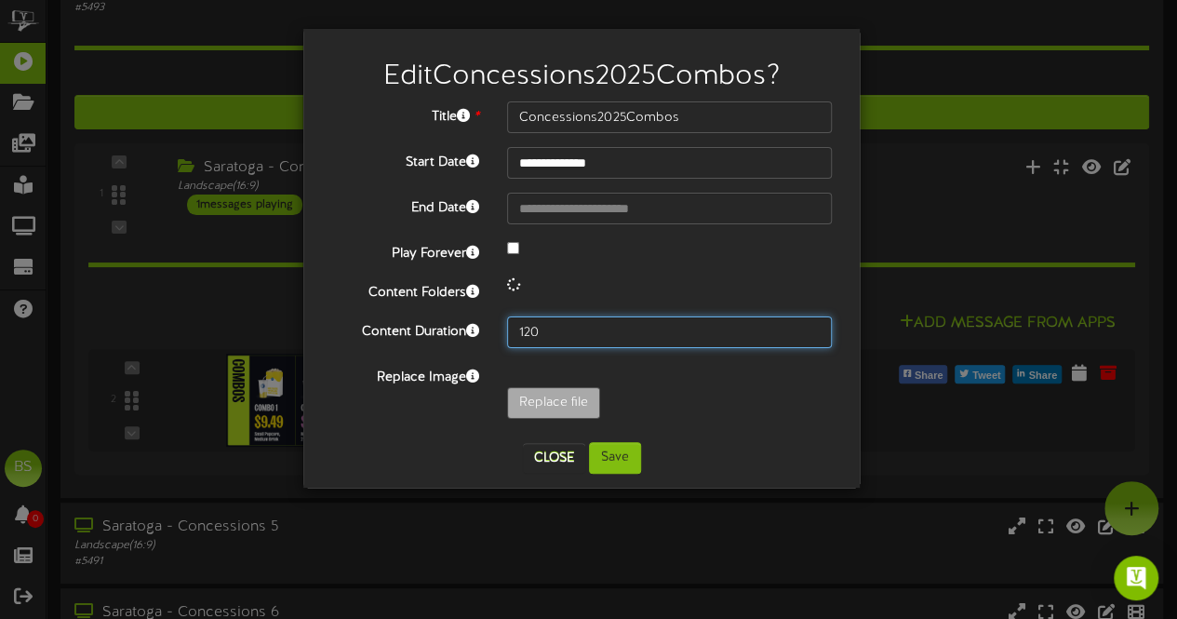
click at [594, 323] on input "120" at bounding box center [669, 332] width 325 height 32
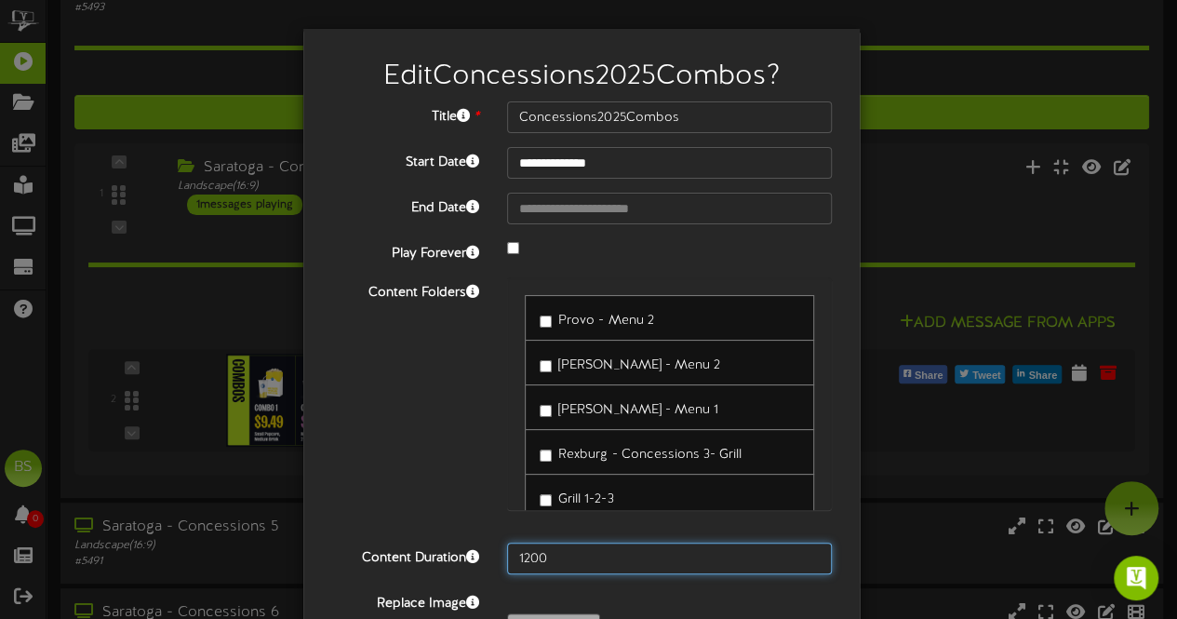
type input "1200"
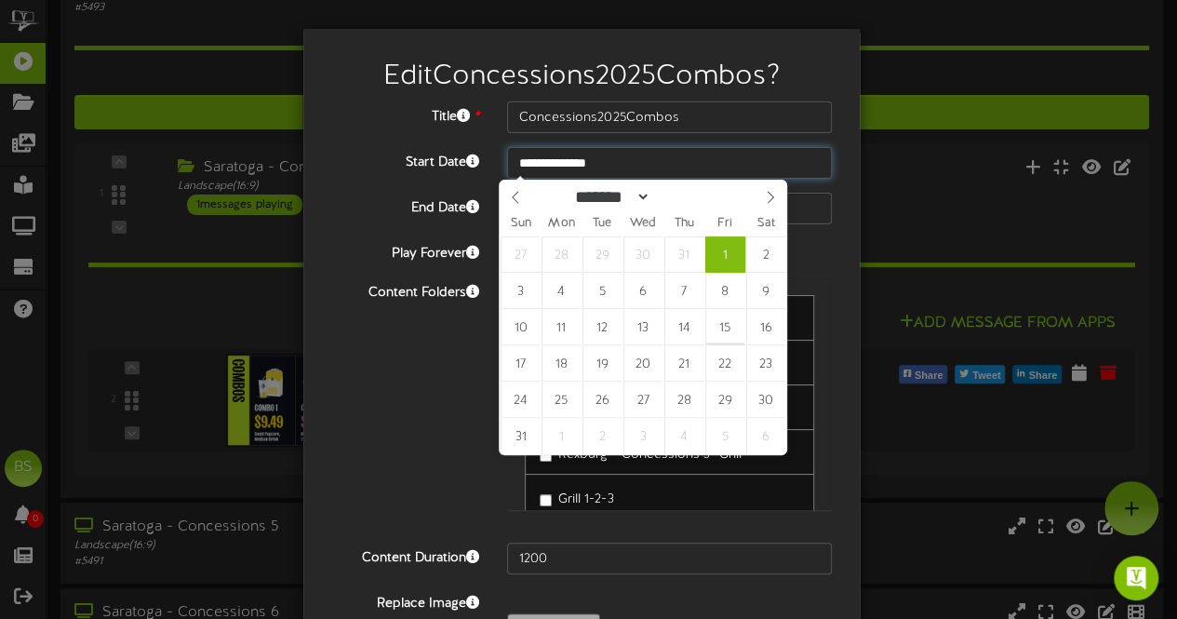
click at [587, 163] on input "**********" at bounding box center [669, 163] width 325 height 32
type input "**********"
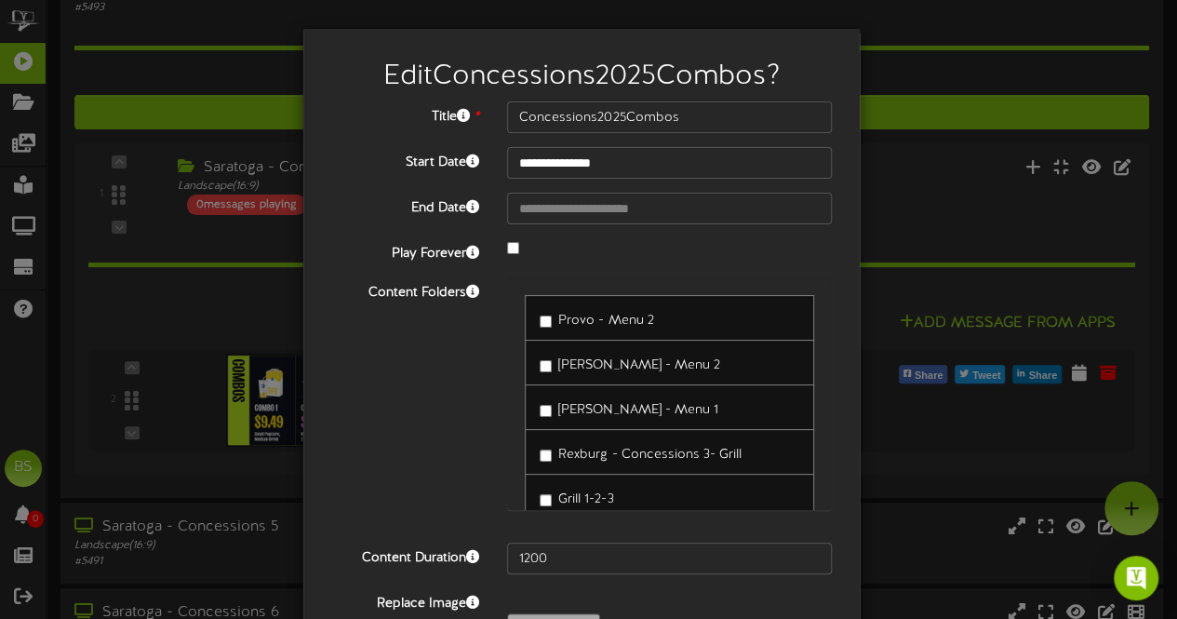
click at [390, 435] on div "Content Folders Provo - Menu 2 [PERSON_NAME] - Menu 2 [PERSON_NAME] - Menu 1" at bounding box center [581, 402] width 529 height 251
click at [412, 403] on div "Content Folders Provo - Menu 2 [PERSON_NAME] - Menu 2 [PERSON_NAME] - Menu 1" at bounding box center [581, 402] width 529 height 251
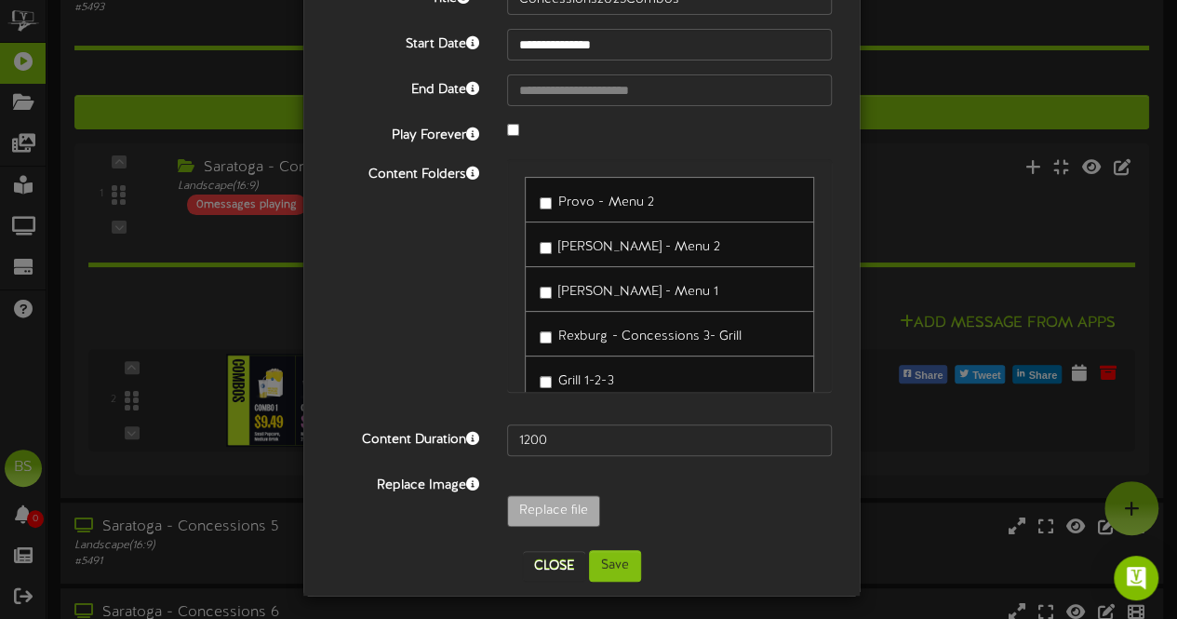
scroll to position [121, 0]
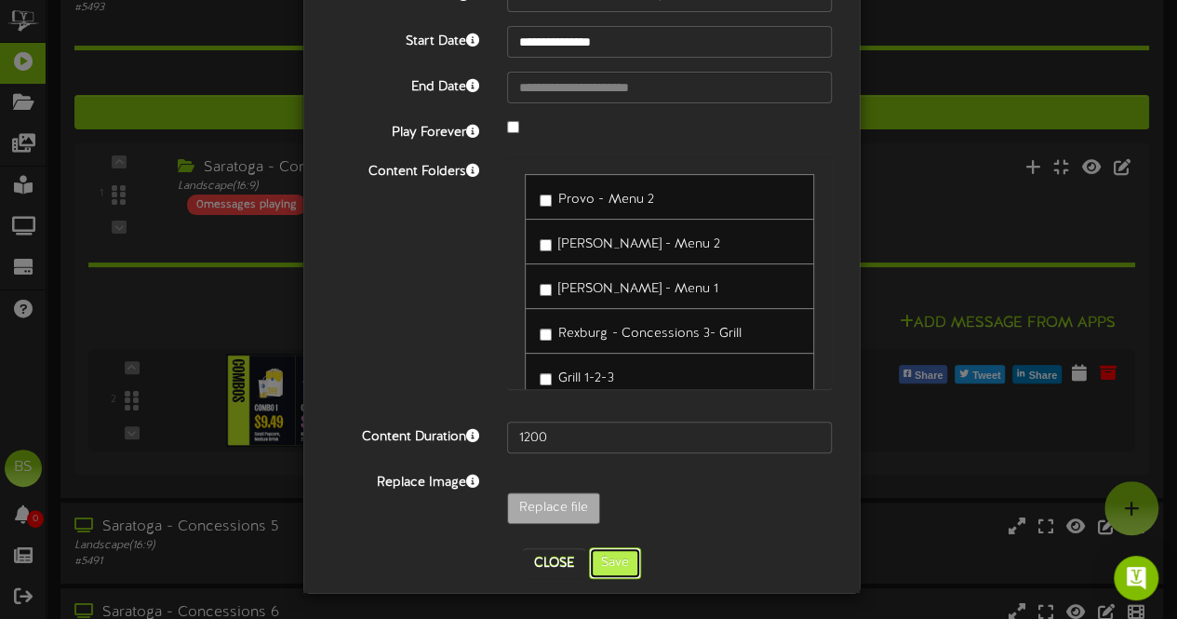
click at [605, 561] on button "Save" at bounding box center [615, 563] width 52 height 32
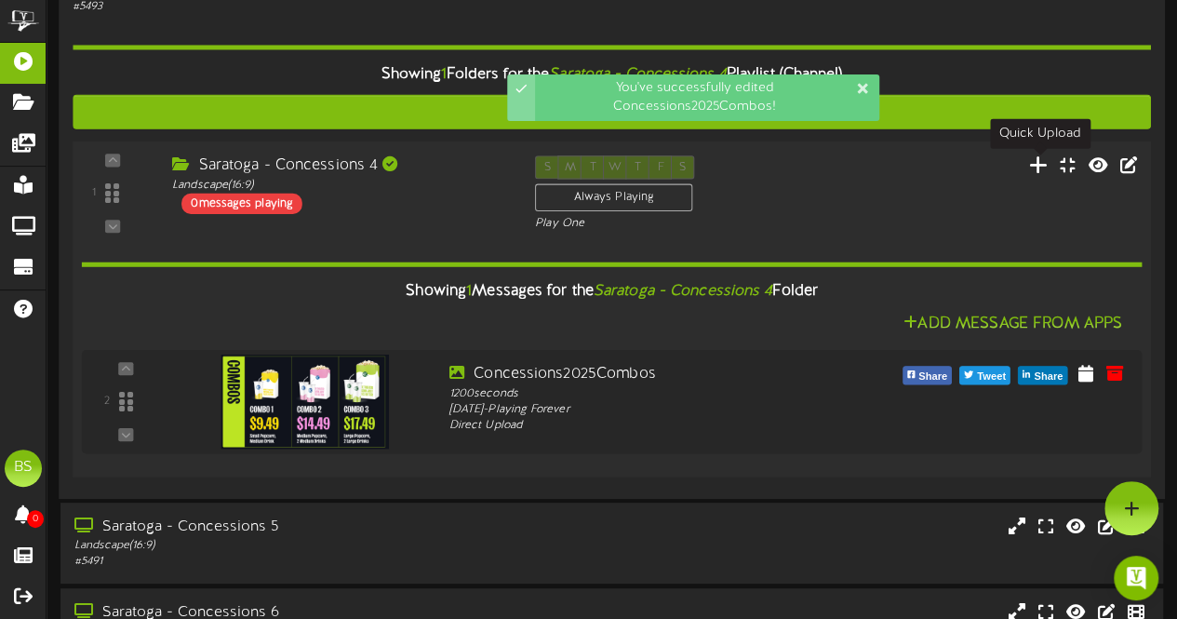
click at [1037, 172] on icon at bounding box center [1039, 164] width 20 height 20
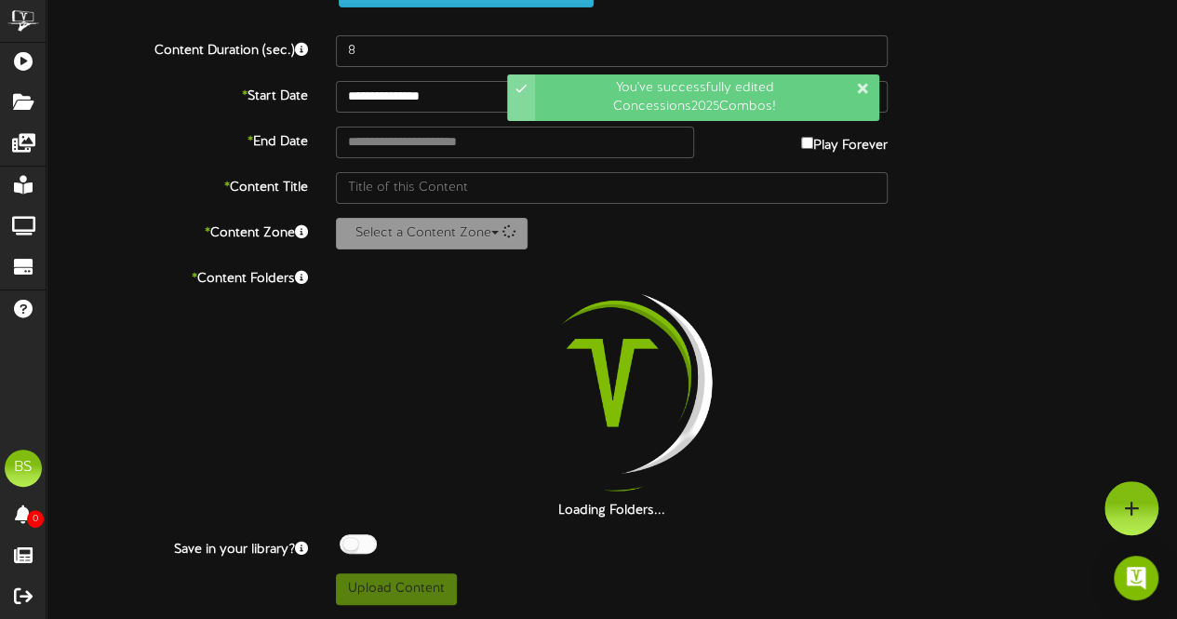
scroll to position [76, 0]
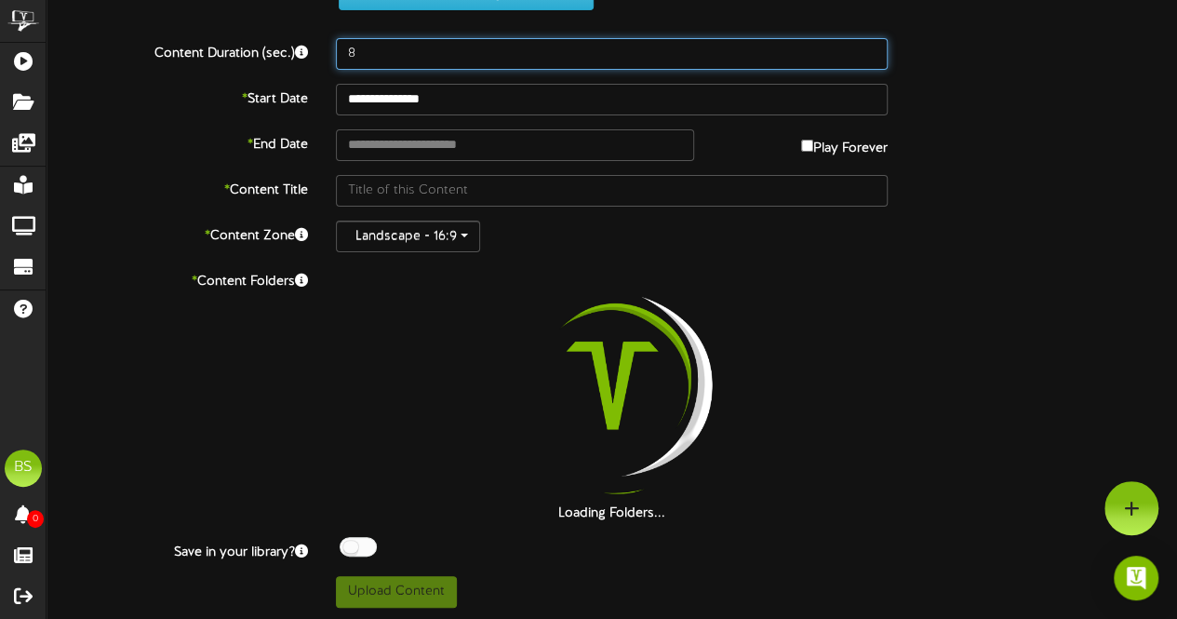
click at [367, 57] on input "8" at bounding box center [612, 54] width 552 height 32
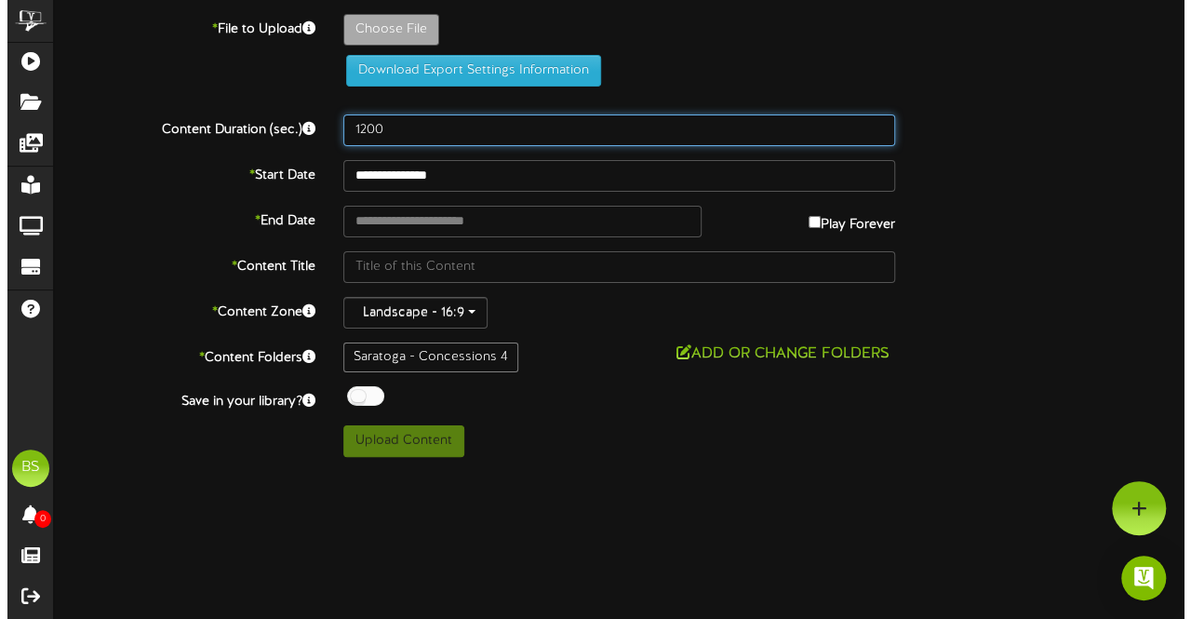
scroll to position [0, 0]
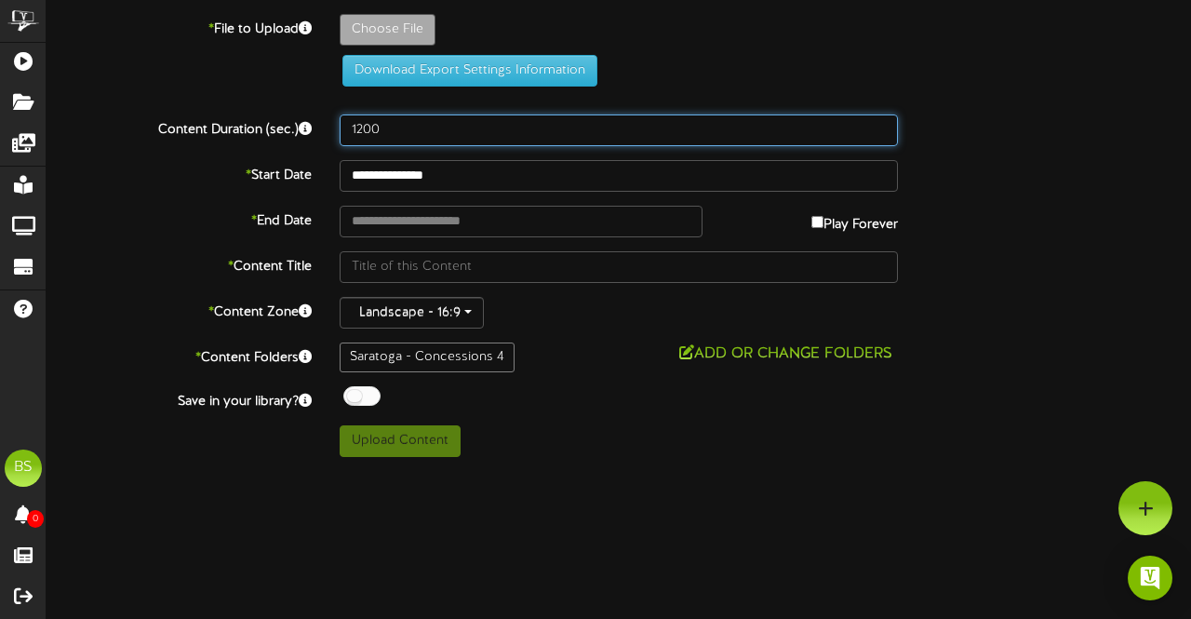
type input "1200"
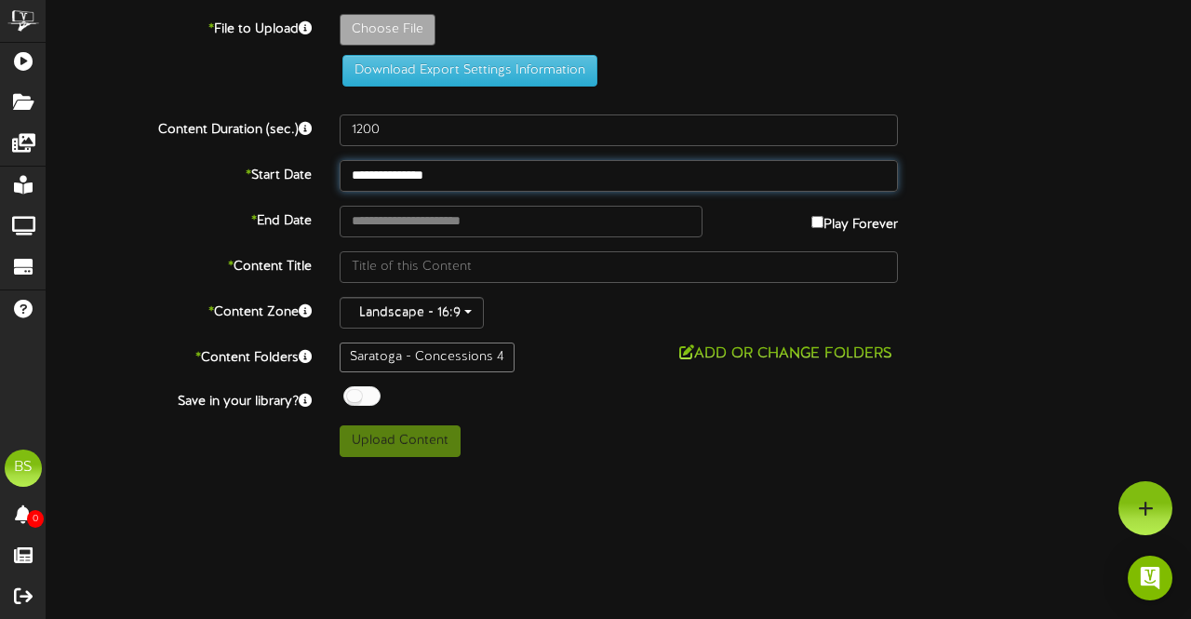
click at [406, 180] on input "**********" at bounding box center [619, 176] width 558 height 32
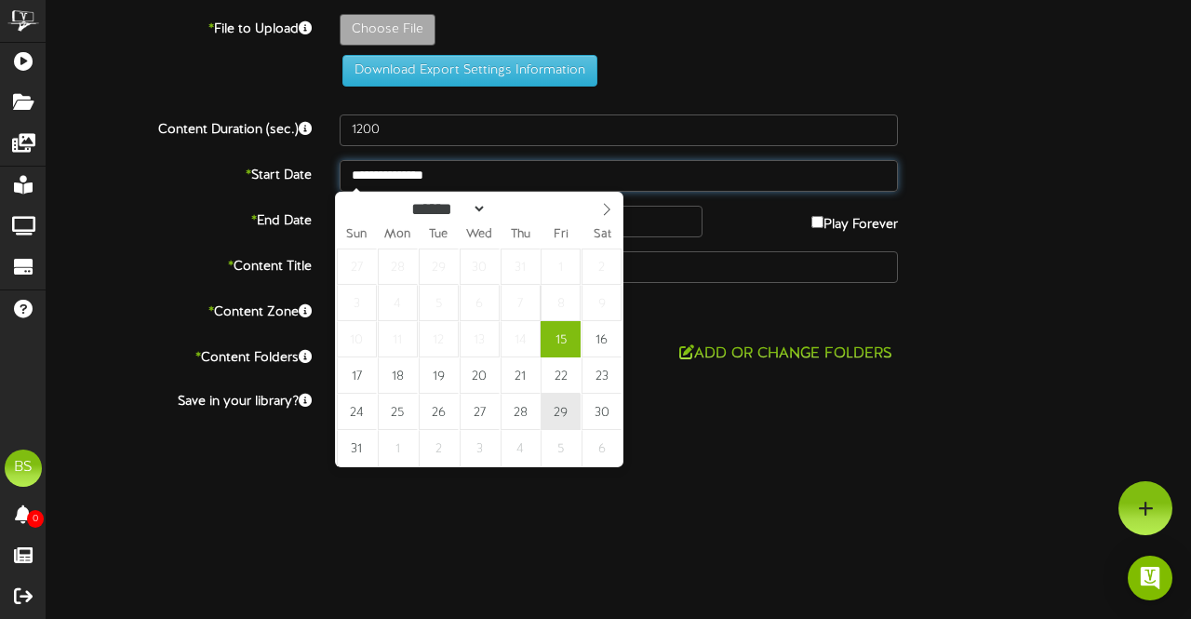
type input "**********"
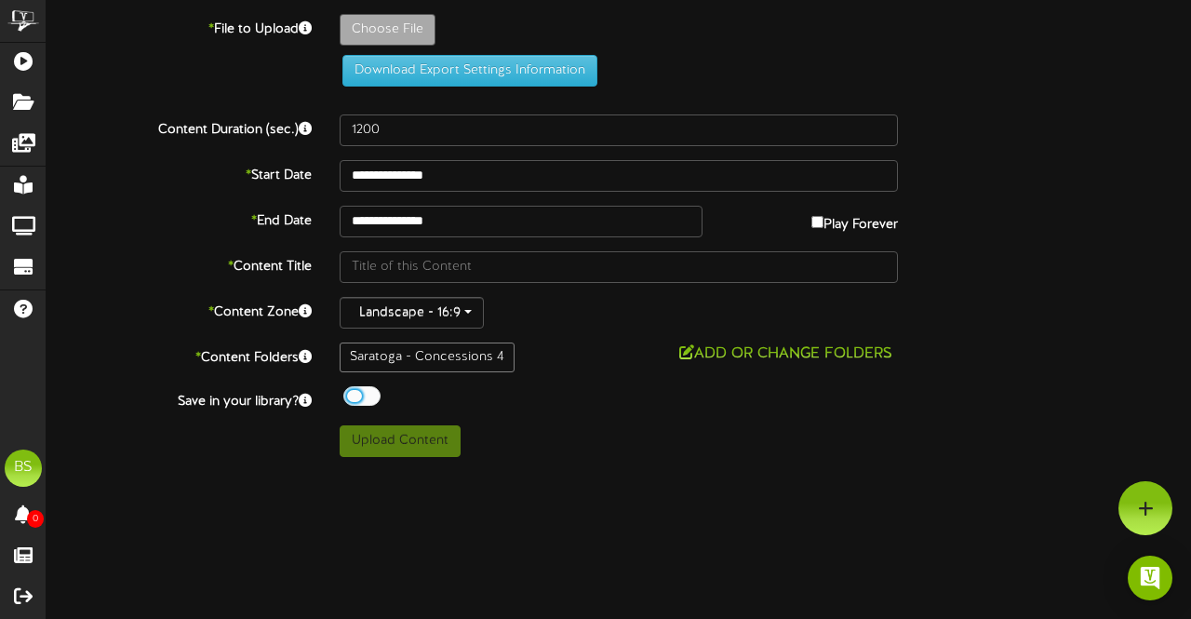
drag, startPoint x: 353, startPoint y: 392, endPoint x: 354, endPoint y: 366, distance: 26.1
click at [353, 390] on div at bounding box center [361, 396] width 37 height 20
type input "**********"
type input "ConcessionsCombosPriceUpdateAug2025"
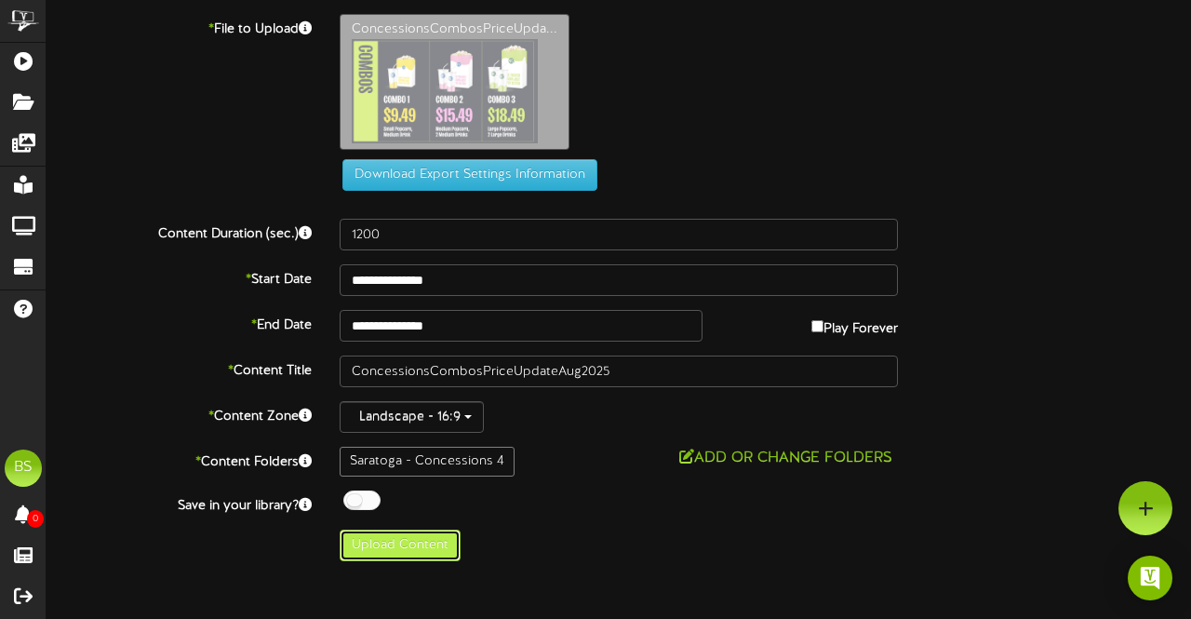
click at [413, 463] on div "**********" at bounding box center [619, 287] width 1145 height 547
click at [407, 539] on button "Upload Content" at bounding box center [400, 546] width 121 height 32
type input "**********"
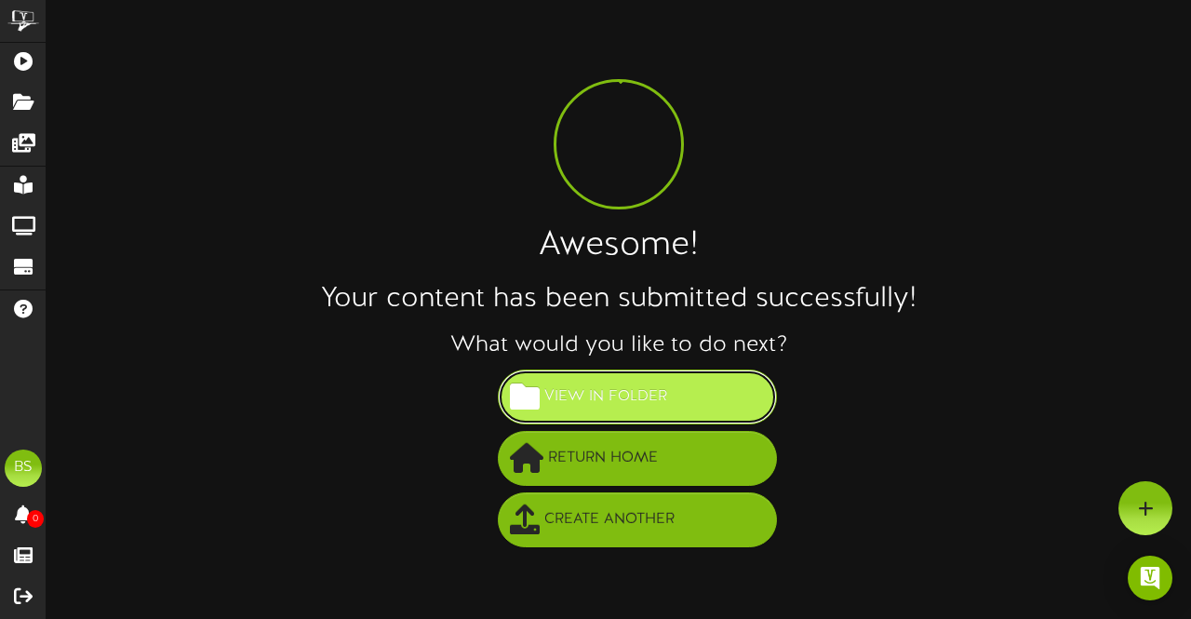
click at [643, 403] on span "View in Folder" at bounding box center [606, 397] width 132 height 31
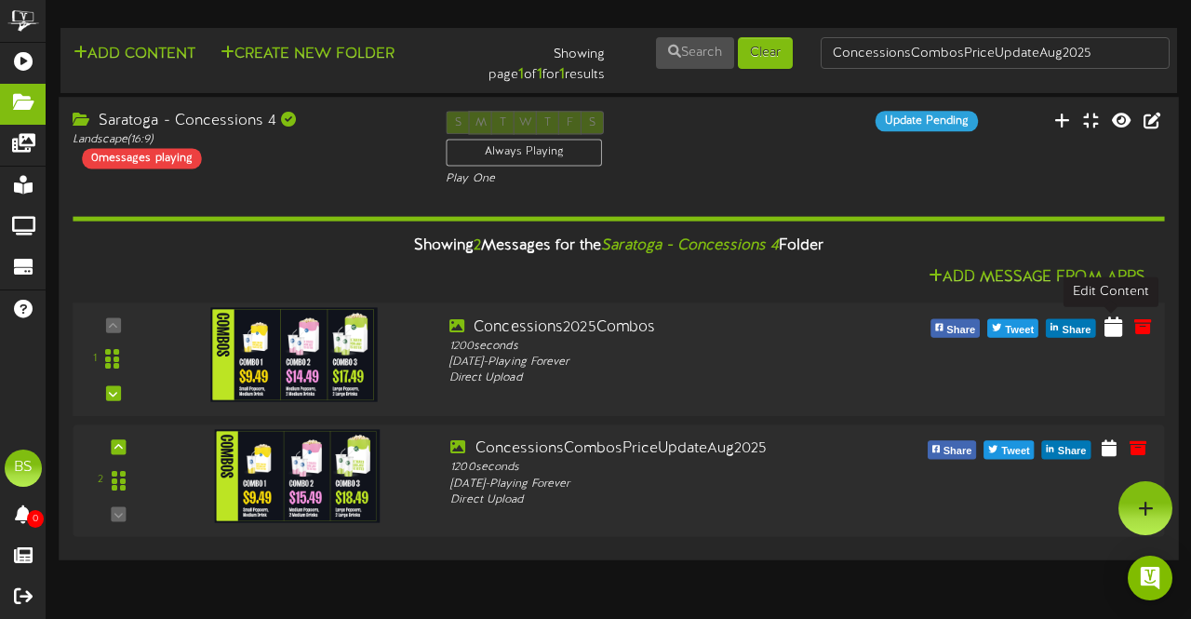
click at [1119, 329] on icon at bounding box center [1114, 325] width 18 height 20
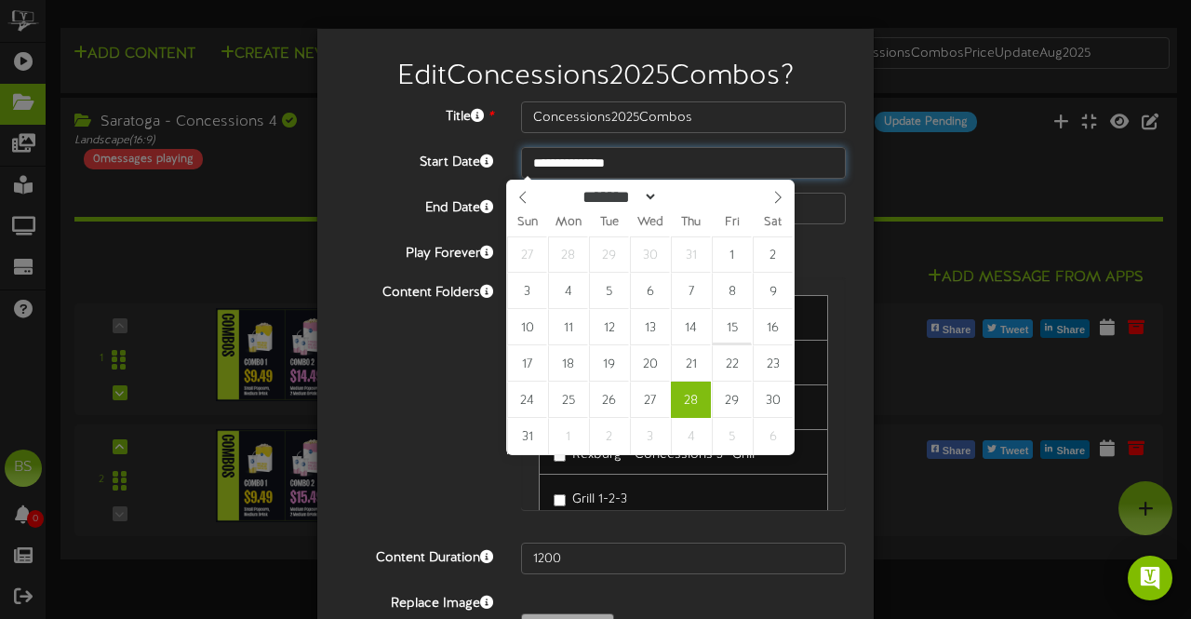
click at [586, 160] on input "**********" at bounding box center [683, 163] width 325 height 32
type input "**********"
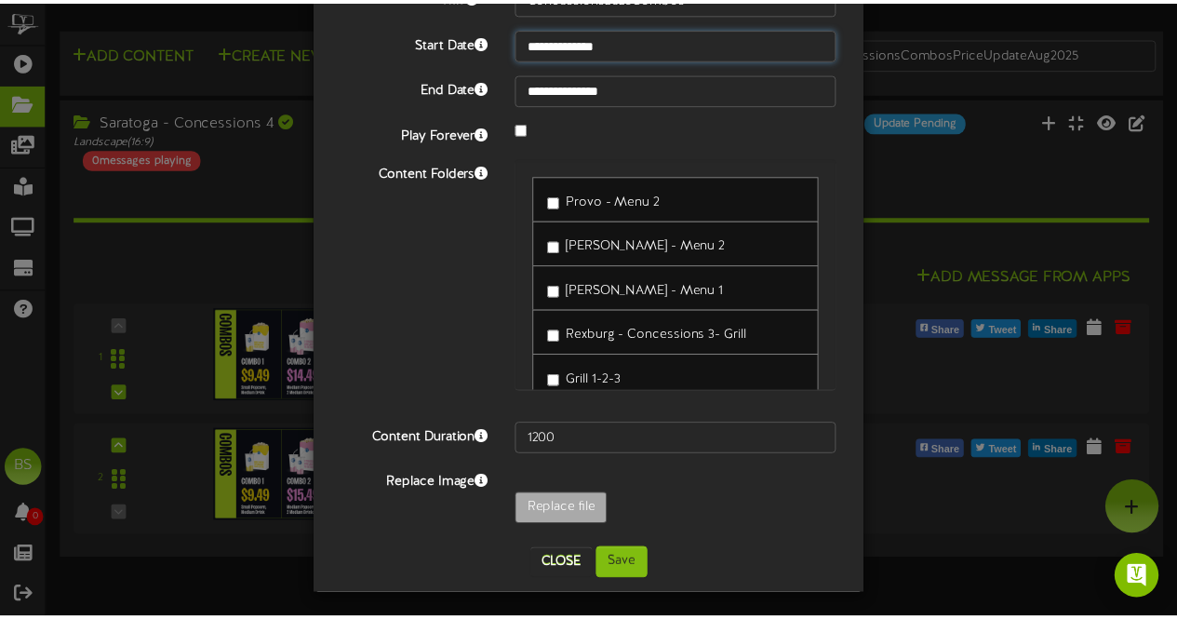
scroll to position [121, 0]
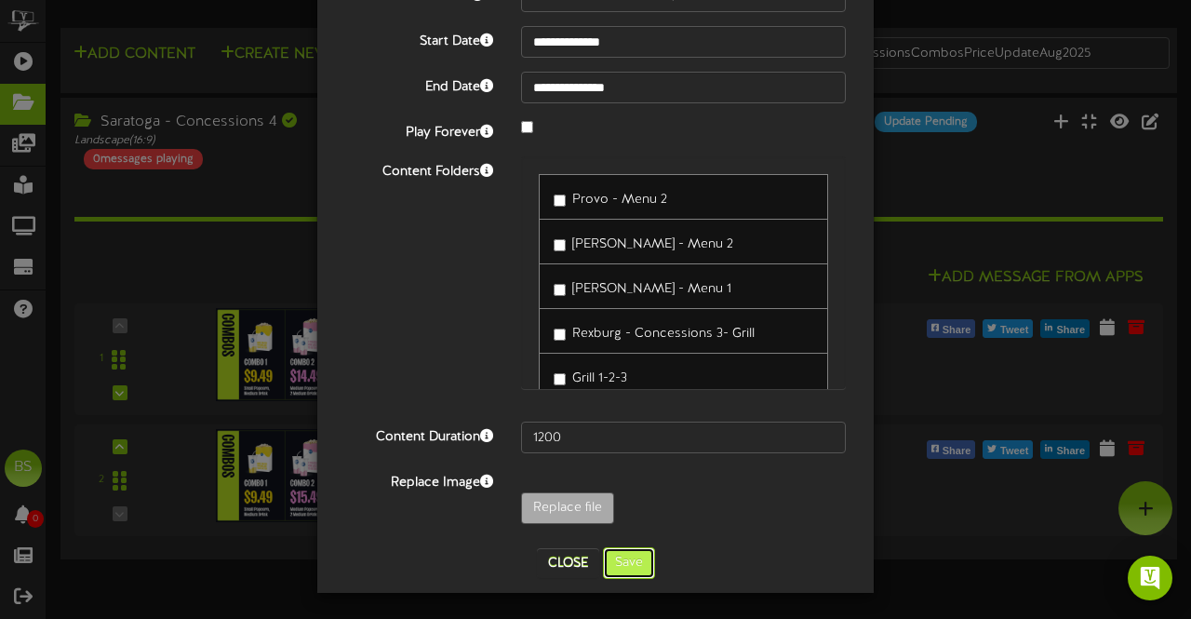
click at [611, 565] on button "Save" at bounding box center [629, 563] width 52 height 32
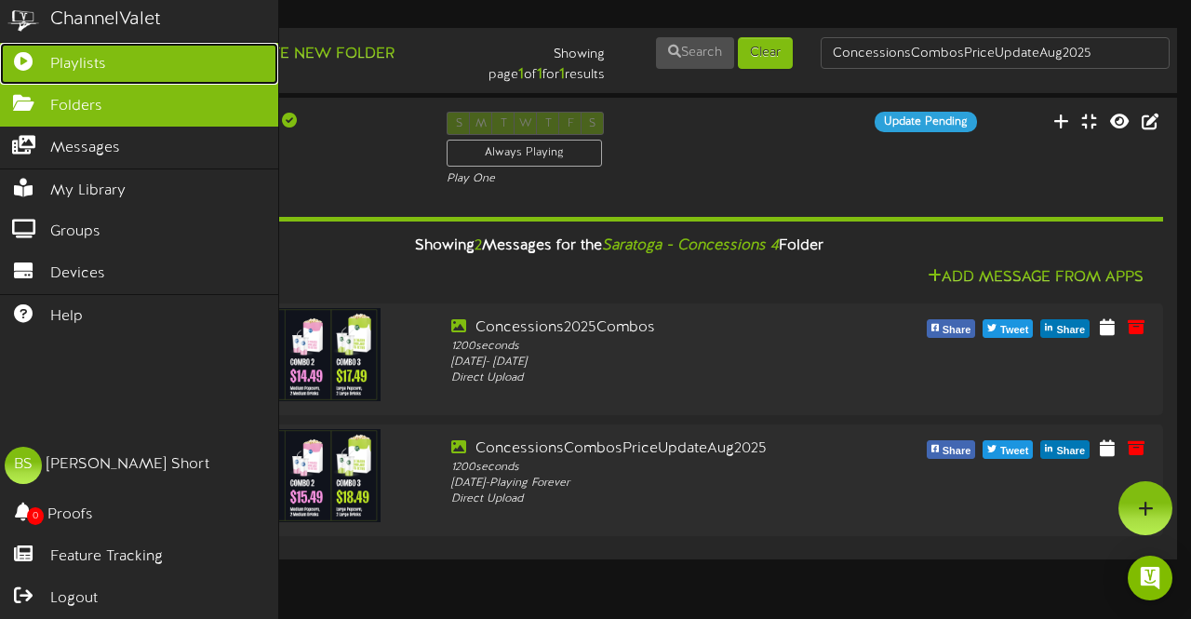
click at [56, 57] on span "Playlists" at bounding box center [78, 64] width 56 height 21
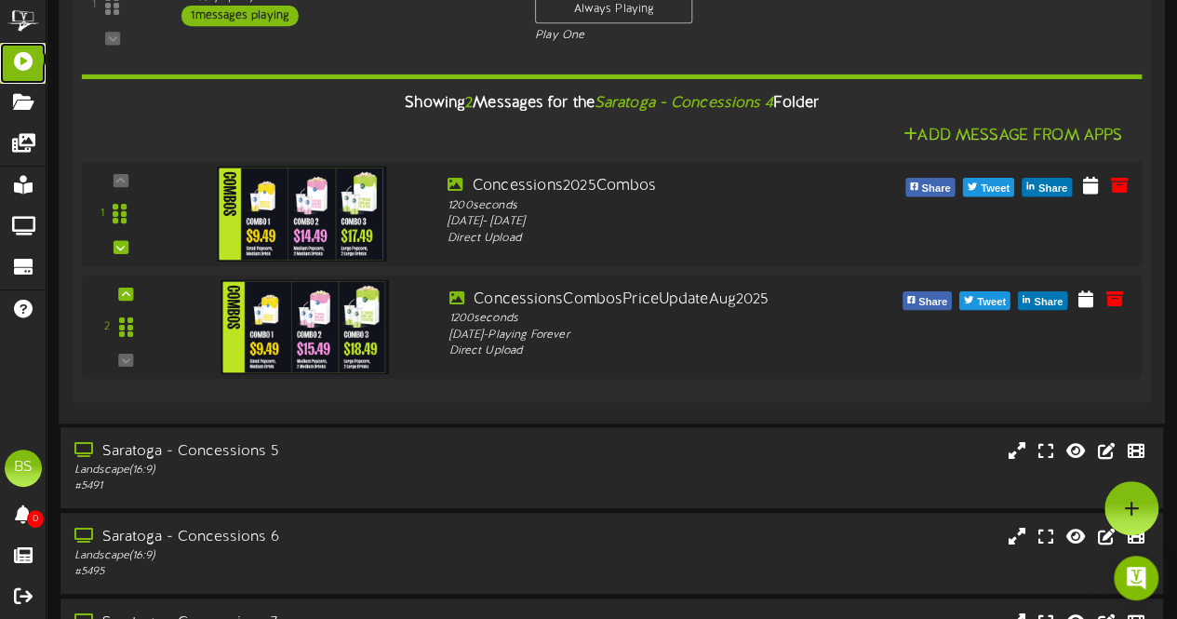
scroll to position [6793, 0]
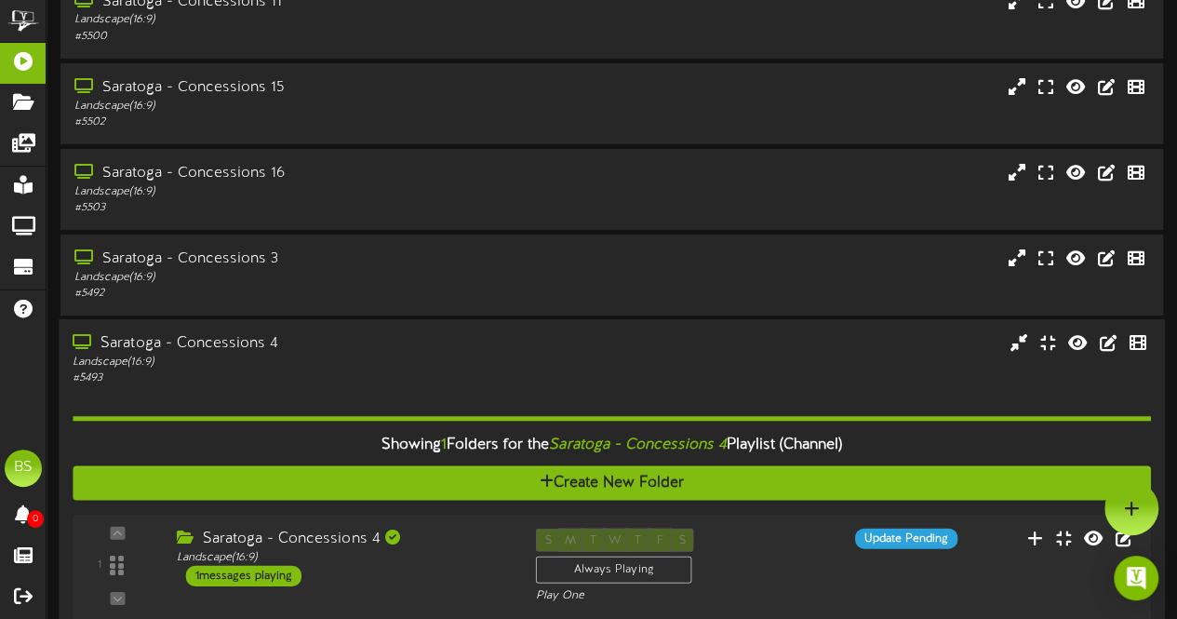
click at [240, 351] on div "Saratoga - Concessions 4" at bounding box center [289, 343] width 433 height 21
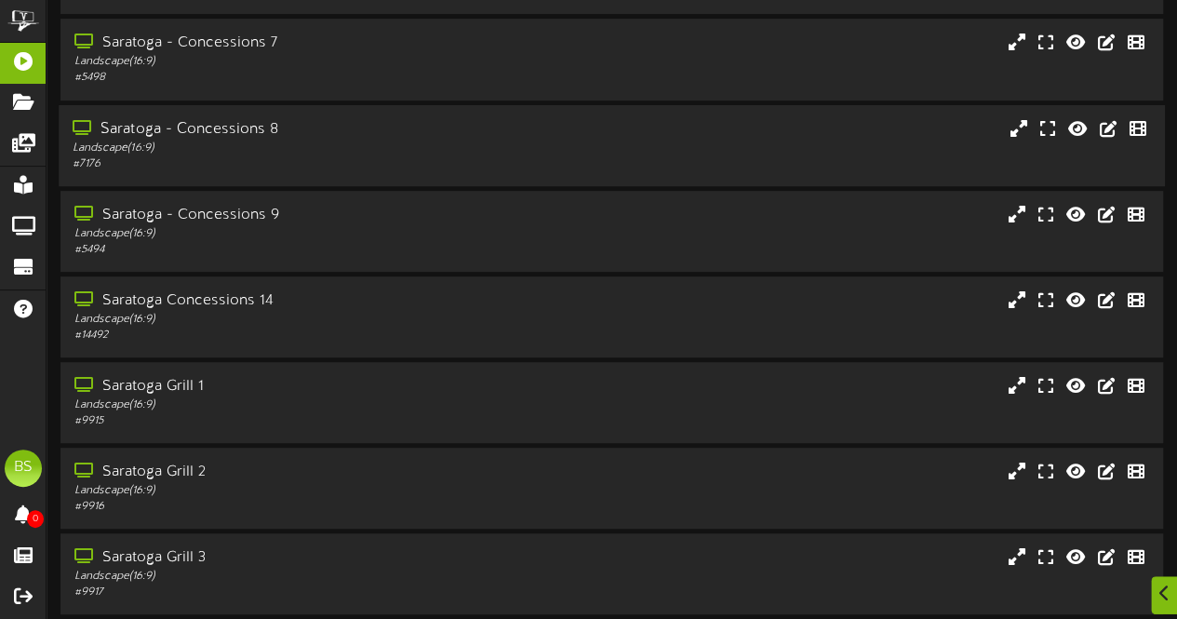
scroll to position [8112, 0]
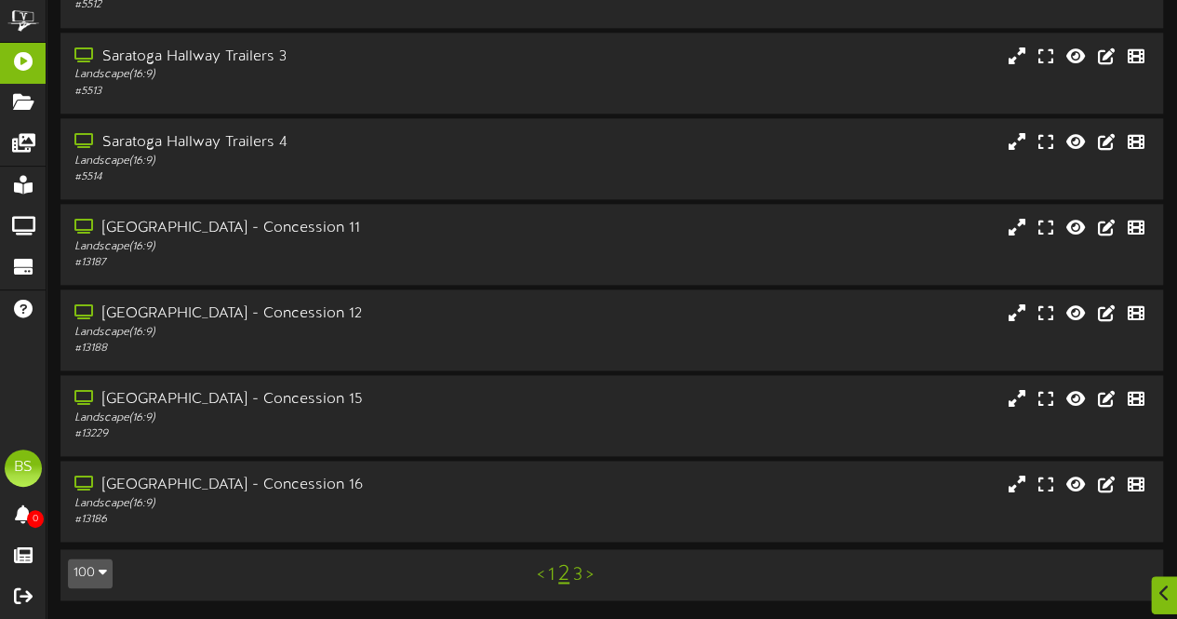
click at [579, 577] on link "3" at bounding box center [577, 575] width 9 height 20
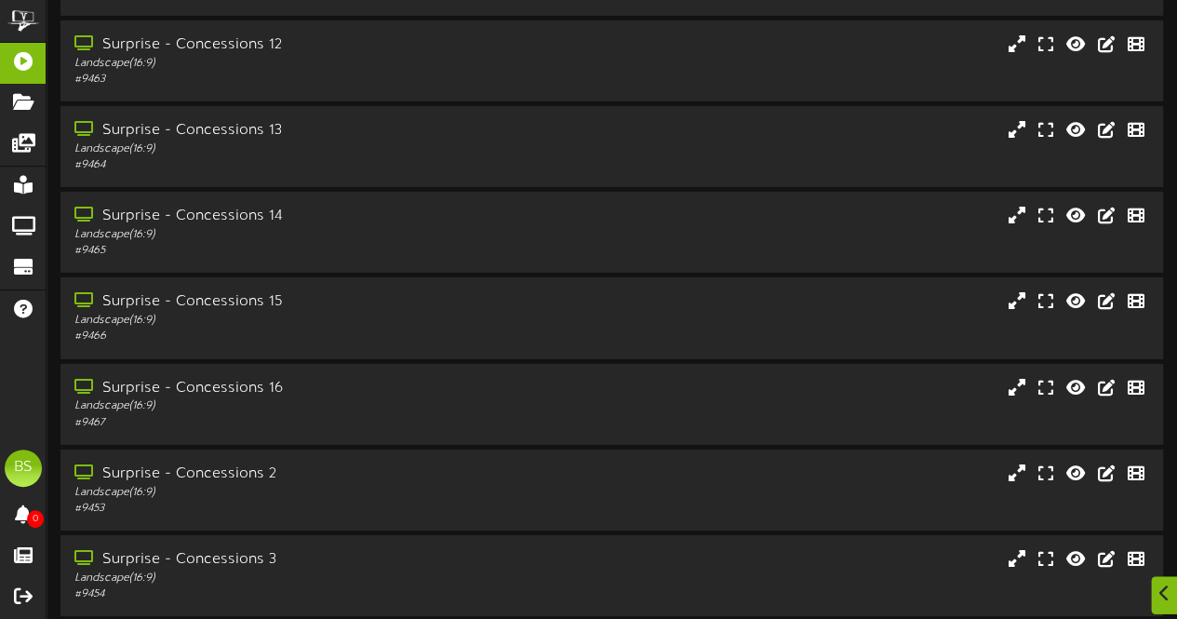
scroll to position [3443, 0]
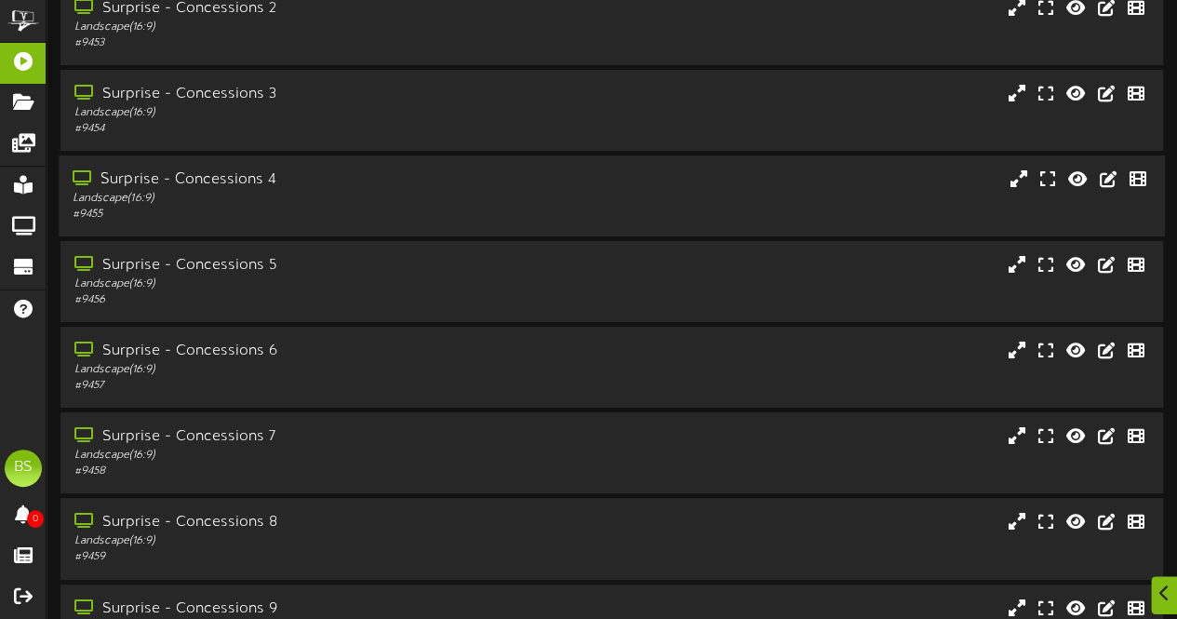
click at [238, 186] on div "Surprise - Concessions 4" at bounding box center [289, 179] width 433 height 21
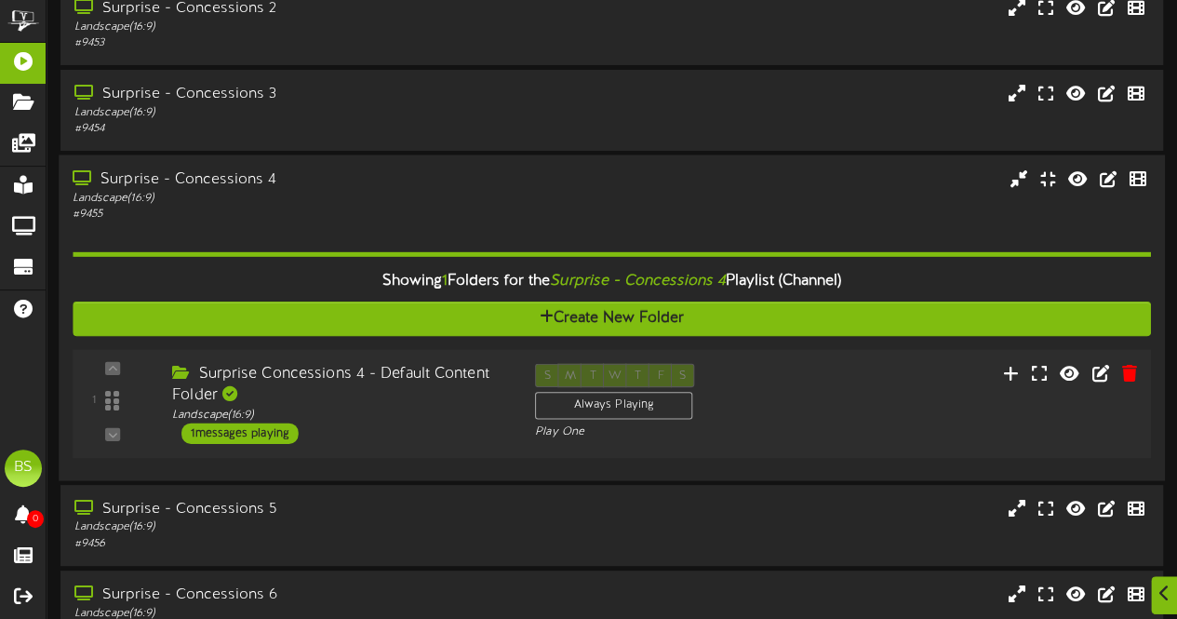
click at [246, 438] on div "1 messages playing" at bounding box center [239, 432] width 117 height 20
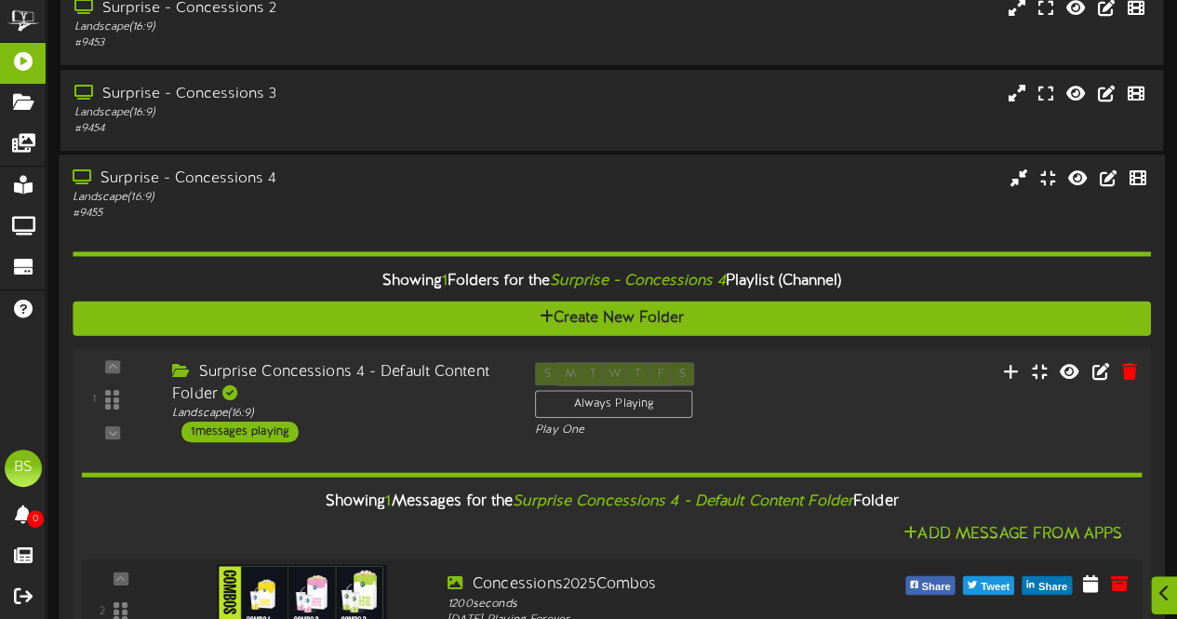
scroll to position [3816, 0]
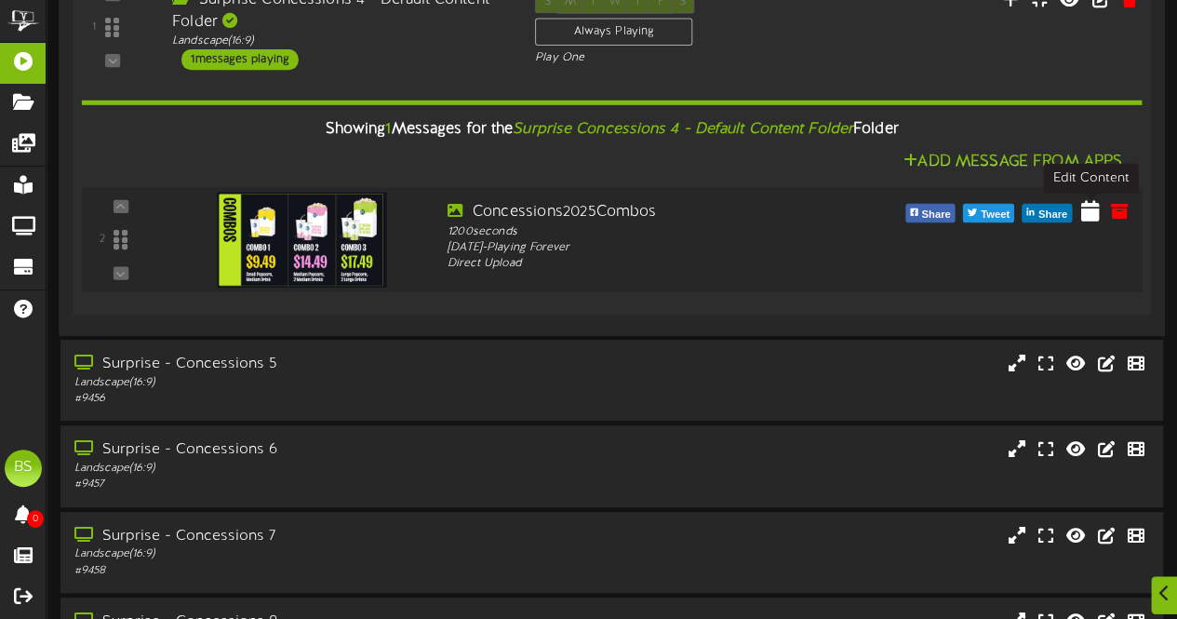
click at [1089, 212] on icon at bounding box center [1090, 210] width 19 height 20
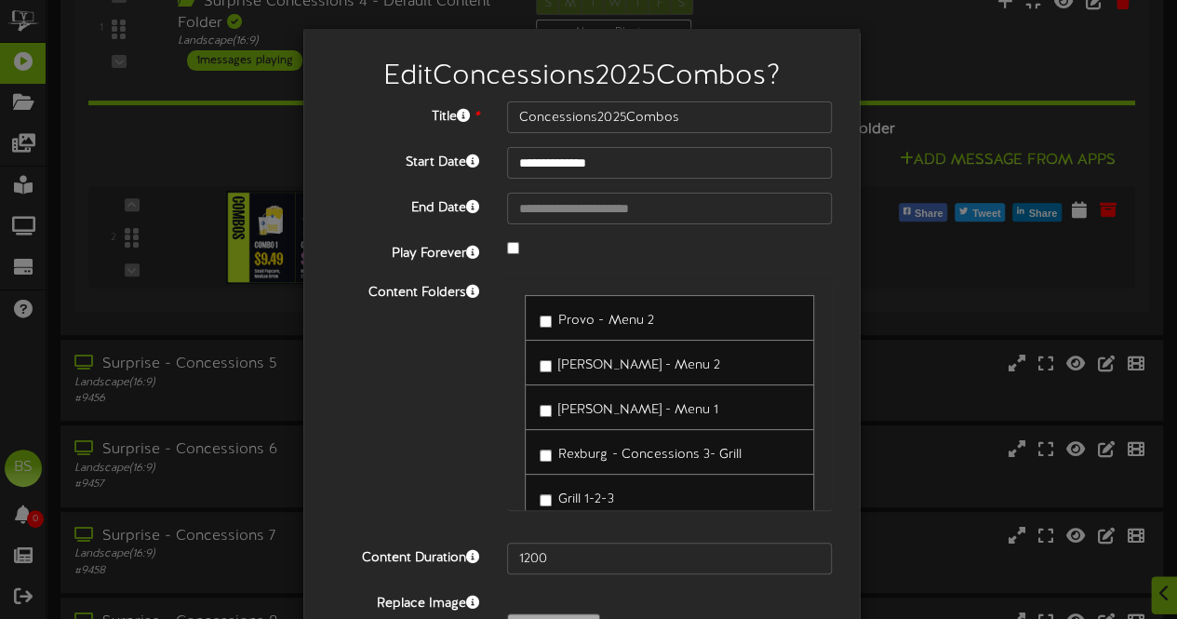
click at [502, 253] on div at bounding box center [669, 249] width 353 height 22
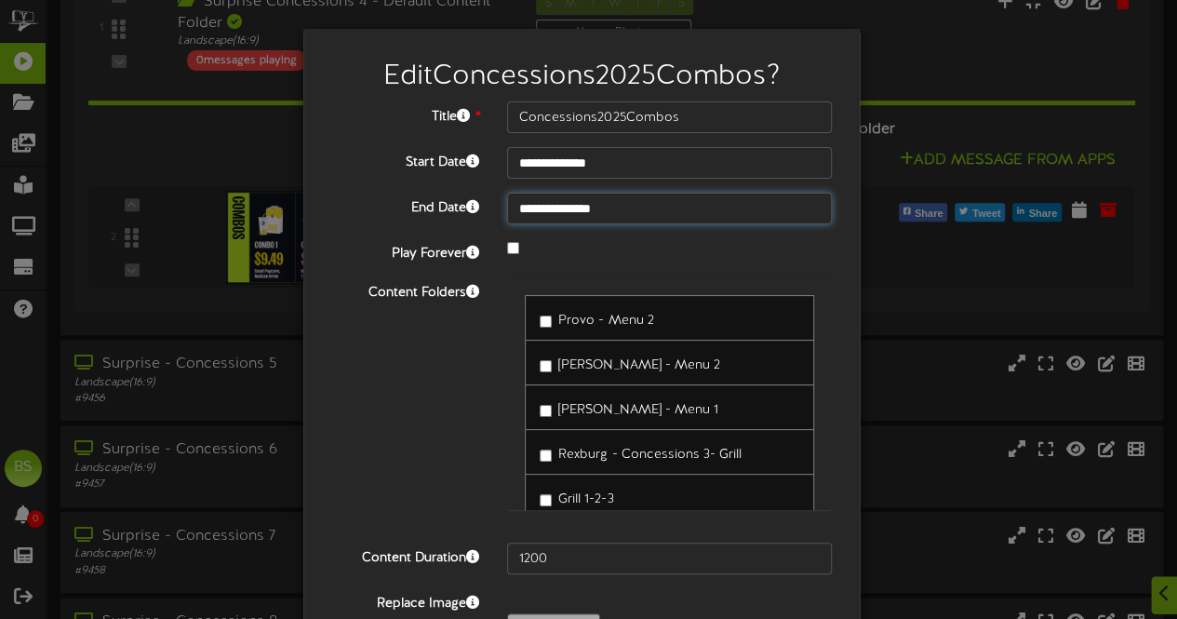
click at [610, 208] on body "**********" at bounding box center [588, 494] width 1177 height 8620
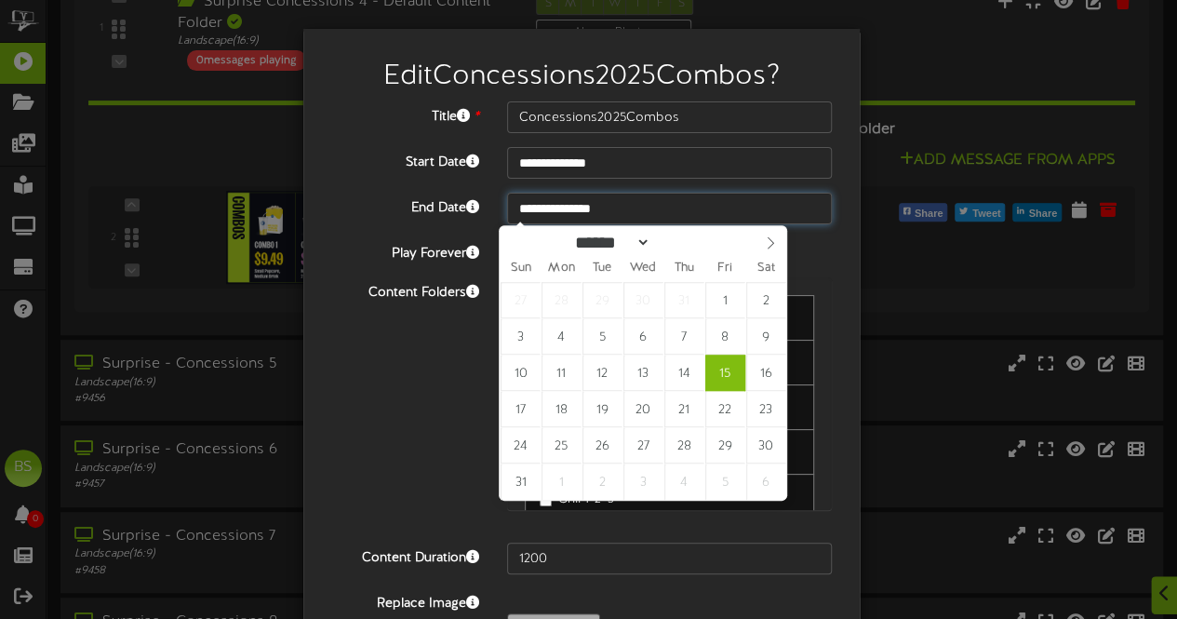
type input "**********"
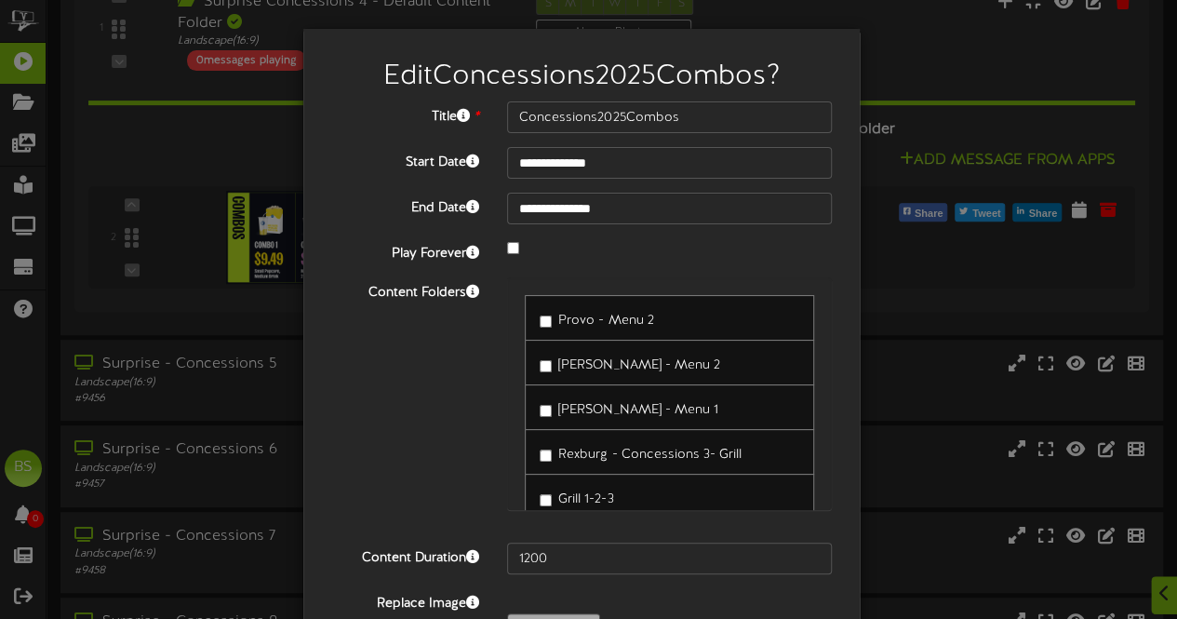
click at [413, 396] on div "Content Folders Provo - Menu 2 [PERSON_NAME] - Menu 2 [PERSON_NAME] - Menu 1" at bounding box center [581, 402] width 529 height 251
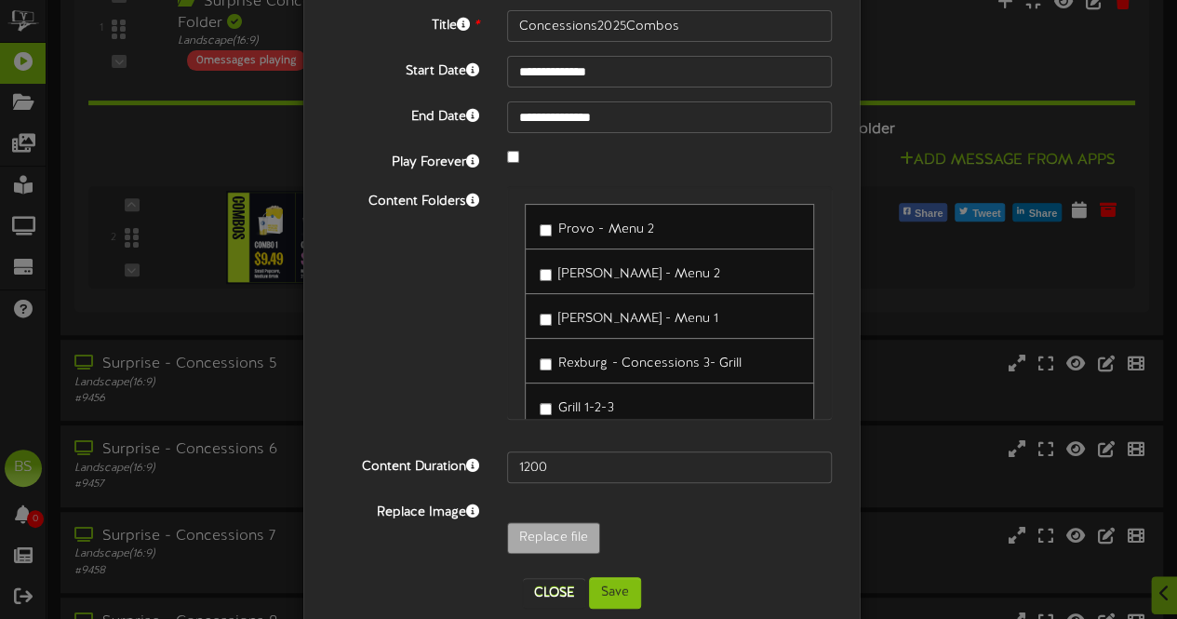
scroll to position [121, 0]
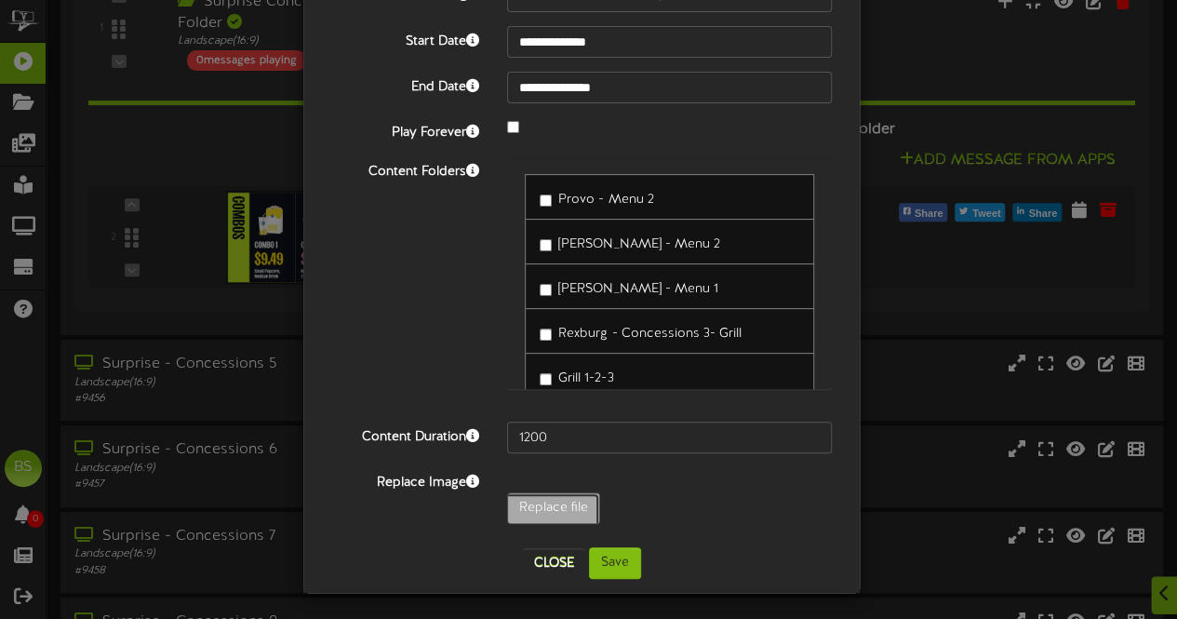
click at [601, 558] on button "Save" at bounding box center [615, 563] width 52 height 32
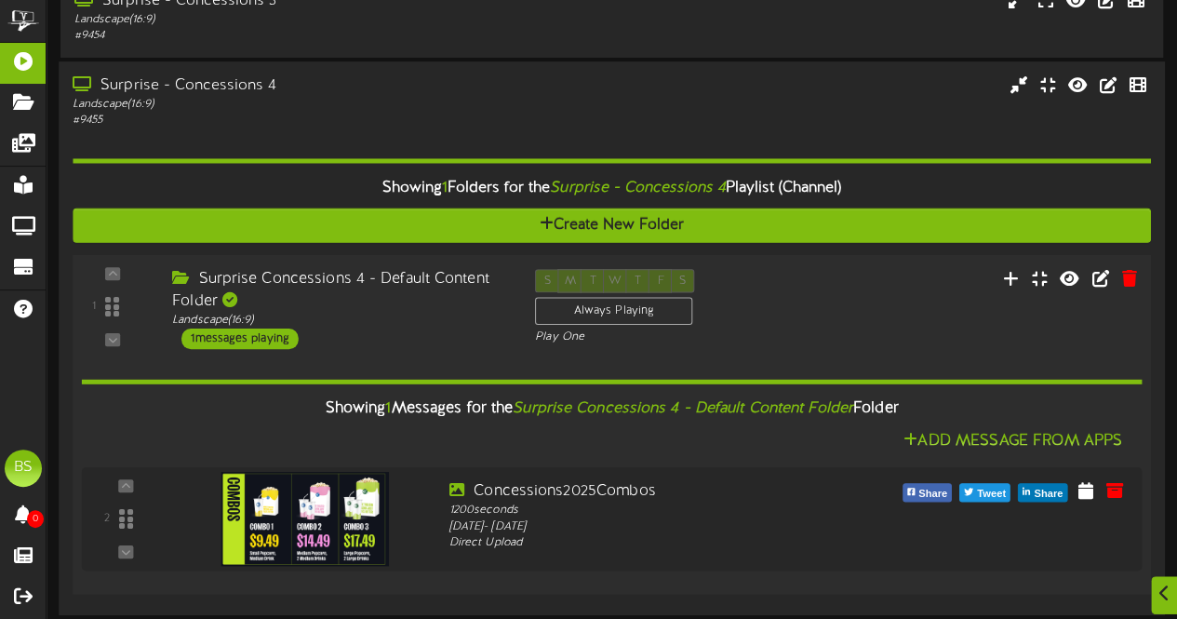
scroll to position [3629, 0]
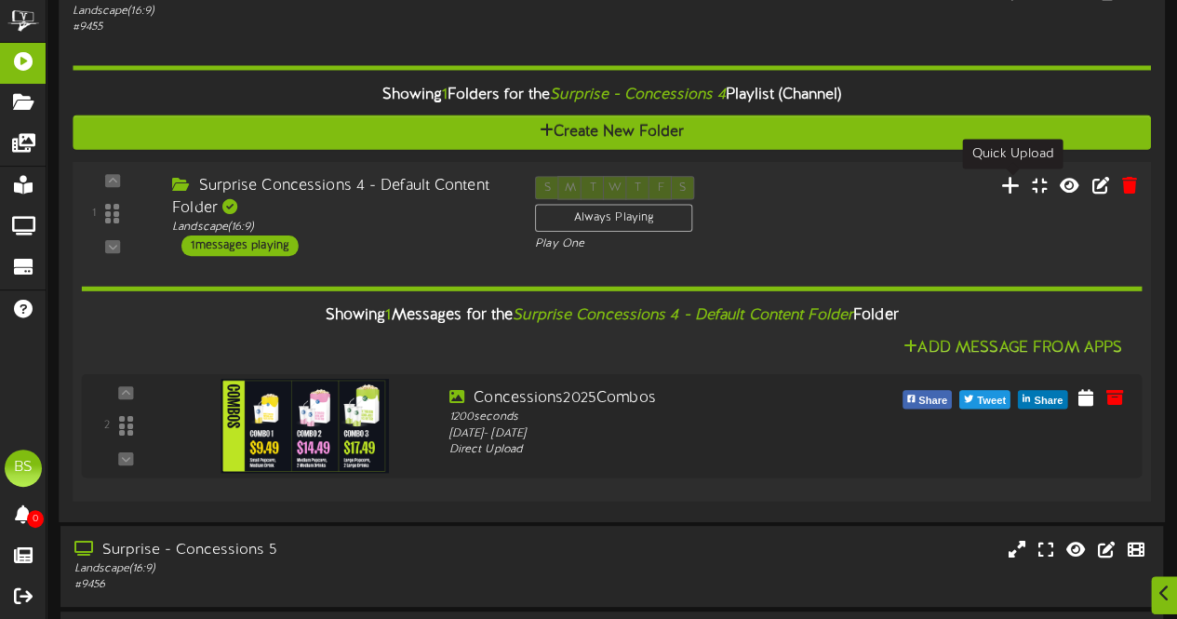
click at [1014, 188] on icon at bounding box center [1011, 185] width 20 height 20
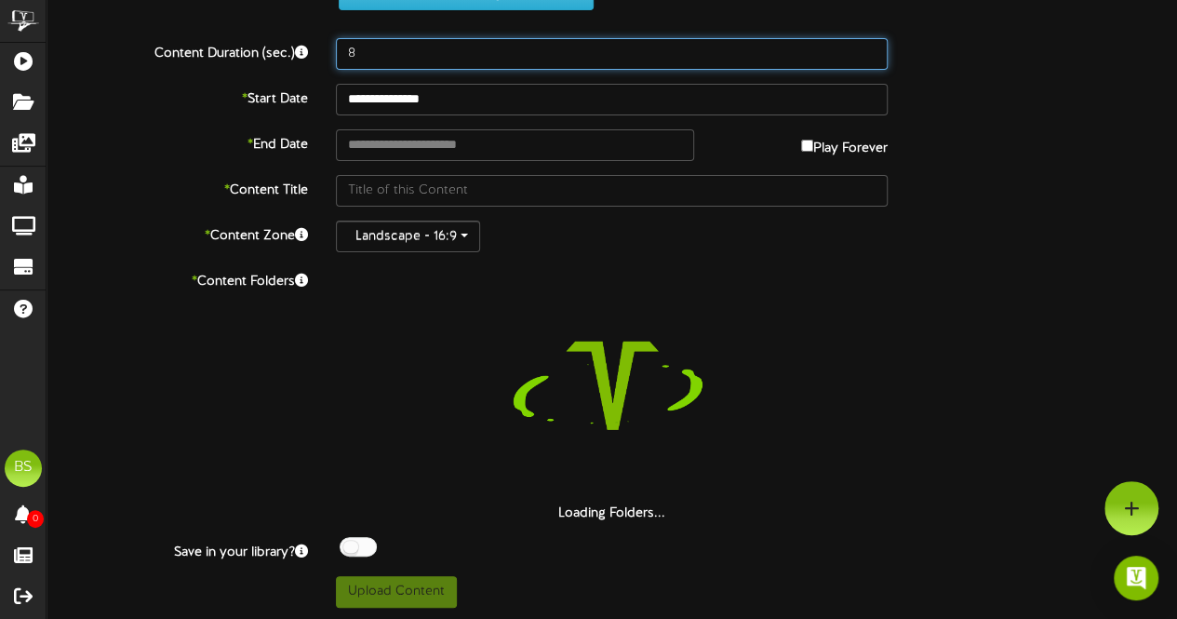
click at [370, 65] on input "8" at bounding box center [612, 54] width 552 height 32
type input "1200"
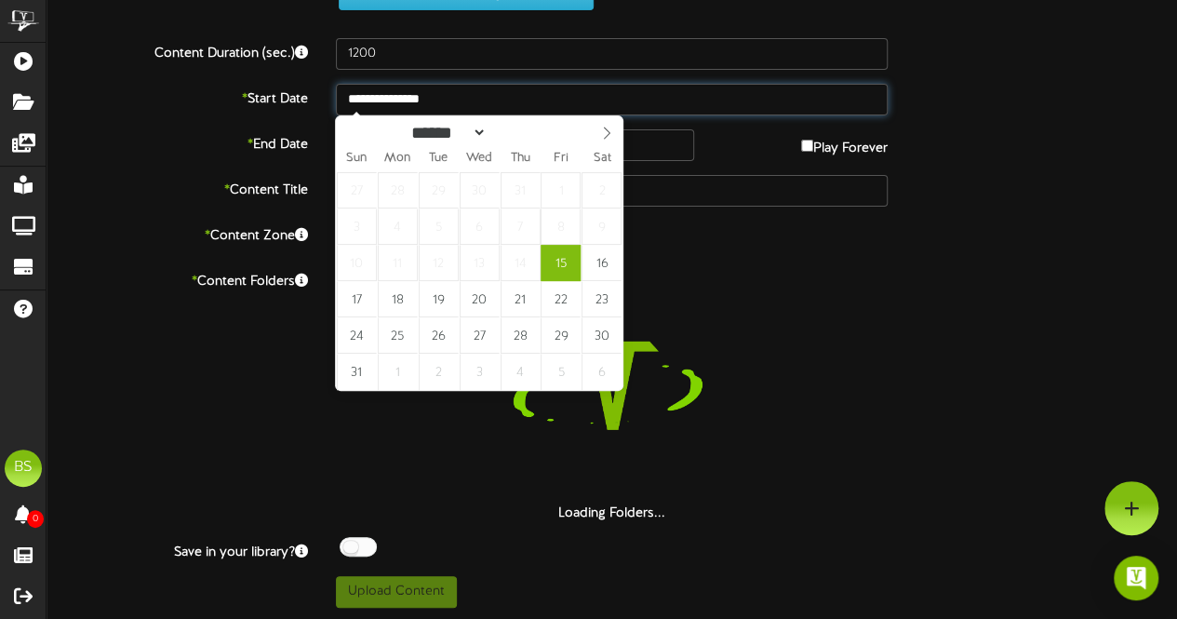
click at [414, 100] on input "**********" at bounding box center [612, 100] width 552 height 32
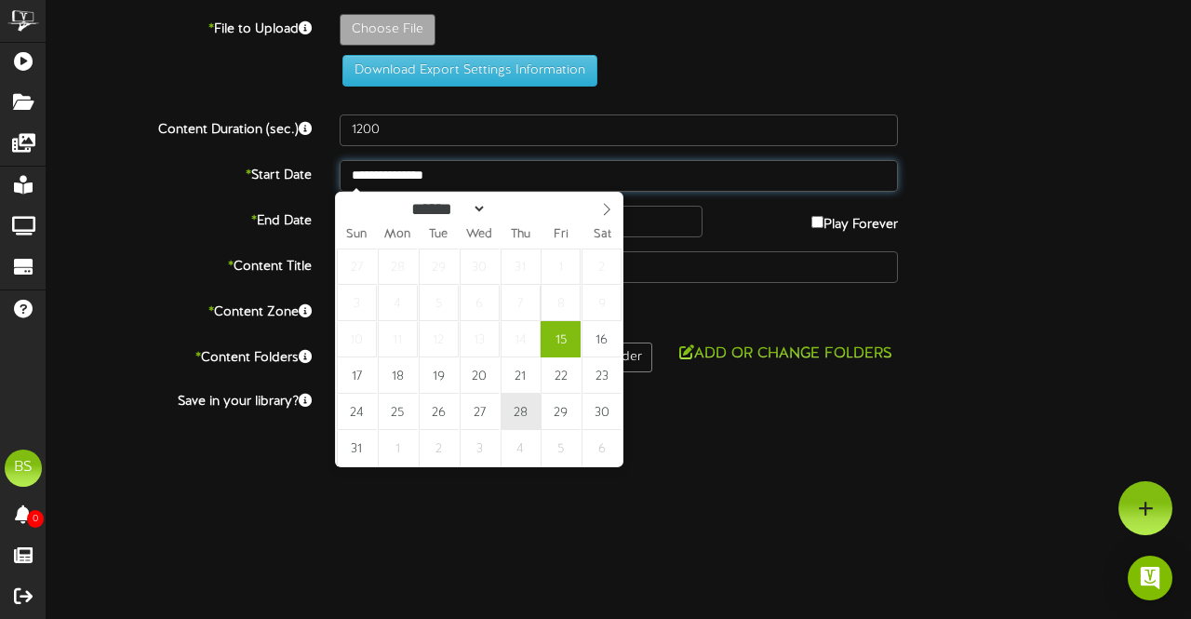
type input "**********"
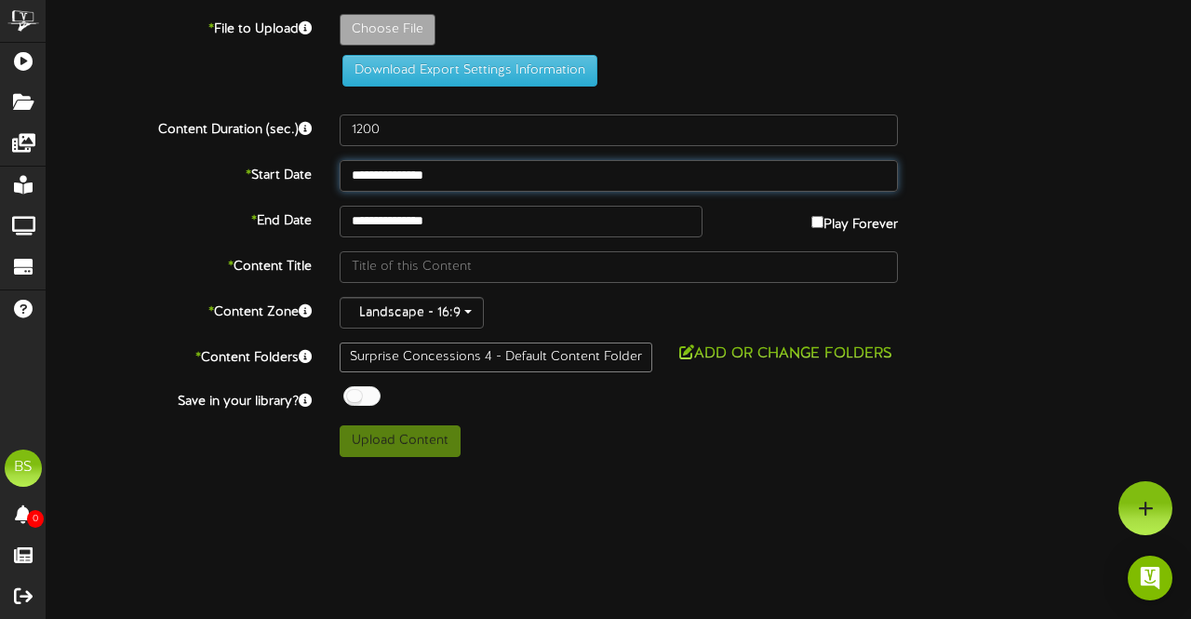
drag, startPoint x: 433, startPoint y: 183, endPoint x: 441, endPoint y: 178, distance: 10.1
click at [434, 181] on input "**********" at bounding box center [619, 176] width 558 height 32
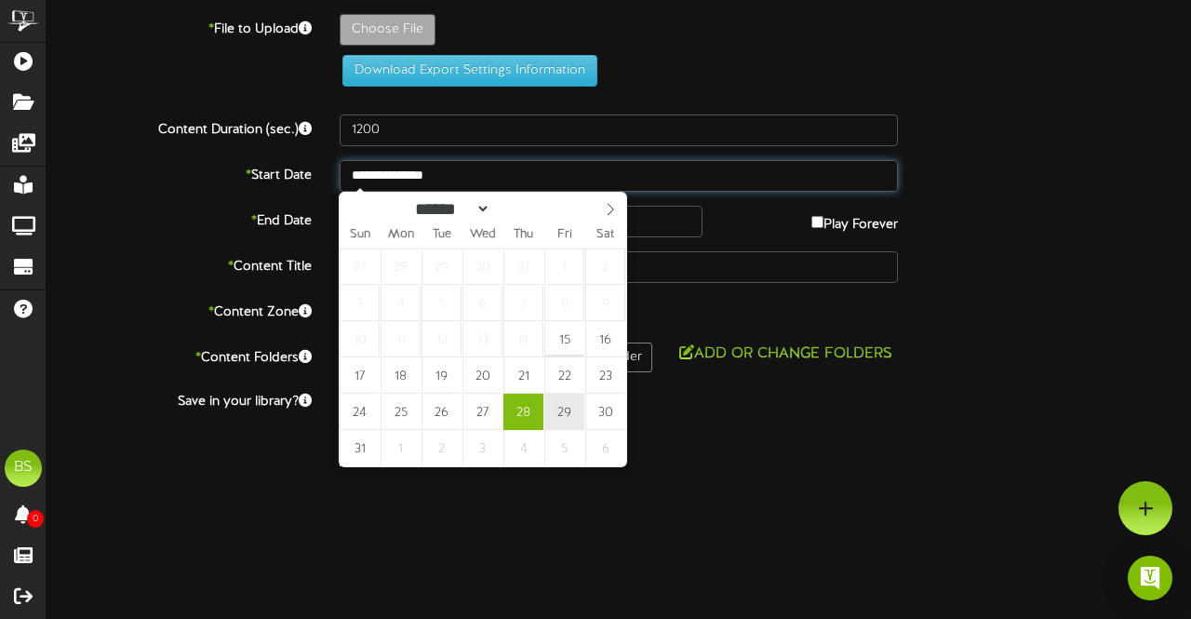
type input "**********"
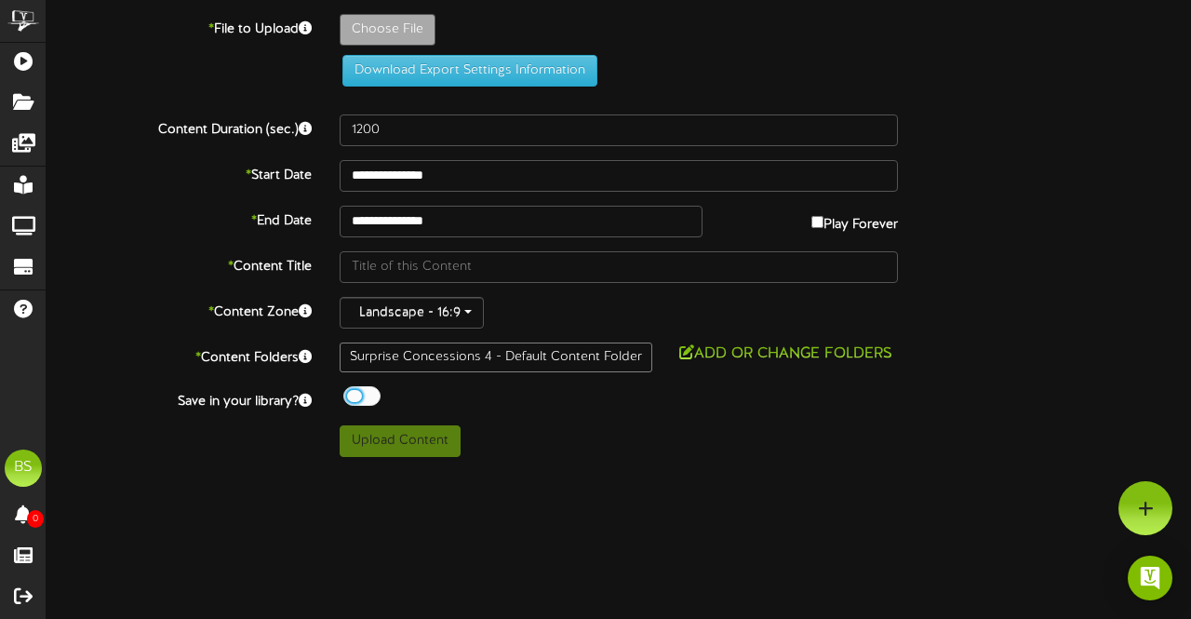
drag, startPoint x: 357, startPoint y: 396, endPoint x: 369, endPoint y: 396, distance: 11.2
click at [357, 395] on div at bounding box center [361, 396] width 37 height 20
type input "**********"
type input "ConcessionsCombosPriceUpdateAug2025"
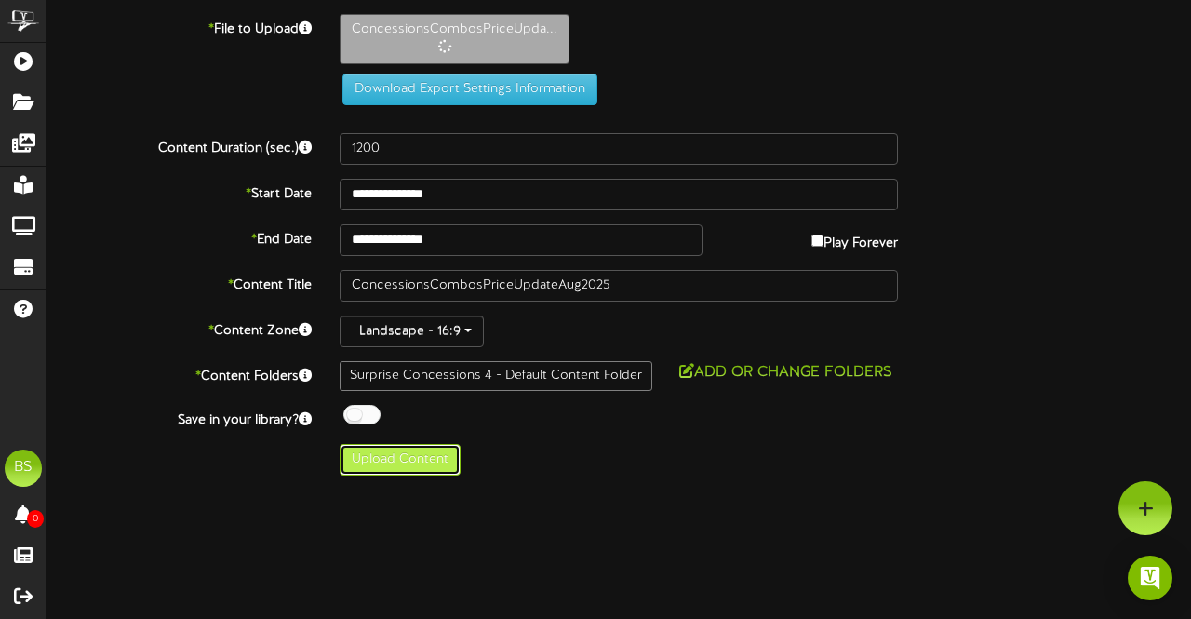
click at [414, 451] on button "Upload Content" at bounding box center [400, 460] width 121 height 32
type input "**********"
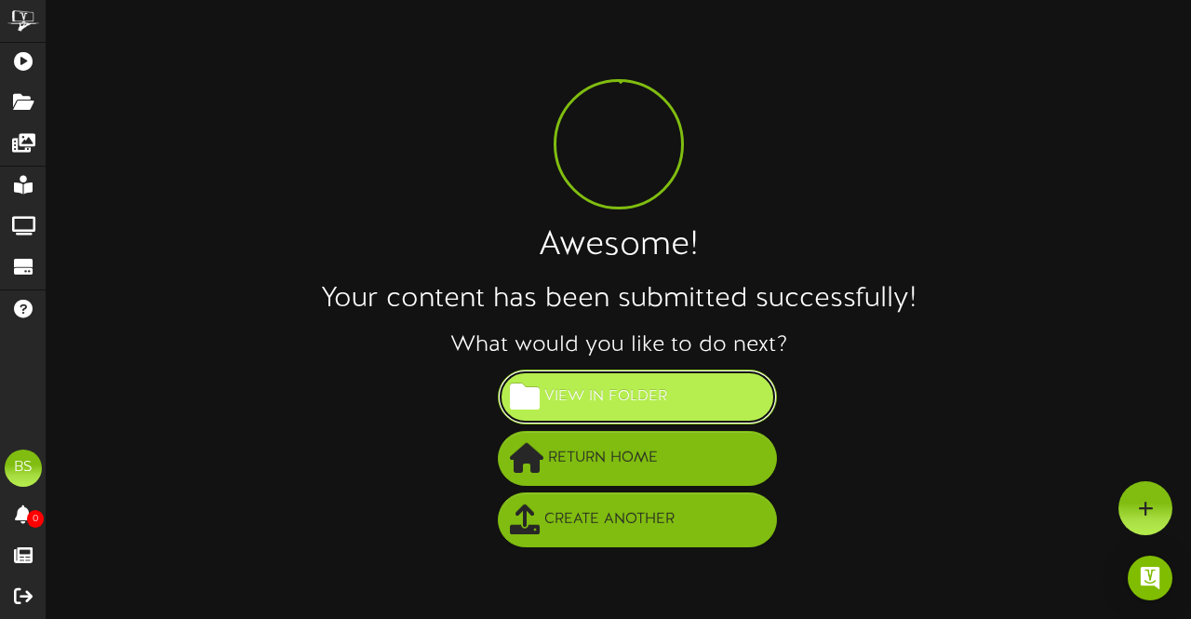
click at [662, 382] on span "View in Folder" at bounding box center [606, 397] width 132 height 31
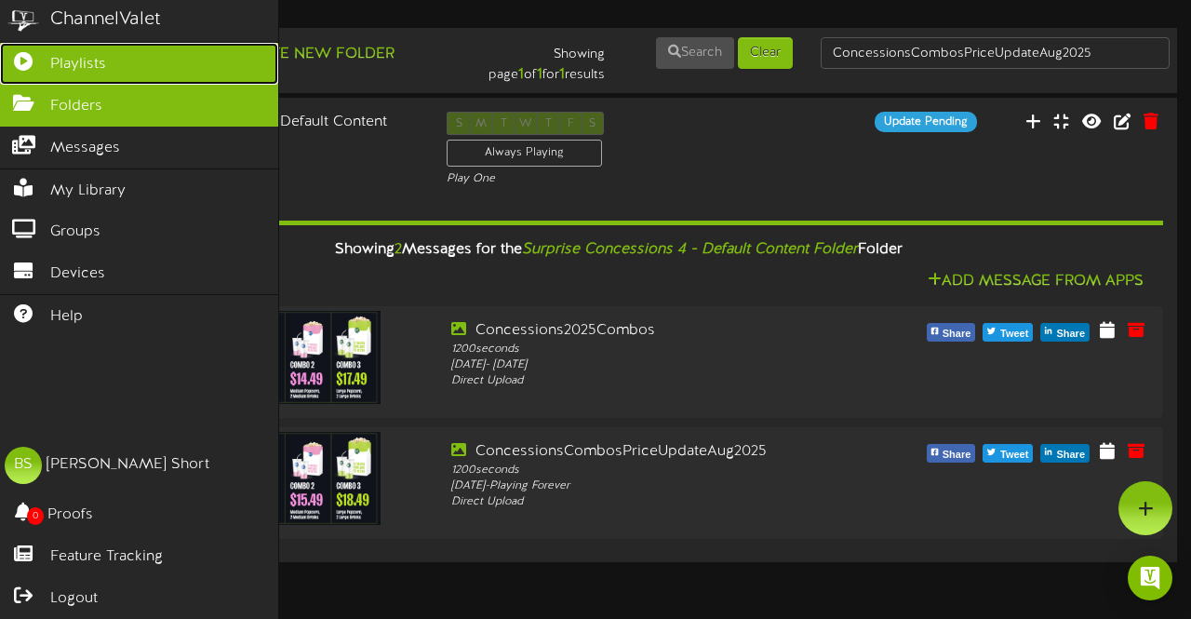
click at [101, 59] on span "Playlists" at bounding box center [78, 64] width 56 height 21
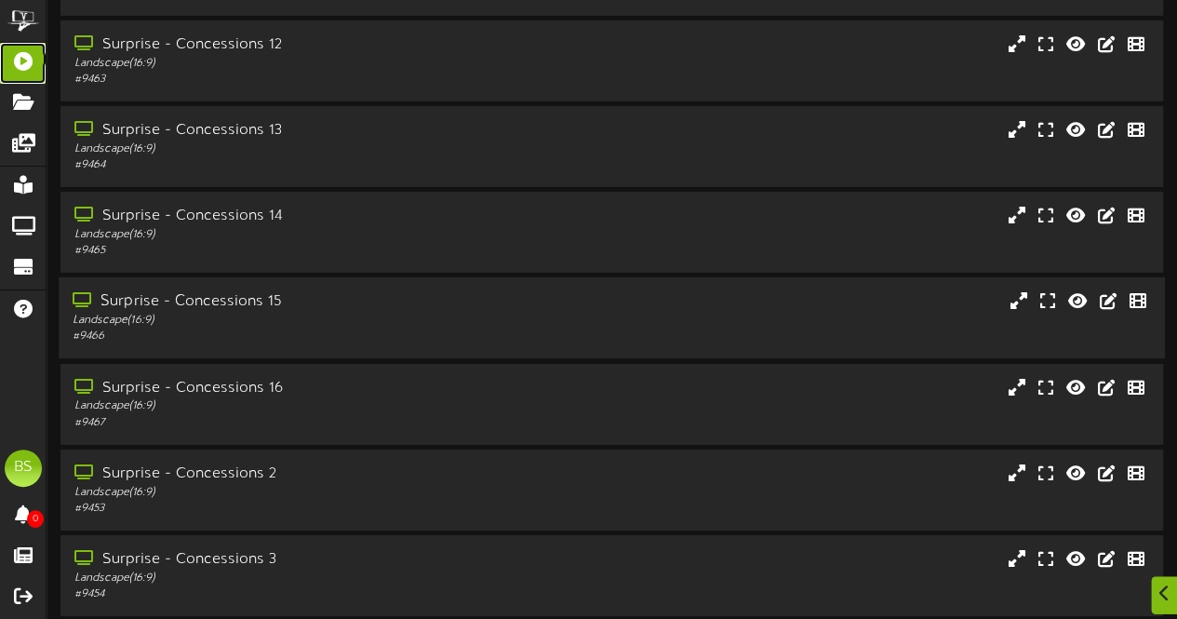
scroll to position [3257, 0]
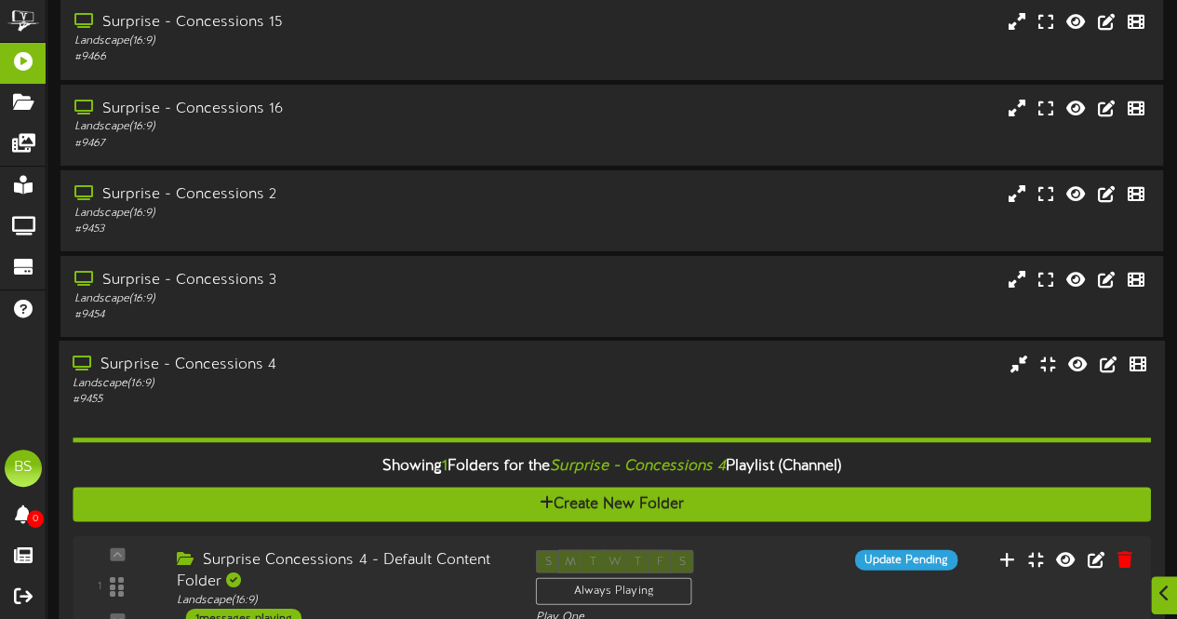
click at [228, 369] on div "Surprise - Concessions 4" at bounding box center [289, 365] width 433 height 21
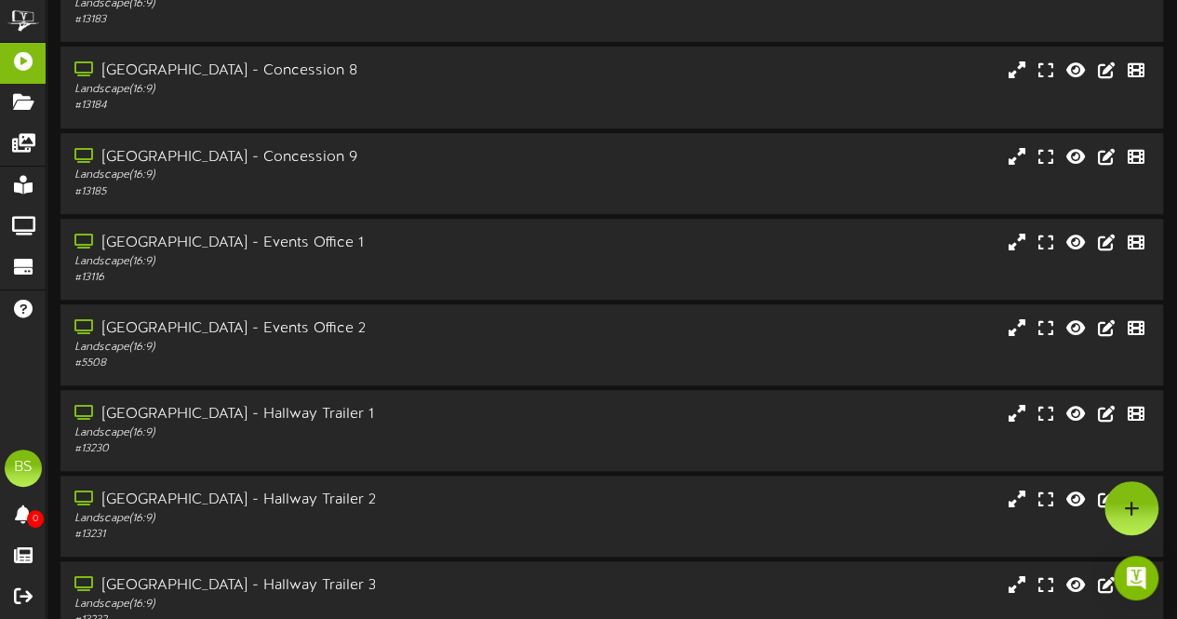
scroll to position [0, 0]
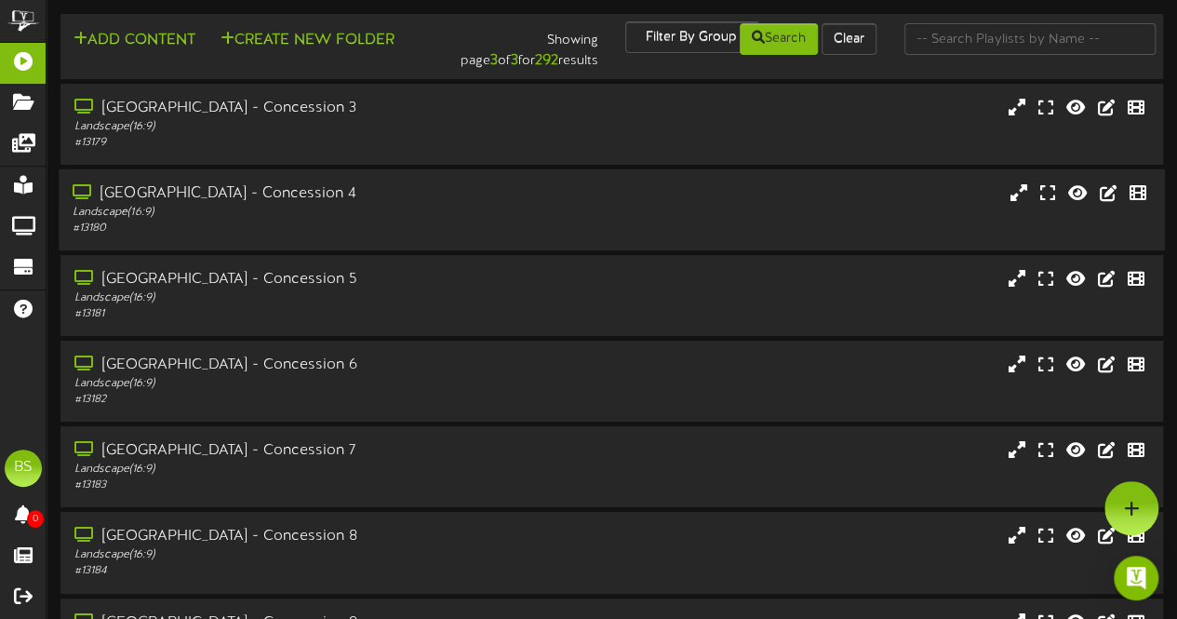
drag, startPoint x: 277, startPoint y: 198, endPoint x: 417, endPoint y: 209, distance: 140.0
click at [279, 198] on div "Saratoga Springs - Concession 4" at bounding box center [289, 193] width 433 height 21
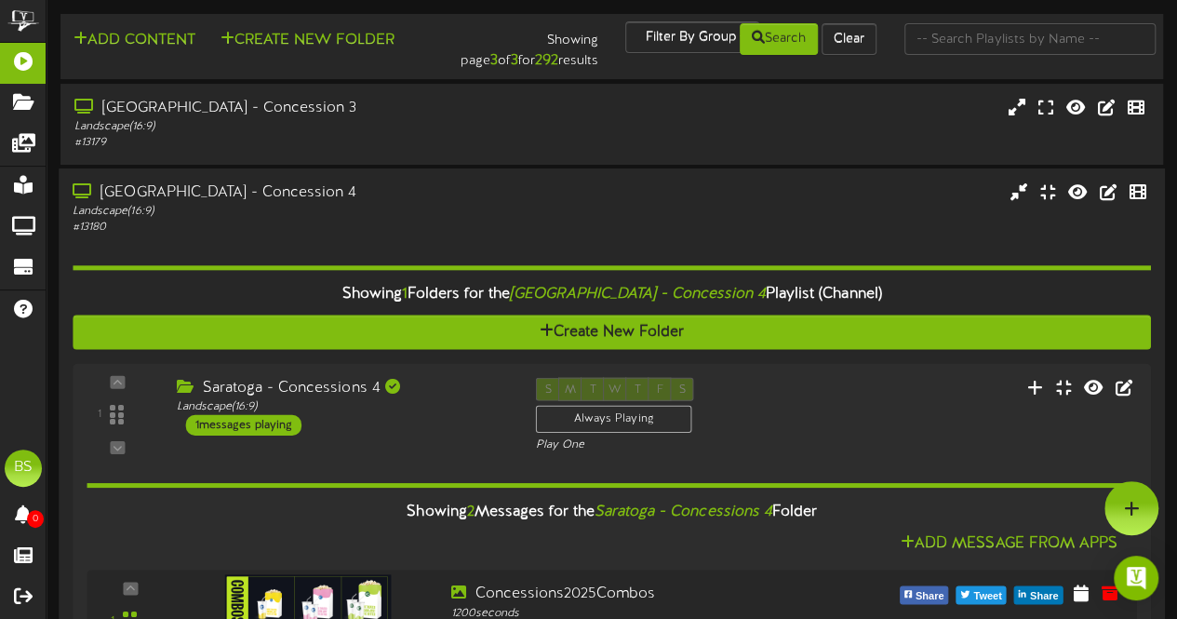
click at [281, 199] on div "Saratoga Springs - Concession 4" at bounding box center [289, 192] width 433 height 21
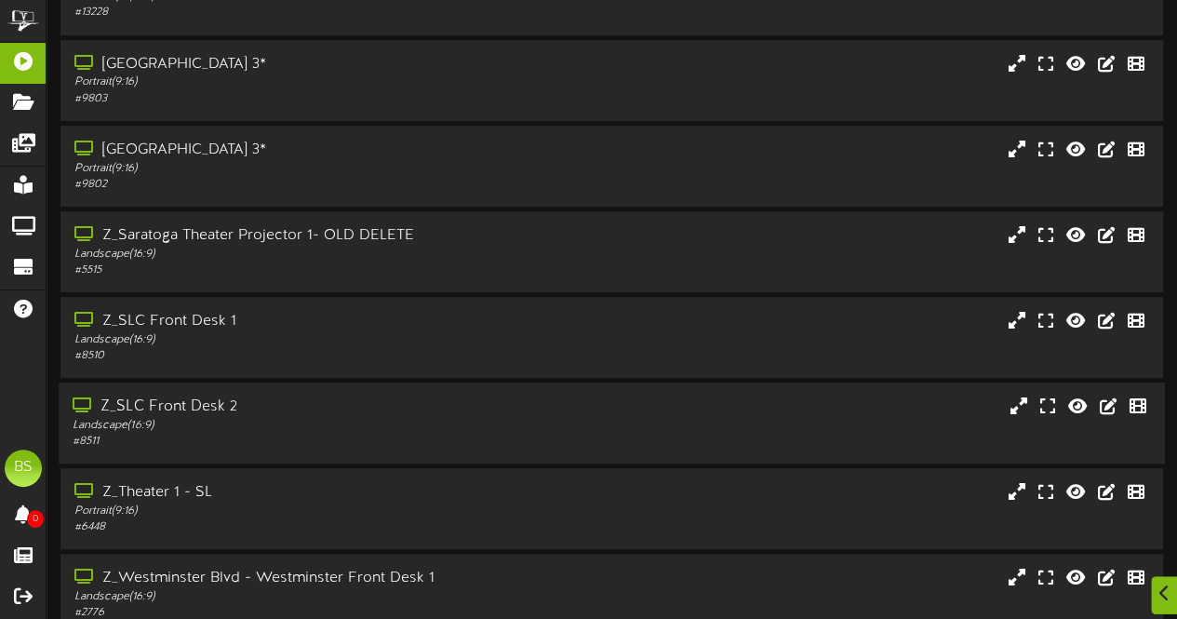
scroll to position [7426, 0]
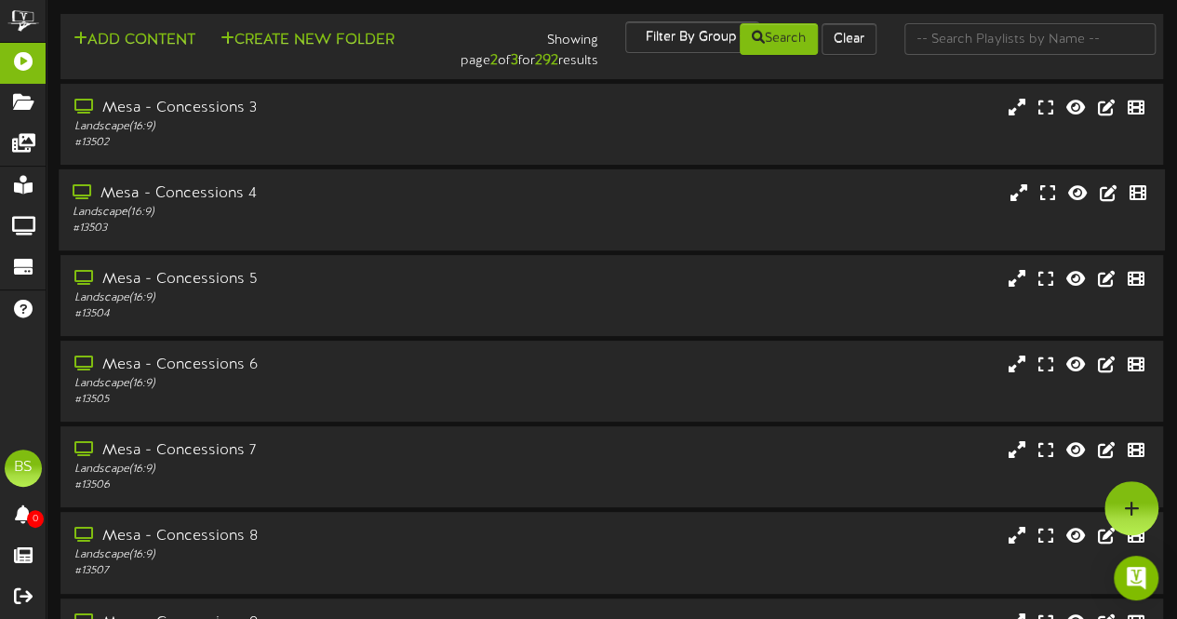
click at [241, 194] on div "Mesa - Concessions 4" at bounding box center [289, 193] width 433 height 21
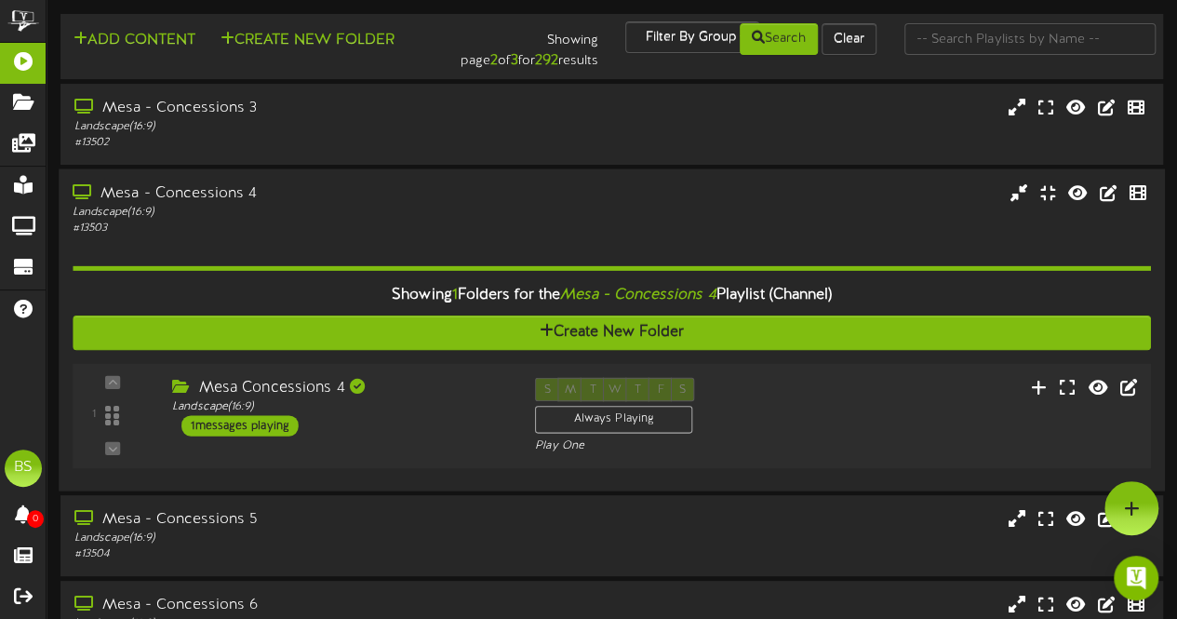
click at [272, 425] on div "1 messages playing" at bounding box center [239, 425] width 117 height 20
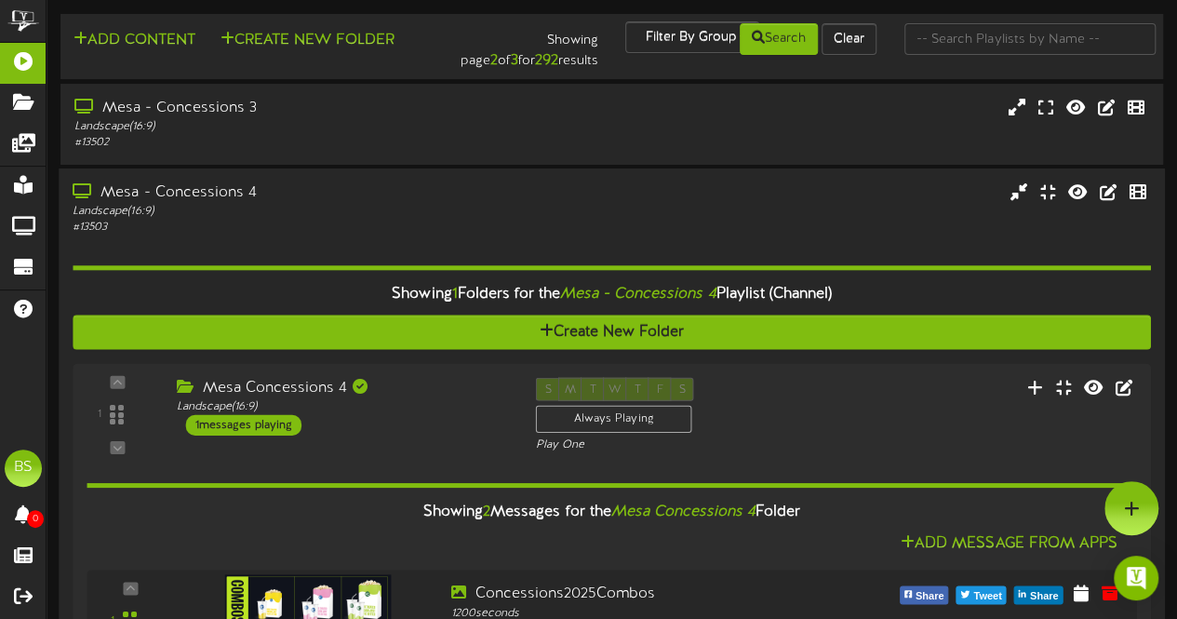
click at [174, 192] on div "Mesa - Concessions 4" at bounding box center [289, 192] width 433 height 21
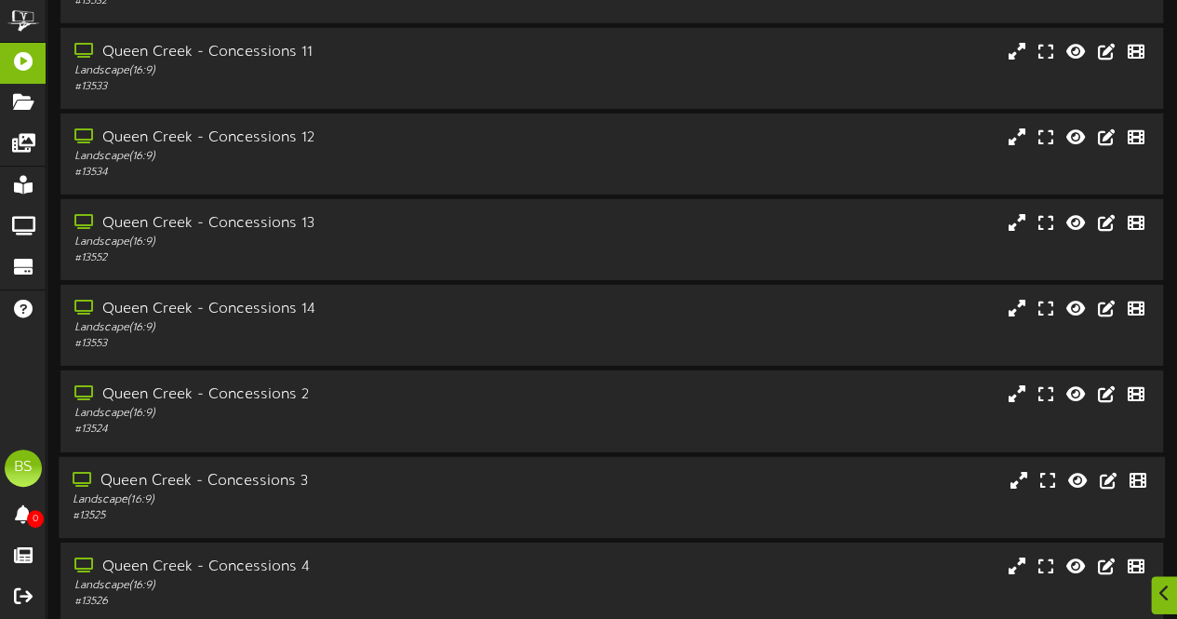
scroll to position [3164, 0]
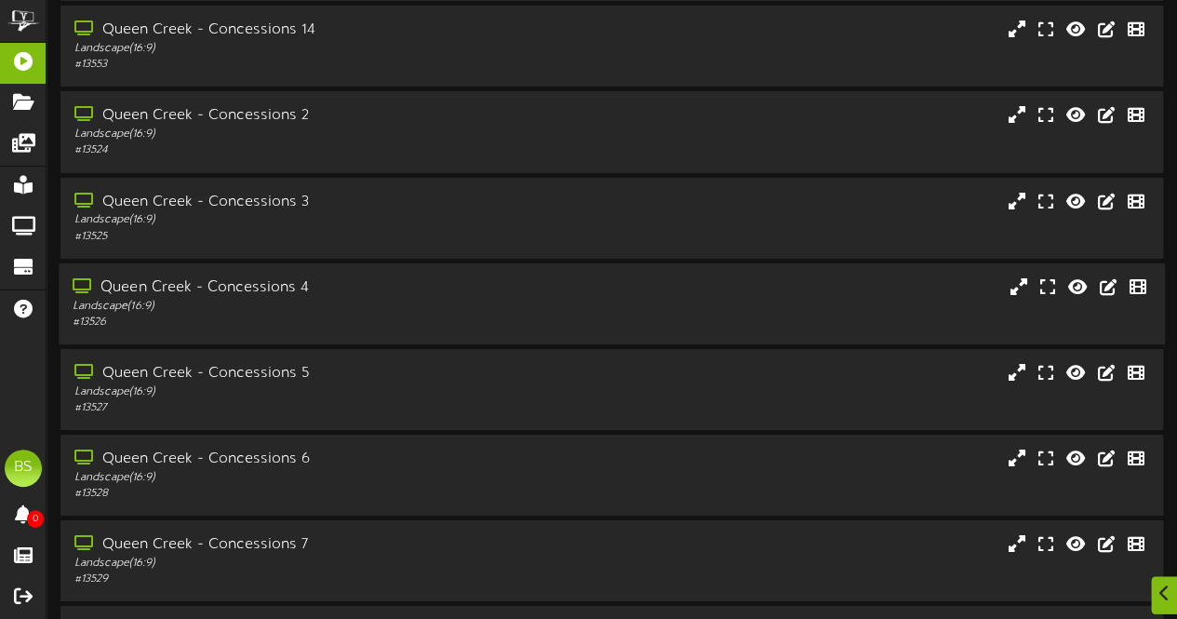
click at [285, 289] on div "Queen Creek - Concessions 4" at bounding box center [289, 287] width 433 height 21
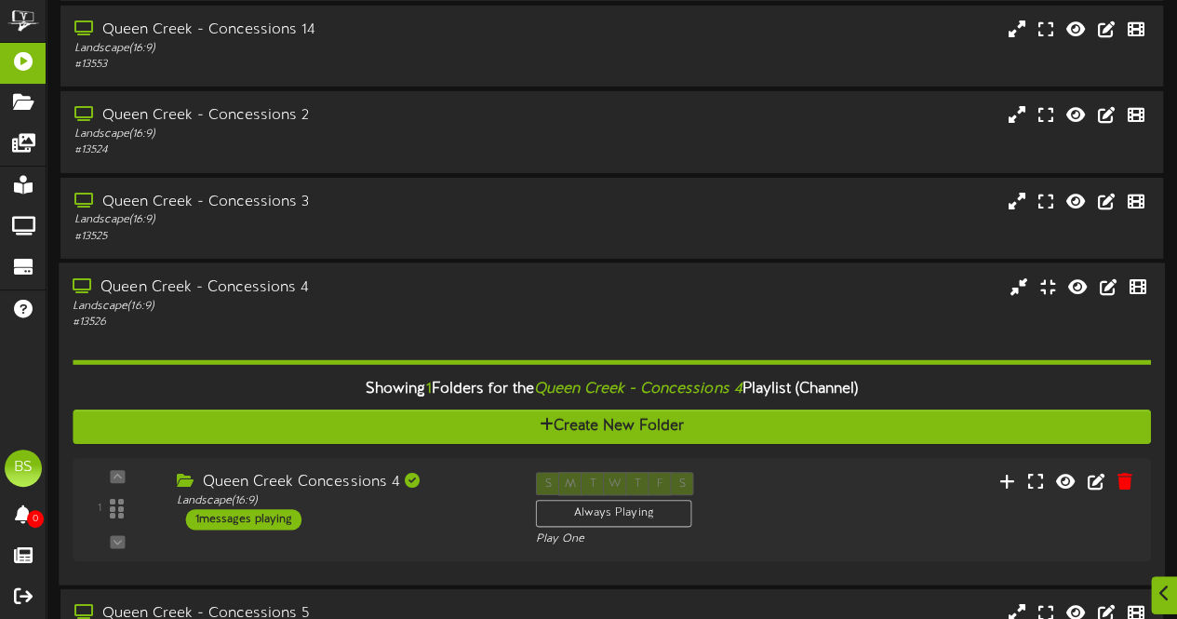
click at [246, 288] on div "Queen Creek - Concessions 4" at bounding box center [289, 286] width 433 height 21
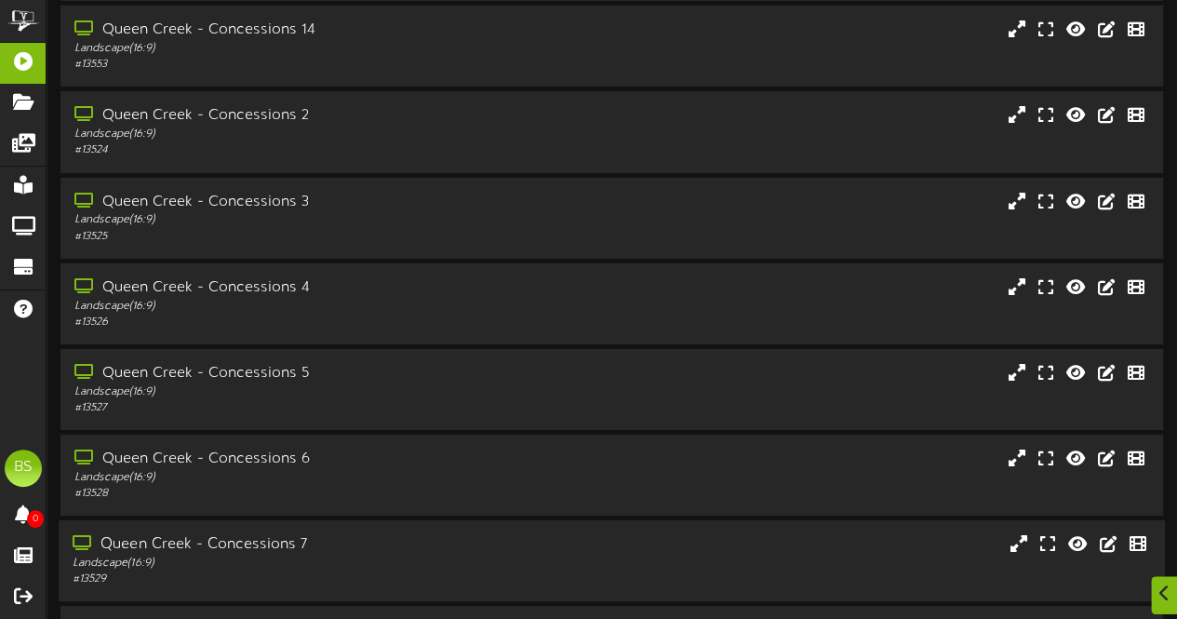
scroll to position [3443, 0]
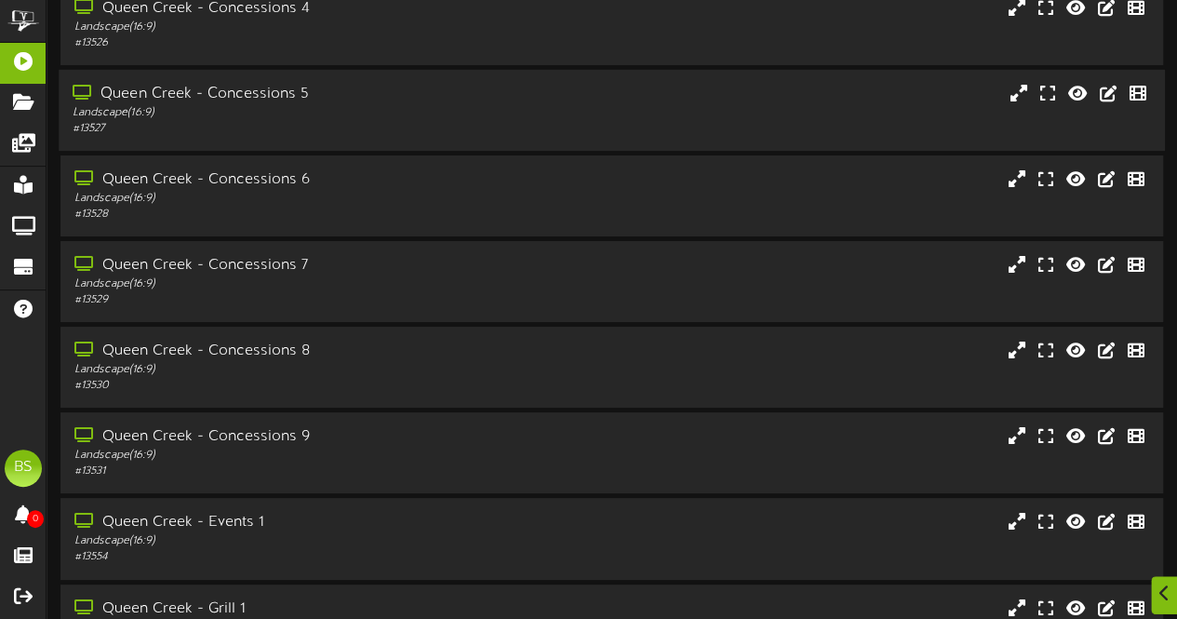
click at [269, 95] on div "Queen Creek - Concessions 5" at bounding box center [289, 94] width 433 height 21
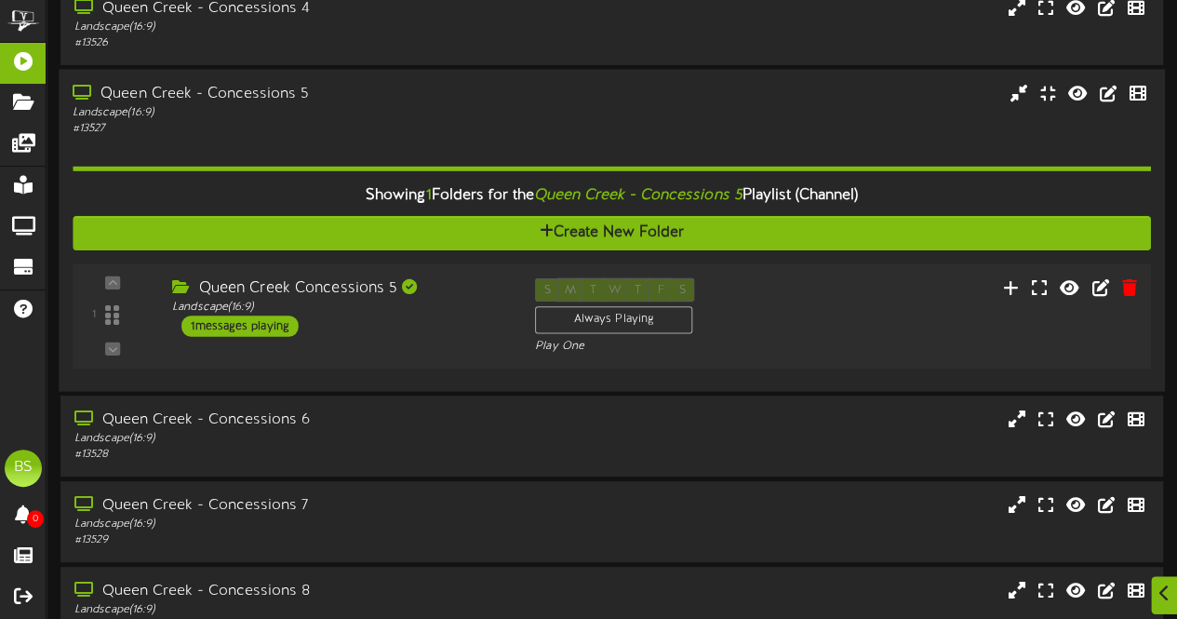
drag, startPoint x: 279, startPoint y: 326, endPoint x: 376, endPoint y: 299, distance: 100.5
click at [281, 323] on div "1 messages playing" at bounding box center [239, 325] width 117 height 20
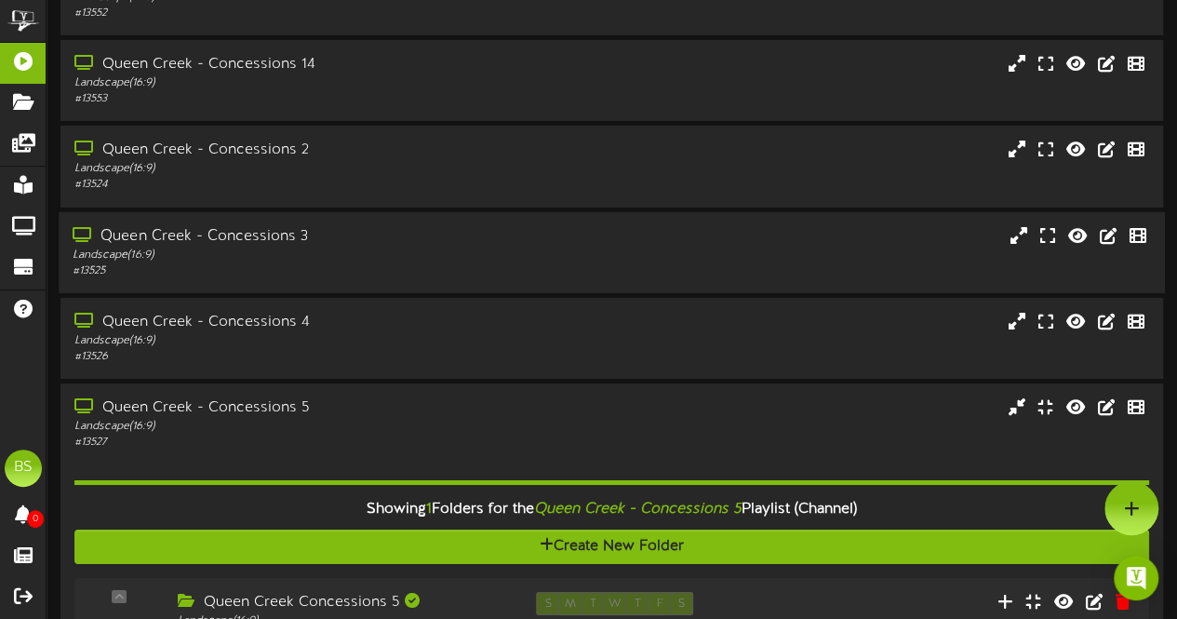
scroll to position [2978, 0]
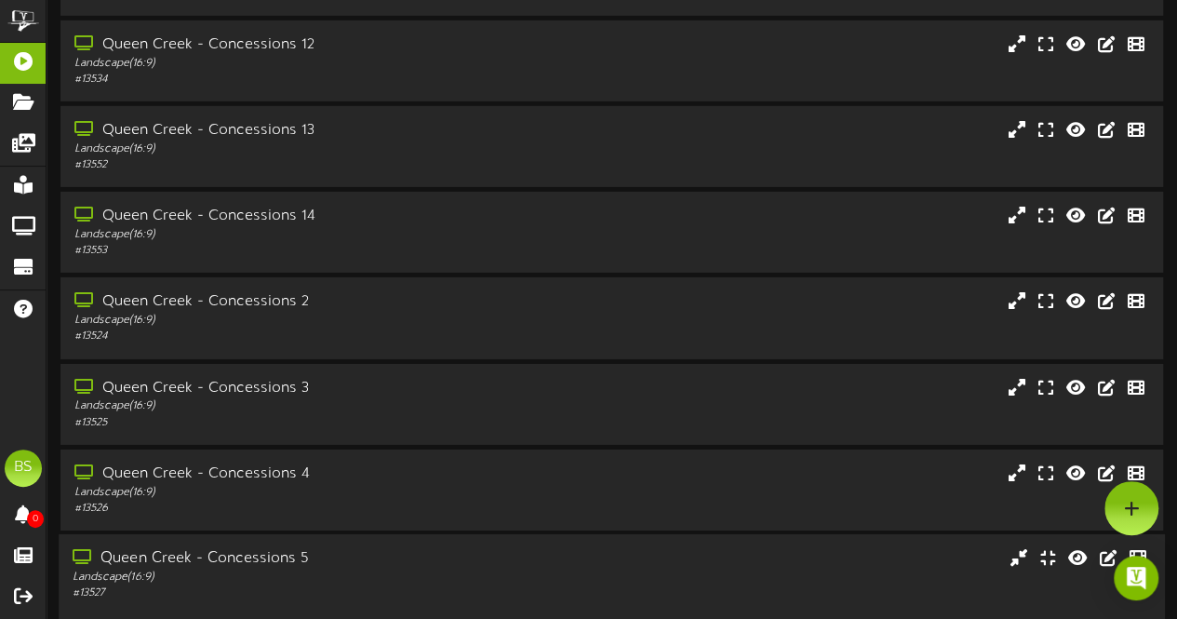
click at [253, 558] on div "Queen Creek - Concessions 5" at bounding box center [289, 558] width 433 height 21
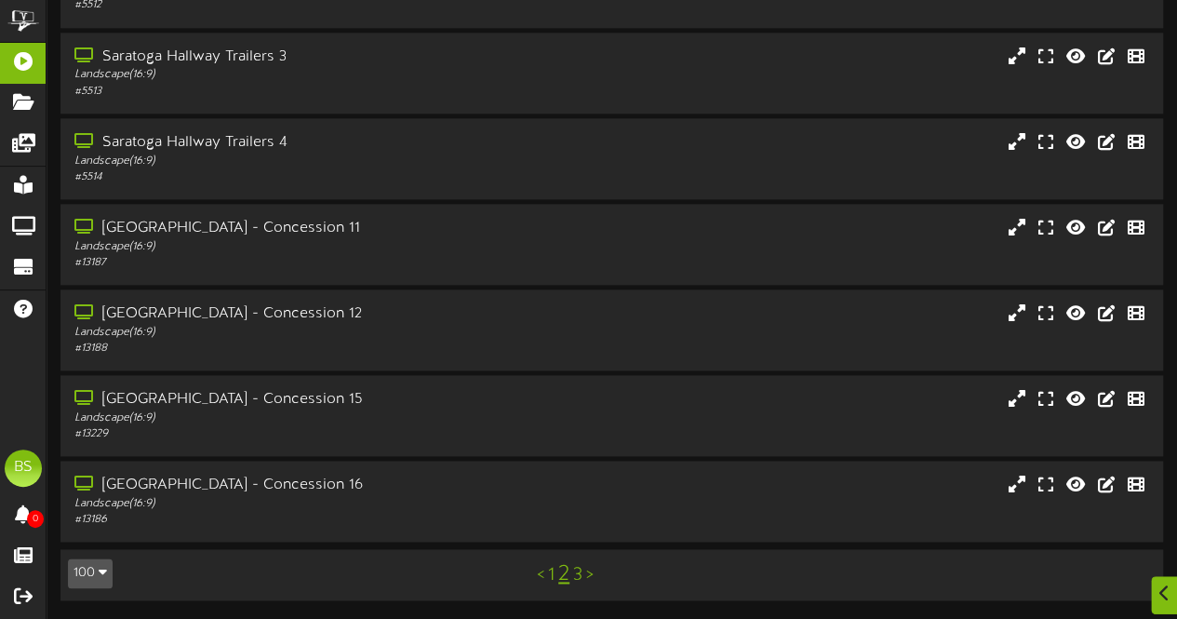
click at [552, 578] on link "1" at bounding box center [551, 575] width 7 height 20
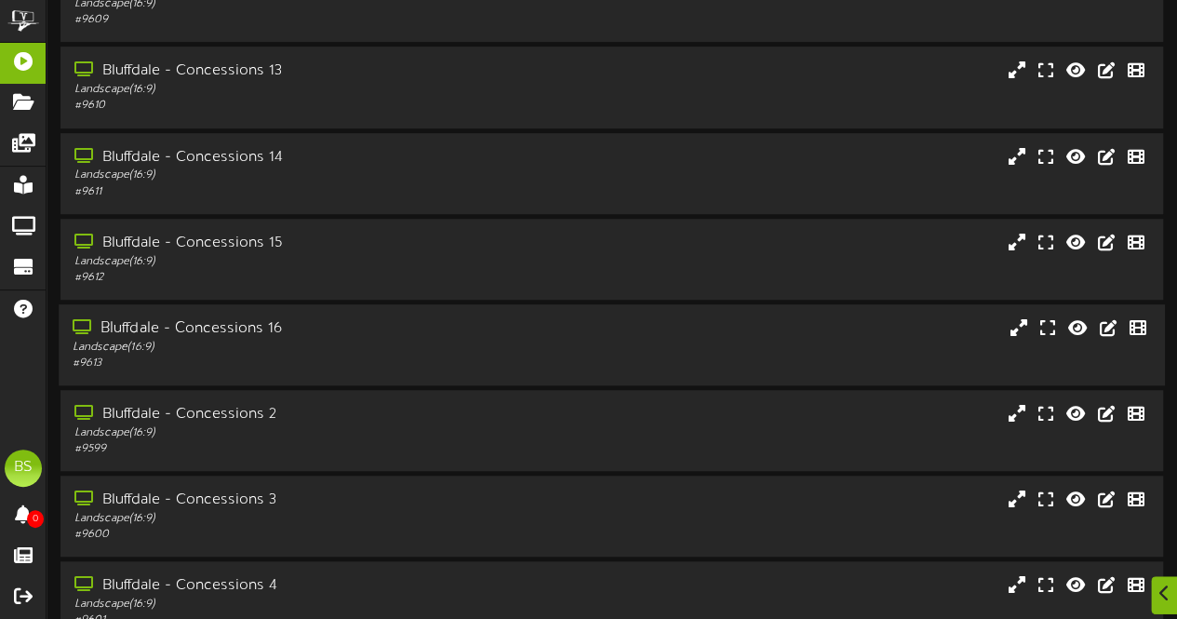
scroll to position [744, 0]
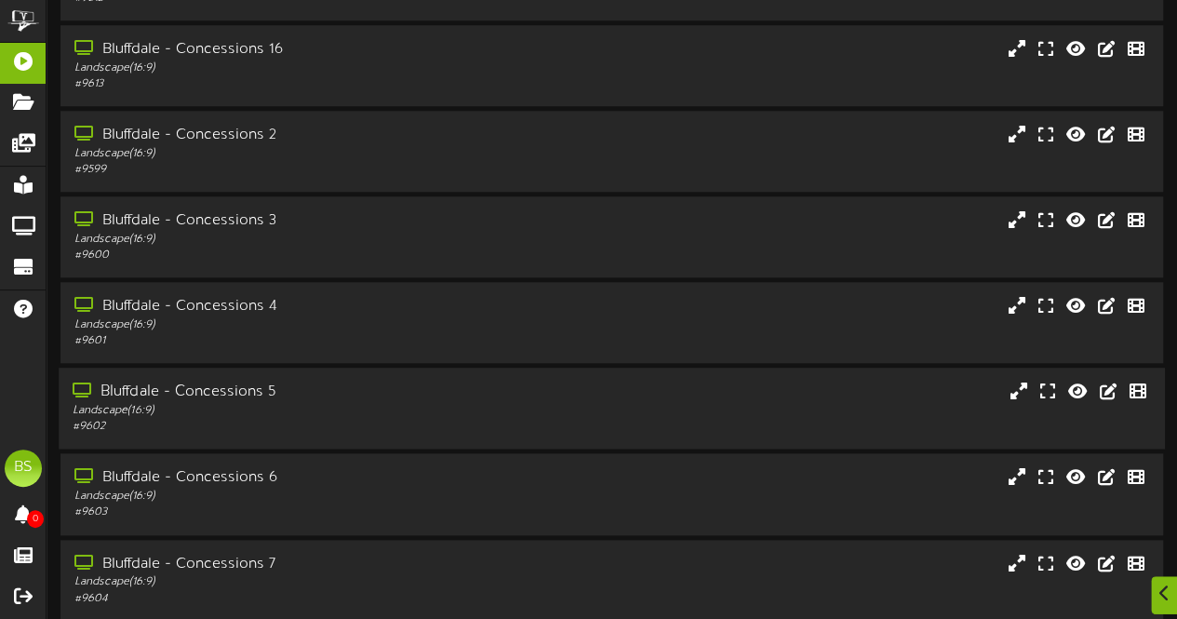
click at [255, 395] on div "Bluffdale - Concessions 5" at bounding box center [289, 392] width 433 height 21
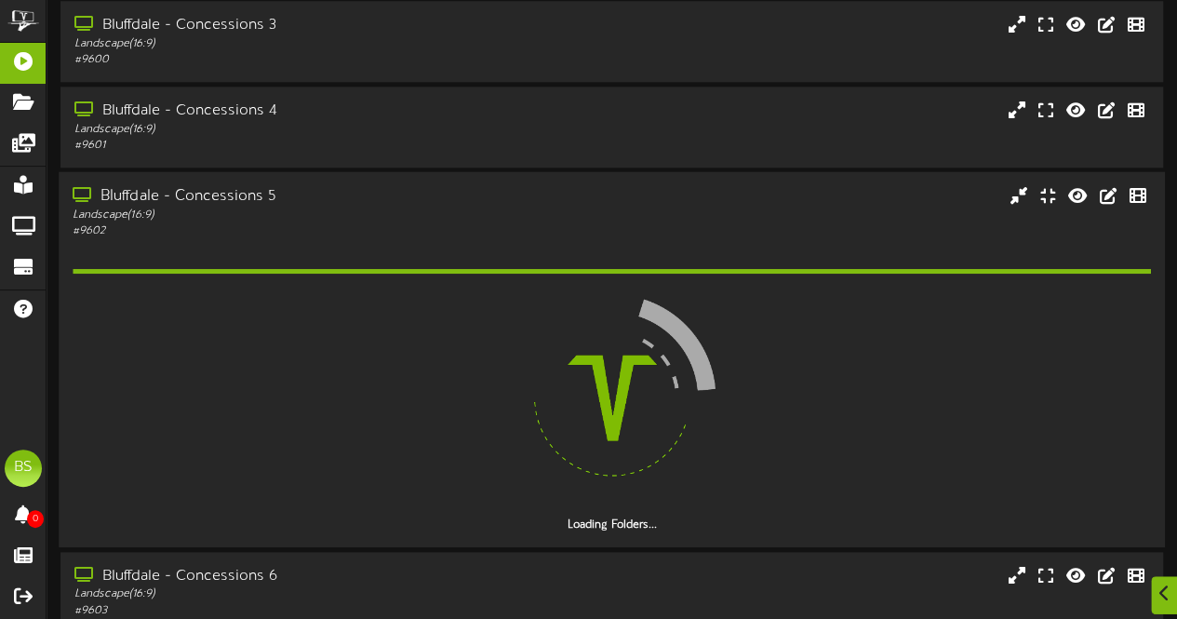
scroll to position [1024, 0]
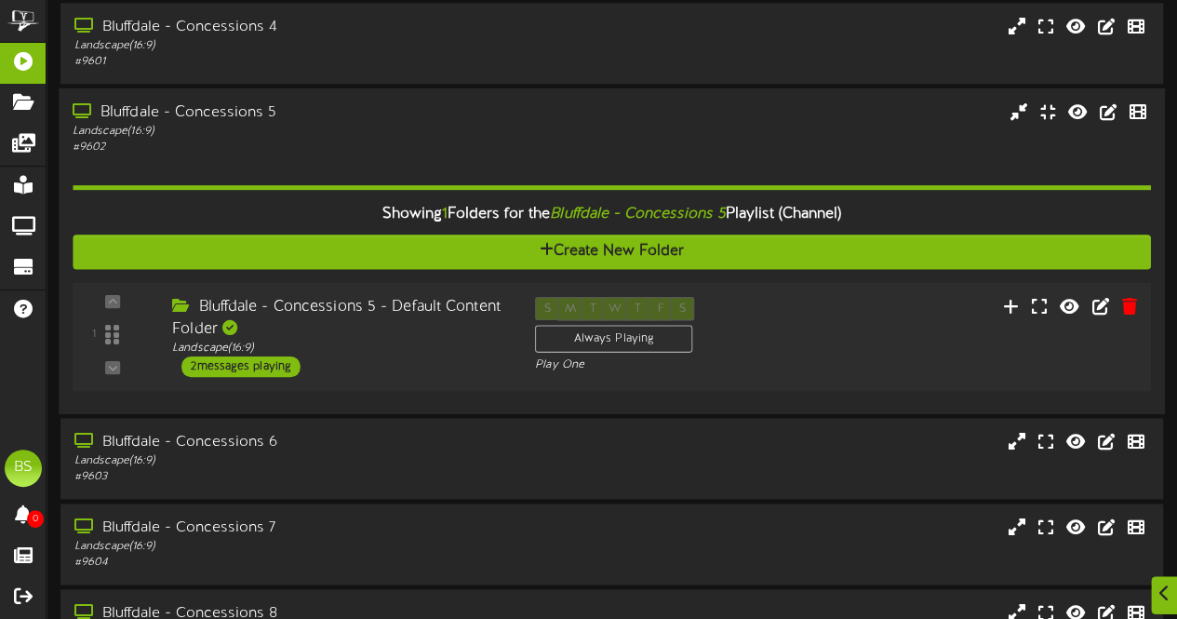
click at [262, 369] on div "2 messages playing" at bounding box center [240, 366] width 119 height 20
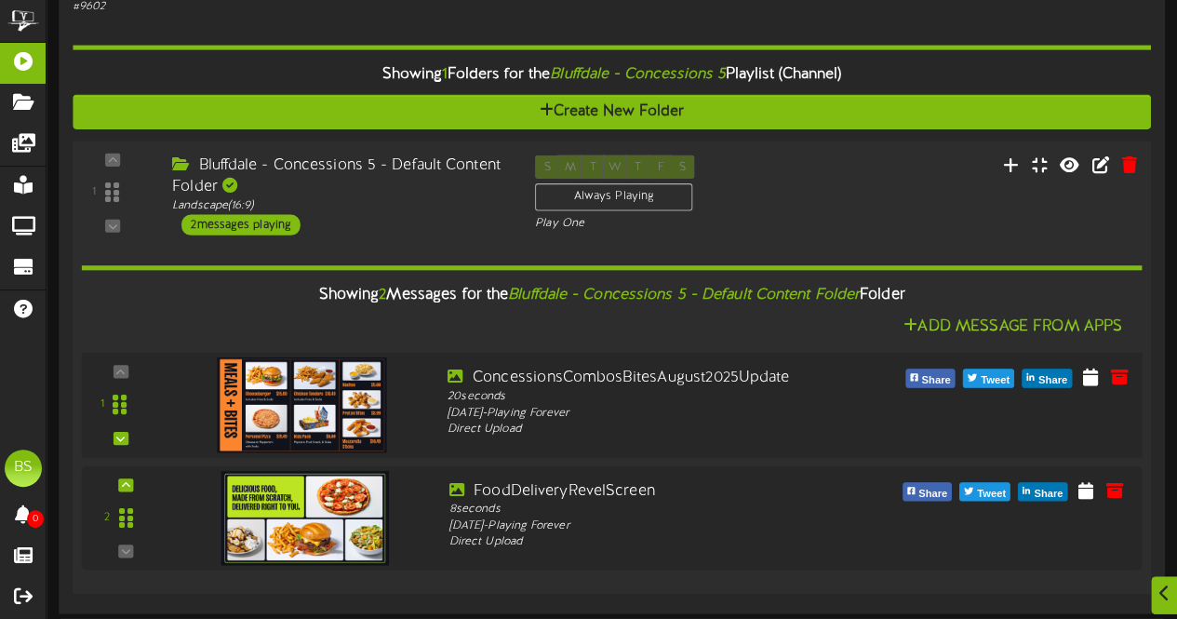
scroll to position [1396, 0]
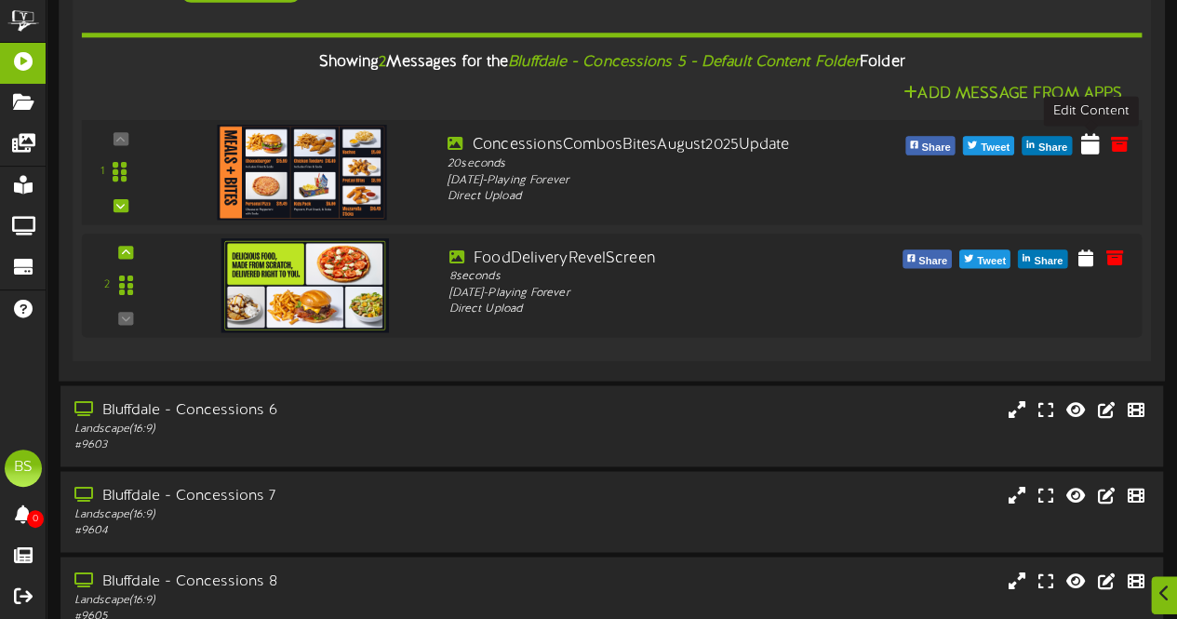
click at [1093, 146] on icon at bounding box center [1090, 142] width 19 height 20
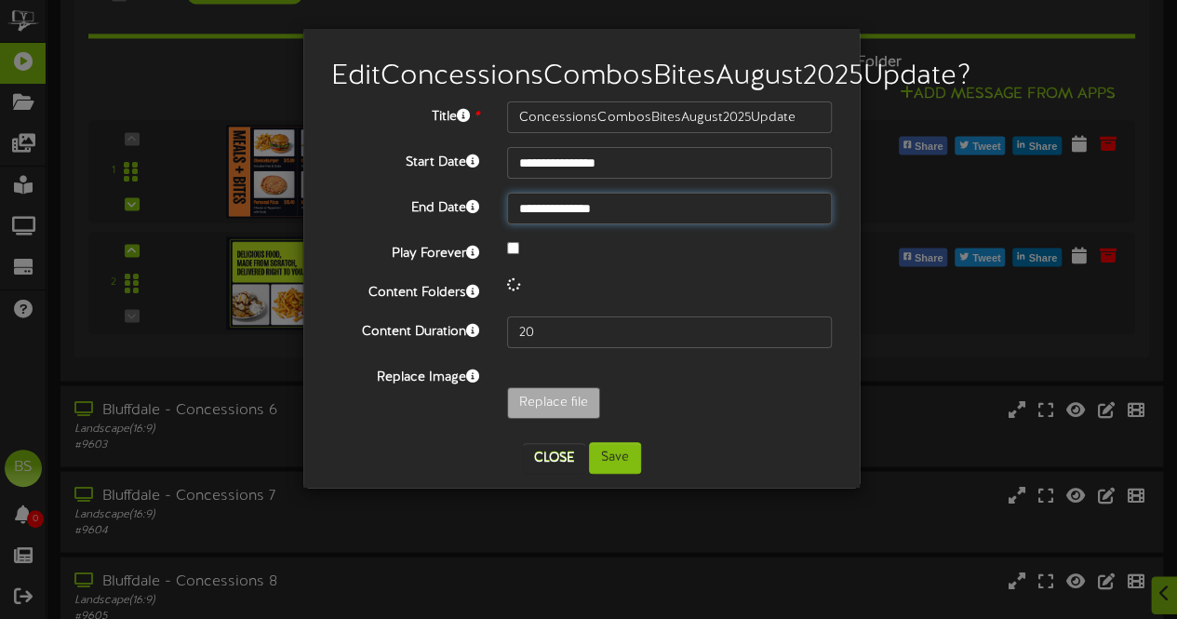
click at [570, 224] on input "**********" at bounding box center [669, 209] width 325 height 32
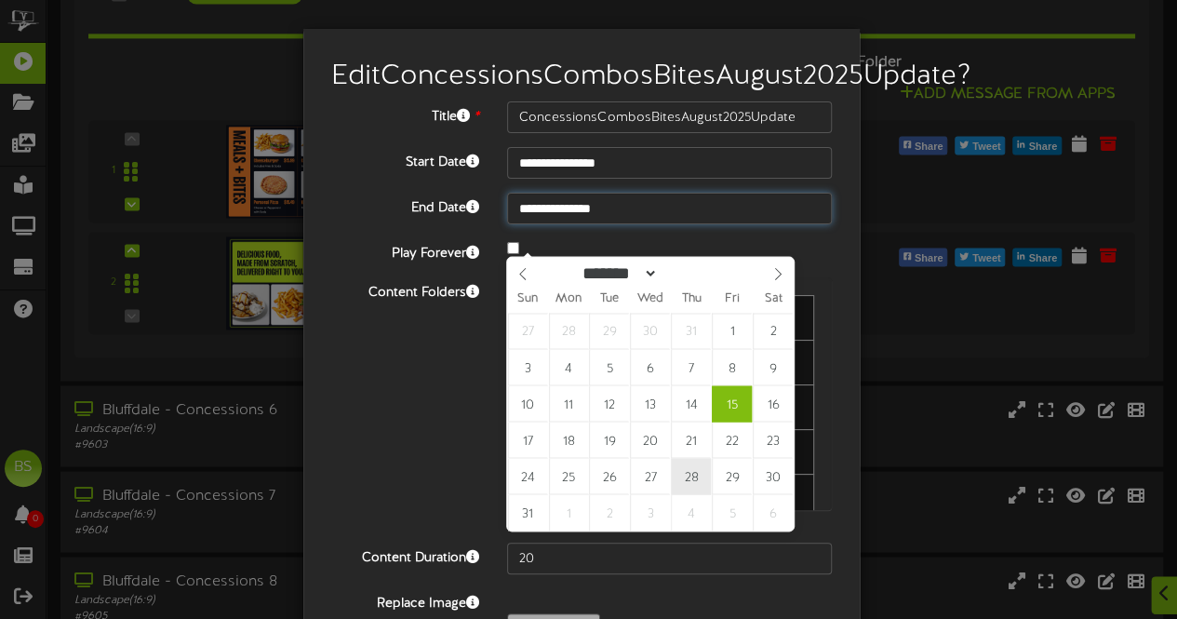
type input "**********"
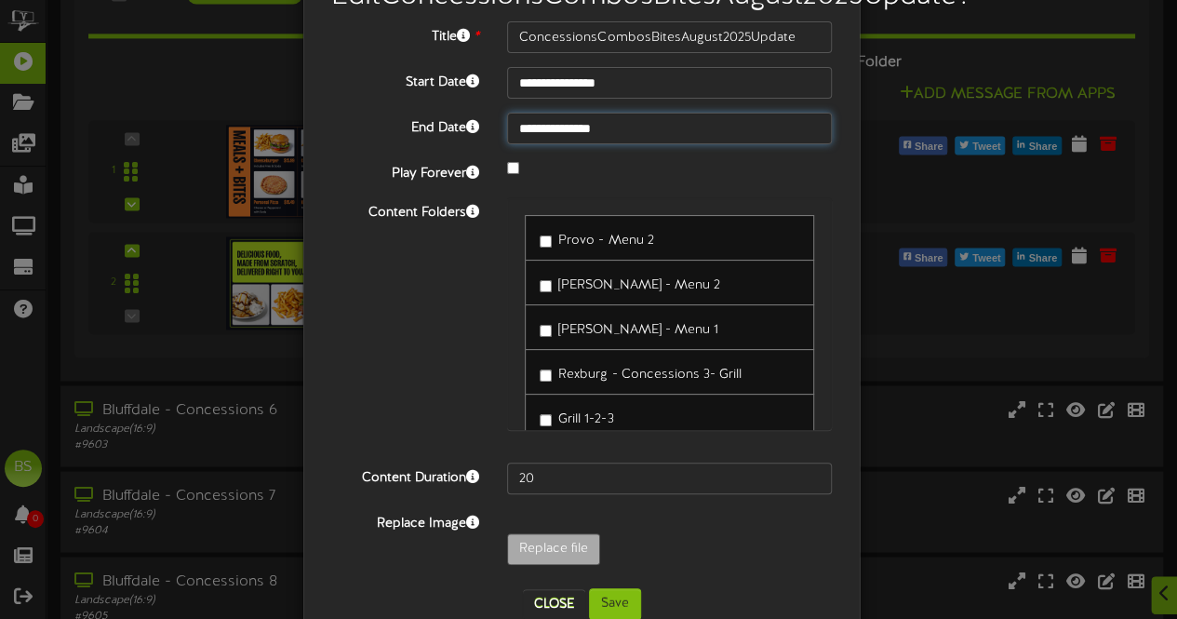
scroll to position [152, 0]
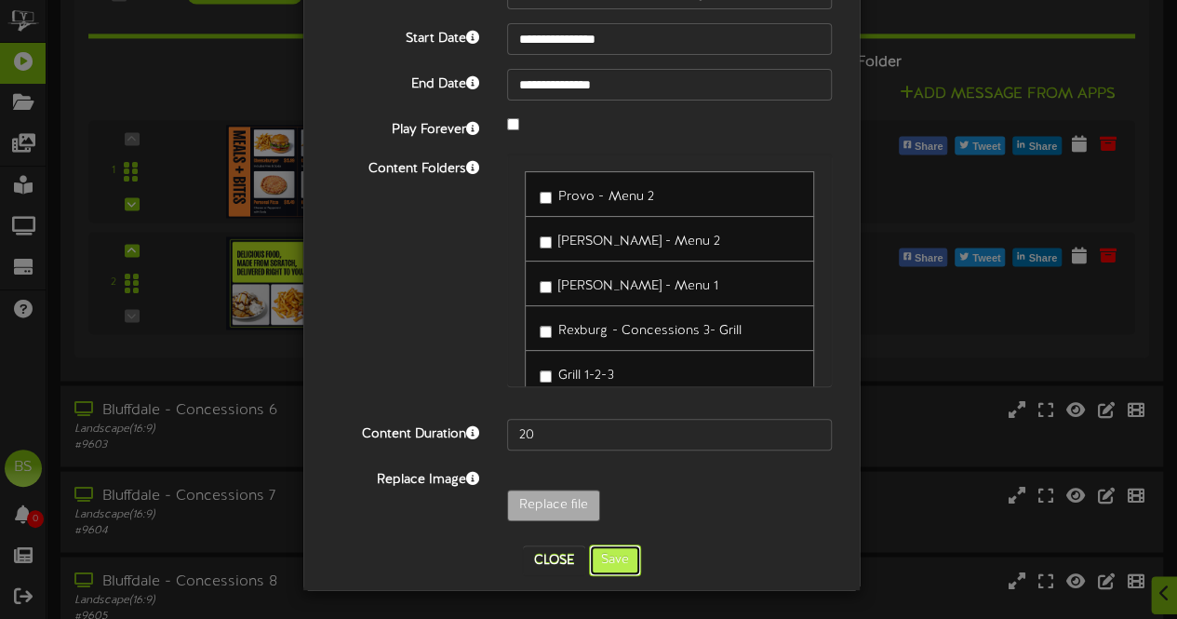
click at [612, 553] on button "Save" at bounding box center [615, 560] width 52 height 32
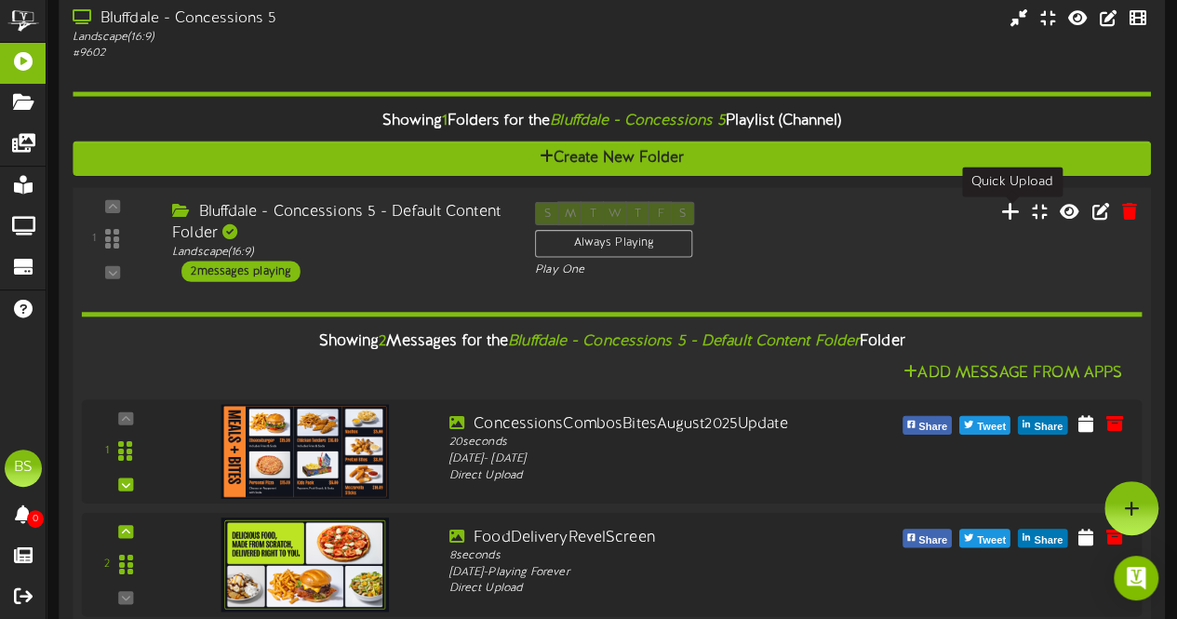
click at [1008, 216] on icon at bounding box center [1011, 210] width 20 height 20
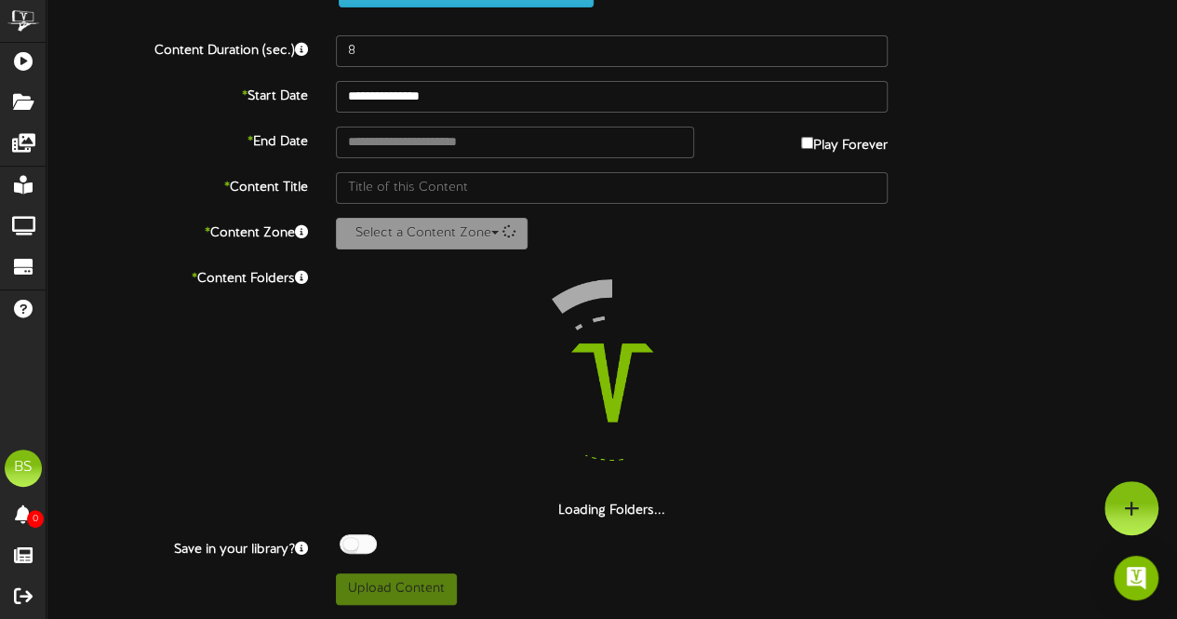
scroll to position [76, 0]
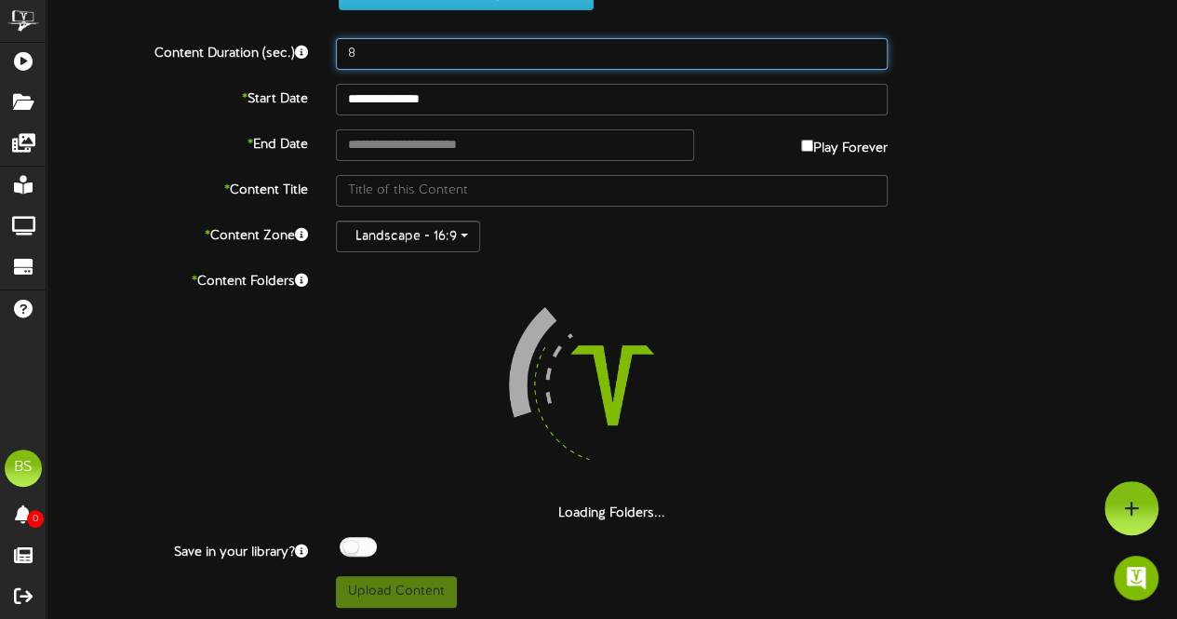
click at [382, 57] on input "8" at bounding box center [612, 54] width 552 height 32
type input "20"
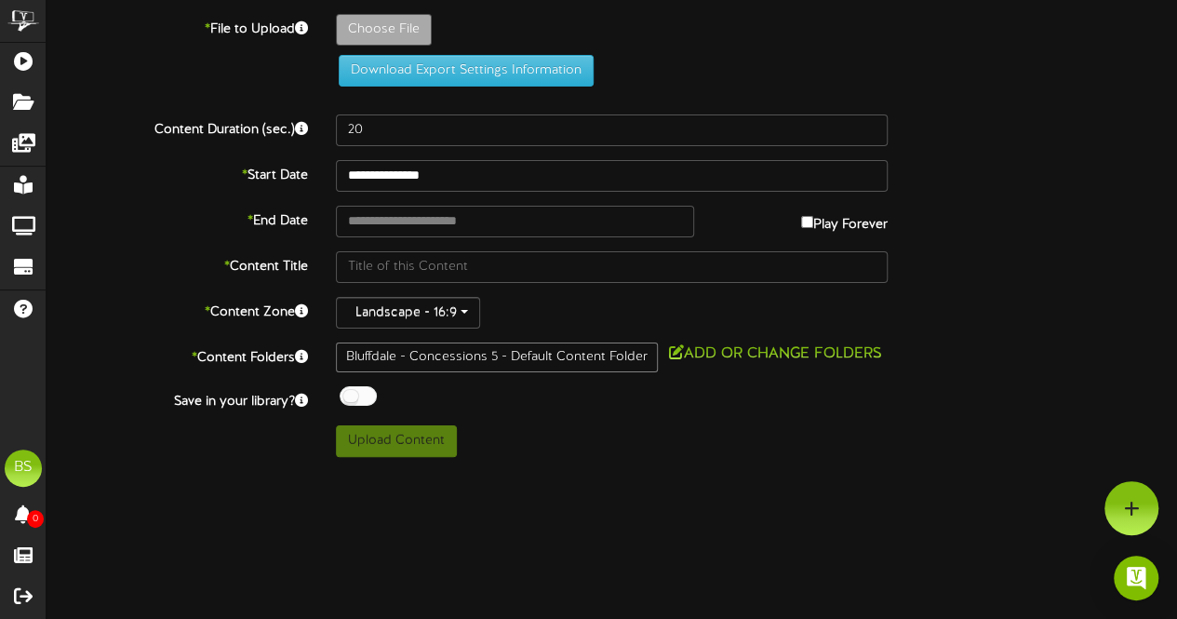
scroll to position [0, 0]
drag, startPoint x: 424, startPoint y: 90, endPoint x: 453, endPoint y: 142, distance: 59.6
click at [423, 88] on div "* File to Upload Choose File Download Export Settings Information" at bounding box center [619, 57] width 1173 height 87
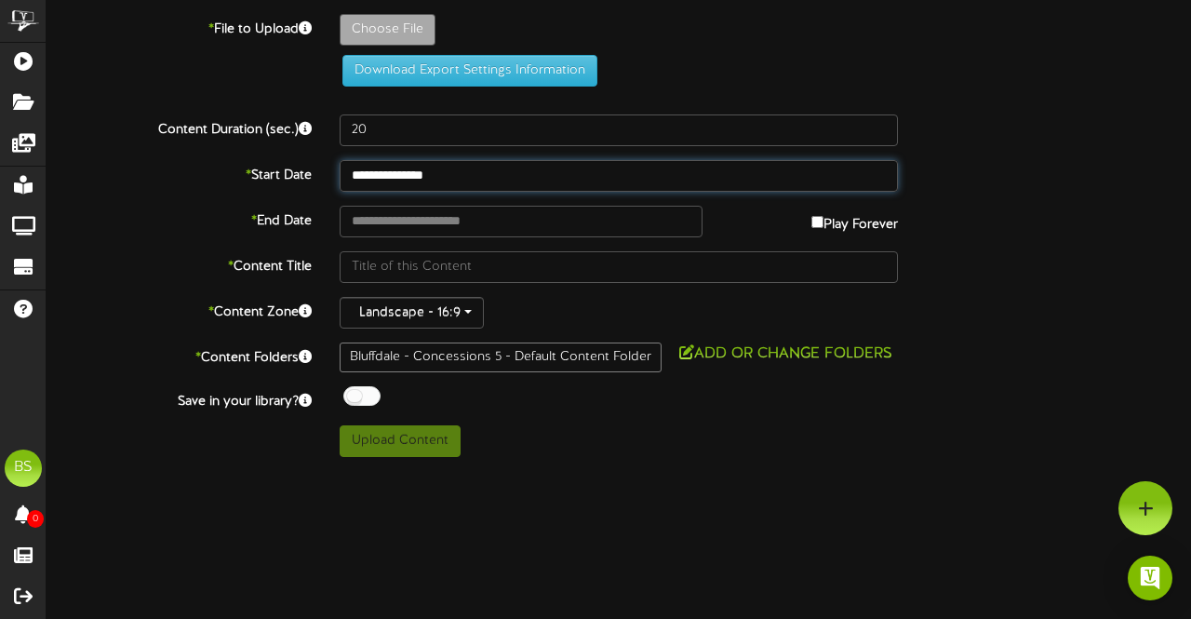
click at [417, 174] on input "**********" at bounding box center [619, 176] width 558 height 32
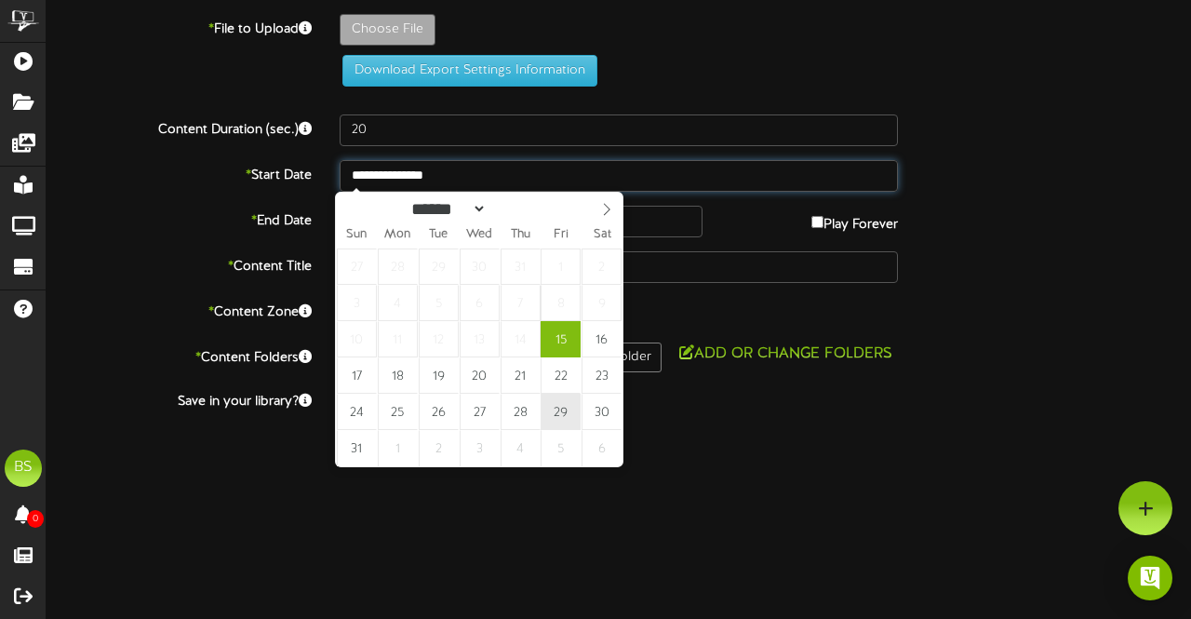
type input "**********"
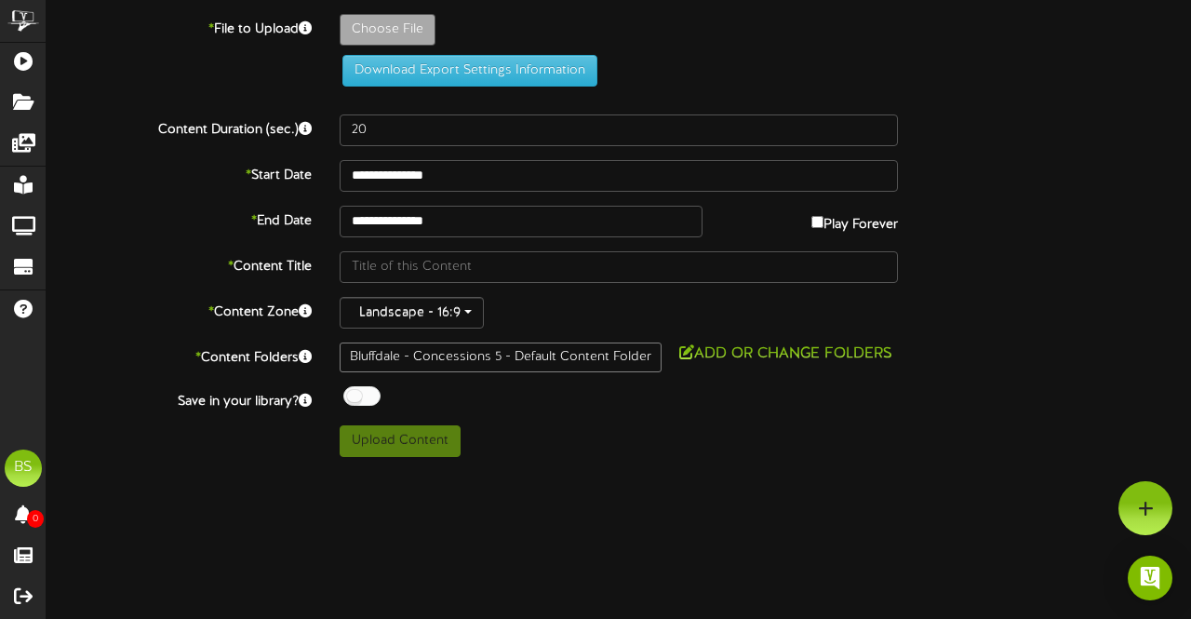
click at [352, 390] on div at bounding box center [361, 396] width 37 height 20
type input "**********"
type input "ConcessionsCombosBitesAugust2025PriceUpdate"
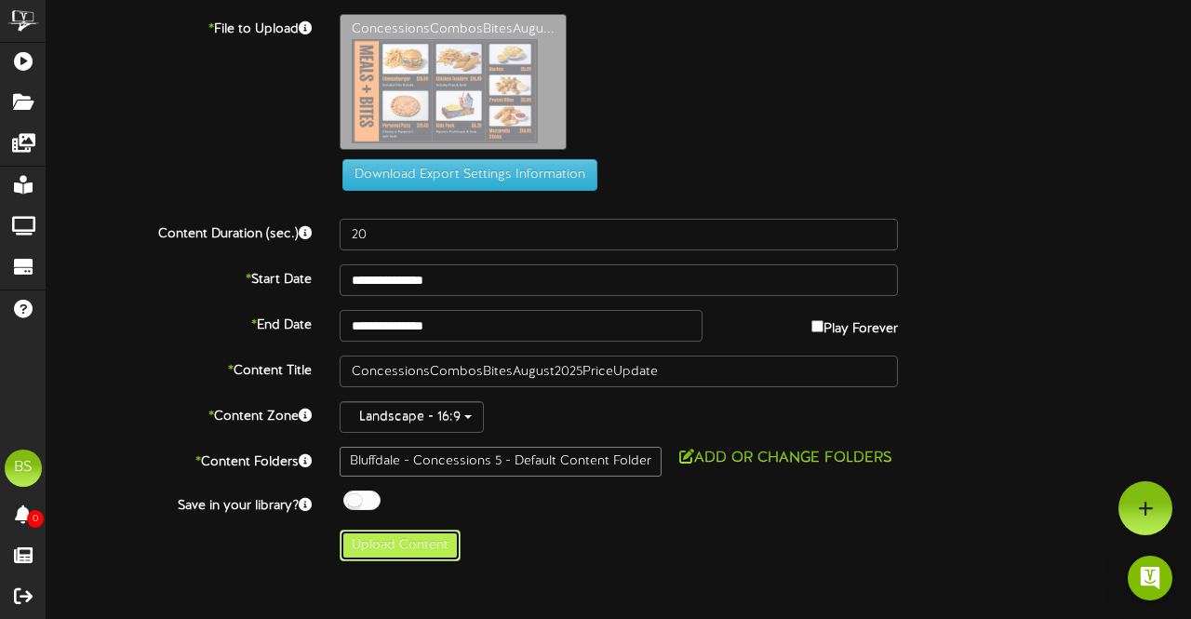
click at [434, 534] on button "Upload Content" at bounding box center [400, 546] width 121 height 32
type input "**********"
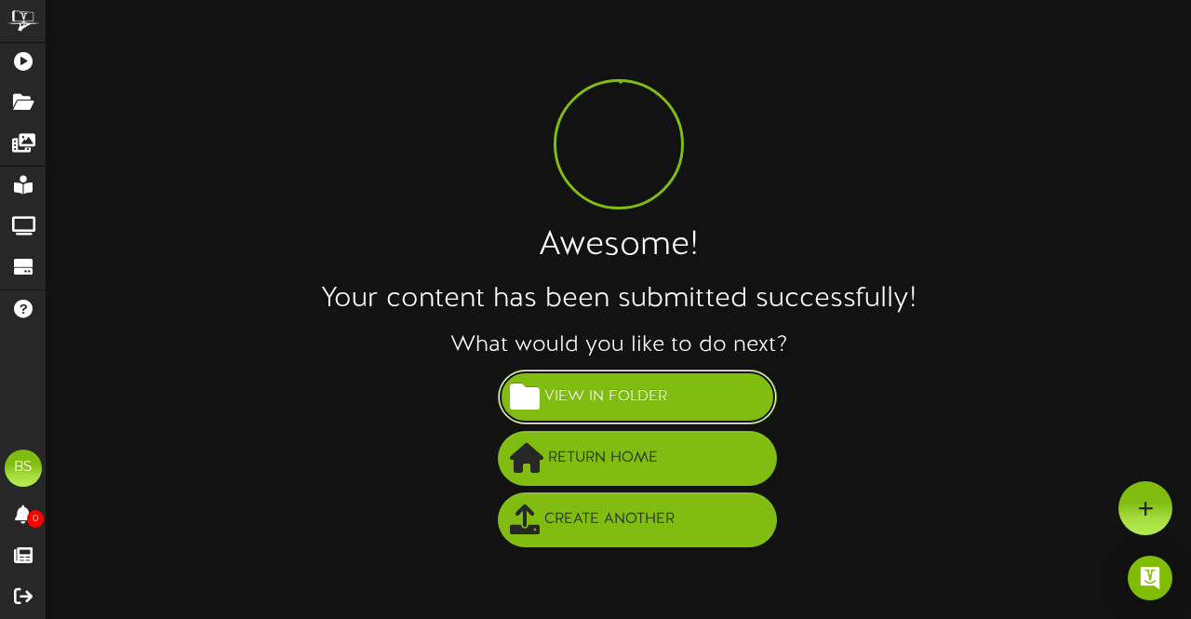
drag, startPoint x: 686, startPoint y: 390, endPoint x: 790, endPoint y: 343, distance: 114.1
click at [689, 389] on button "View in Folder" at bounding box center [637, 396] width 279 height 55
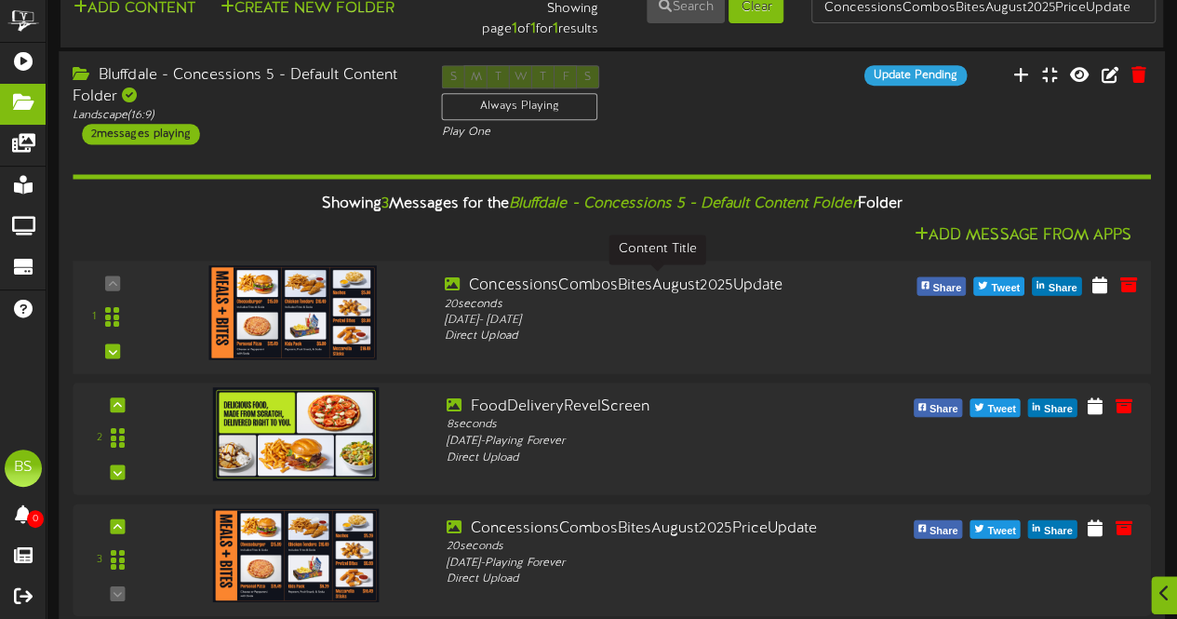
scroll to position [69, 0]
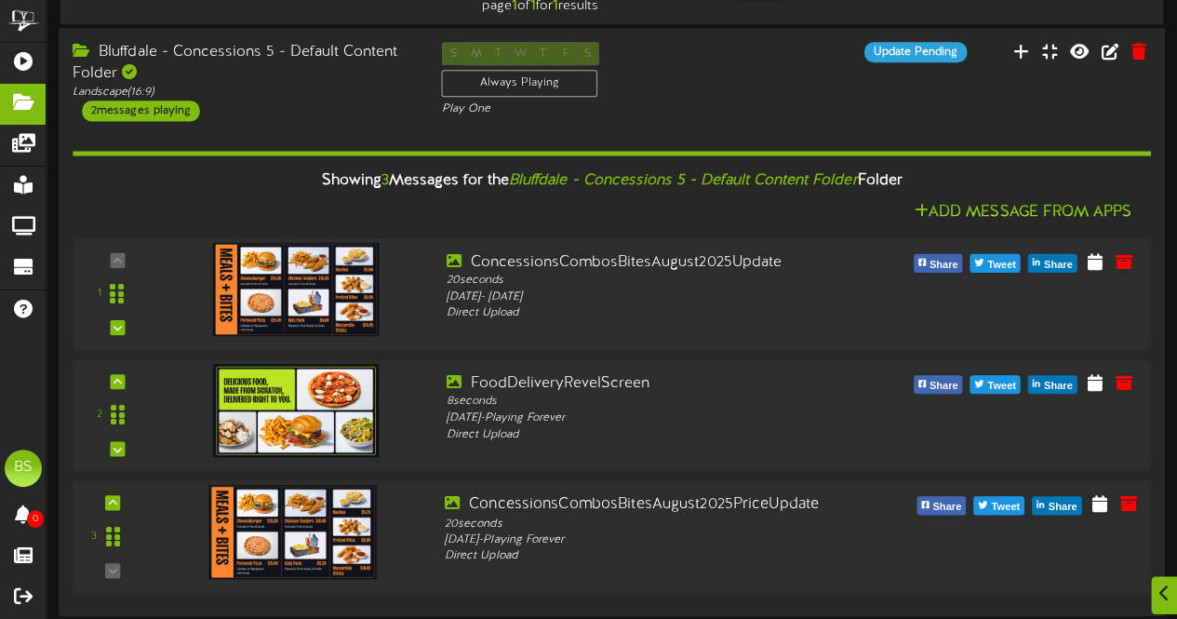
click at [320, 552] on img at bounding box center [293, 531] width 168 height 94
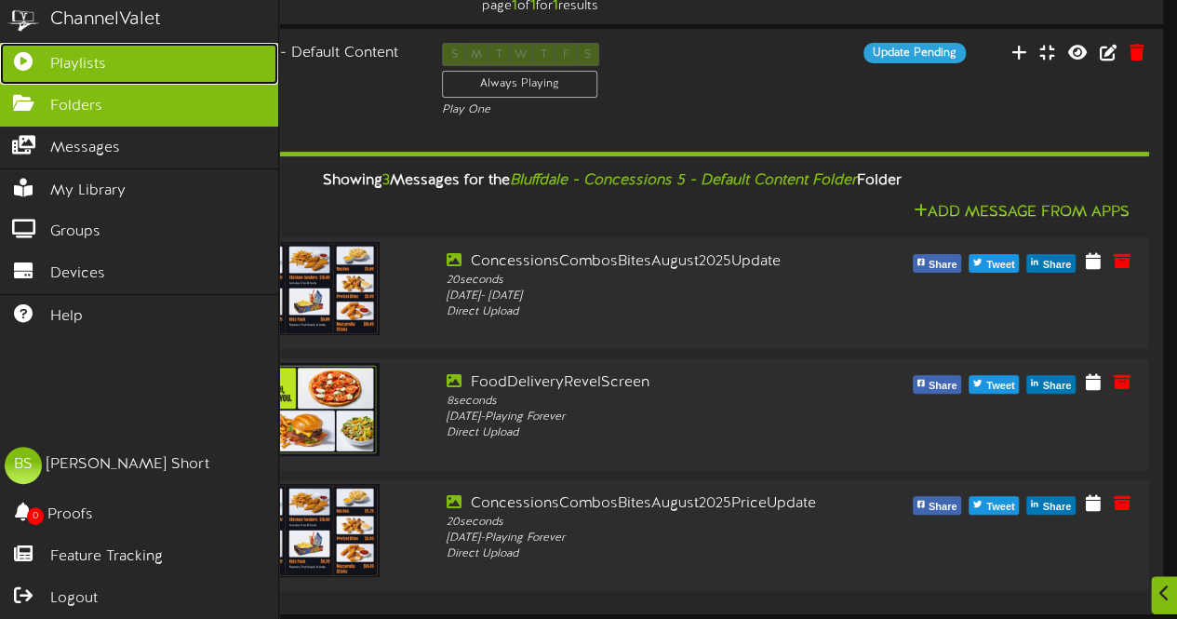
click at [83, 54] on span "Playlists" at bounding box center [78, 64] width 56 height 21
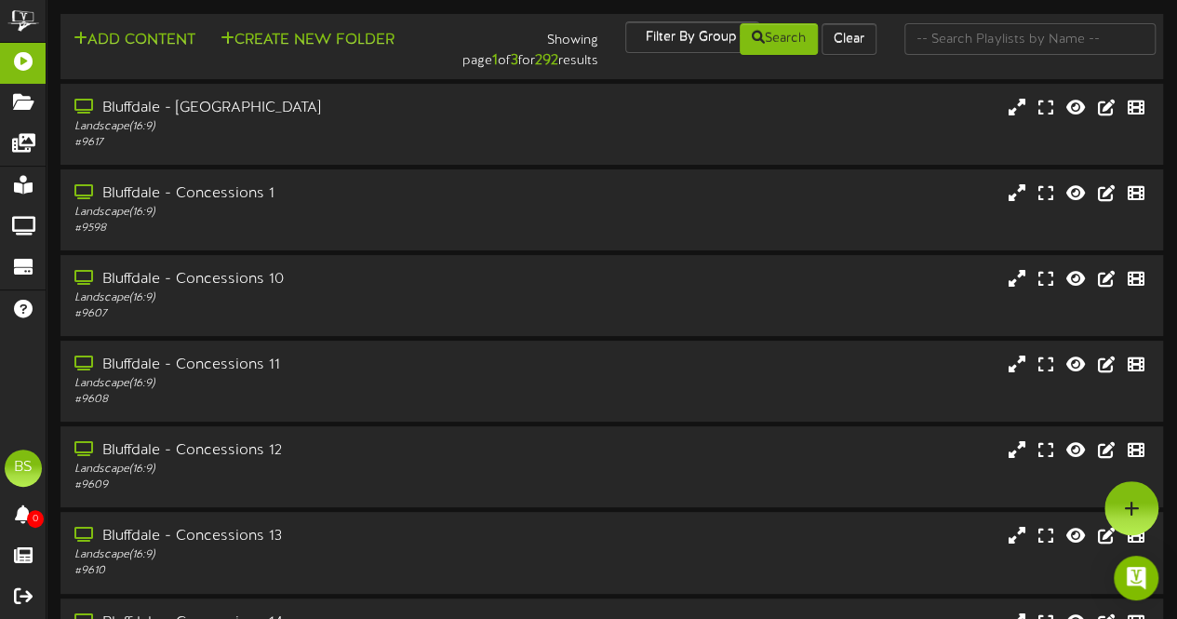
click at [439, 76] on td "Add Content Create New Folder Showing page 1 of 3 for 292 results Filter By Gro…" at bounding box center [611, 46] width 1103 height 65
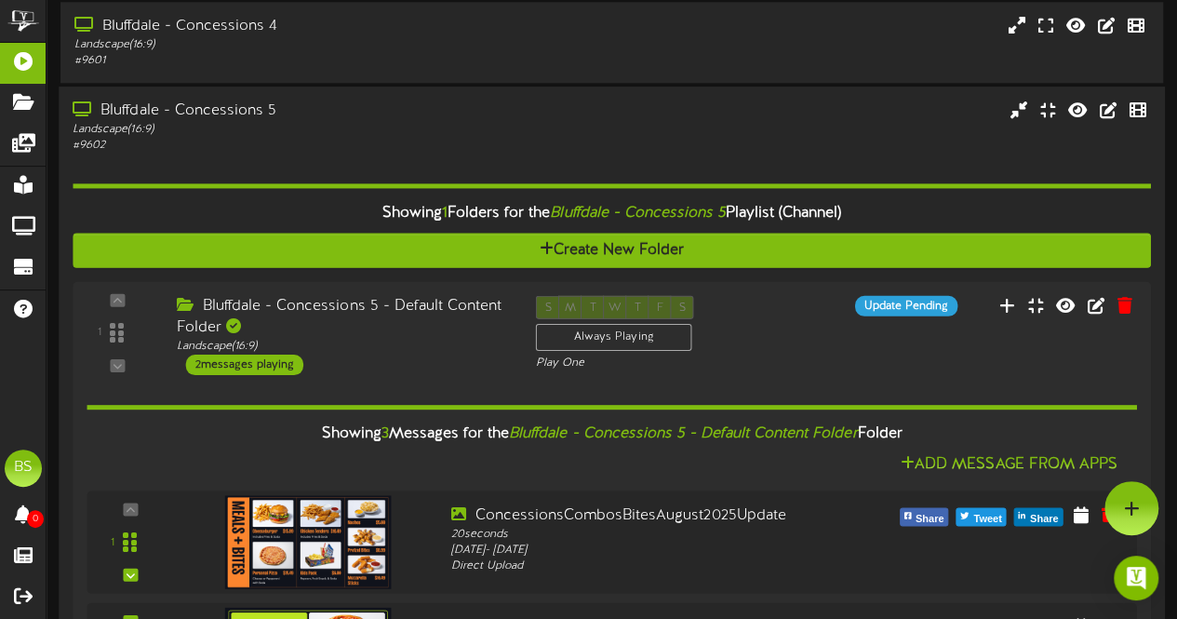
scroll to position [1024, 0]
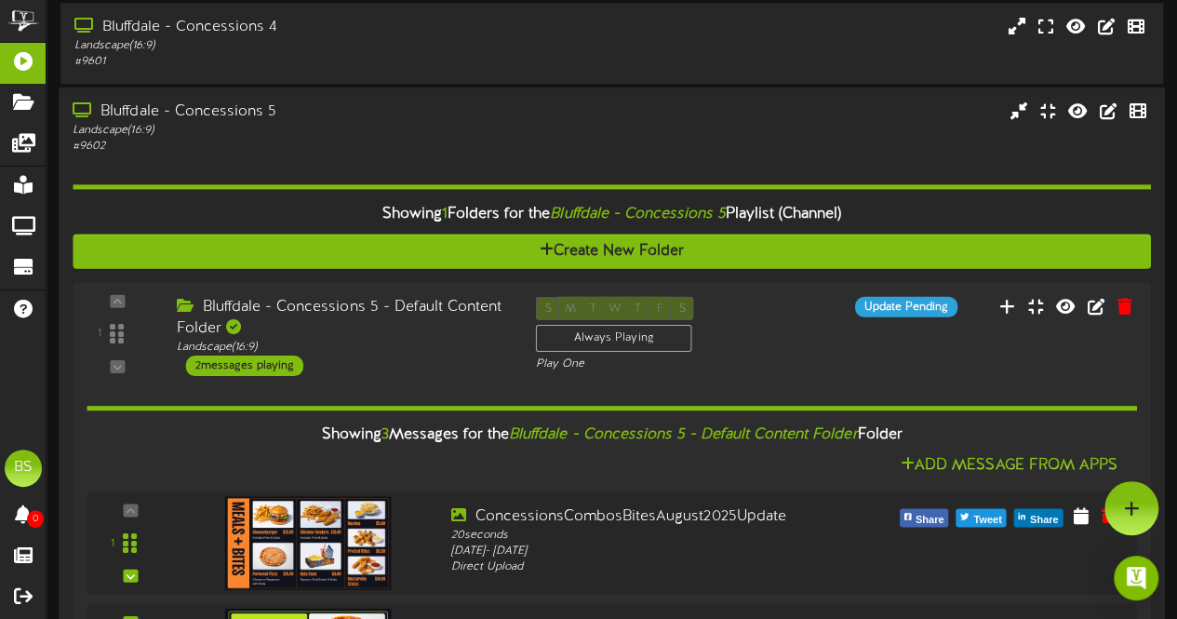
click at [208, 114] on div "Bluffdale - Concessions 5" at bounding box center [289, 111] width 433 height 21
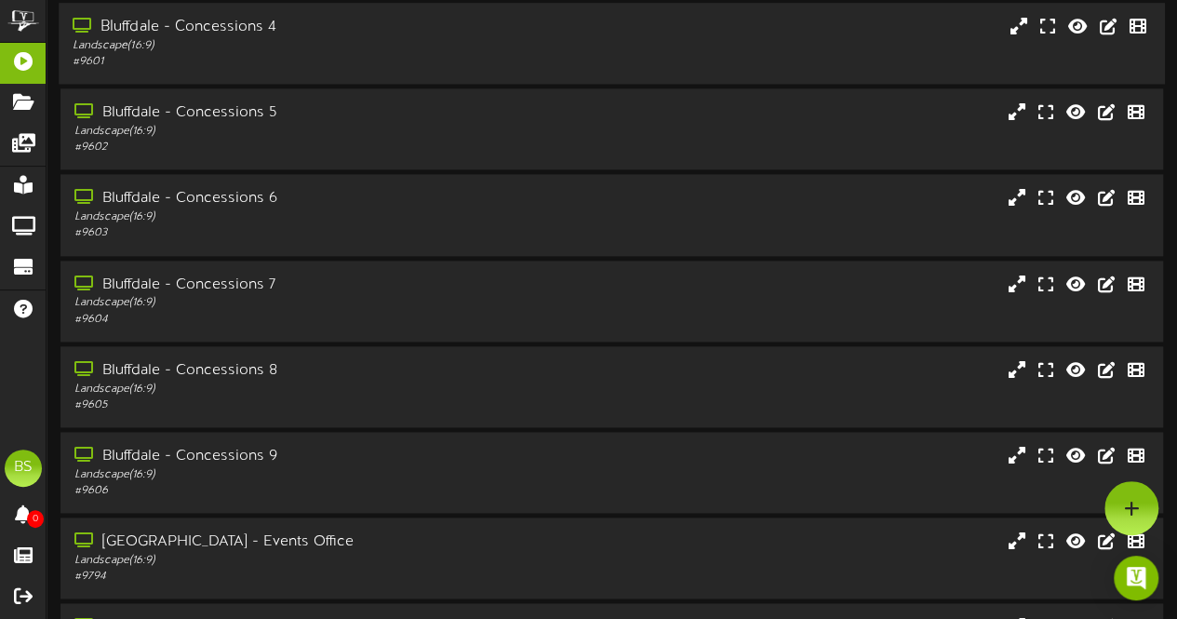
scroll to position [744, 0]
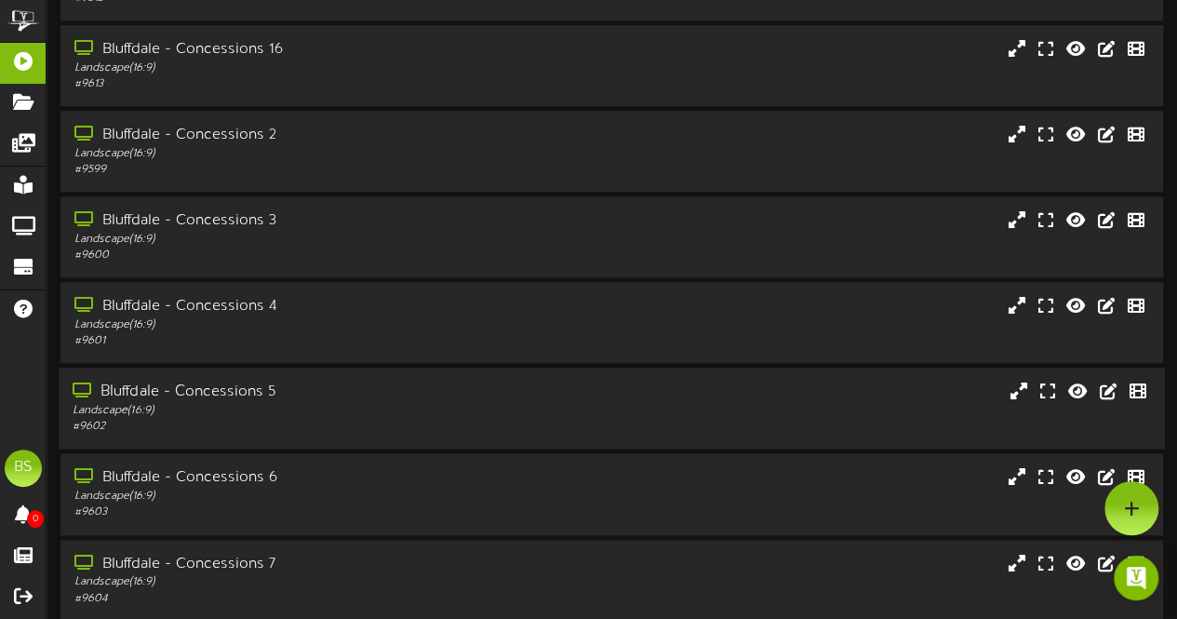
click at [240, 395] on div "Bluffdale - Concessions 5" at bounding box center [289, 392] width 433 height 21
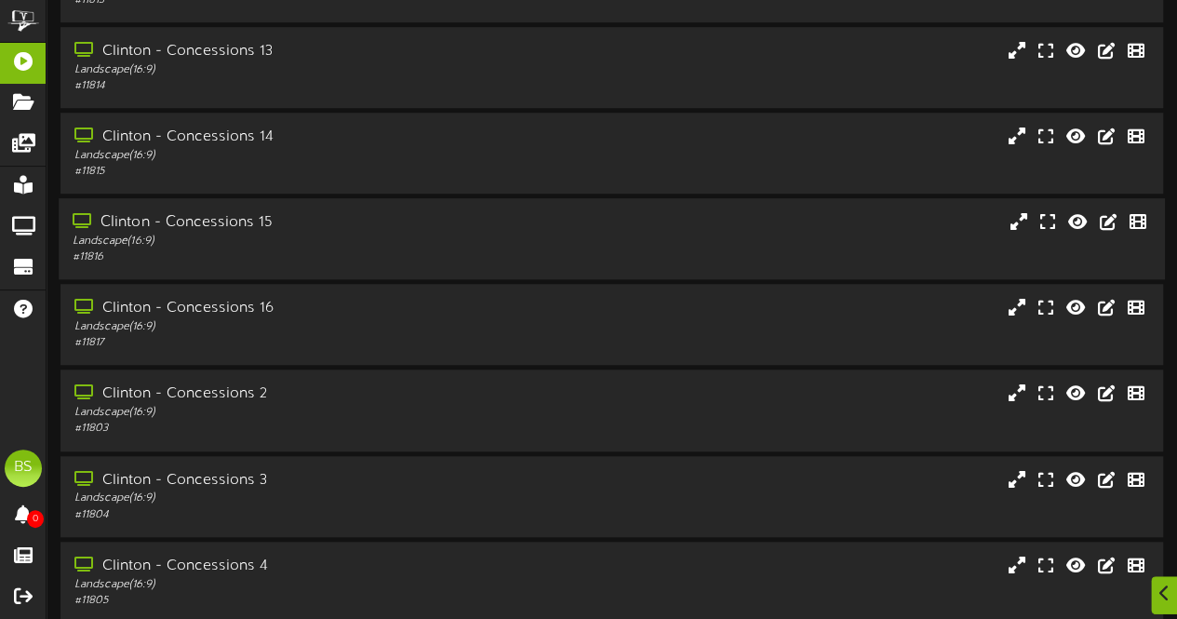
scroll to position [4374, 0]
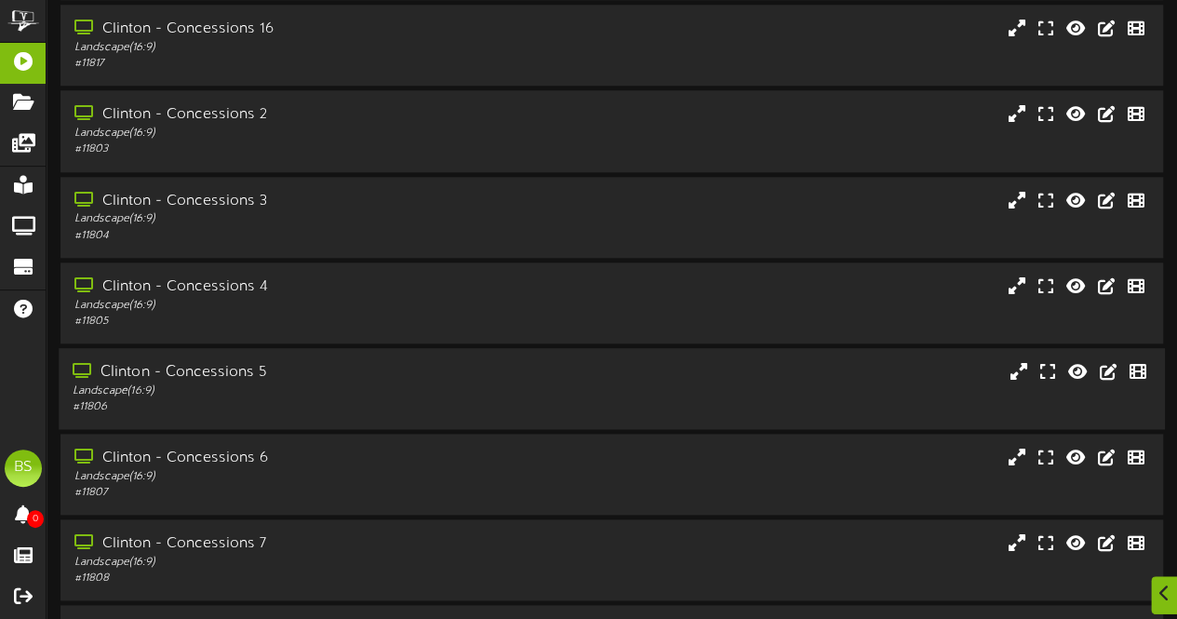
click at [228, 375] on div "Clinton - Concessions 5" at bounding box center [289, 372] width 433 height 21
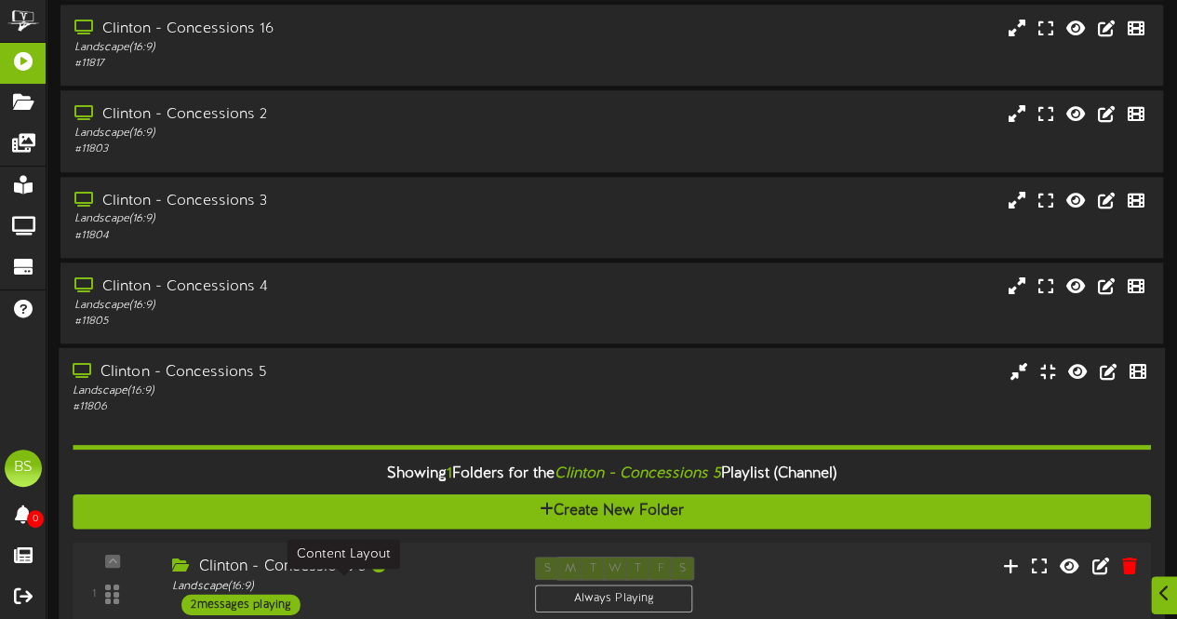
scroll to position [4746, 0]
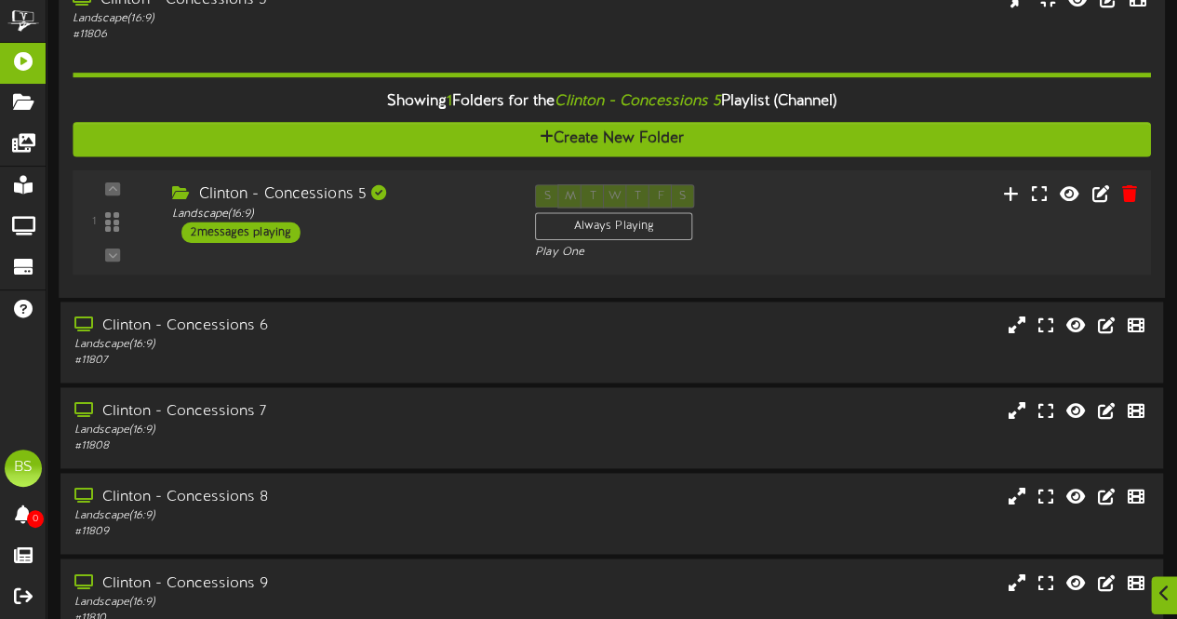
click at [248, 235] on div "2 messages playing" at bounding box center [240, 231] width 119 height 20
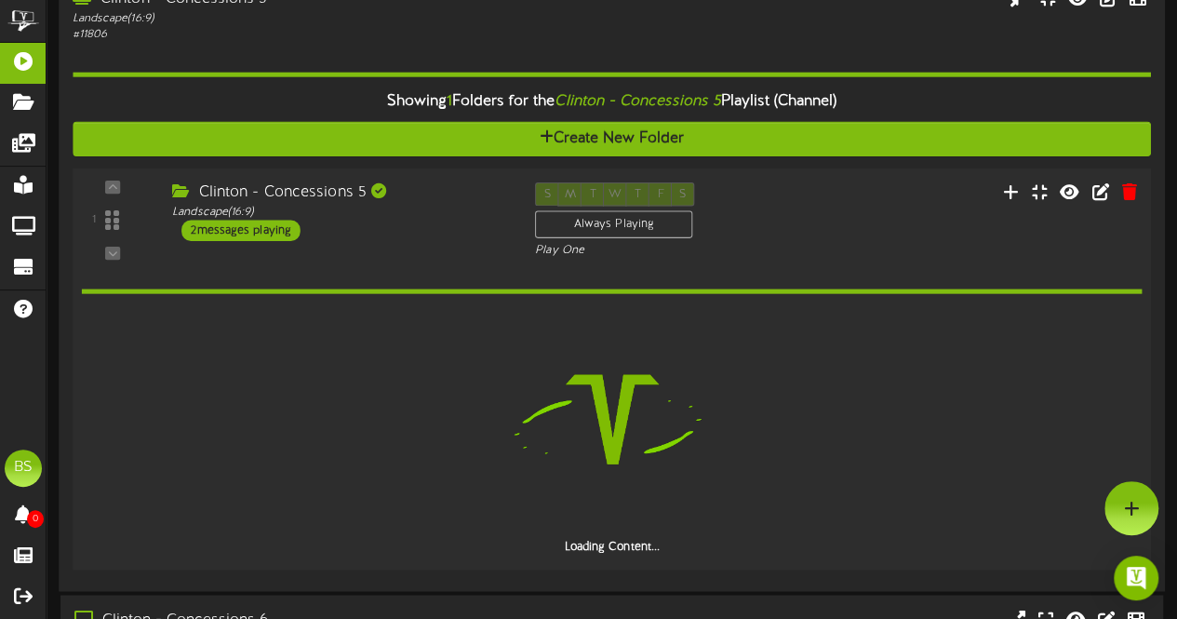
scroll to position [4745, 0]
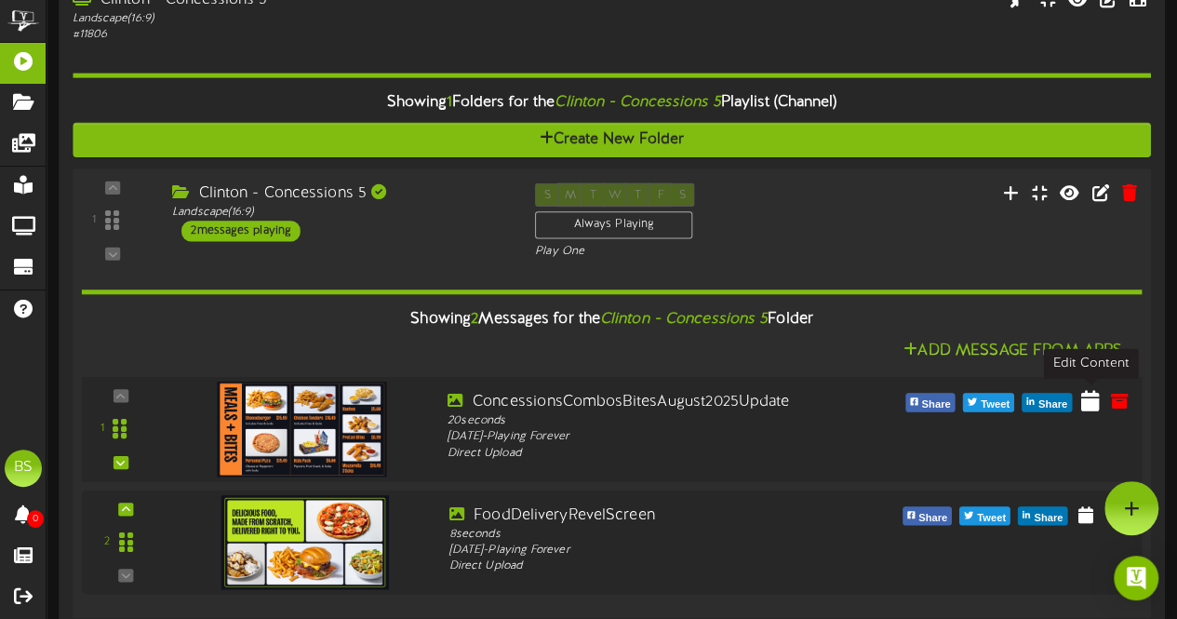
click at [1094, 404] on icon at bounding box center [1090, 399] width 19 height 20
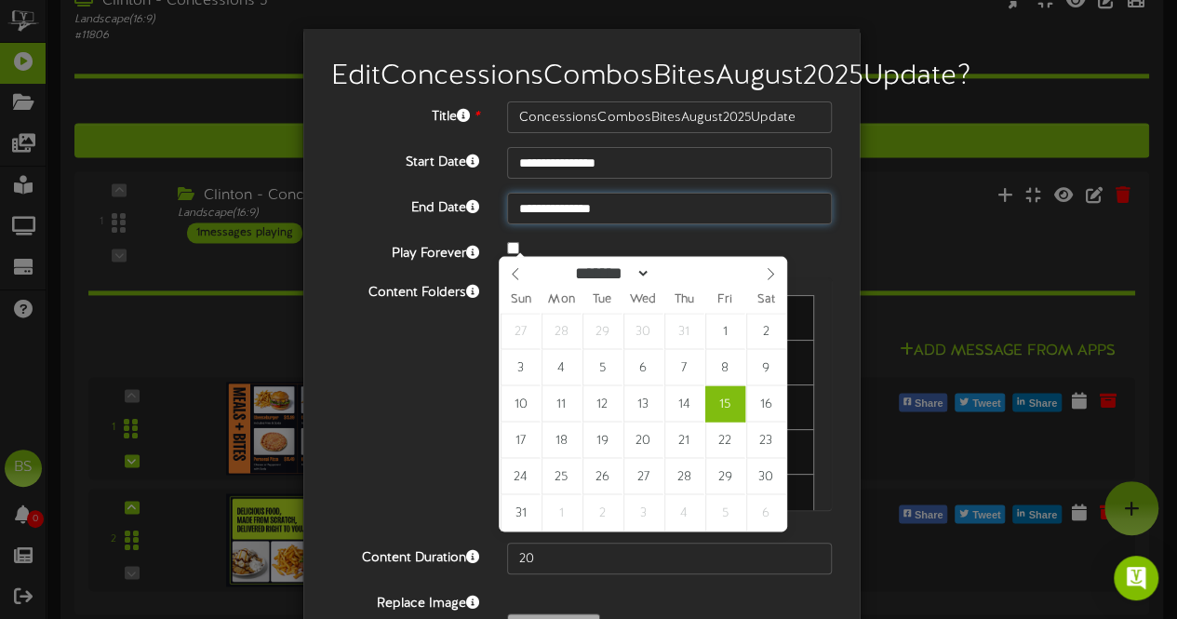
click at [584, 224] on input "**********" at bounding box center [669, 209] width 325 height 32
type input "**********"
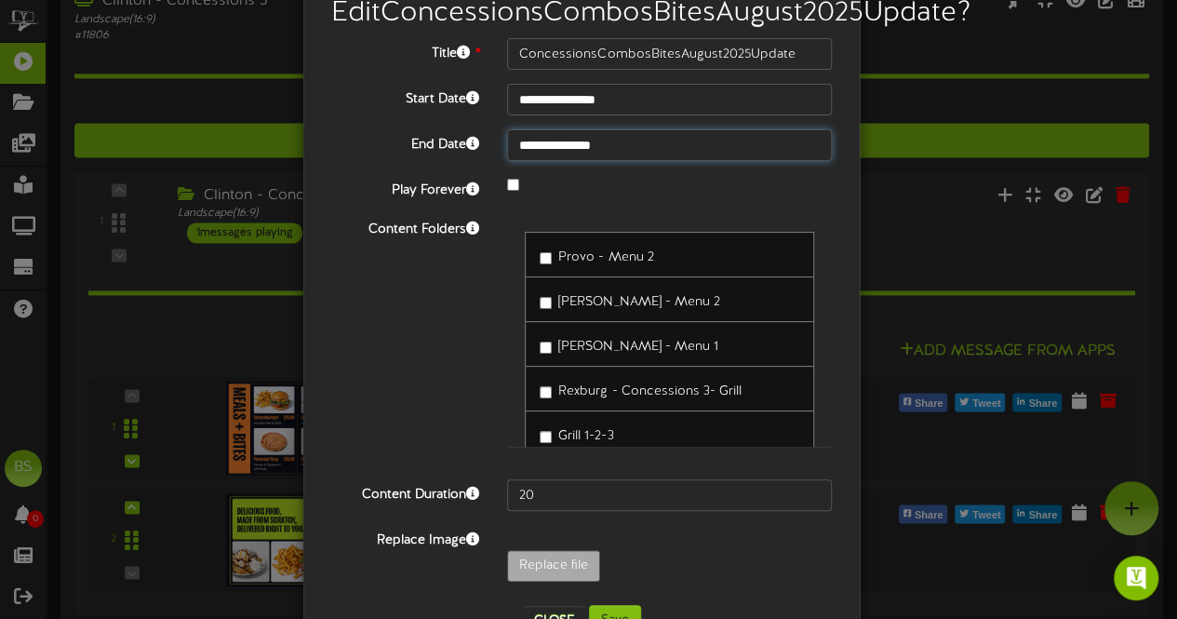
scroll to position [152, 0]
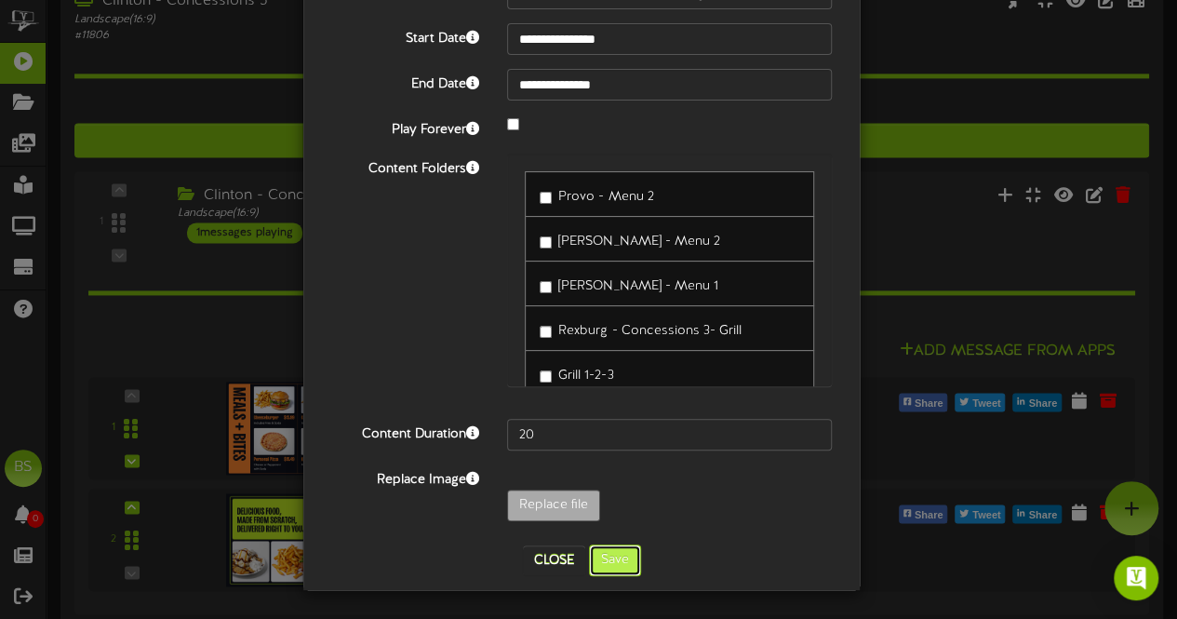
click at [604, 562] on button "Save" at bounding box center [615, 560] width 52 height 32
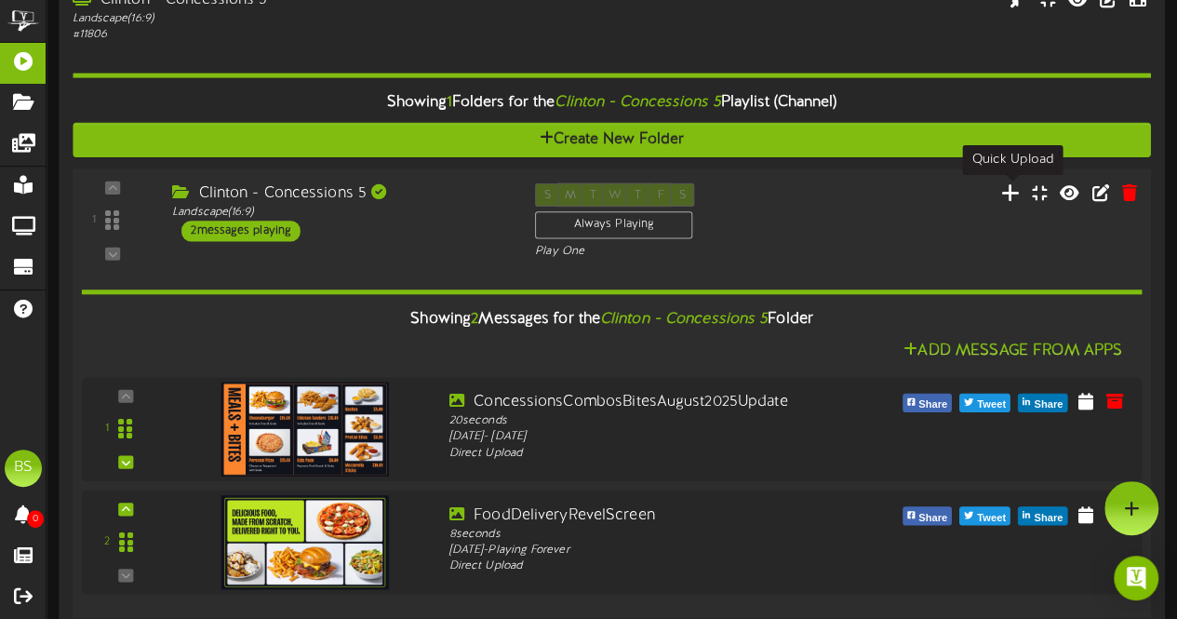
click at [1009, 194] on icon at bounding box center [1011, 191] width 20 height 20
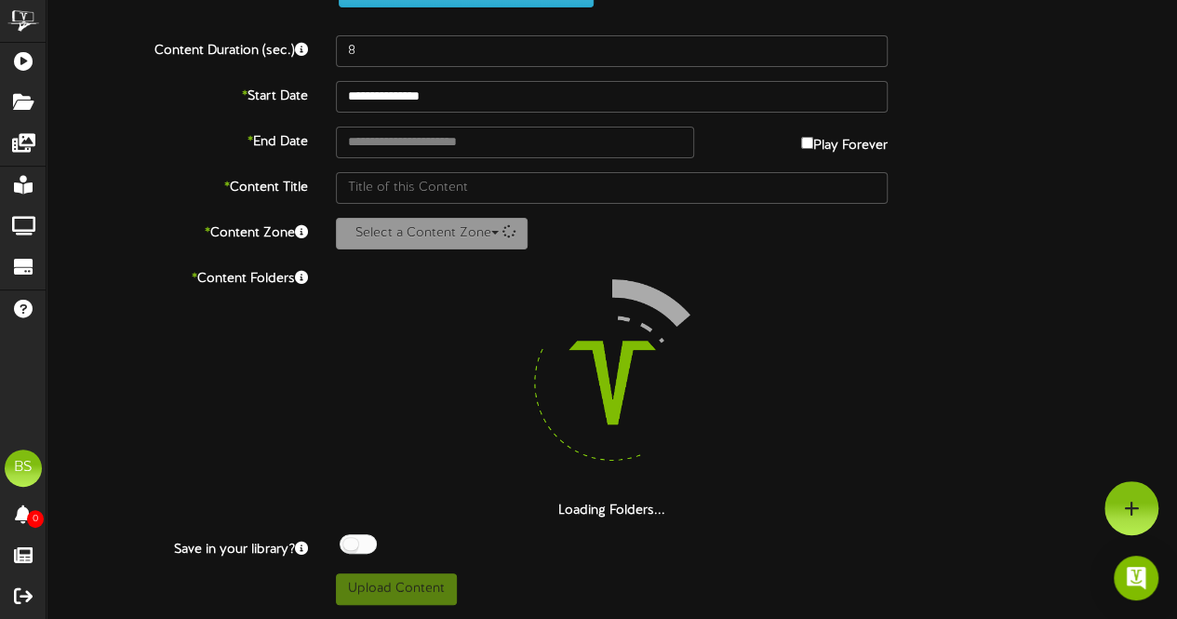
scroll to position [76, 0]
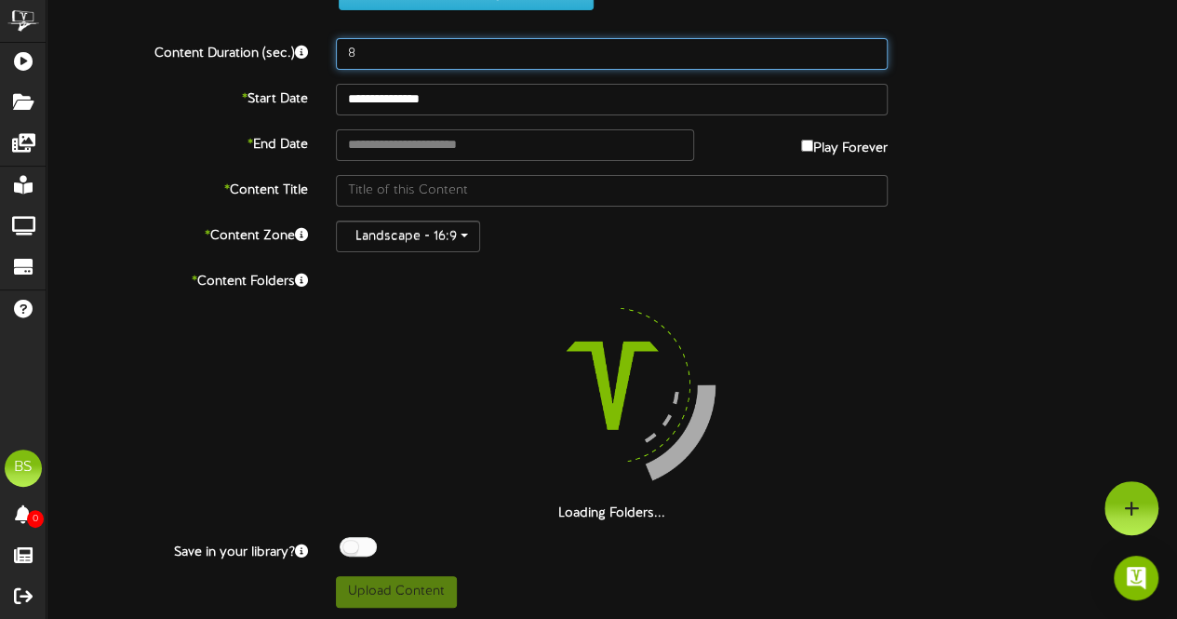
drag, startPoint x: 377, startPoint y: 54, endPoint x: 388, endPoint y: 49, distance: 12.1
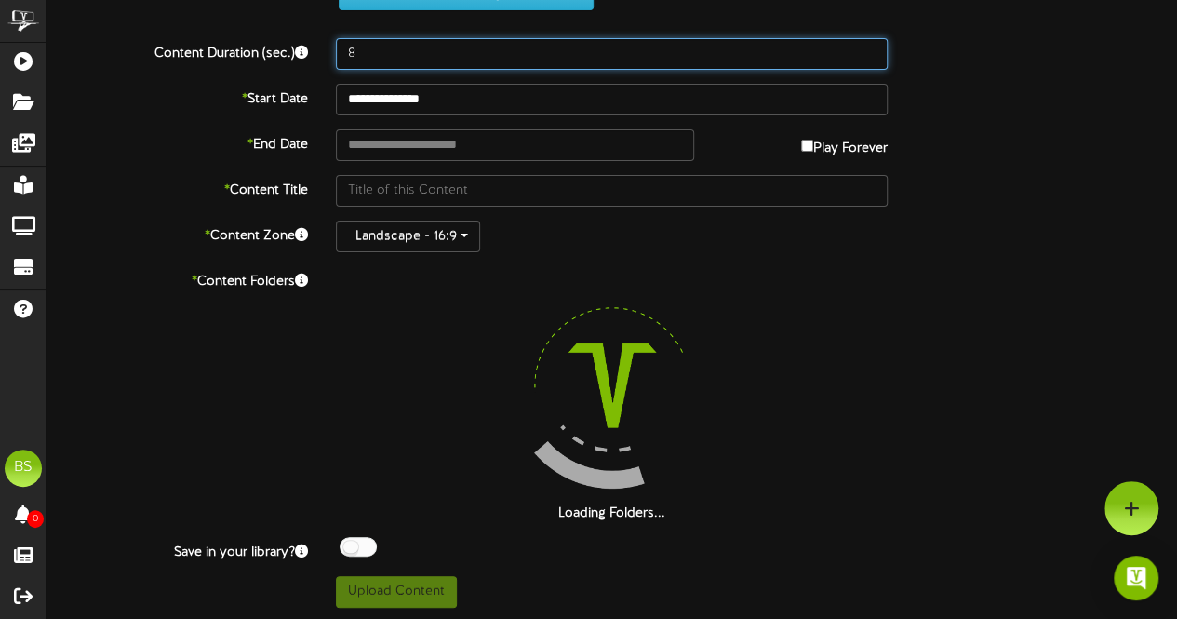
click at [380, 52] on input "8" at bounding box center [612, 54] width 552 height 32
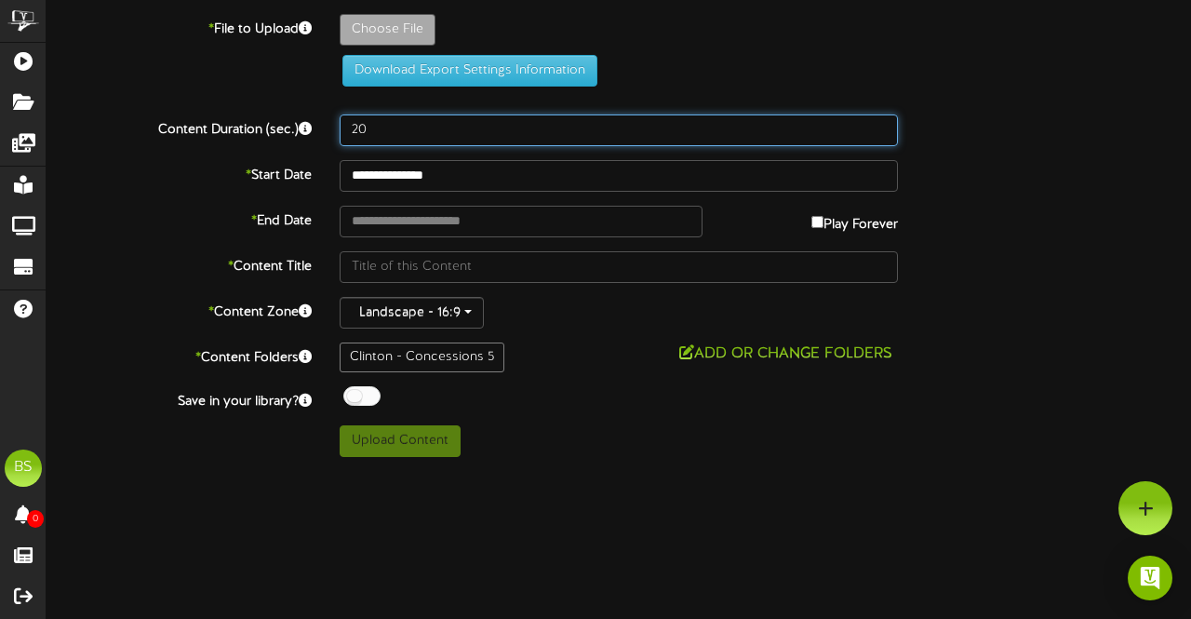
type input "20"
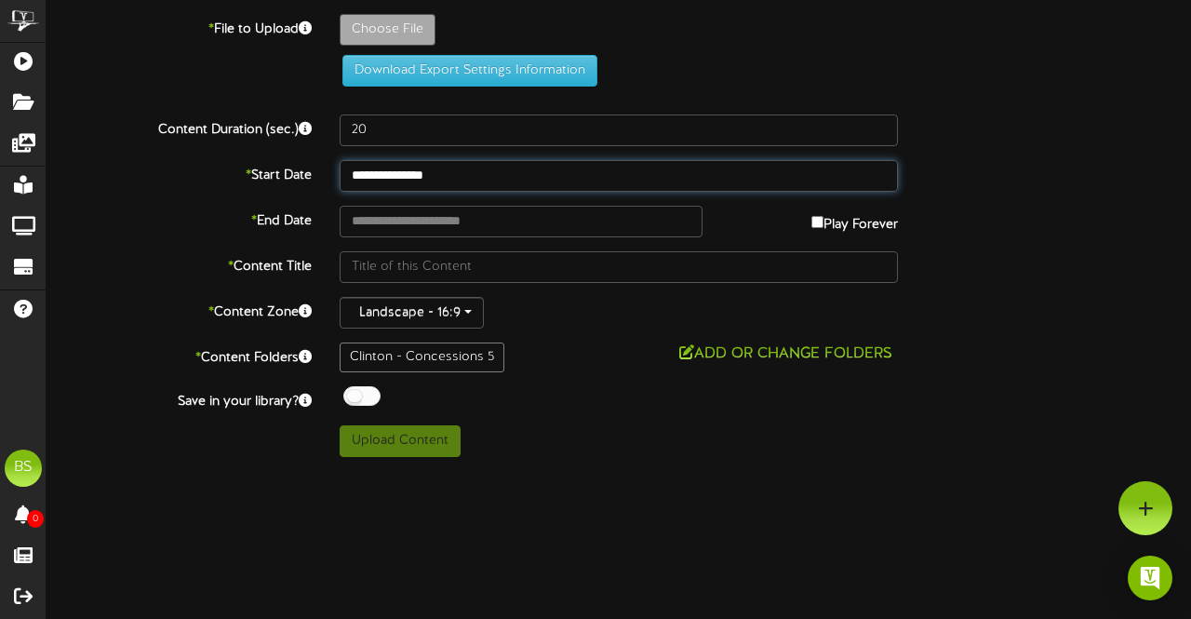
click at [401, 182] on input "**********" at bounding box center [619, 176] width 558 height 32
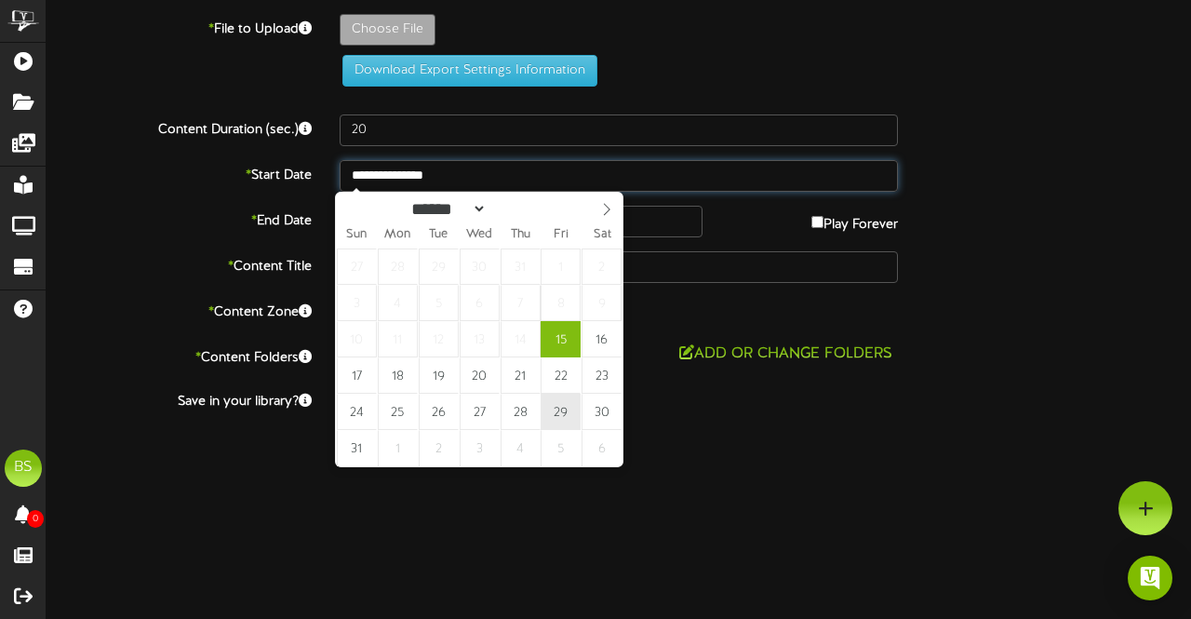
type input "**********"
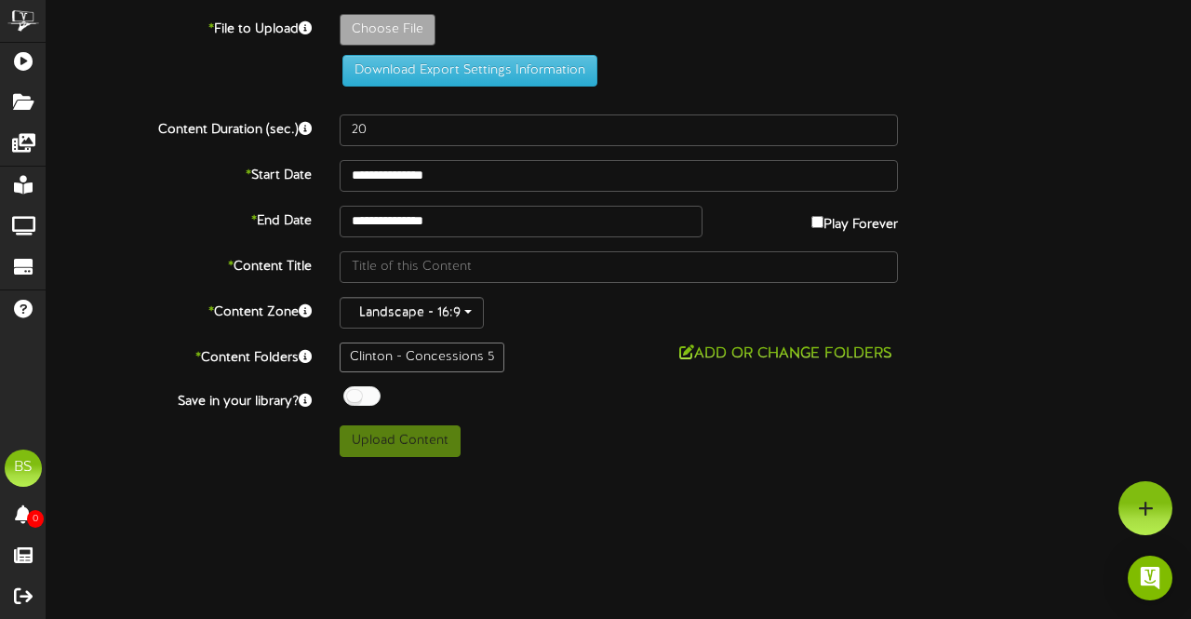
drag, startPoint x: 348, startPoint y: 397, endPoint x: 357, endPoint y: 378, distance: 21.6
click at [348, 396] on div at bounding box center [361, 396] width 37 height 20
type input "**********"
type input "ConcessionsCombosBitesAugust2025PriceUpdate"
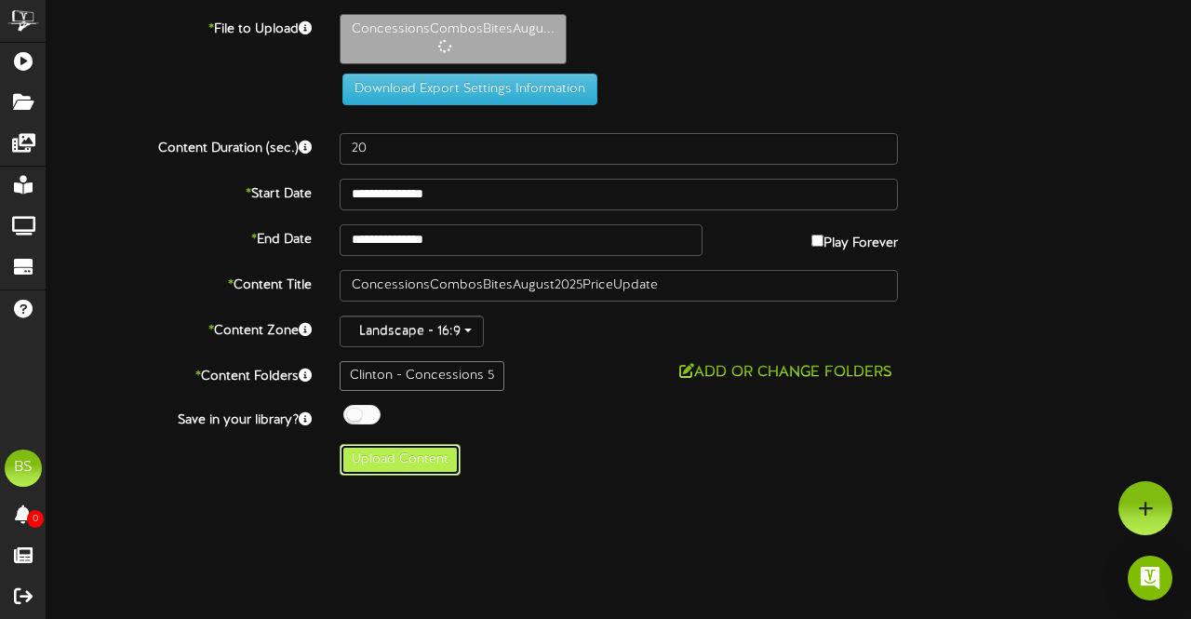
click at [409, 451] on button "Upload Content" at bounding box center [400, 460] width 121 height 32
type input "**********"
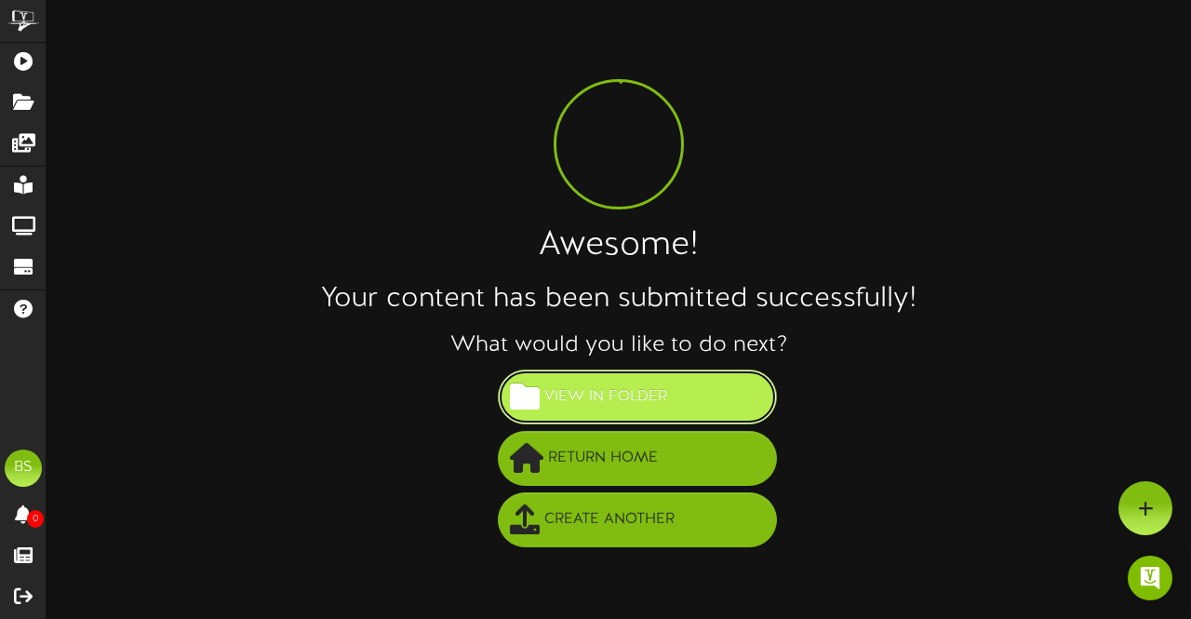
click at [625, 390] on span "View in Folder" at bounding box center [606, 397] width 132 height 31
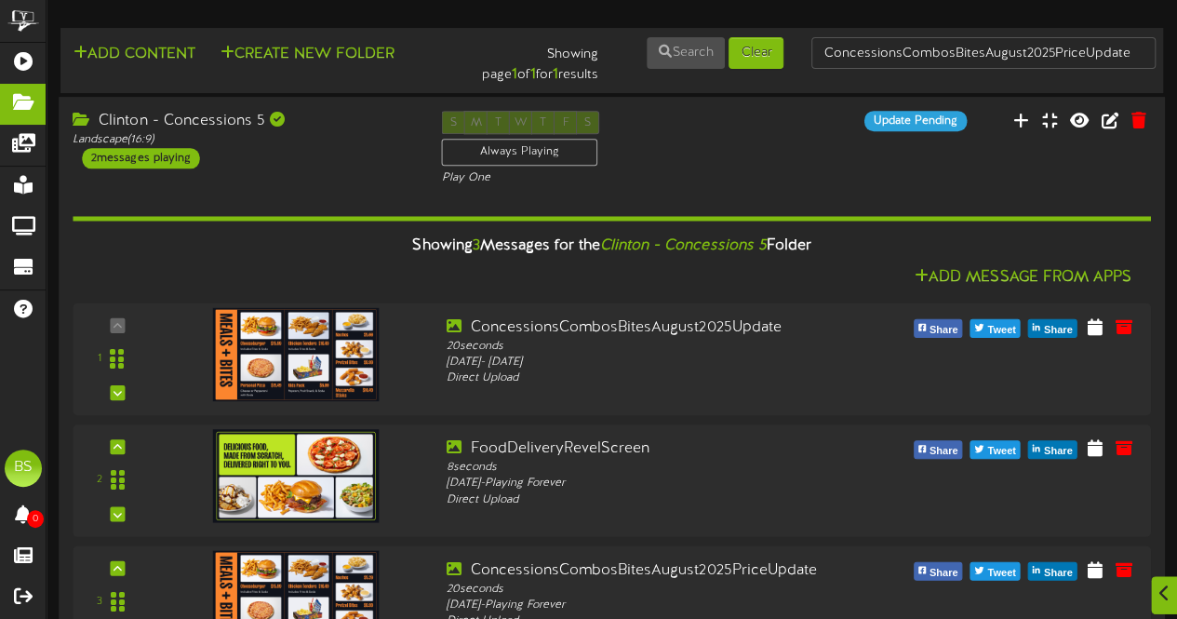
scroll to position [64, 0]
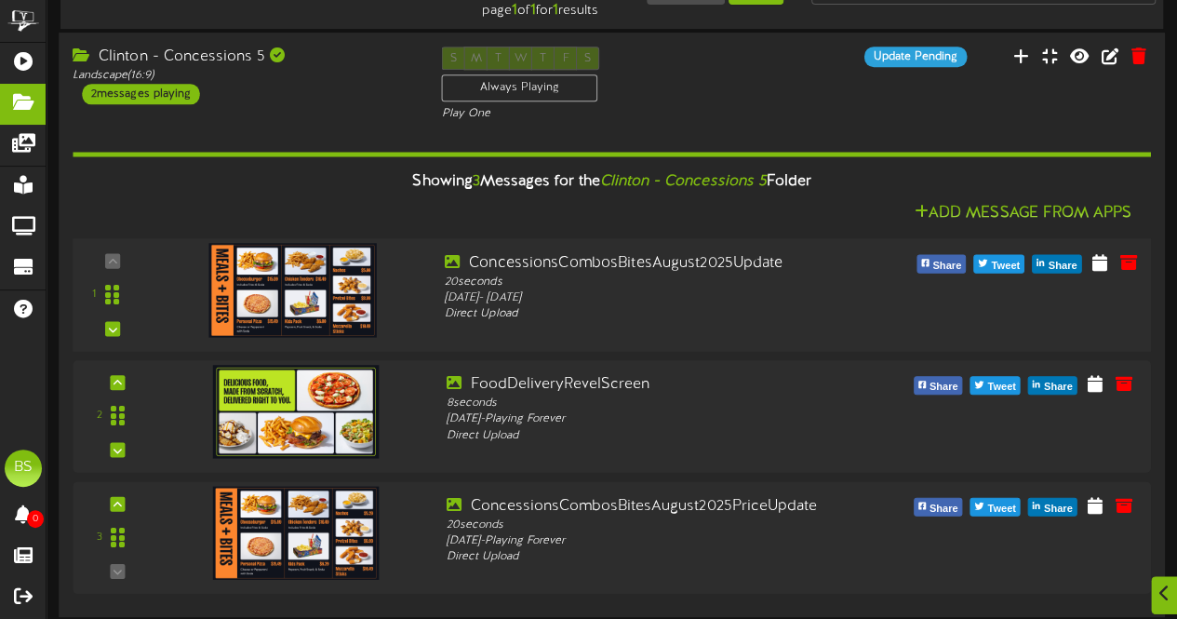
click at [296, 293] on img at bounding box center [293, 290] width 168 height 94
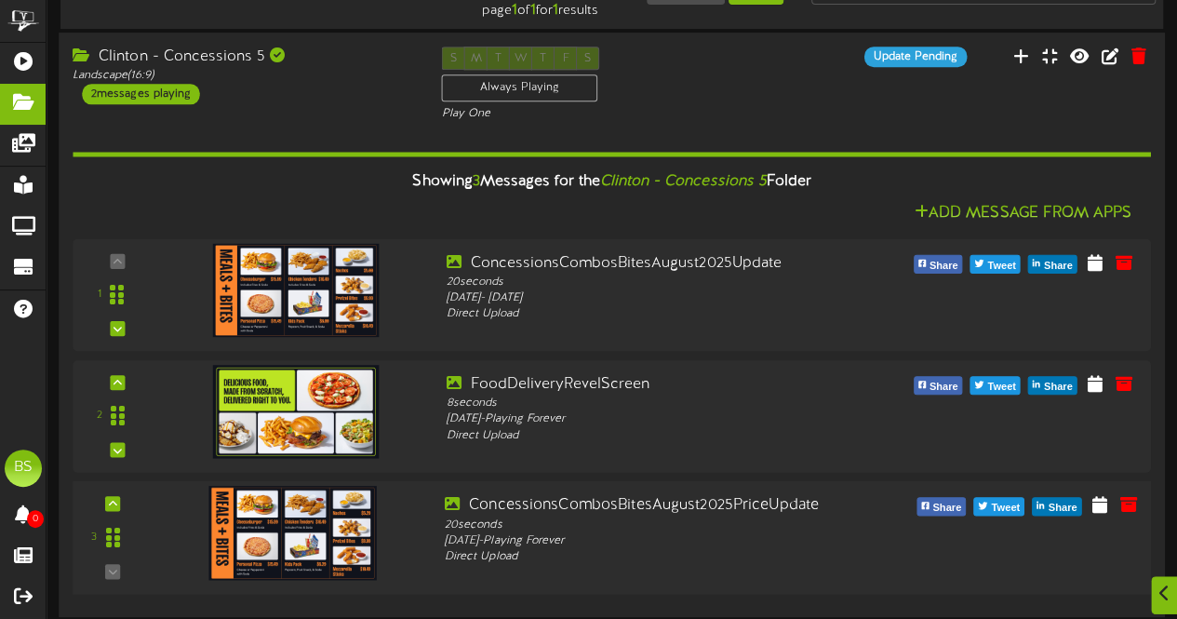
click at [305, 503] on img at bounding box center [293, 533] width 168 height 94
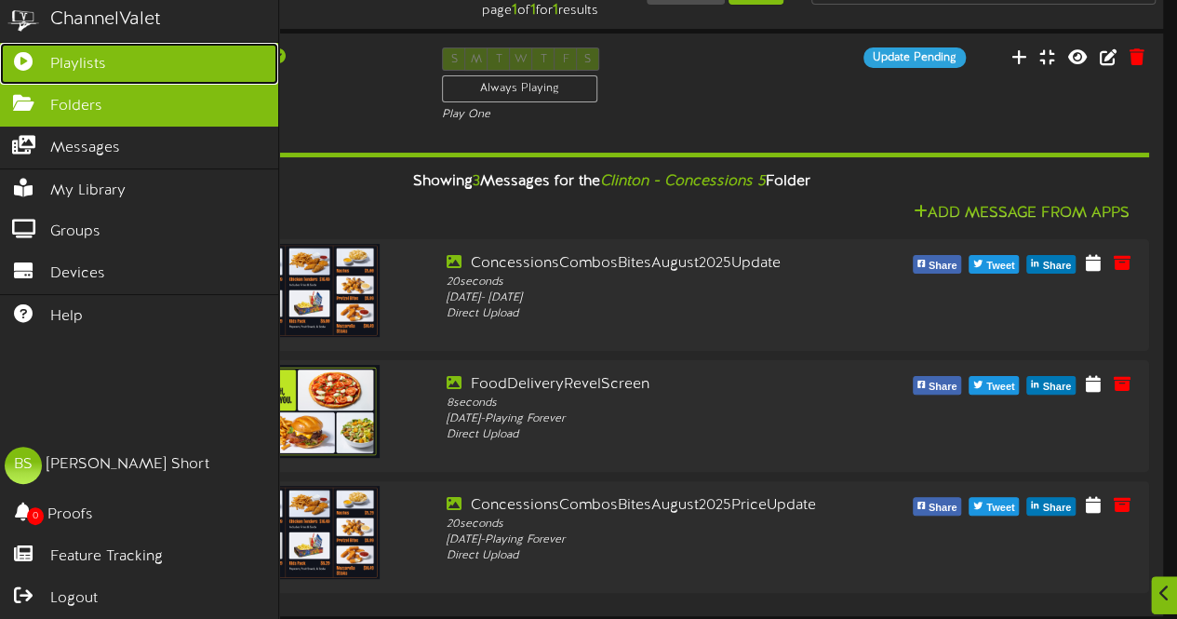
click at [89, 64] on span "Playlists" at bounding box center [78, 64] width 56 height 21
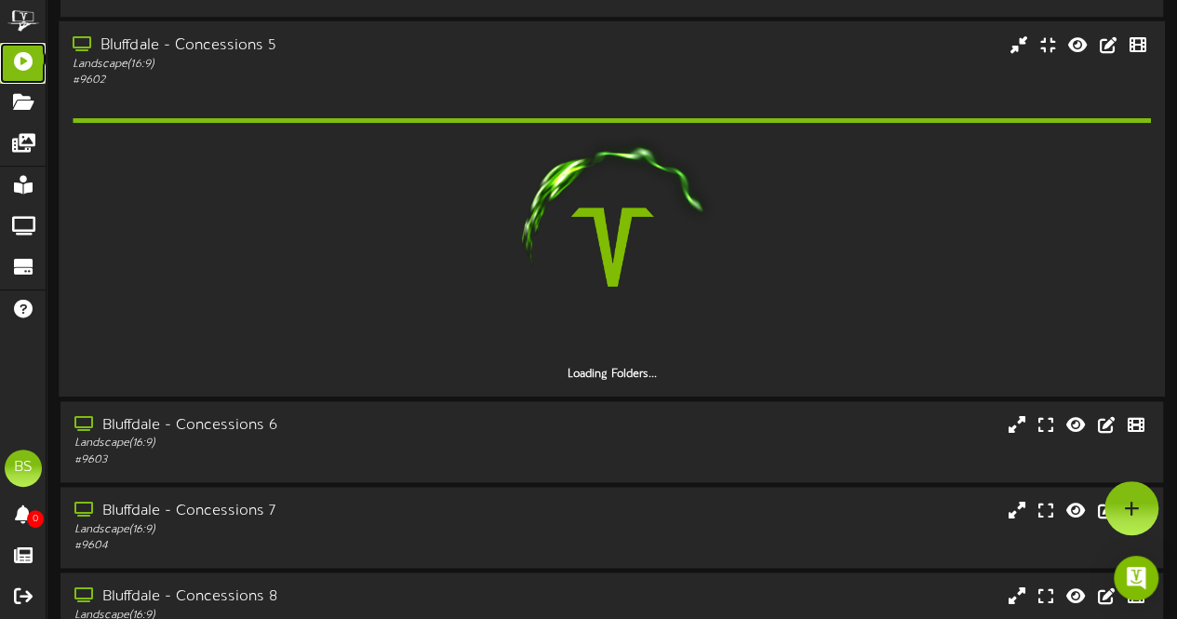
scroll to position [838, 0]
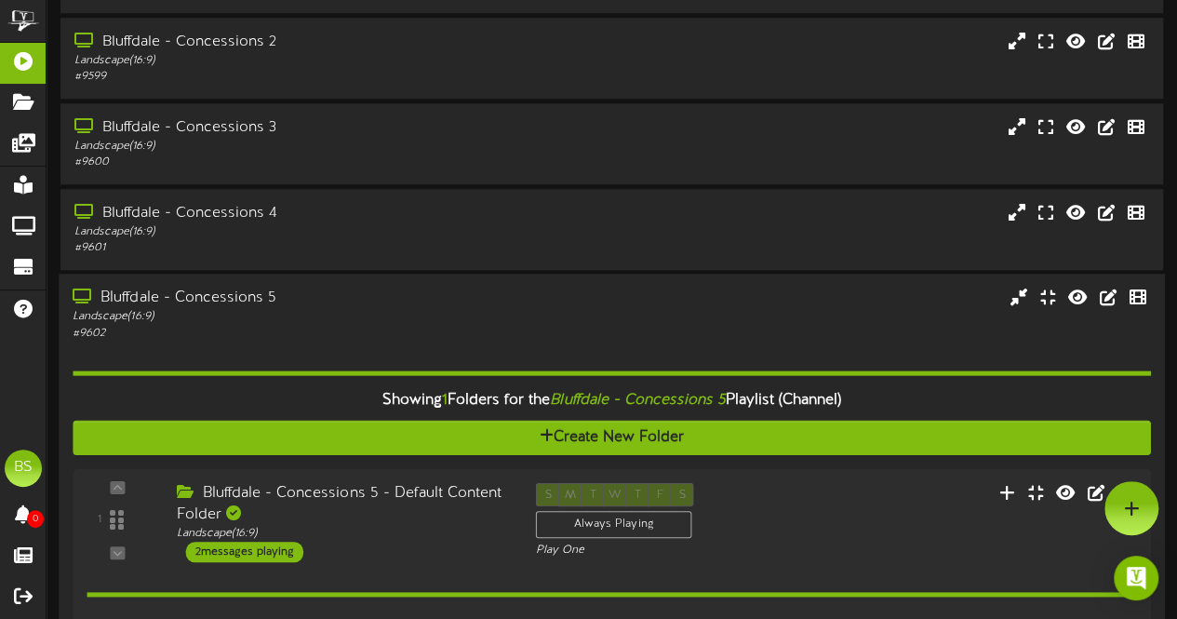
click at [246, 299] on div "Bluffdale - Concessions 5" at bounding box center [289, 298] width 433 height 21
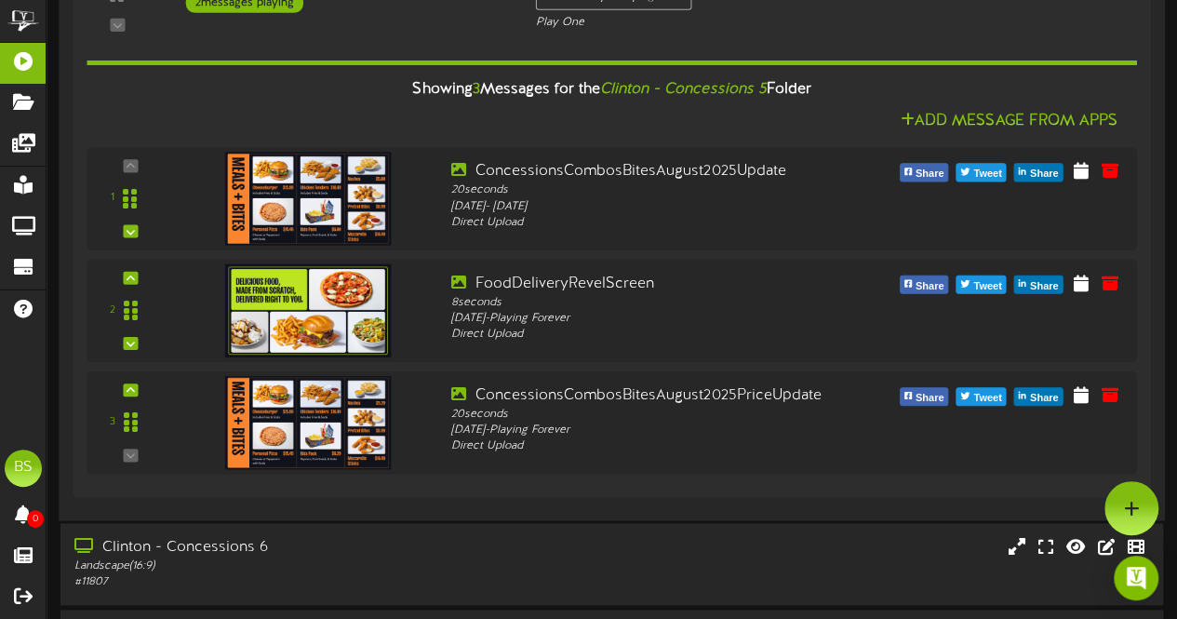
scroll to position [4002, 0]
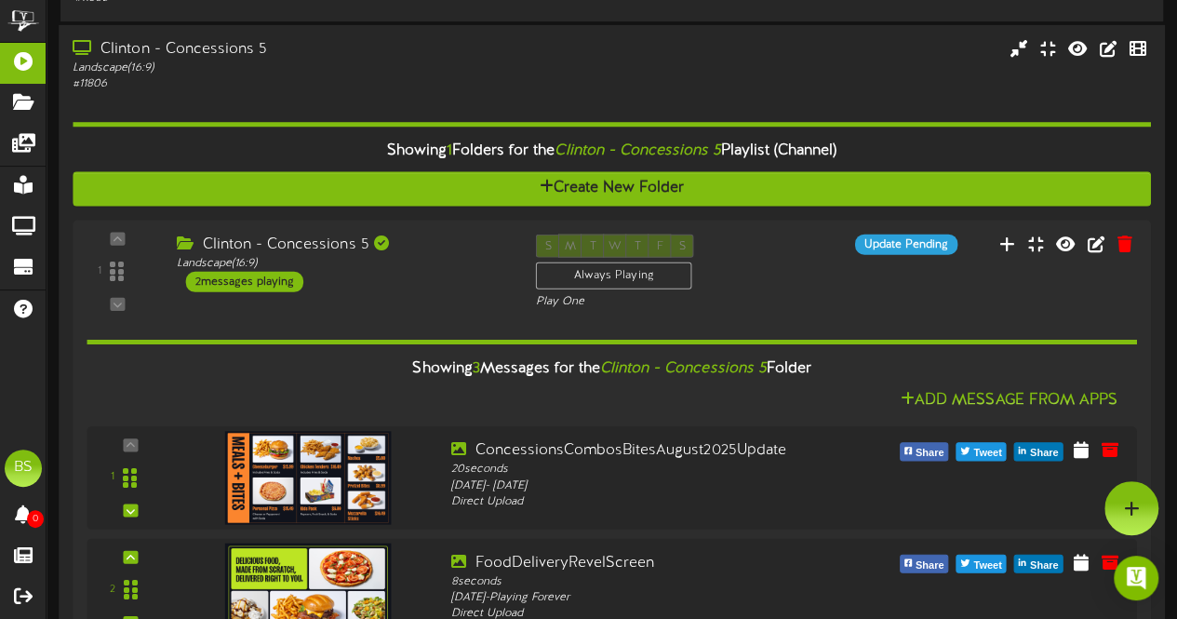
click at [232, 55] on div "Clinton - Concessions 5" at bounding box center [289, 48] width 433 height 21
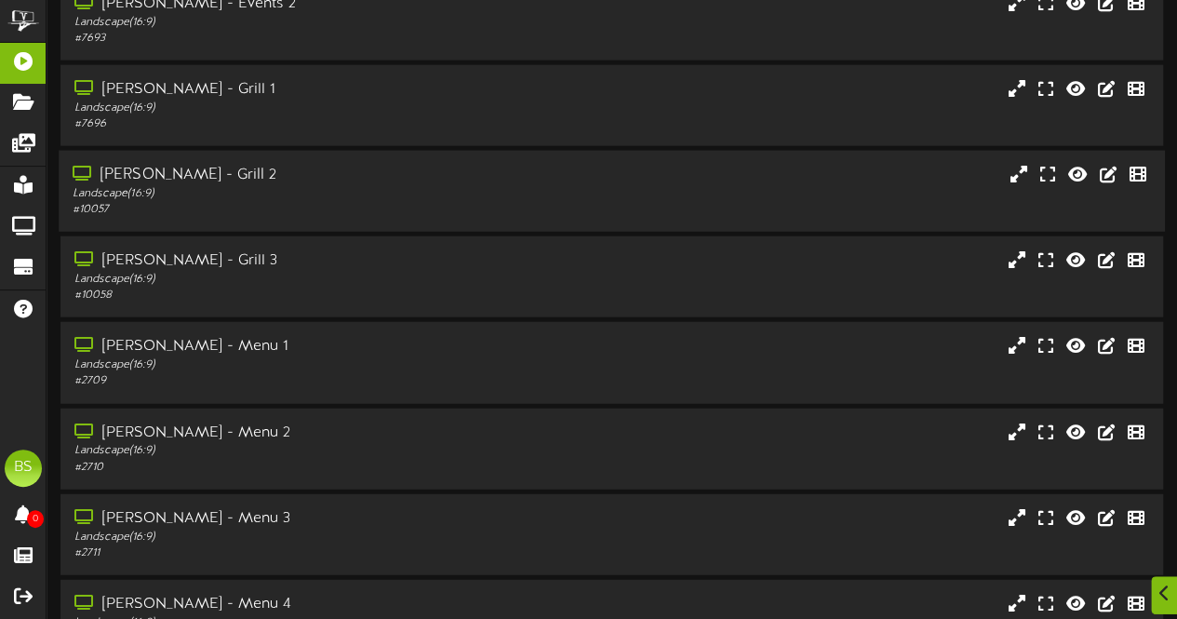
scroll to position [5863, 0]
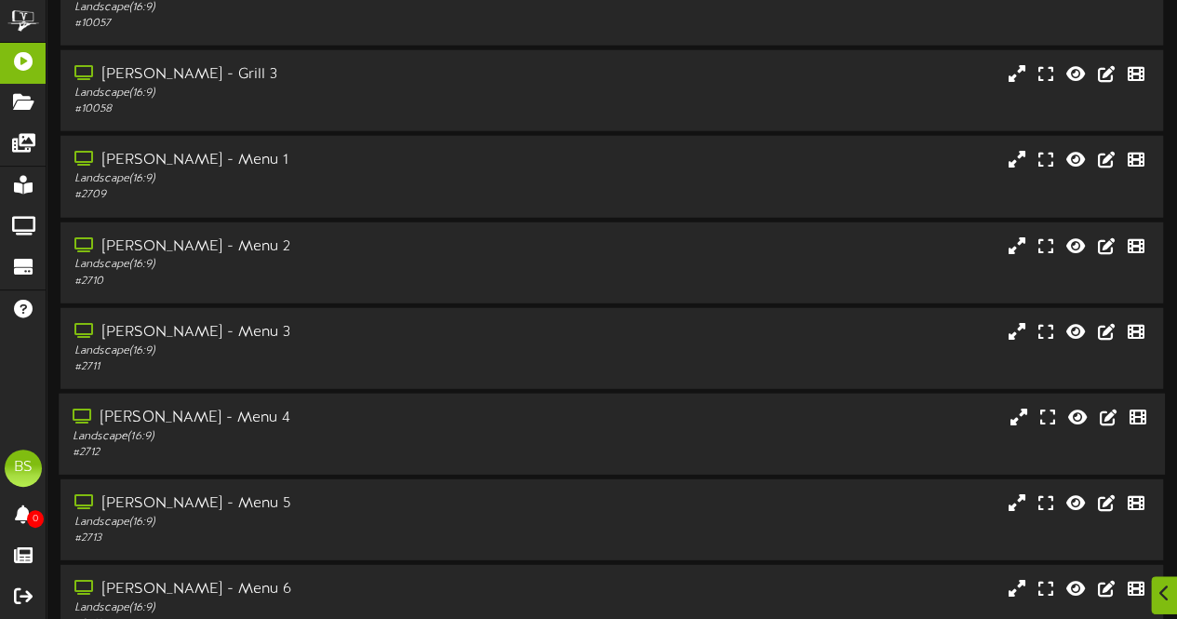
click at [188, 423] on div "[PERSON_NAME] - Menu 4" at bounding box center [289, 418] width 433 height 21
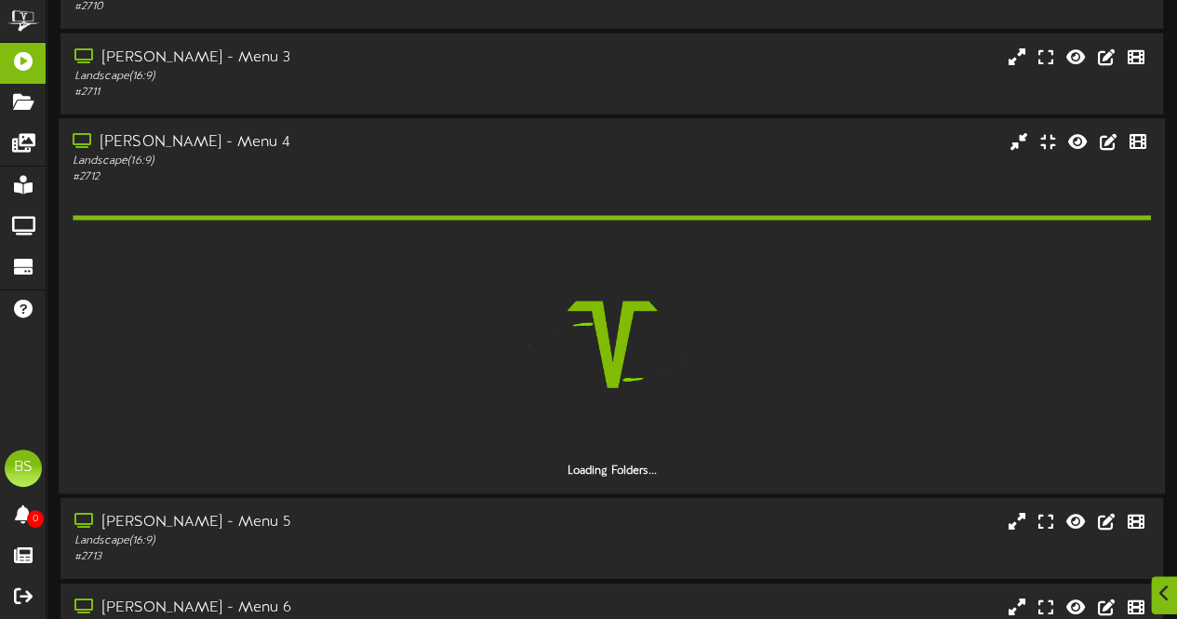
scroll to position [6142, 0]
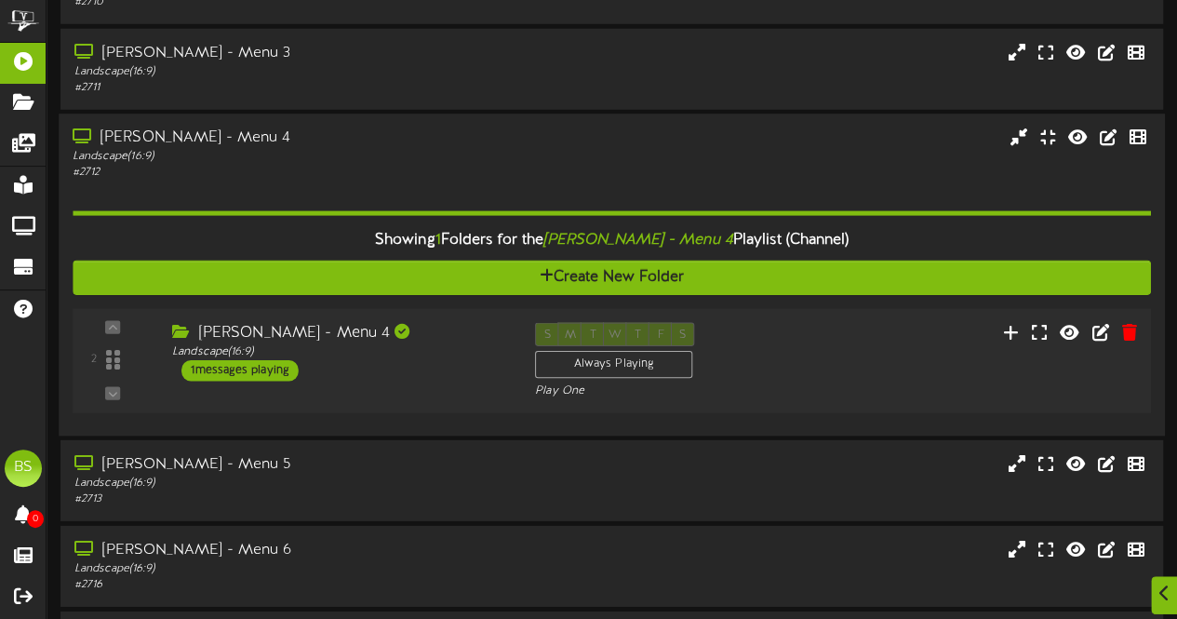
click at [267, 373] on div "1 messages playing" at bounding box center [239, 370] width 117 height 20
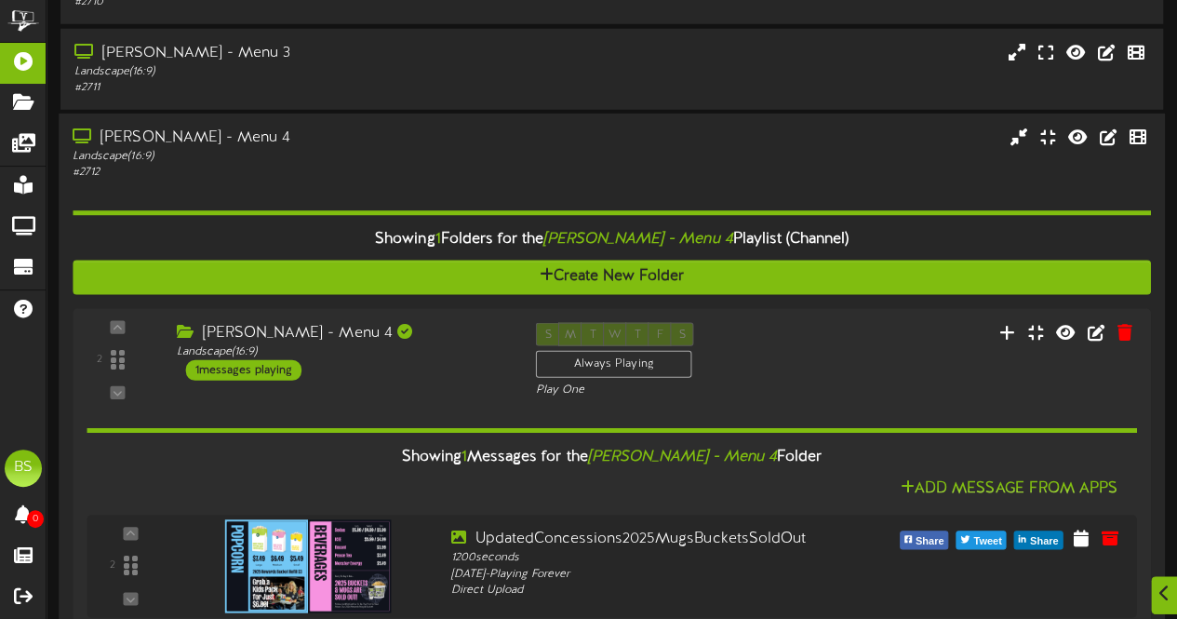
drag, startPoint x: 262, startPoint y: 371, endPoint x: 201, endPoint y: 221, distance: 161.9
click at [262, 369] on div "1 messages playing" at bounding box center [243, 370] width 115 height 20
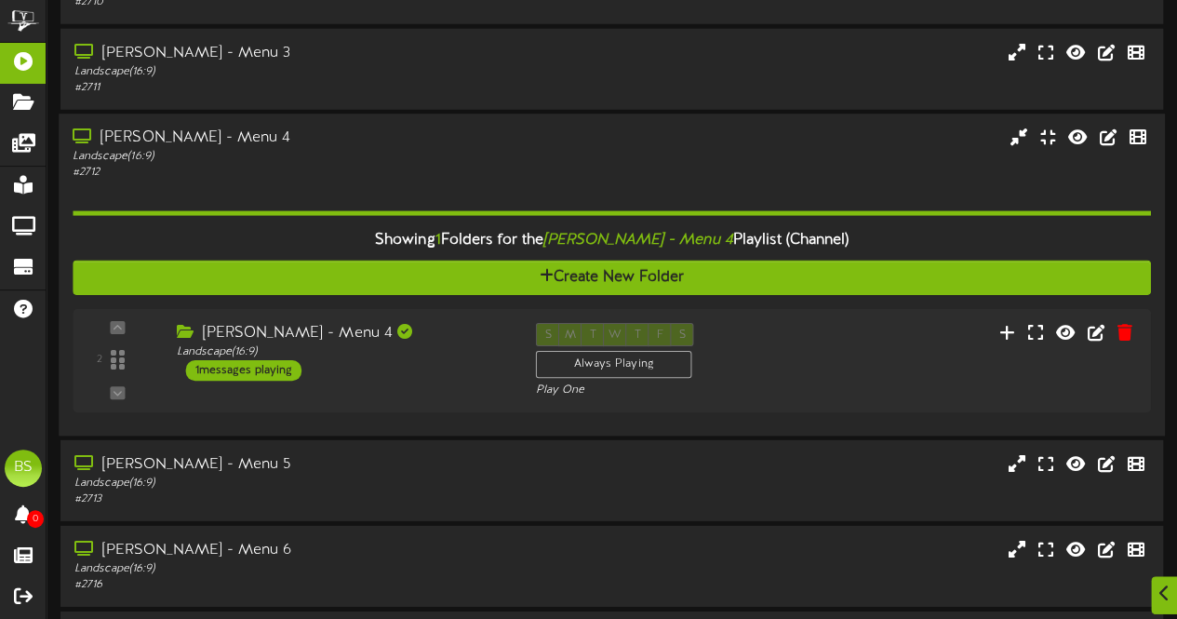
click at [191, 147] on div "[PERSON_NAME] - Menu 4" at bounding box center [289, 137] width 433 height 21
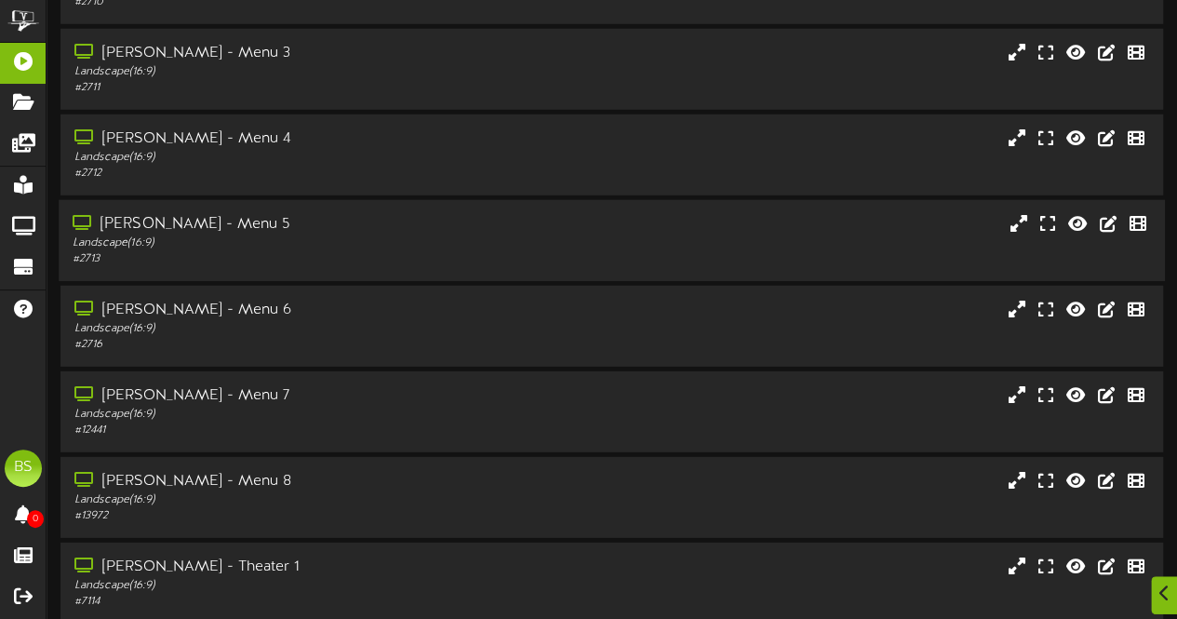
click at [207, 227] on div "[PERSON_NAME] - Menu 5" at bounding box center [289, 224] width 433 height 21
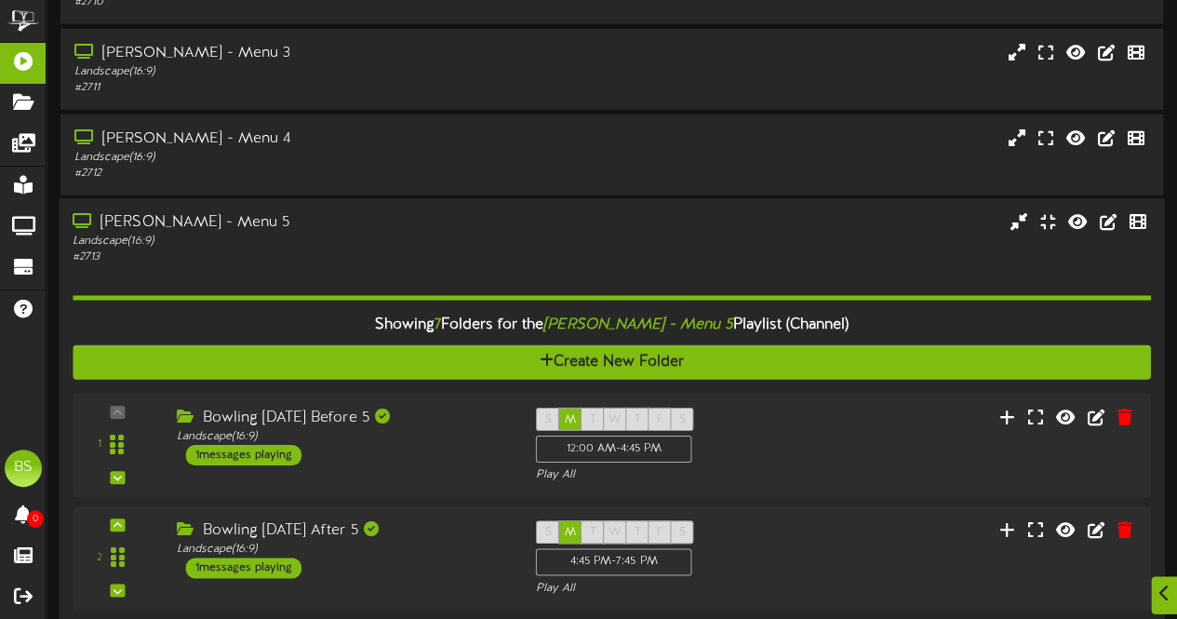
click at [202, 227] on div "[PERSON_NAME] - Menu 5" at bounding box center [289, 222] width 433 height 21
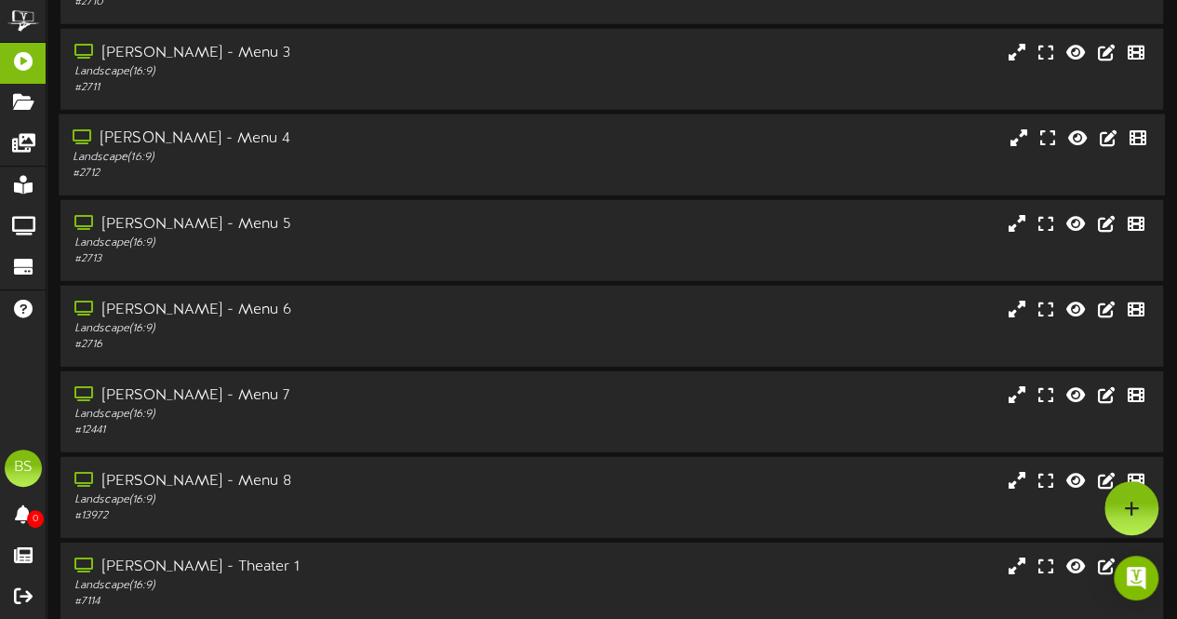
scroll to position [5956, 0]
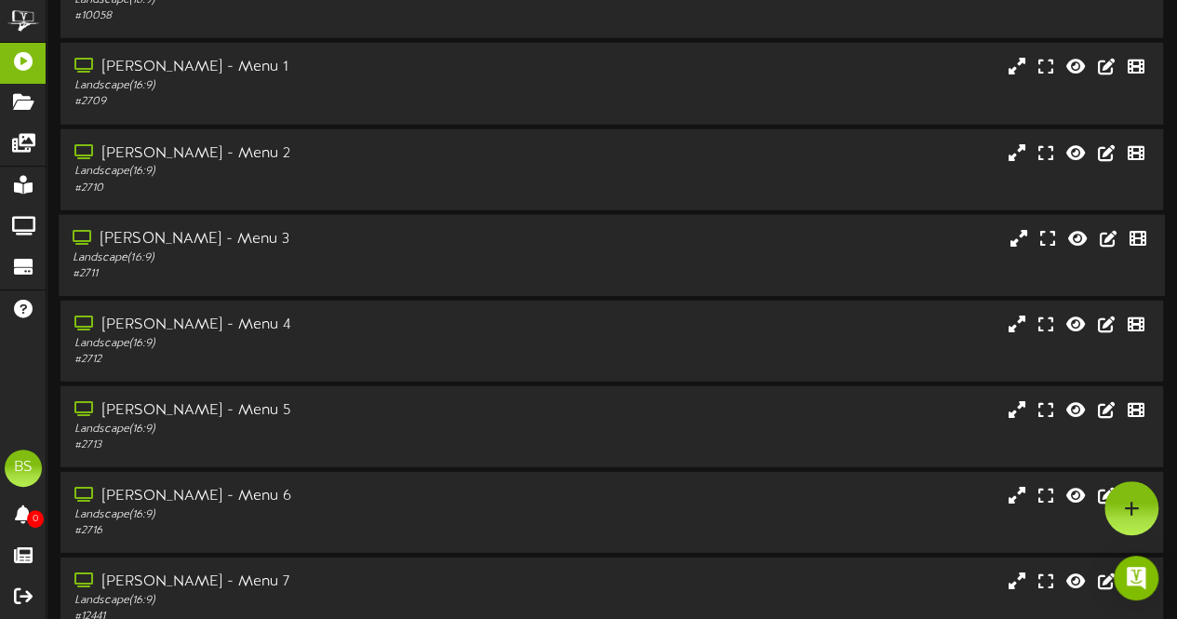
drag, startPoint x: 192, startPoint y: 241, endPoint x: 241, endPoint y: 224, distance: 52.1
click at [193, 239] on div "[PERSON_NAME] - Menu 3" at bounding box center [289, 239] width 433 height 21
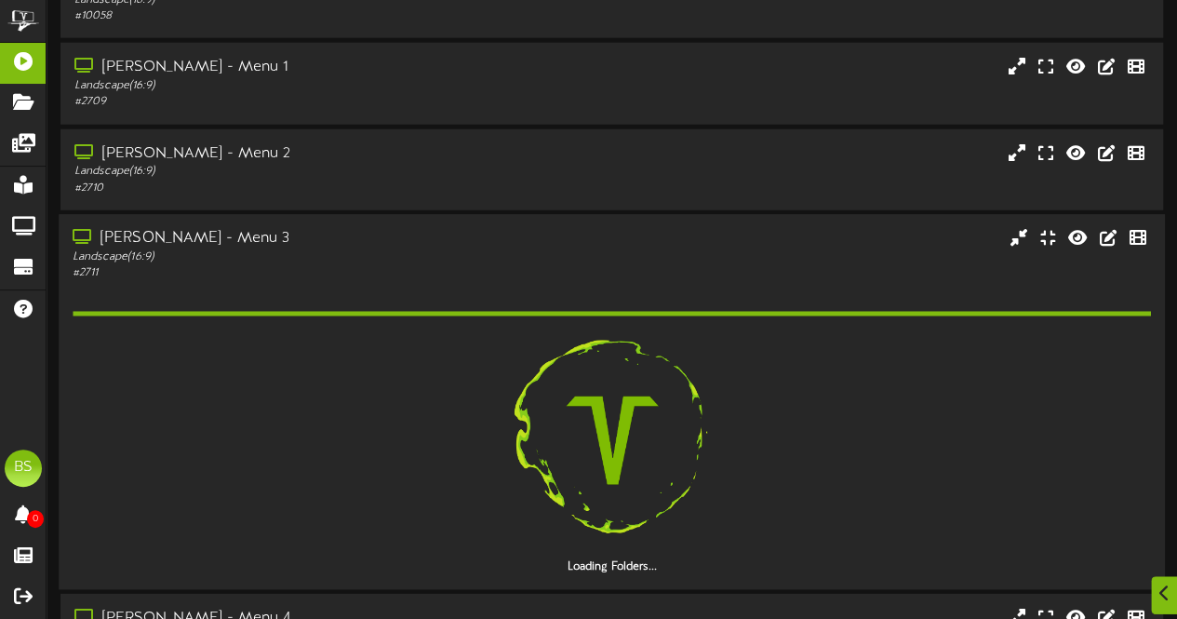
scroll to position [6049, 0]
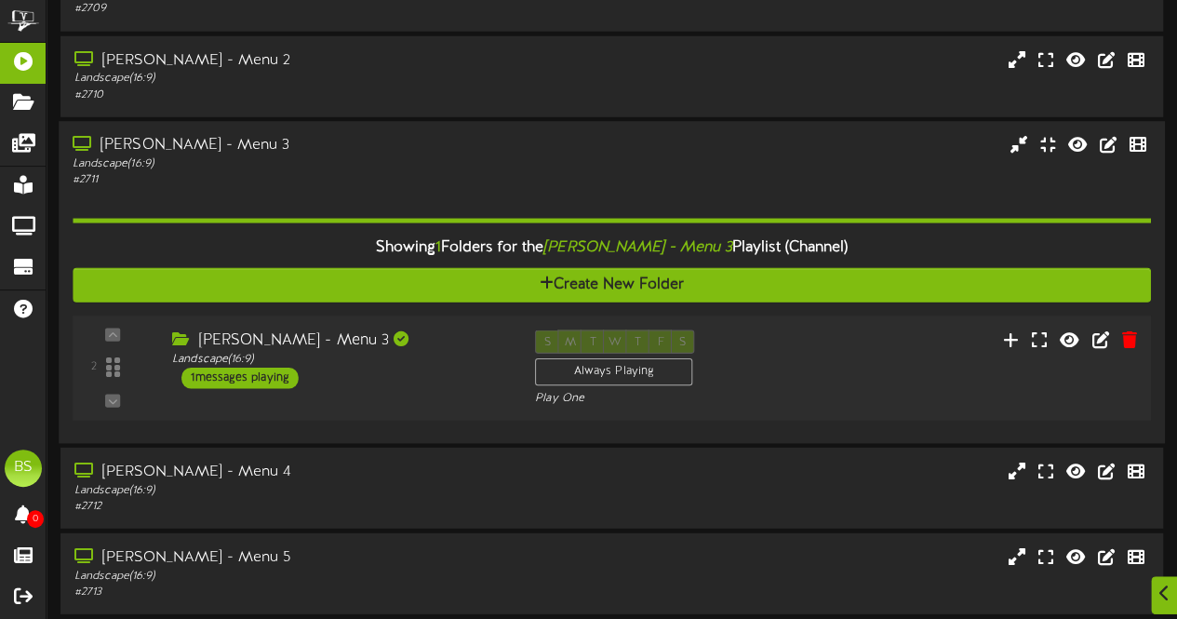
click at [280, 378] on div "1 messages playing" at bounding box center [239, 378] width 117 height 20
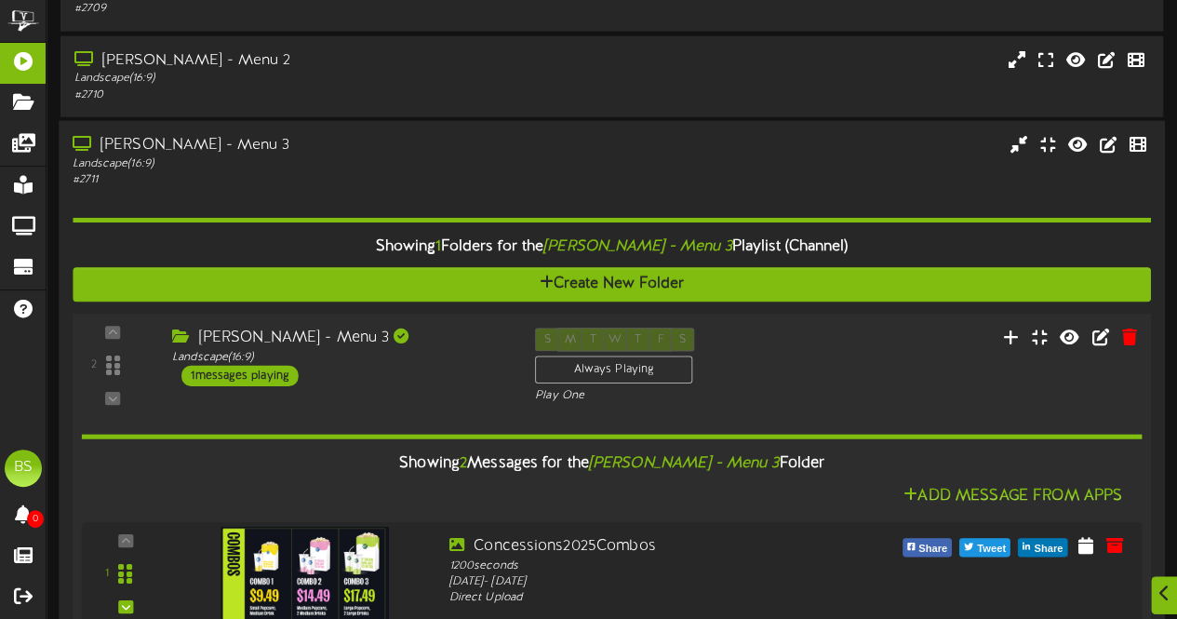
click at [280, 371] on div "1 messages playing" at bounding box center [239, 375] width 117 height 20
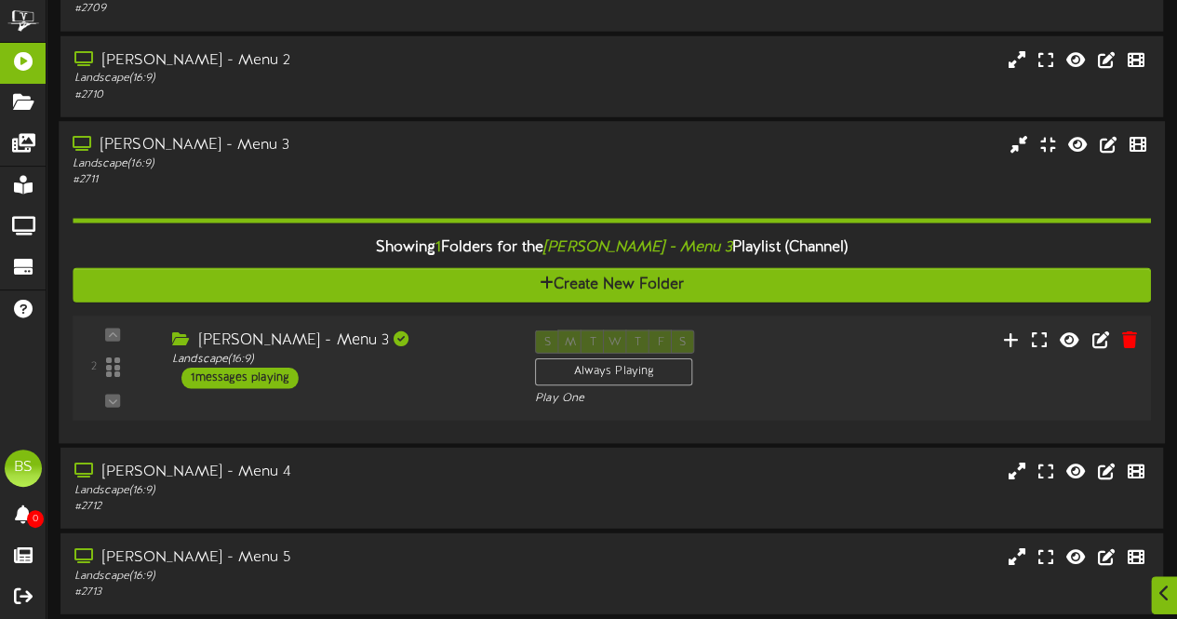
click at [275, 379] on div "1 messages playing" at bounding box center [239, 378] width 117 height 20
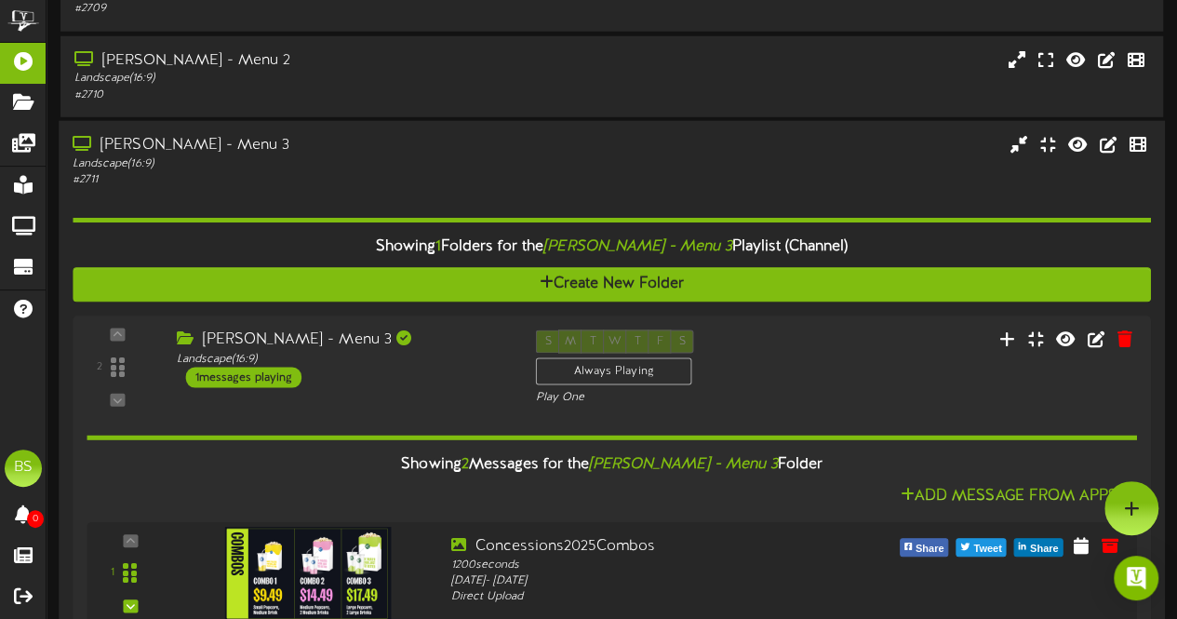
click at [203, 139] on div "[PERSON_NAME] - Menu 3" at bounding box center [289, 145] width 433 height 21
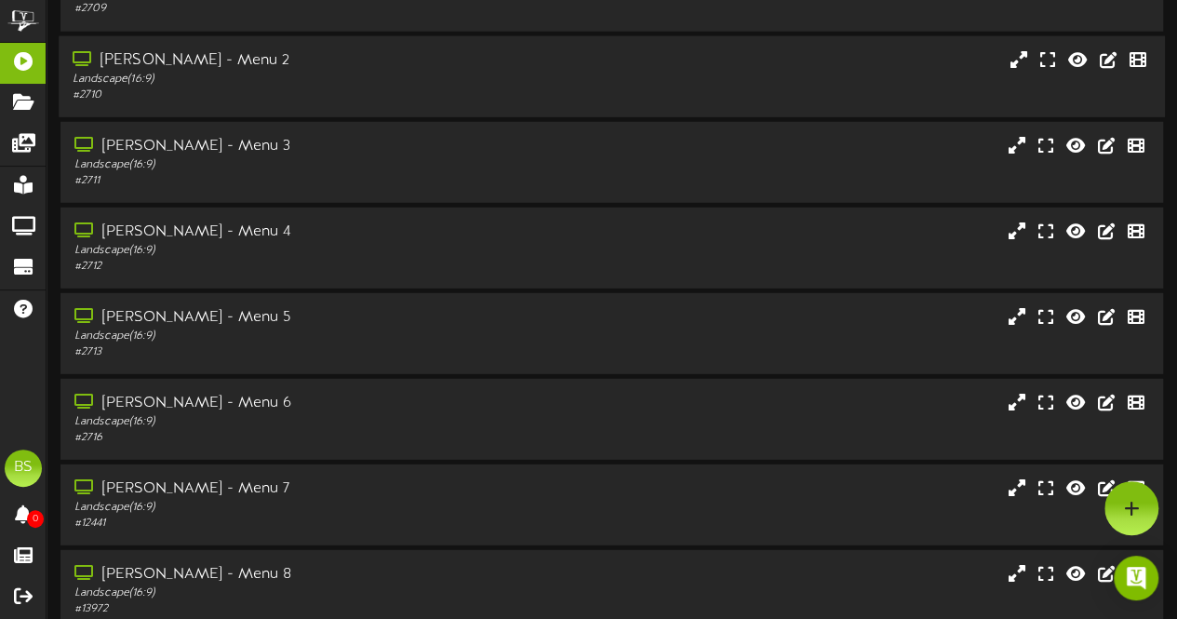
click at [208, 62] on div "[PERSON_NAME] - Menu 2" at bounding box center [289, 60] width 433 height 21
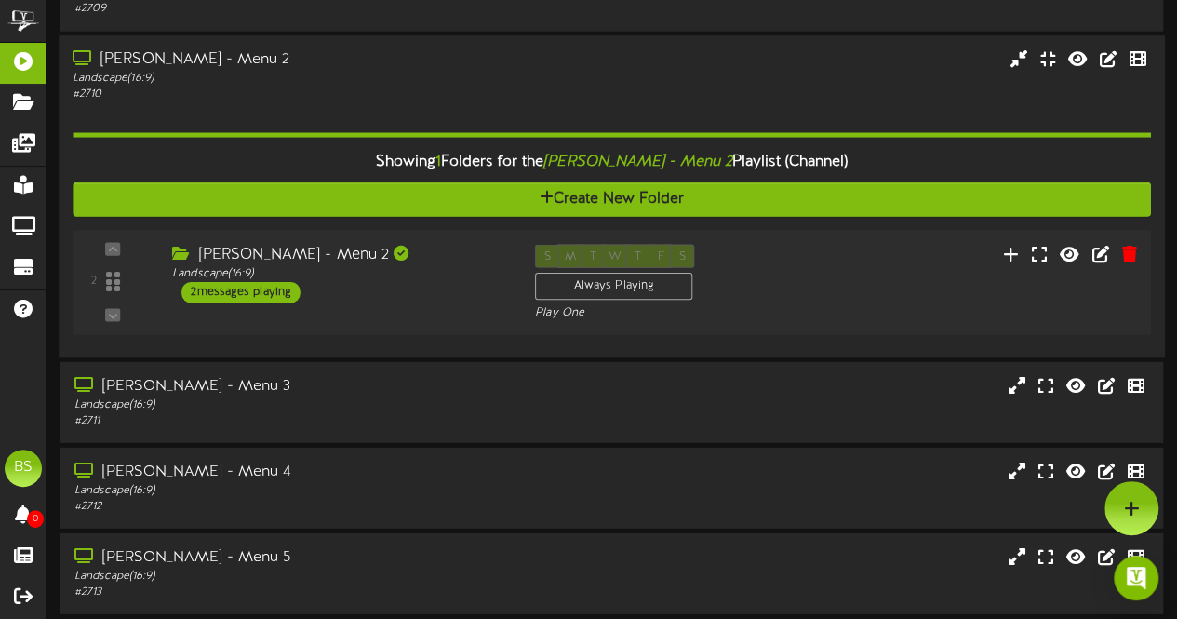
click at [268, 293] on div "2 messages playing" at bounding box center [240, 292] width 119 height 20
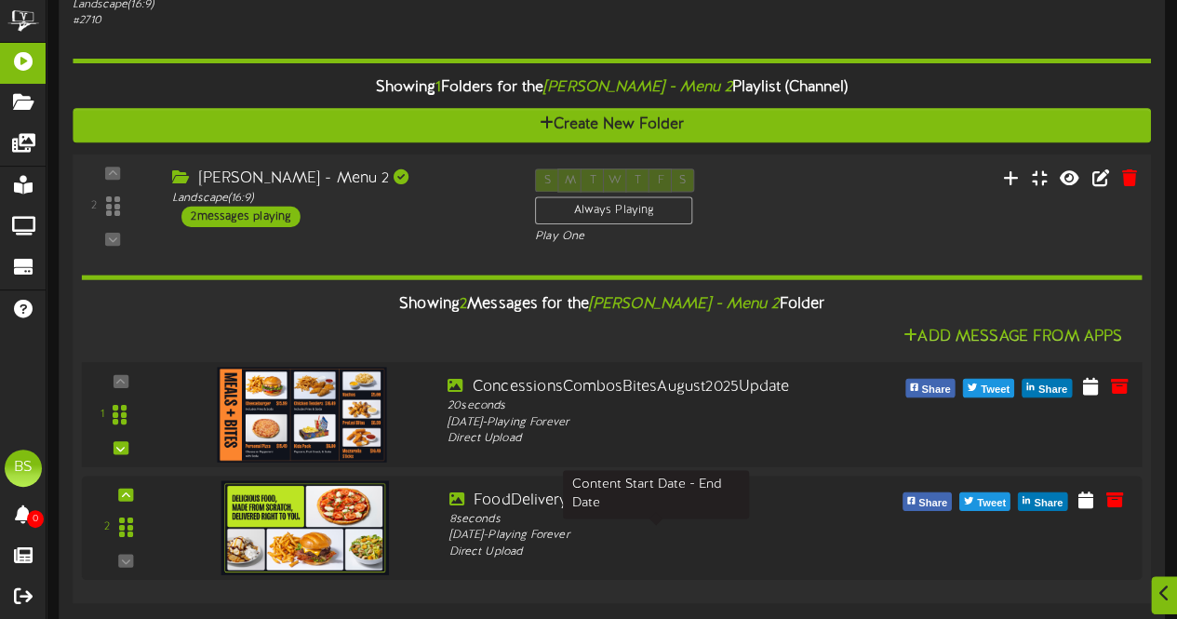
scroll to position [6328, 0]
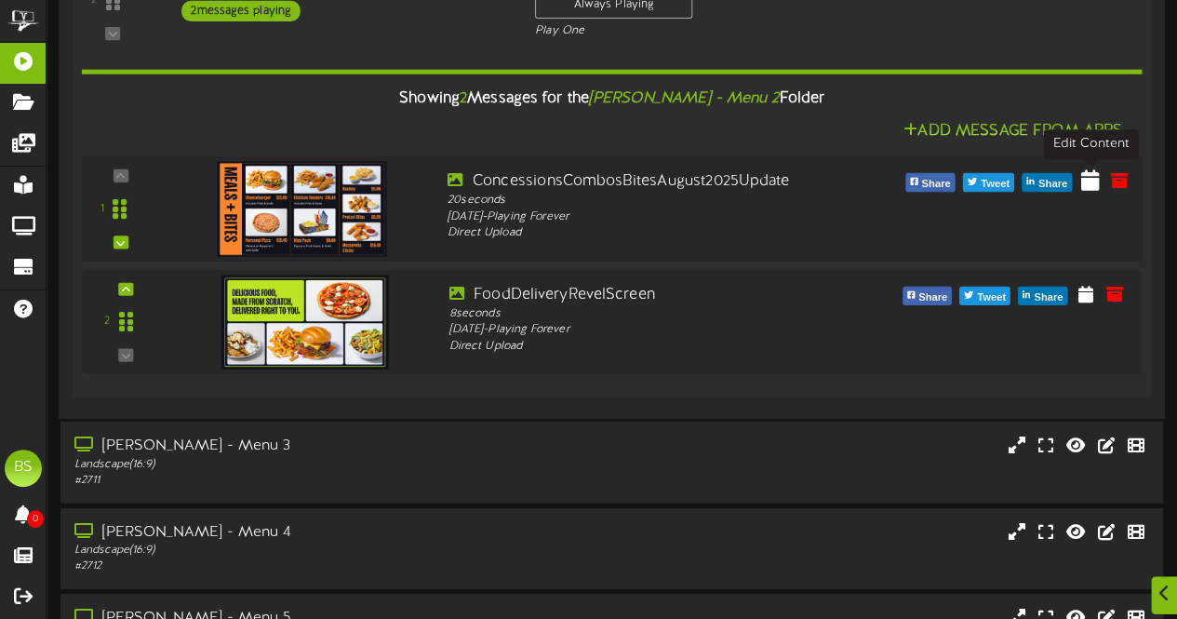
click at [1093, 183] on icon at bounding box center [1090, 179] width 19 height 20
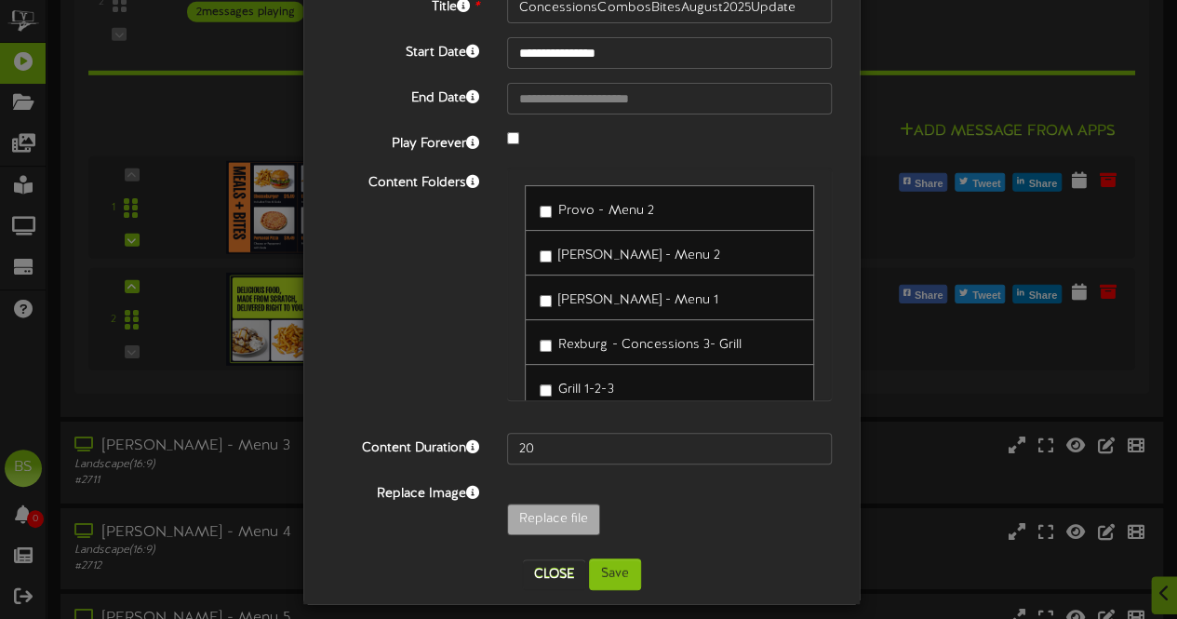
scroll to position [152, 0]
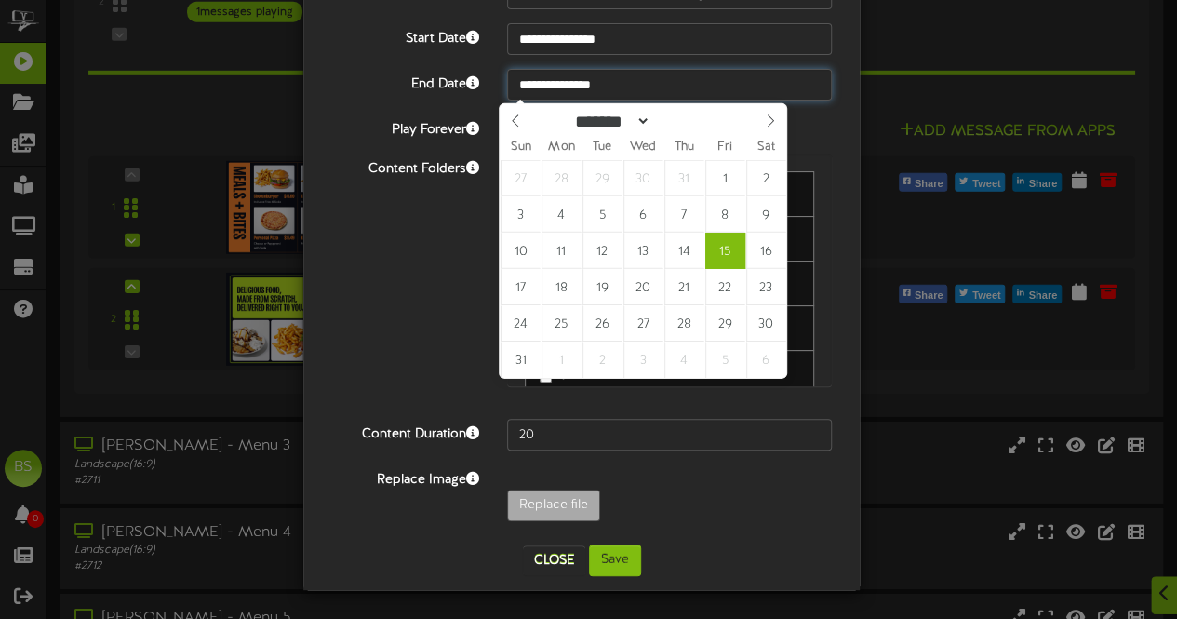
click at [556, 92] on input "**********" at bounding box center [669, 85] width 325 height 32
type input "**********"
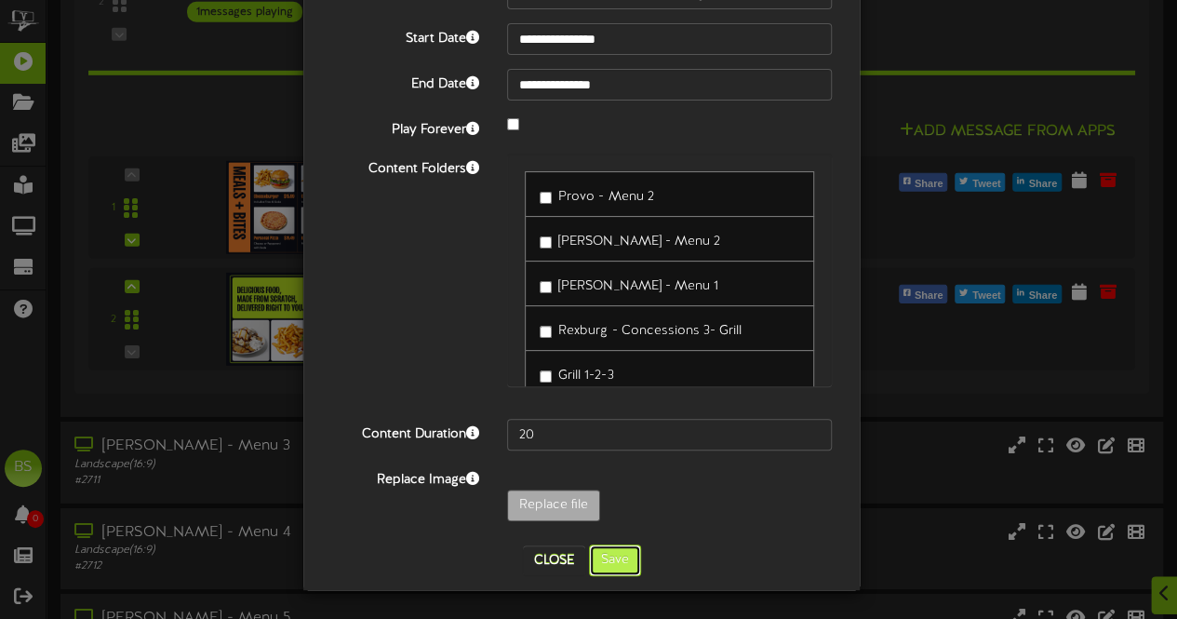
click at [604, 565] on button "Save" at bounding box center [615, 560] width 52 height 32
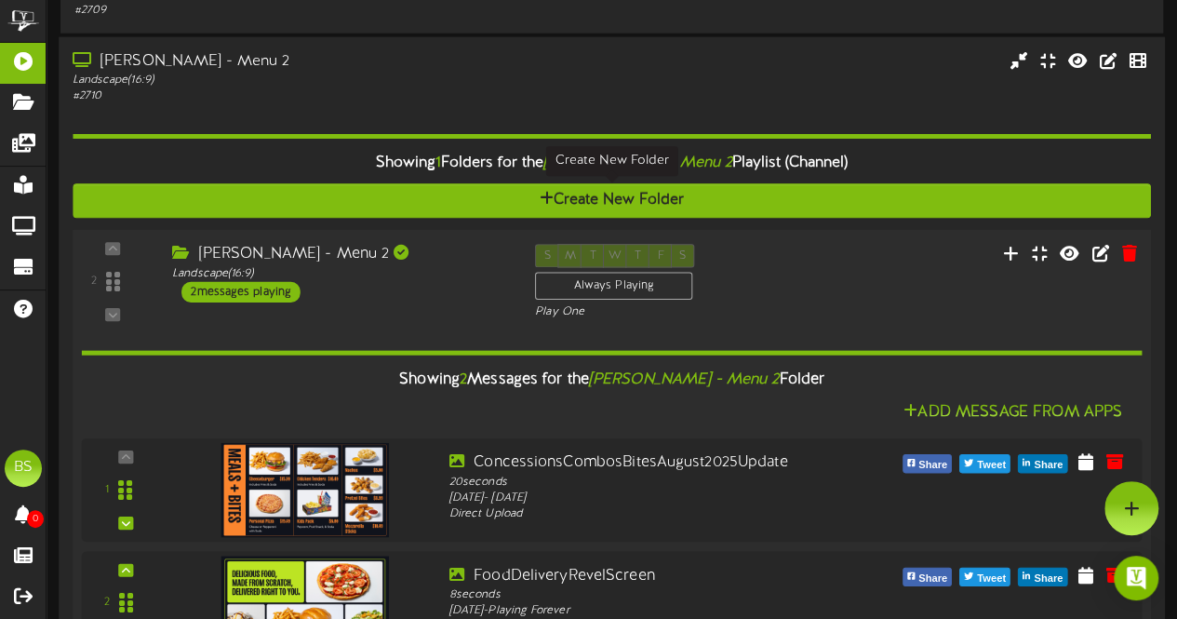
scroll to position [5956, 0]
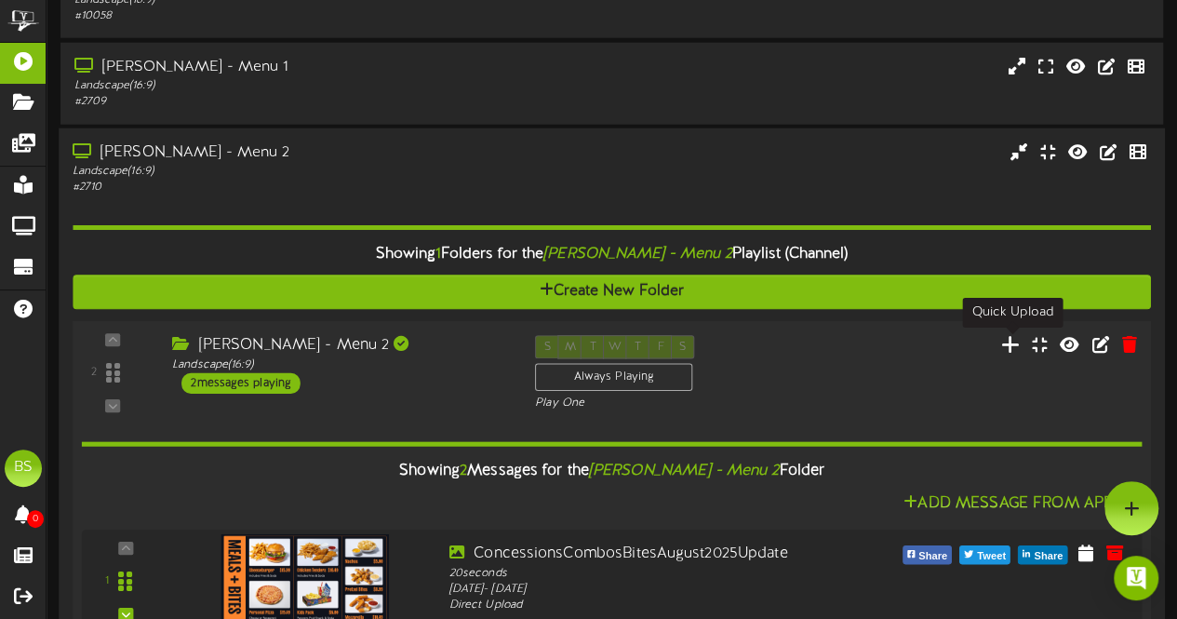
click at [1013, 348] on icon at bounding box center [1011, 343] width 20 height 20
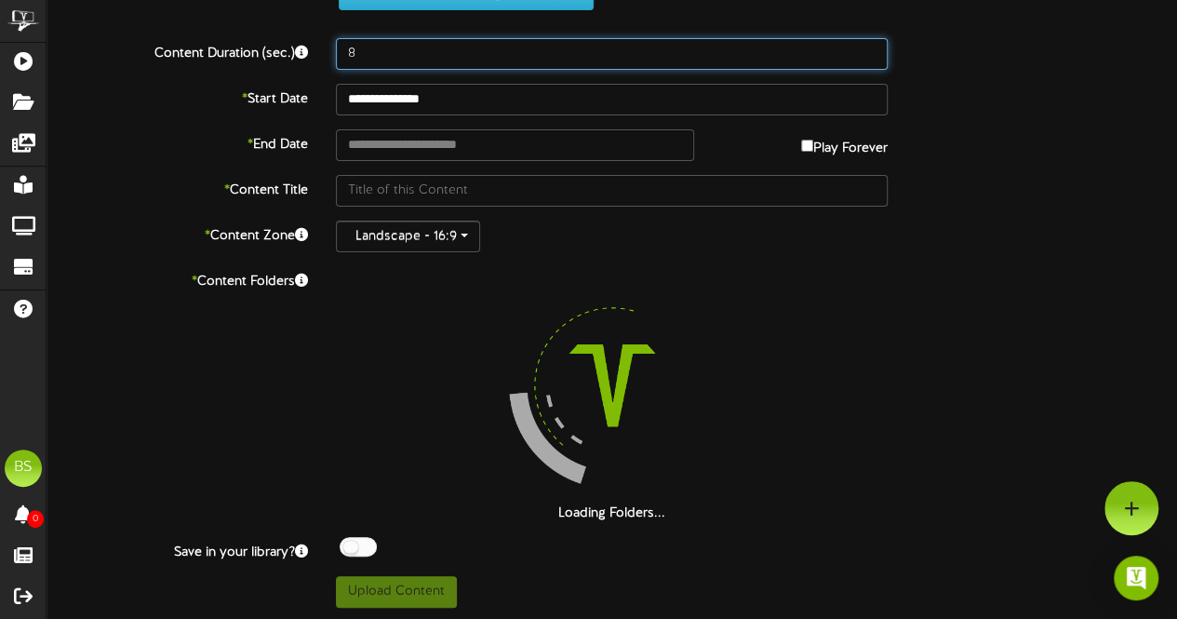
click at [378, 51] on input "8" at bounding box center [612, 54] width 552 height 32
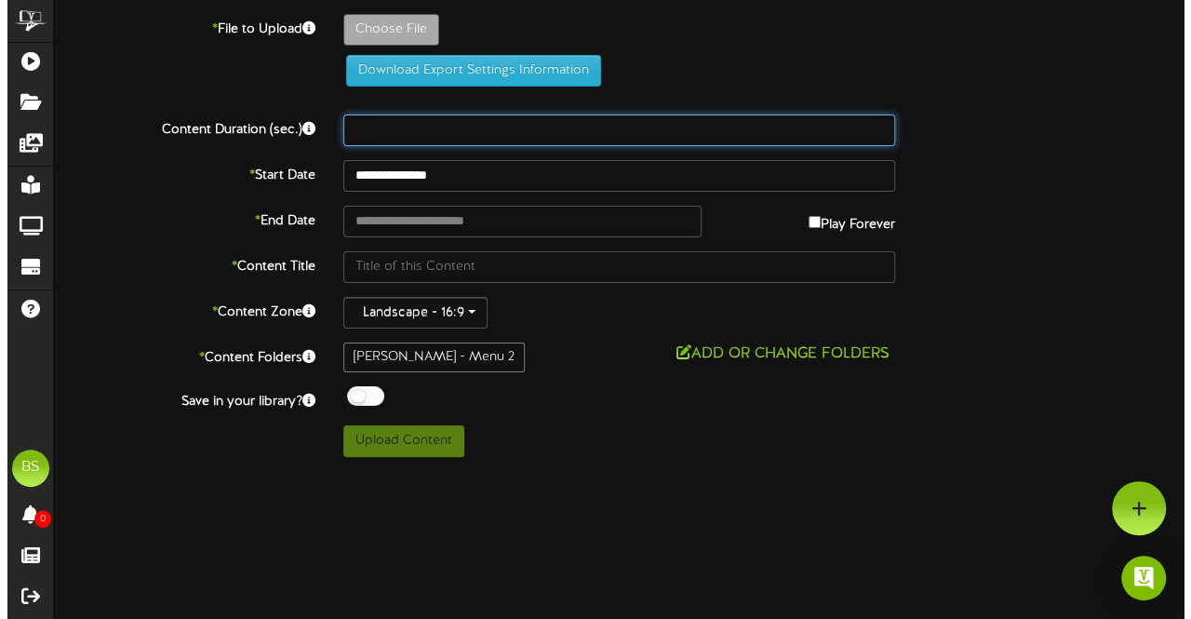
scroll to position [0, 0]
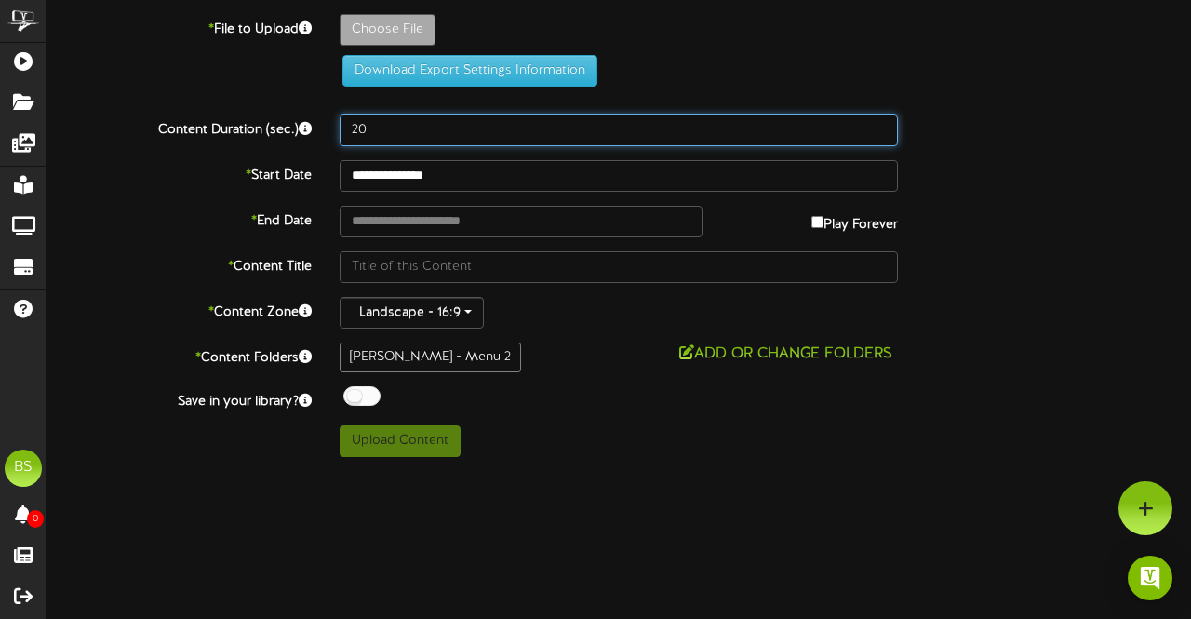
type input "20"
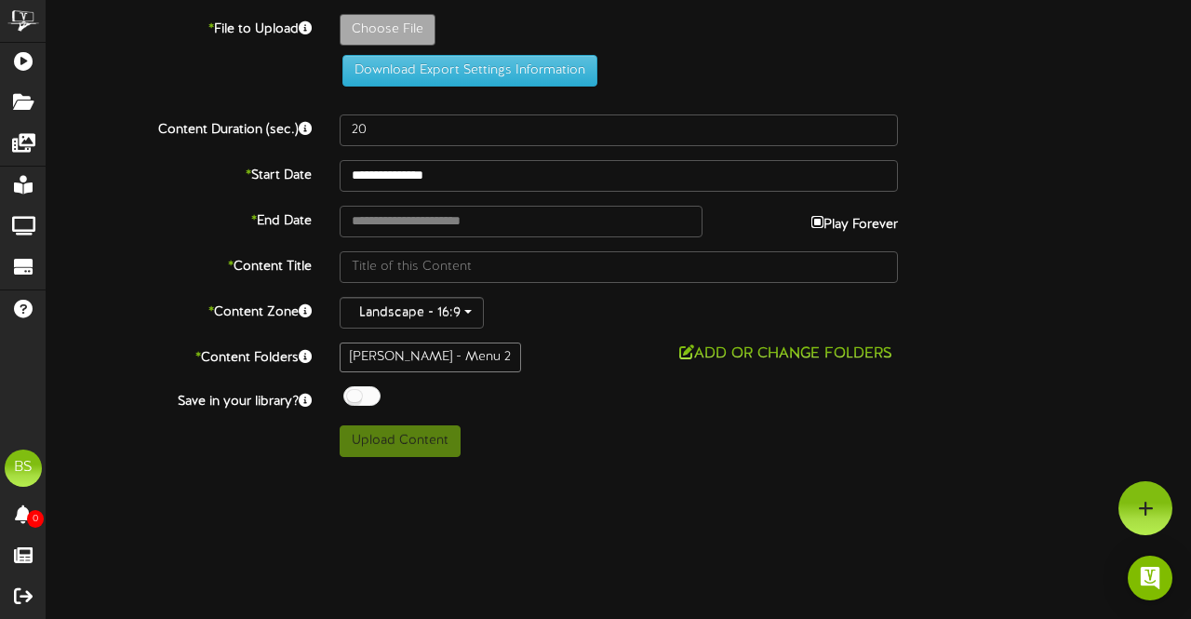
type input "**********"
